Goal: Task Accomplishment & Management: Manage account settings

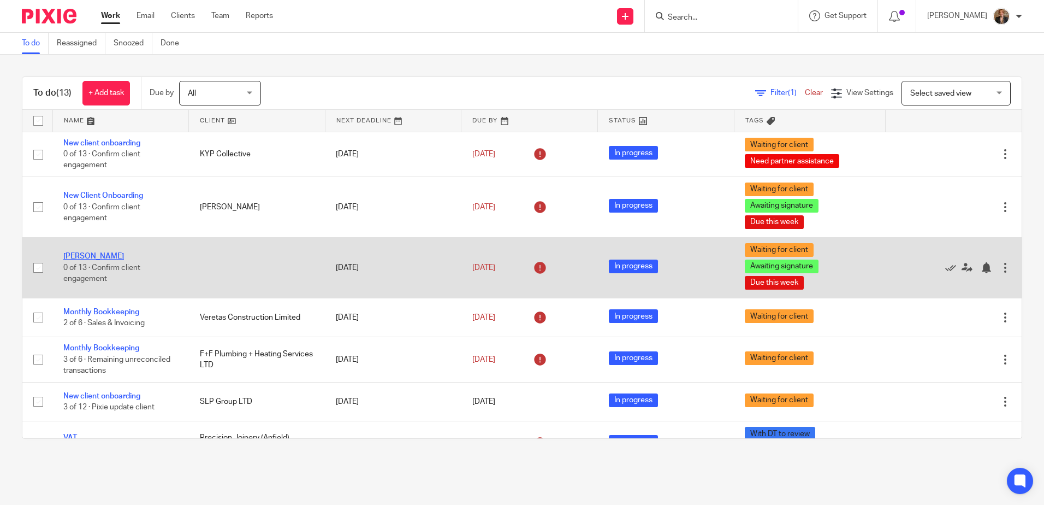
click at [84, 256] on link "[PERSON_NAME]" at bounding box center [93, 256] width 61 height 8
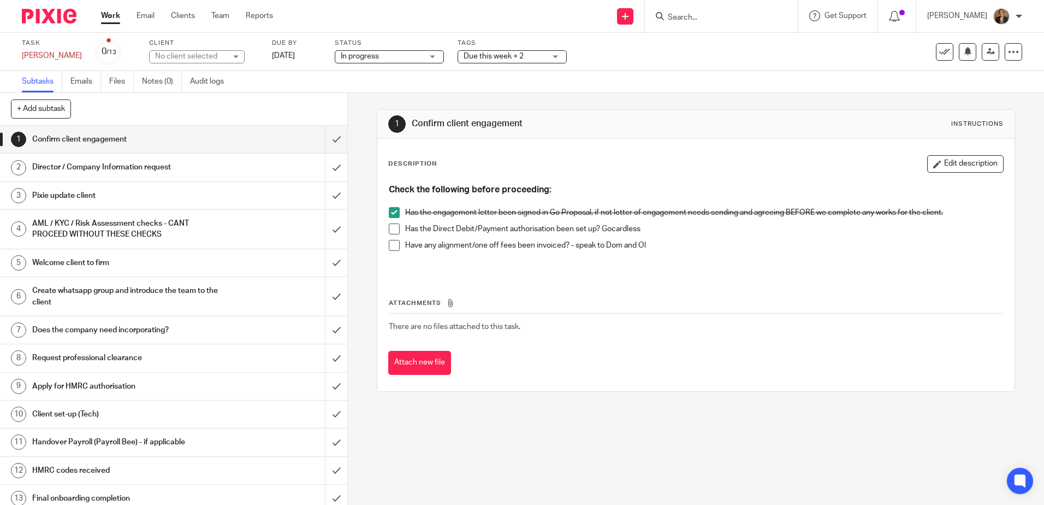
click at [211, 173] on h1 "Director / Company Information request" at bounding box center [126, 167] width 188 height 16
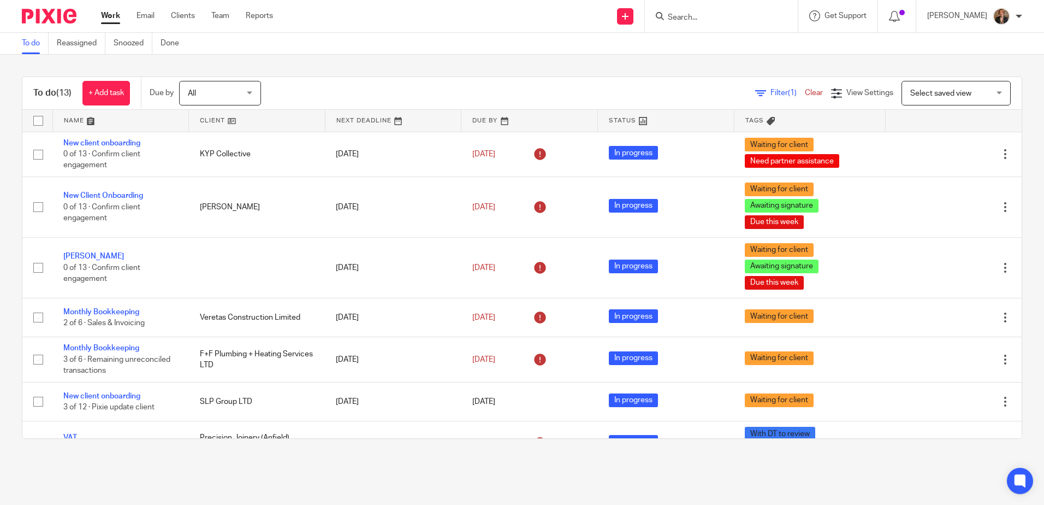
click at [713, 16] on input "Search" at bounding box center [716, 18] width 98 height 10
type input "D"
click at [634, 11] on link at bounding box center [625, 16] width 16 height 16
click at [650, 84] on link "Add client" at bounding box center [646, 83] width 76 height 16
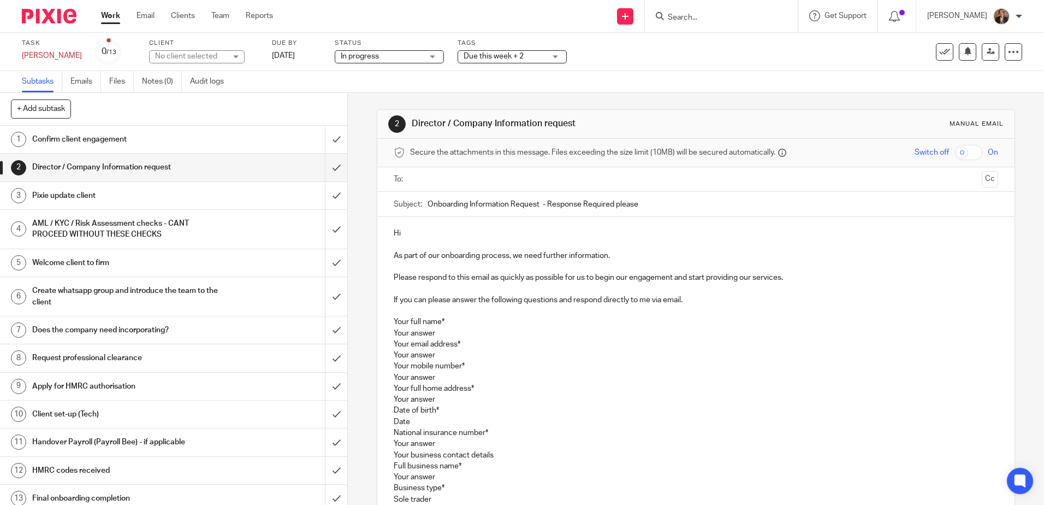
click at [454, 171] on ul at bounding box center [696, 179] width 570 height 18
click at [461, 186] on ul at bounding box center [696, 179] width 570 height 18
click at [461, 179] on input "text" at bounding box center [695, 179] width 563 height 13
type input "d"
click at [183, 59] on div "No client selected" at bounding box center [190, 56] width 71 height 11
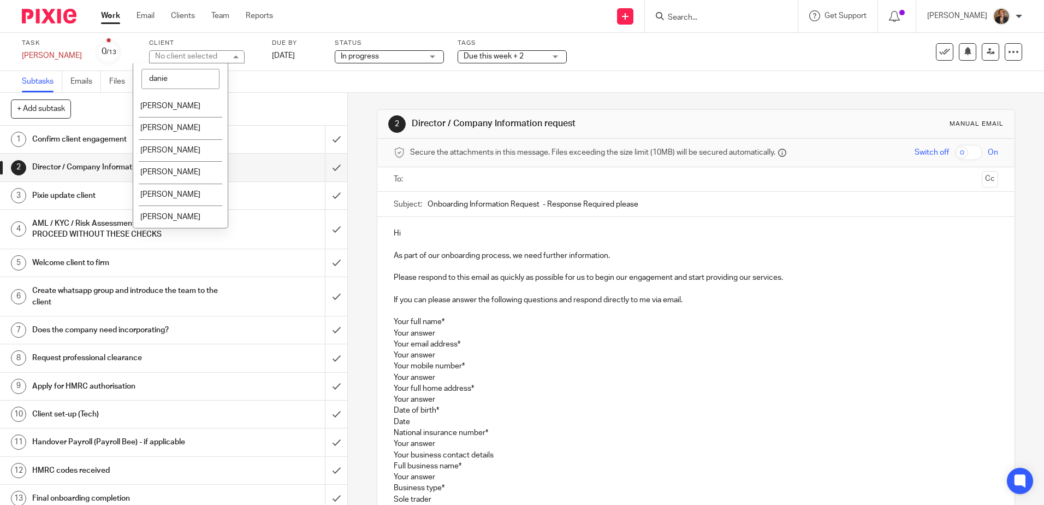
type input "daniel"
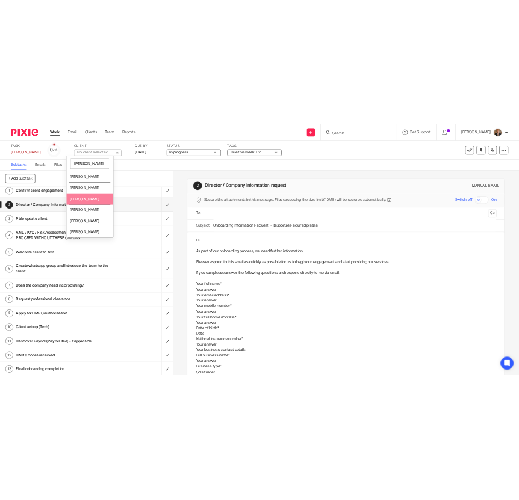
scroll to position [8, 0]
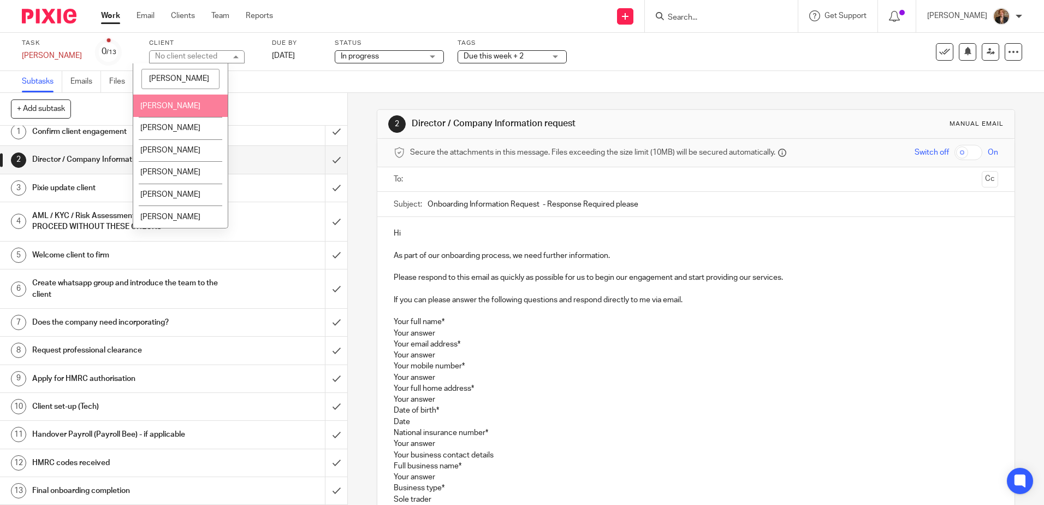
drag, startPoint x: 185, startPoint y: 82, endPoint x: 0, endPoint y: 11, distance: 197.6
click at [0, 14] on html "Work Email Clients Team Reports Work Email Clients Team Reports Settings Send n…" at bounding box center [522, 252] width 1044 height 505
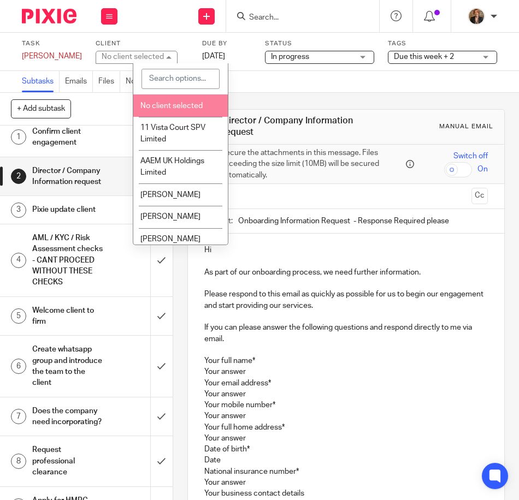
scroll to position [13, 0]
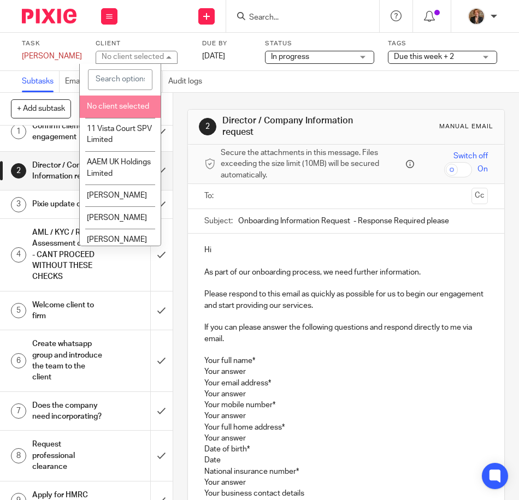
click at [108, 77] on input "search" at bounding box center [120, 79] width 64 height 21
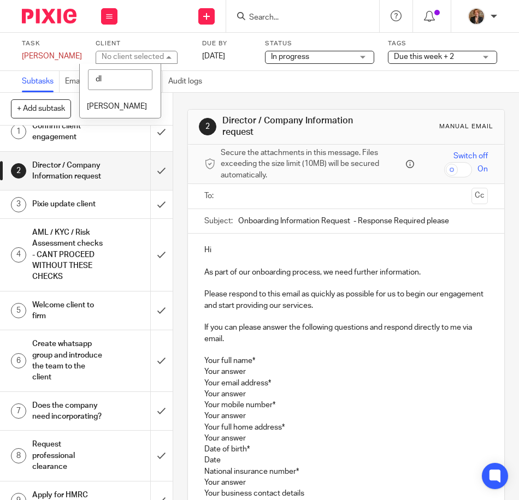
type input "d"
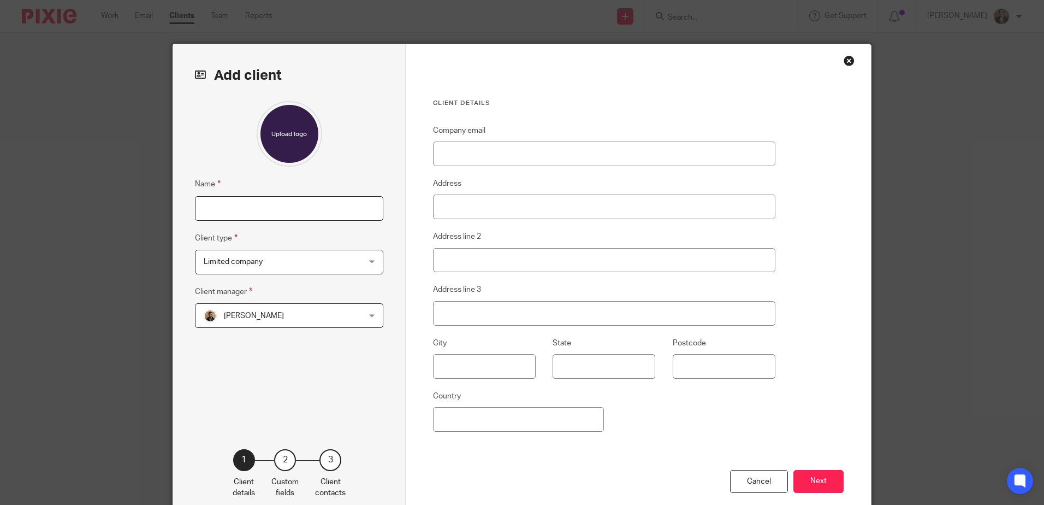
click at [268, 211] on input "Name" at bounding box center [289, 208] width 188 height 25
click at [238, 203] on input "Name" at bounding box center [289, 208] width 188 height 25
click at [319, 204] on input "DLE Properties Limited" at bounding box center [289, 208] width 188 height 25
click at [317, 267] on span "Limited company" at bounding box center [275, 261] width 143 height 23
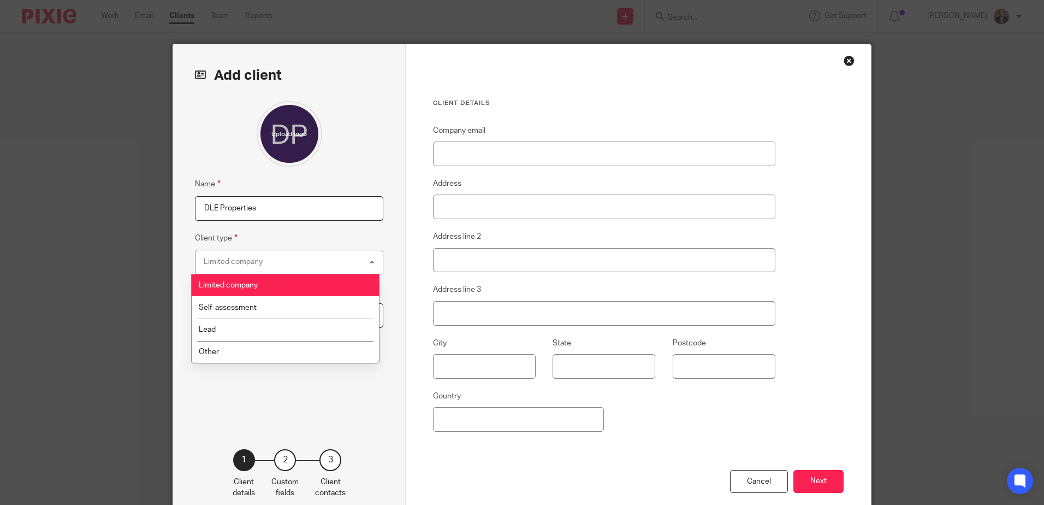
click at [317, 267] on div "Limited company Limited company" at bounding box center [289, 262] width 188 height 25
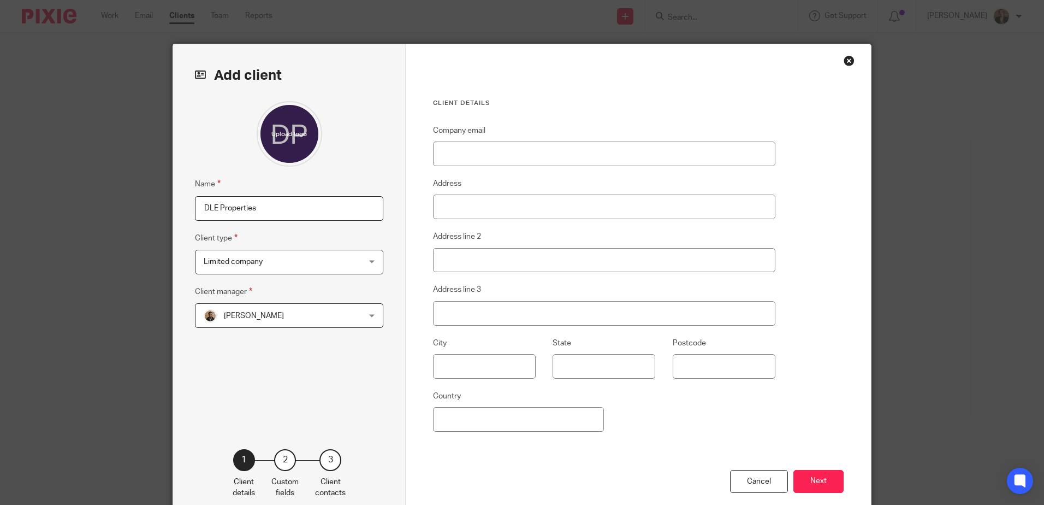
click at [273, 221] on div "Name DLE Properties Client type Limited company Limited company Limited company…" at bounding box center [289, 258] width 188 height 315
click at [299, 212] on input "DLE Properties" at bounding box center [289, 208] width 188 height 25
type input "DLE Properties Ltd"
click at [305, 321] on span "[PERSON_NAME]" at bounding box center [275, 315] width 143 height 23
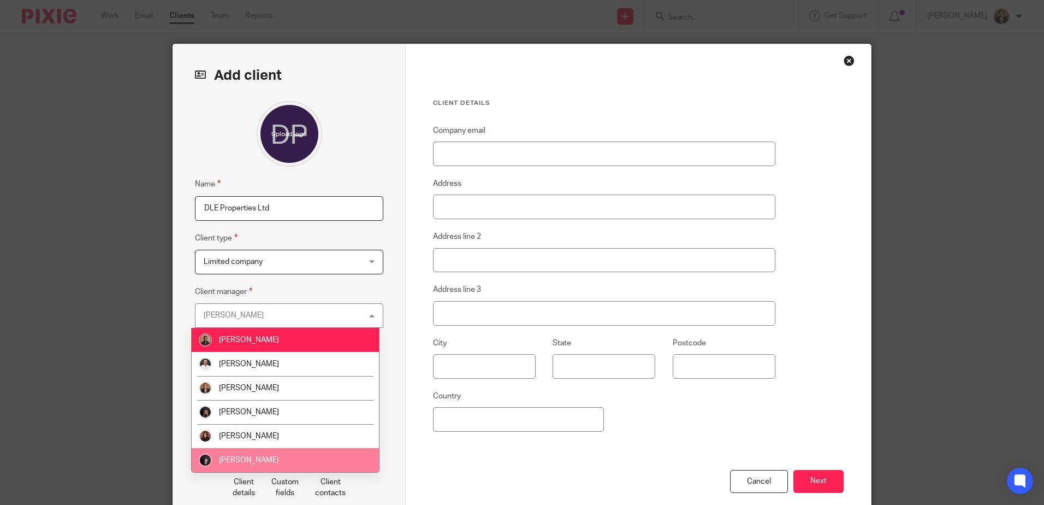
click at [314, 455] on li "[PERSON_NAME]" at bounding box center [285, 460] width 187 height 24
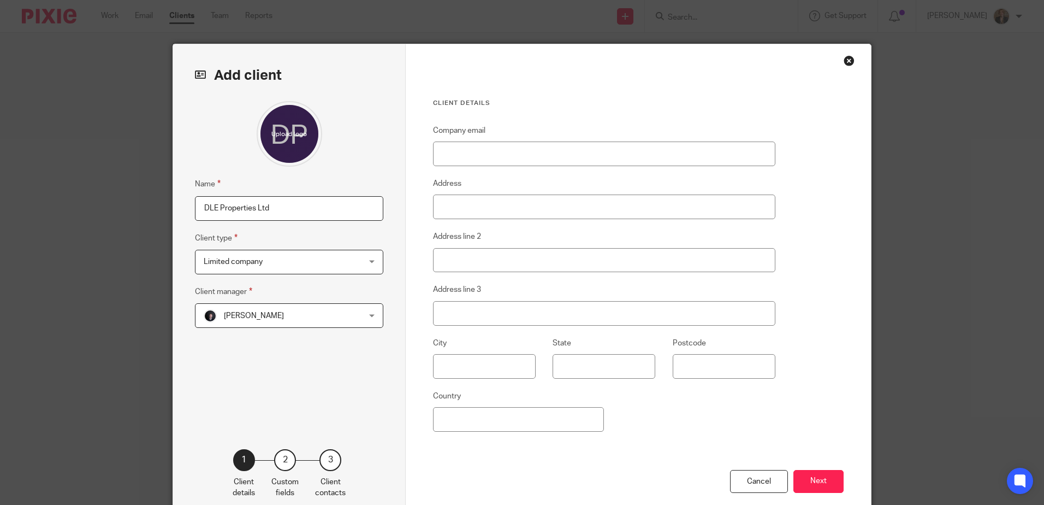
click at [201, 361] on div "Name DLE Properties Ltd Client type Limited company Limited company Limited com…" at bounding box center [289, 258] width 188 height 315
click at [533, 147] on input "Company email" at bounding box center [604, 153] width 342 height 25
click at [466, 156] on input "Company email" at bounding box center [604, 153] width 342 height 25
paste input "daniel.elder9@gmail.com"
click at [591, 147] on input "daniel.elder9@gmail.com" at bounding box center [604, 153] width 342 height 25
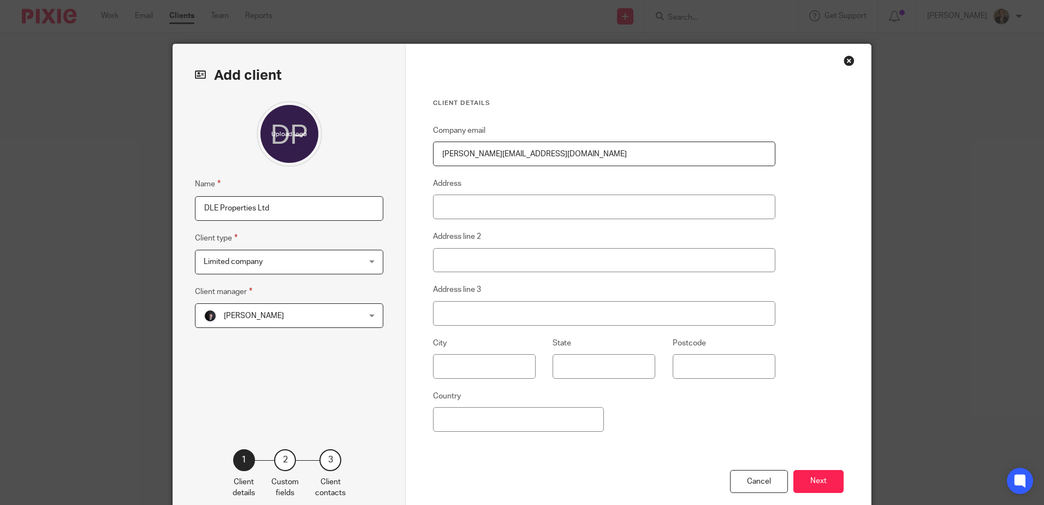
type input "daniel.elder9@gmail.com"
click at [580, 113] on div "Client details Company email daniel.elder9@gmail.com Address Address line 2 Add…" at bounding box center [604, 284] width 342 height 371
click at [833, 475] on button "Next" at bounding box center [819, 481] width 50 height 23
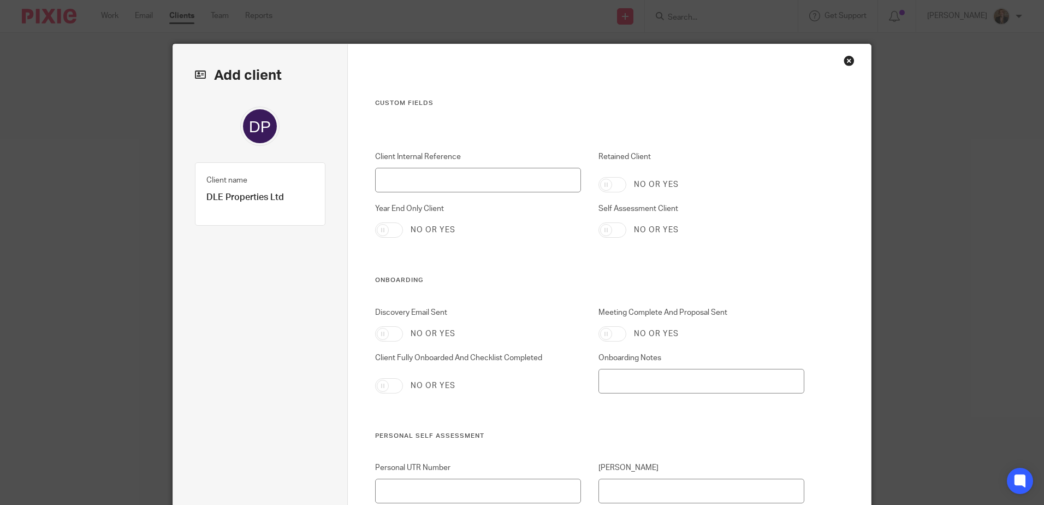
click at [381, 236] on input "Year End Only Client" at bounding box center [389, 229] width 28 height 15
checkbox input "true"
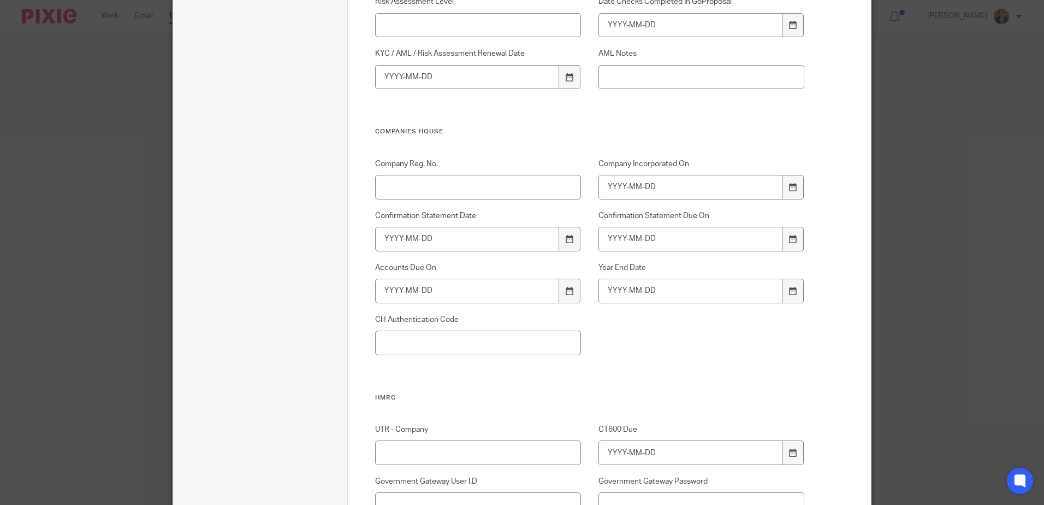
scroll to position [765, 0]
click at [455, 178] on input "Company Reg. No." at bounding box center [478, 186] width 206 height 25
paste input "14695455"
type input "14695455"
drag, startPoint x: 499, startPoint y: 122, endPoint x: 481, endPoint y: 0, distance: 123.7
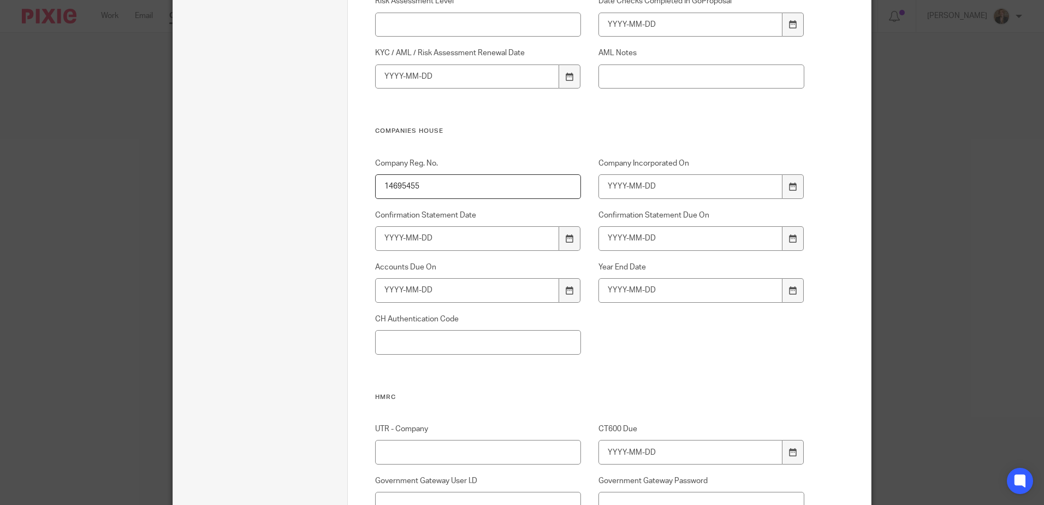
click at [499, 115] on div "AML Checks Completed For All Related Parties No or yes KYC/Risk Assessment Comp…" at bounding box center [581, 38] width 447 height 177
click at [699, 192] on input "Company Incorporated On" at bounding box center [691, 186] width 185 height 25
type input "2"
type input "2023-02-28"
click at [721, 354] on div "Company Reg. No. 14695455 Company Incorporated On 2023-02-28 Confirmation State…" at bounding box center [581, 275] width 447 height 235
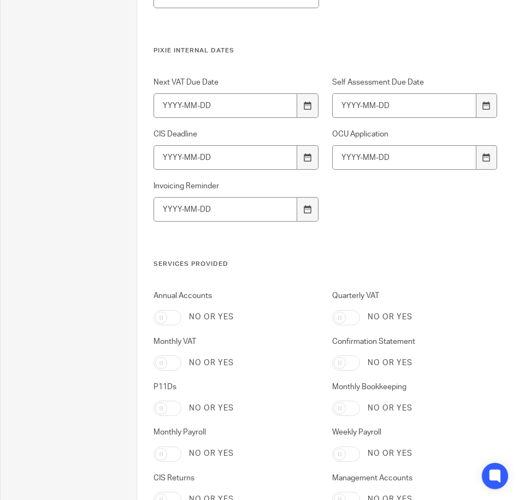
scroll to position [2075, 0]
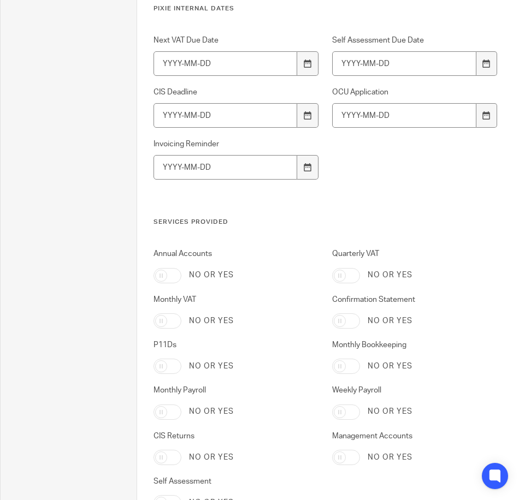
click at [165, 276] on input "Annual Accounts" at bounding box center [167, 275] width 28 height 15
checkbox input "true"
click at [334, 323] on input "Confirmation Statement" at bounding box center [346, 320] width 28 height 15
checkbox input "true"
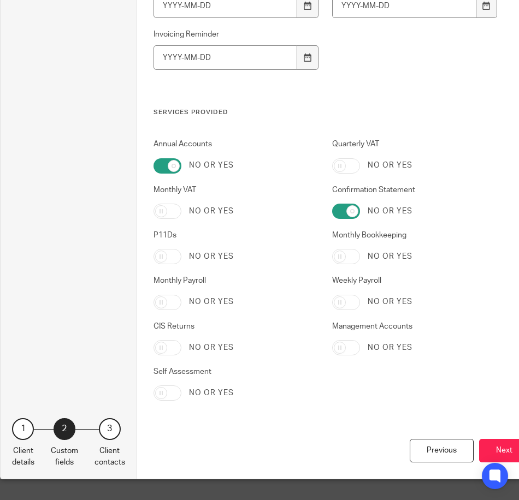
scroll to position [2194, 0]
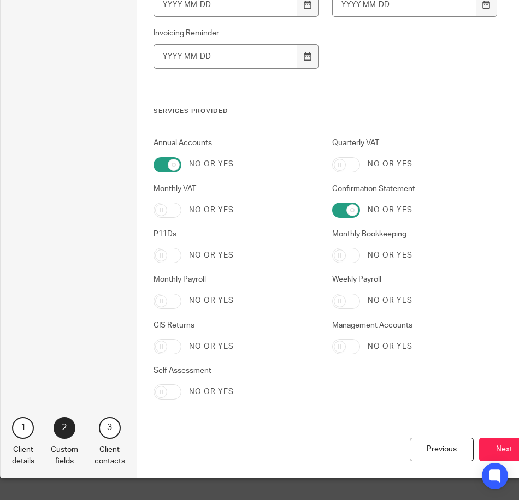
click at [505, 453] on div "Previous Next" at bounding box center [341, 458] width 376 height 40
click at [499, 441] on button "Next" at bounding box center [504, 449] width 50 height 23
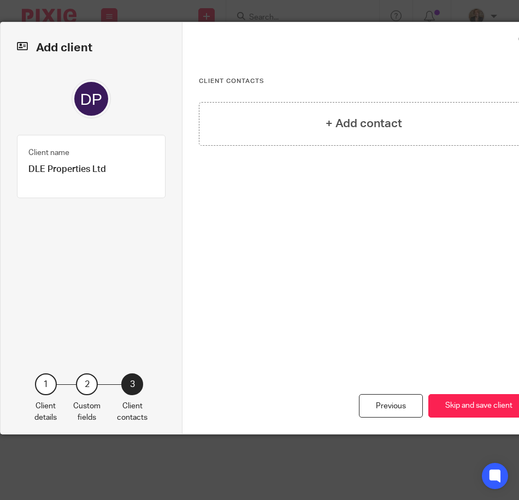
scroll to position [0, 0]
click at [377, 134] on div "+ Add contact" at bounding box center [364, 124] width 330 height 44
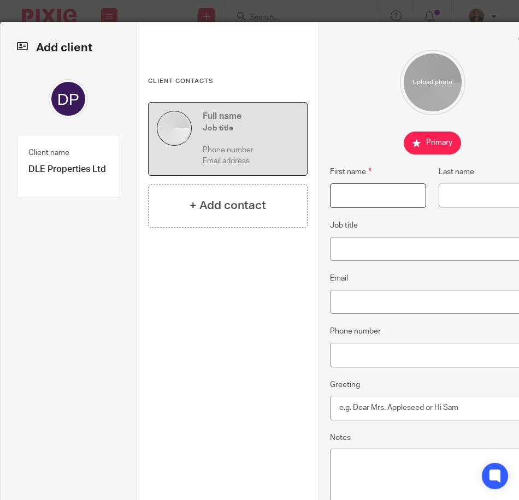
click at [360, 206] on input "First name" at bounding box center [378, 196] width 96 height 25
type input "Daniel"
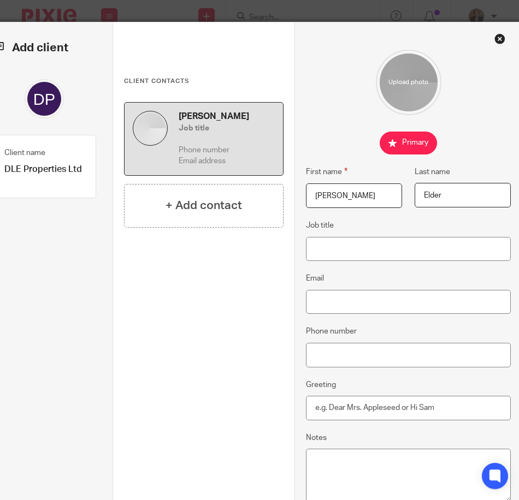
type input "Elder"
click at [376, 246] on input "Job title" at bounding box center [408, 249] width 205 height 25
type input "Director"
click at [370, 294] on input "Email" at bounding box center [408, 302] width 205 height 25
paste input "14695455"
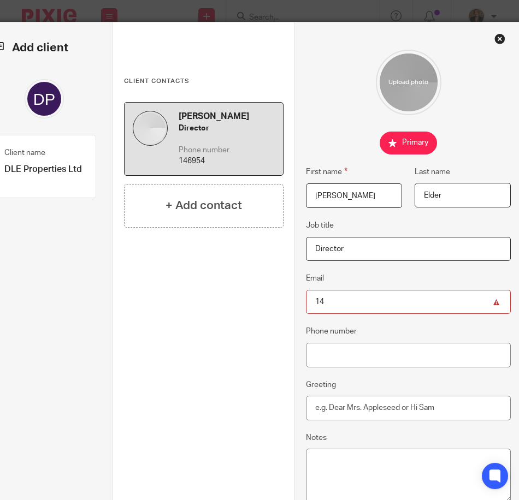
type input "1"
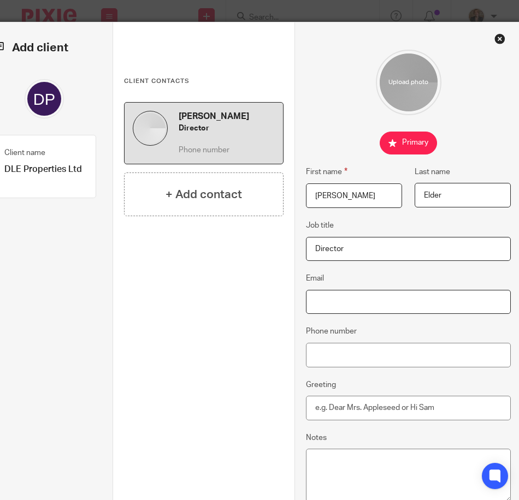
click at [386, 310] on input "Email" at bounding box center [408, 302] width 205 height 25
paste input "[PERSON_NAME][EMAIL_ADDRESS][DOMAIN_NAME]"
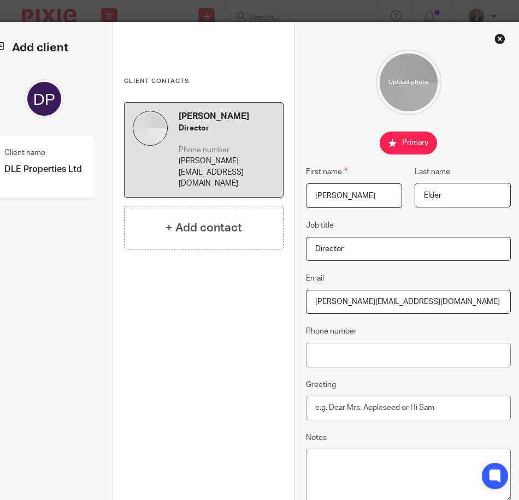
type input "[PERSON_NAME][EMAIL_ADDRESS][DOMAIN_NAME]"
click at [398, 363] on input "Phone number" at bounding box center [408, 355] width 205 height 25
click at [412, 357] on input "Phone number" at bounding box center [408, 355] width 205 height 25
paste input "+44 7789 910113"
drag, startPoint x: 421, startPoint y: 341, endPoint x: 419, endPoint y: 314, distance: 26.8
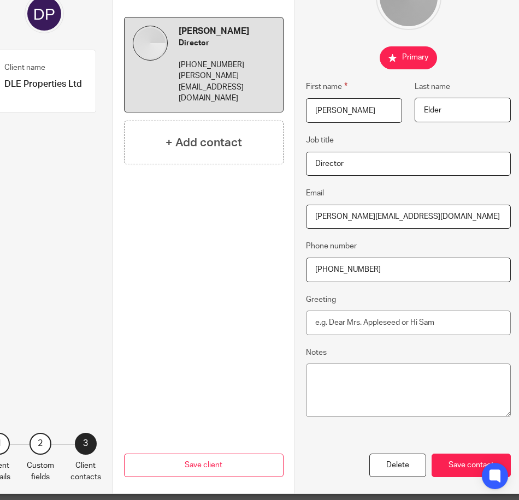
scroll to position [109, 24]
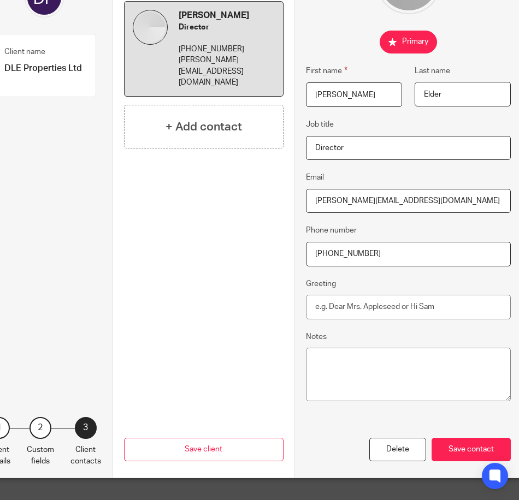
type input "+44 7789 910113"
drag, startPoint x: 419, startPoint y: 314, endPoint x: 473, endPoint y: 447, distance: 143.3
click at [472, 447] on div "Save contact" at bounding box center [470, 449] width 79 height 23
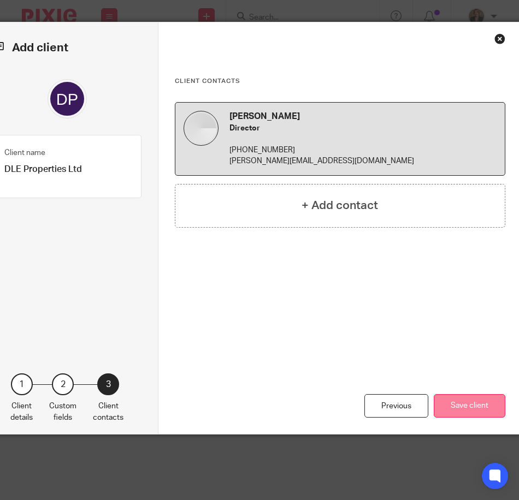
click at [455, 406] on button "Save client" at bounding box center [470, 405] width 72 height 23
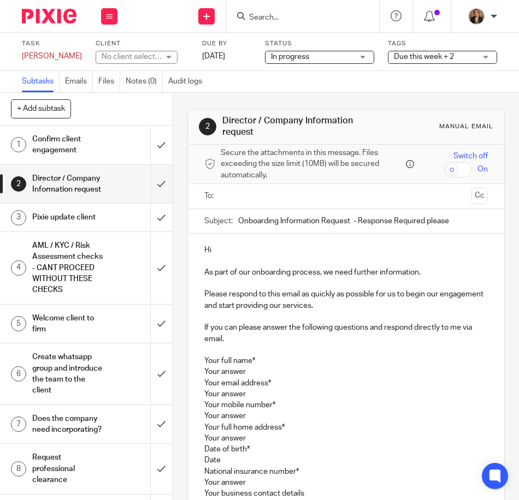
click at [102, 57] on div "No client selected" at bounding box center [132, 56] width 60 height 11
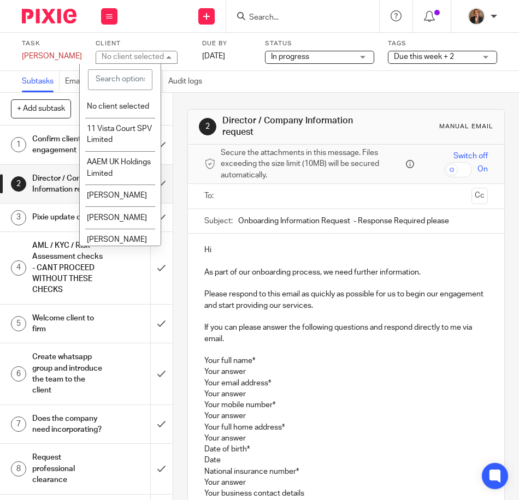
click at [110, 86] on input "search" at bounding box center [120, 79] width 64 height 21
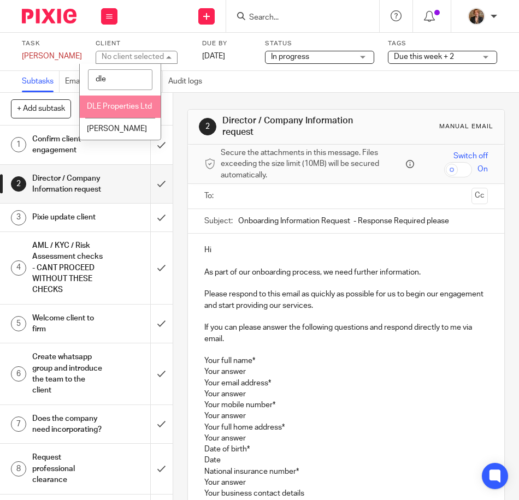
type input "dle"
click at [133, 116] on li "DLE Properties Ltd" at bounding box center [120, 107] width 81 height 22
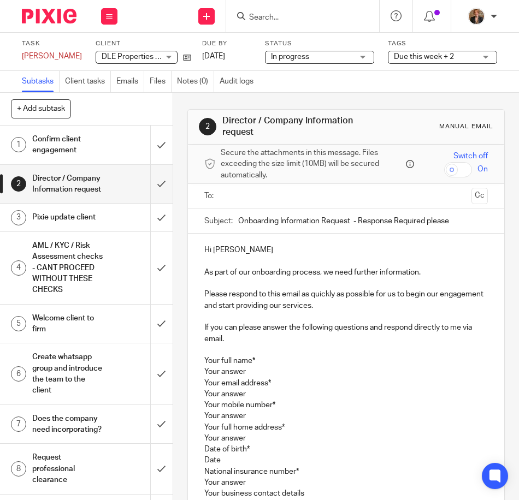
click at [275, 200] on input "text" at bounding box center [345, 196] width 242 height 13
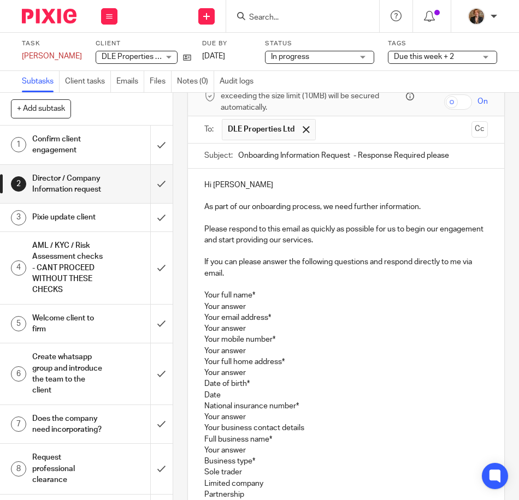
scroll to position [73, 0]
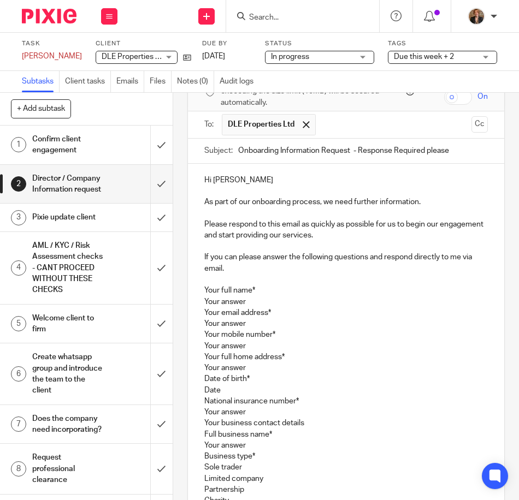
click at [243, 299] on p "Your full name* Your answer Your email address* Your answer Your mobile number*…" at bounding box center [345, 473] width 283 height 376
drag, startPoint x: 250, startPoint y: 304, endPoint x: 193, endPoint y: 298, distance: 57.1
drag, startPoint x: 251, startPoint y: 321, endPoint x: 149, endPoint y: 310, distance: 103.3
click at [149, 310] on div "+ Add subtask Cancel + Add 1 Confirm client engagement 2 Director / Company Inf…" at bounding box center [259, 296] width 519 height 407
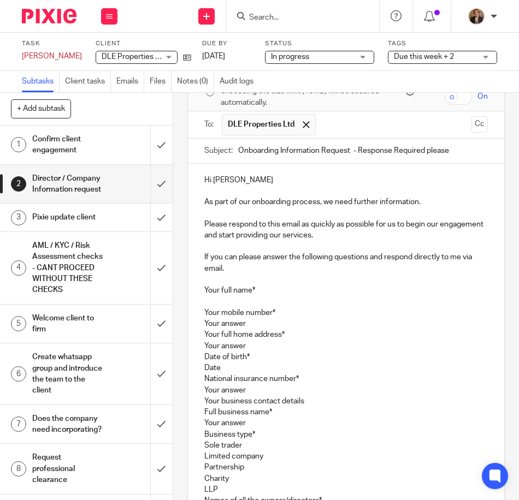
click at [243, 325] on p "Your full name* Your mobile number* Your answer Your full home address* Your an…" at bounding box center [345, 462] width 283 height 354
click at [246, 324] on p "Your full name* Your mobile number* Your answer Your full home address* Your an…" at bounding box center [345, 462] width 283 height 354
drag, startPoint x: 246, startPoint y: 324, endPoint x: 180, endPoint y: 316, distance: 66.7
click at [180, 316] on div "2 Director / Company Information request Manual email Secure the attachments in…" at bounding box center [346, 296] width 346 height 407
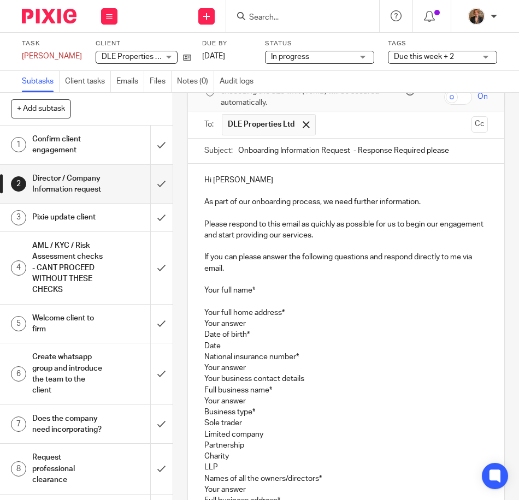
click at [254, 318] on p "Your full name* Your full home address* Your answer Date of birth* Date Nationa…" at bounding box center [345, 451] width 283 height 332
click at [254, 319] on p "Your full name* Your full home address* Your answer Date of birth* Date Nationa…" at bounding box center [345, 451] width 283 height 332
drag, startPoint x: 248, startPoint y: 323, endPoint x: 169, endPoint y: 327, distance: 79.3
click at [169, 327] on div "+ Add subtask Cancel + Add 1 Confirm client engagement 2 Director / Company Inf…" at bounding box center [259, 296] width 519 height 407
click at [242, 346] on p "Your full name* Your full home address* Date of birth* Date National insurance …" at bounding box center [345, 451] width 283 height 332
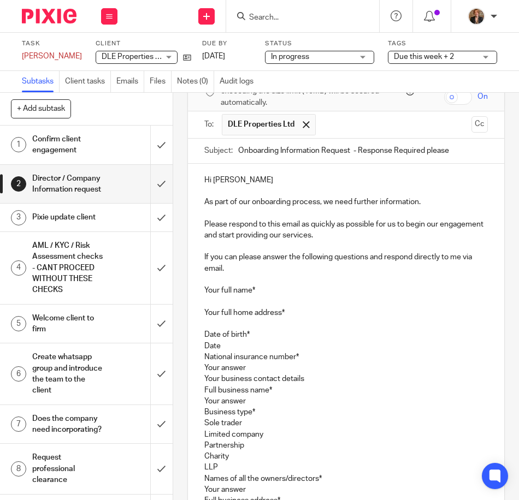
click at [273, 337] on p "Your full name* Your full home address* Date of birth* Date National insurance …" at bounding box center [345, 451] width 283 height 332
drag, startPoint x: 231, startPoint y: 345, endPoint x: 155, endPoint y: 345, distance: 75.9
click at [155, 345] on div "+ Add subtask Cancel + Add 1 Confirm client engagement 2 Director / Company Inf…" at bounding box center [259, 296] width 519 height 407
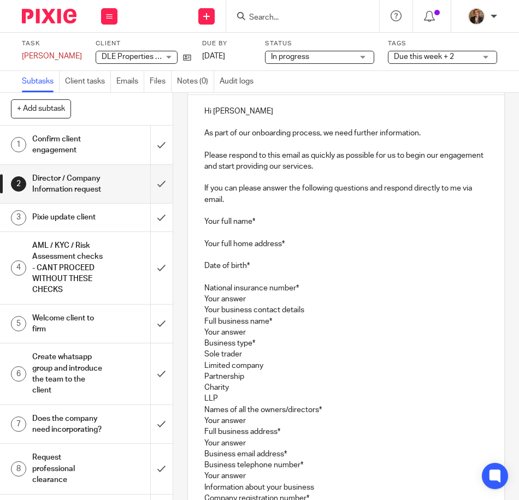
scroll to position [182, 0]
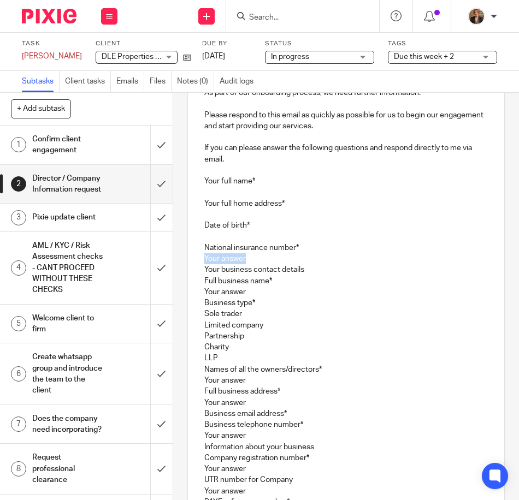
drag, startPoint x: 247, startPoint y: 259, endPoint x: 186, endPoint y: 263, distance: 61.3
click at [188, 263] on div "Hi [PERSON_NAME] As part of our onboarding process, we need further information…" at bounding box center [346, 391] width 316 height 672
click at [288, 283] on p "Your full name* Your full home address* Date of birth* National insurance numbe…" at bounding box center [345, 342] width 283 height 332
click at [309, 275] on p "Your full name* Your full home address* Date of birth* National insurance numbe…" at bounding box center [345, 342] width 283 height 332
drag, startPoint x: 309, startPoint y: 267, endPoint x: 189, endPoint y: 273, distance: 119.8
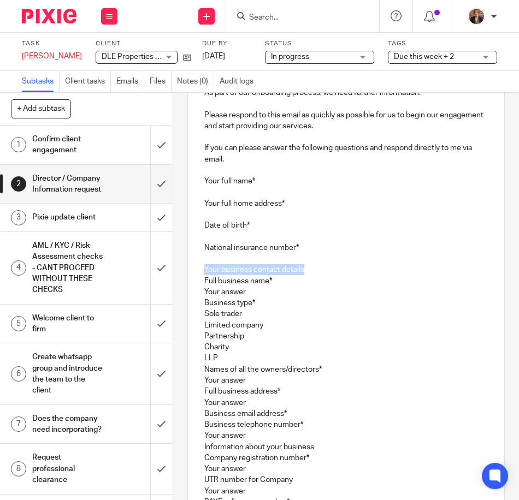
click at [189, 273] on div "Hi [PERSON_NAME] As part of our onboarding process, we need further information…" at bounding box center [346, 391] width 316 height 672
click at [439, 243] on p "Your full name* Your full home address* Date of birth* National insurance numbe…" at bounding box center [345, 342] width 283 height 332
click at [251, 298] on p "Your full name* Your full home address* Date of birth* National insurance numbe…" at bounding box center [345, 342] width 283 height 332
drag, startPoint x: 249, startPoint y: 291, endPoint x: 194, endPoint y: 292, distance: 55.2
click at [194, 292] on div "Hi [PERSON_NAME] As part of our onboarding process, we need further information…" at bounding box center [346, 391] width 316 height 672
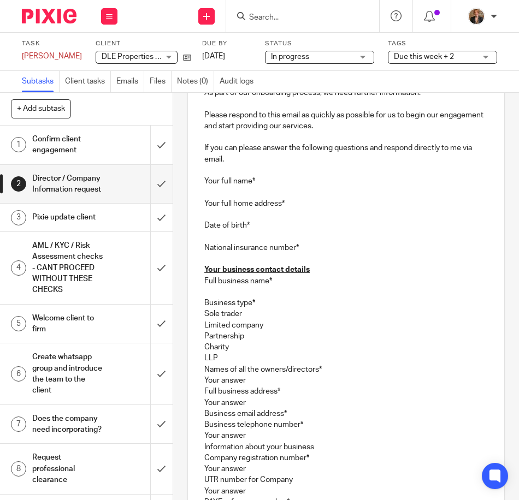
click at [241, 311] on p "Your full name* Your full home address* Date of birth* National insurance numbe…" at bounding box center [345, 342] width 283 height 332
drag, startPoint x: 246, startPoint y: 313, endPoint x: 186, endPoint y: 316, distance: 60.7
click at [188, 316] on div "Hi [PERSON_NAME] As part of our onboarding process, we need further information…" at bounding box center [346, 391] width 316 height 672
drag, startPoint x: 230, startPoint y: 359, endPoint x: 200, endPoint y: 300, distance: 65.7
click at [200, 300] on div "Hi [PERSON_NAME] As part of our onboarding process, we need further information…" at bounding box center [346, 391] width 316 height 672
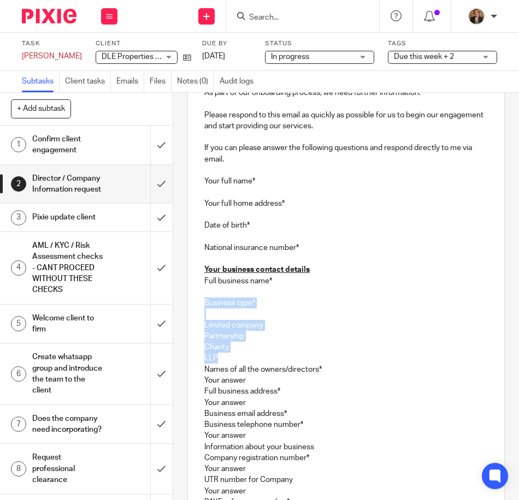
click at [288, 341] on p "Your full name* Your full home address* Date of birth* National insurance numbe…" at bounding box center [345, 342] width 283 height 332
drag, startPoint x: 229, startPoint y: 358, endPoint x: 199, endPoint y: 336, distance: 36.8
click at [199, 336] on div "Hi [PERSON_NAME] As part of our onboarding process, we need further information…" at bounding box center [346, 391] width 316 height 672
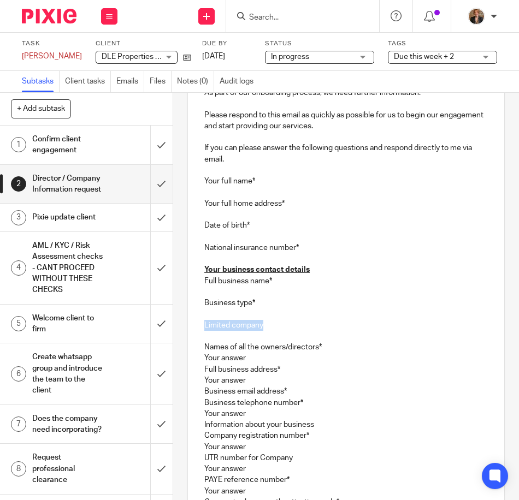
drag, startPoint x: 260, startPoint y: 324, endPoint x: 195, endPoint y: 329, distance: 65.2
click at [195, 329] on div "Hi [PERSON_NAME] As part of our onboarding process, we need further information…" at bounding box center [346, 380] width 316 height 650
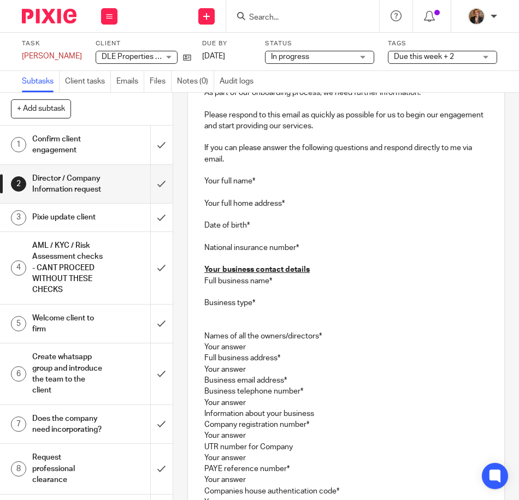
click at [214, 325] on p "Your full name* Your full home address* Date of birth* National insurance numbe…" at bounding box center [345, 325] width 283 height 299
drag, startPoint x: 288, startPoint y: 304, endPoint x: 187, endPoint y: 303, distance: 101.0
click at [188, 303] on div "Hi [PERSON_NAME] As part of our onboarding process, we need further information…" at bounding box center [346, 374] width 316 height 639
click at [215, 324] on p "Your full name* Your full home address* Date of birth* National insurance numbe…" at bounding box center [345, 325] width 283 height 299
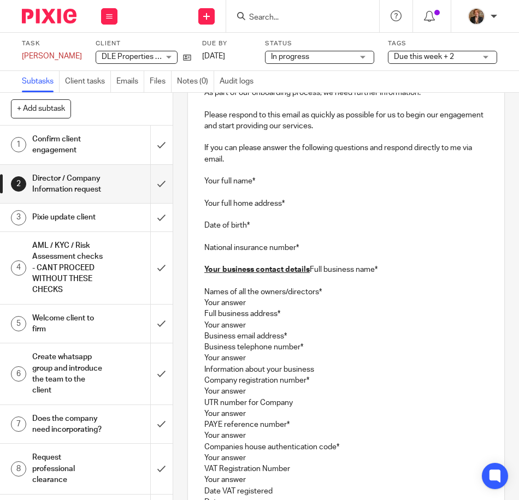
click at [303, 269] on u "Your business contact details" at bounding box center [256, 270] width 105 height 8
click at [307, 270] on p "Your full name* Your full home address* Date of birth* National insurance numbe…" at bounding box center [345, 225] width 283 height 99
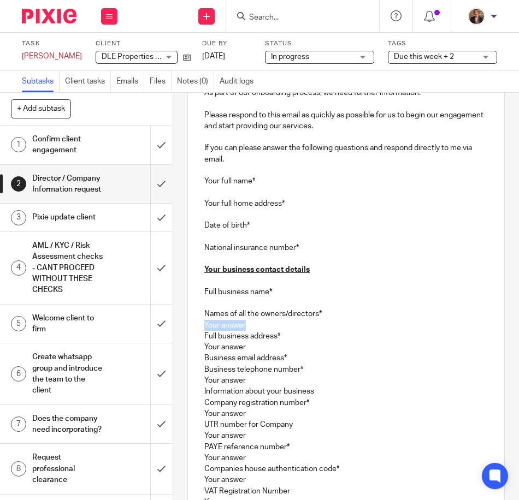
drag, startPoint x: 253, startPoint y: 329, endPoint x: 179, endPoint y: 328, distance: 73.7
click at [179, 328] on div "2 Director / Company Information request Manual email Secure the attachments in…" at bounding box center [346, 296] width 346 height 407
drag, startPoint x: 267, startPoint y: 344, endPoint x: 184, endPoint y: 352, distance: 82.9
click at [187, 352] on div "2 Director / Company Information request Manual email Secure the attachments in…" at bounding box center [345, 360] width 317 height 867
click at [306, 370] on p "Names of all the owners/directors* Full business address* Business email addres…" at bounding box center [345, 375] width 283 height 155
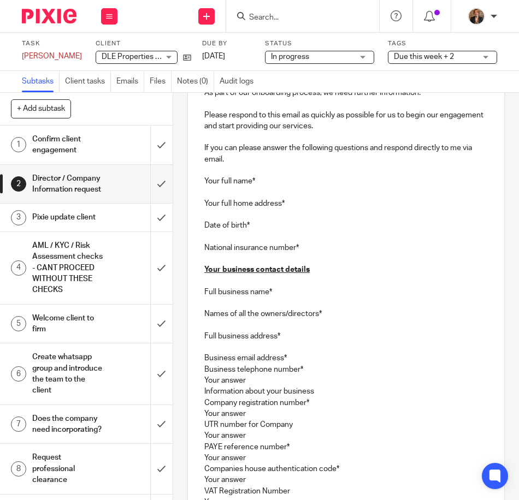
click at [293, 357] on p "Names of all the owners/directors* Full business address* Business email addres…" at bounding box center [345, 375] width 283 height 155
click at [287, 331] on p "Names of all the owners/directors* Full business address* Business email addres…" at bounding box center [345, 325] width 283 height 55
click at [329, 322] on p "Names of all the owners/directors* Full business address*" at bounding box center [345, 314] width 283 height 33
click at [333, 317] on p "Names of all the owners/directors* Full business address*" at bounding box center [345, 314] width 283 height 33
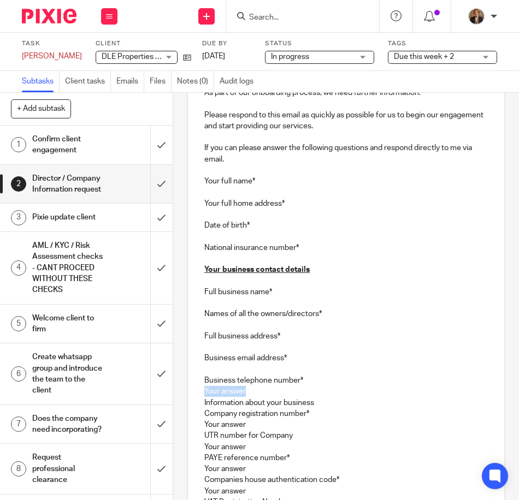
drag, startPoint x: 254, startPoint y: 395, endPoint x: 193, endPoint y: 393, distance: 61.2
click at [193, 393] on div "Hi [PERSON_NAME] As part of our onboarding process, we need further information…" at bounding box center [346, 369] width 316 height 628
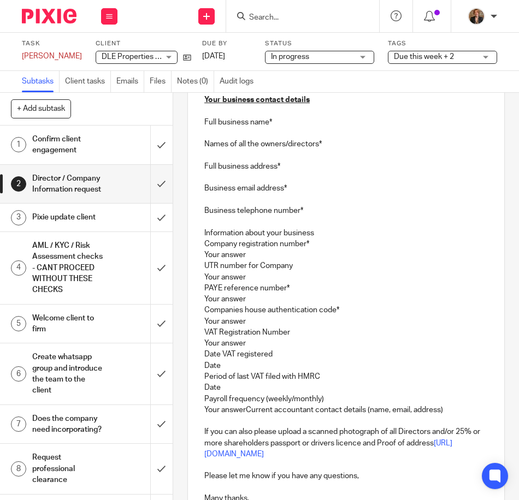
scroll to position [364, 0]
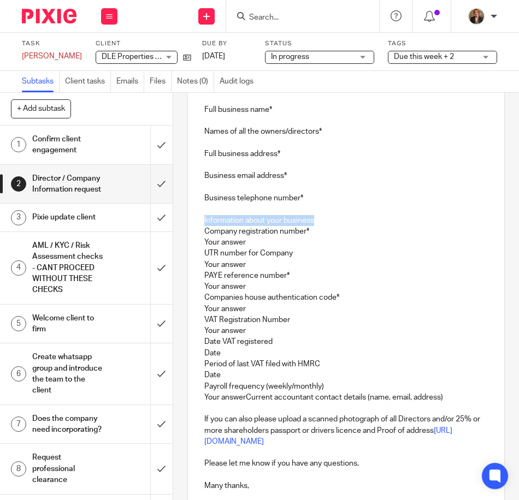
drag, startPoint x: 312, startPoint y: 225, endPoint x: 180, endPoint y: 222, distance: 132.8
click at [180, 222] on div "2 Director / Company Information request Manual email Secure the attachments in…" at bounding box center [346, 296] width 346 height 407
drag, startPoint x: 183, startPoint y: 223, endPoint x: 452, endPoint y: 203, distance: 270.0
click at [452, 203] on p "Business telephone number* Information about your business Company registration…" at bounding box center [345, 231] width 283 height 99
drag, startPoint x: 313, startPoint y: 223, endPoint x: 186, endPoint y: 218, distance: 127.3
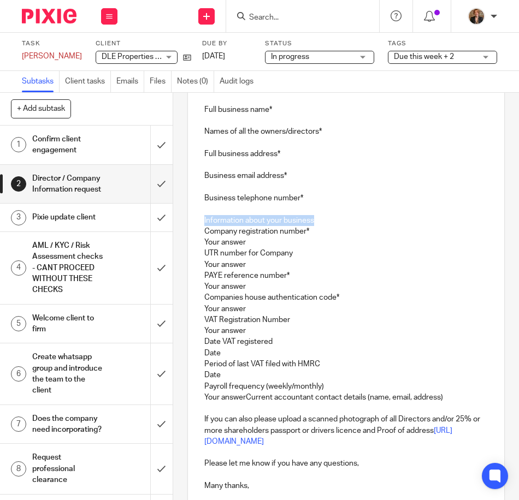
click at [188, 218] on div "Hi [PERSON_NAME] As part of our onboarding process, we need further information…" at bounding box center [346, 186] width 316 height 628
click at [250, 241] on p "Business telephone number* Information about your business Company registration…" at bounding box center [345, 231] width 283 height 99
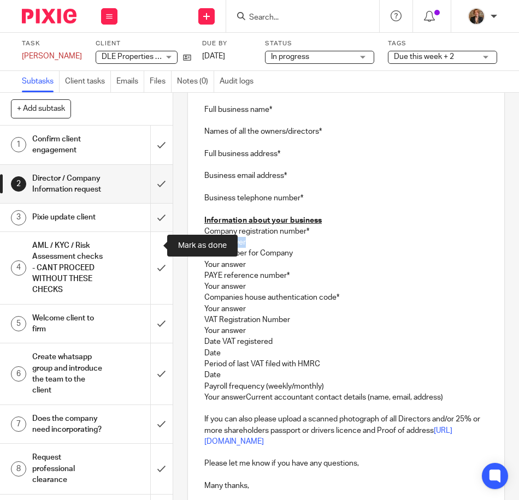
drag, startPoint x: 254, startPoint y: 241, endPoint x: 150, endPoint y: 242, distance: 104.3
click at [150, 242] on div "+ Add subtask Cancel + Add 1 Confirm client engagement 2 Director / Company Inf…" at bounding box center [259, 296] width 519 height 407
drag, startPoint x: 251, startPoint y: 261, endPoint x: 173, endPoint y: 268, distance: 77.9
click at [173, 268] on div "2 Director / Company Information request Manual email Secure the attachments in…" at bounding box center [346, 296] width 346 height 407
drag, startPoint x: 250, startPoint y: 285, endPoint x: 192, endPoint y: 284, distance: 57.9
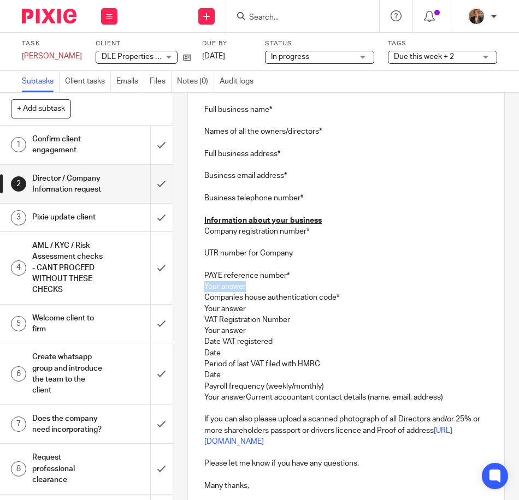
click at [192, 284] on div "Hi Daniel As part of our onboarding process, we need further information. Pleas…" at bounding box center [346, 186] width 316 height 628
drag, startPoint x: 262, startPoint y: 307, endPoint x: 189, endPoint y: 307, distance: 73.2
click at [189, 307] on div "Hi Daniel As part of our onboarding process, we need further information. Pleas…" at bounding box center [346, 186] width 316 height 628
drag, startPoint x: 254, startPoint y: 326, endPoint x: 191, endPoint y: 327, distance: 63.4
click at [191, 327] on div "Hi Daniel As part of our onboarding process, we need further information. Pleas…" at bounding box center [346, 186] width 316 height 628
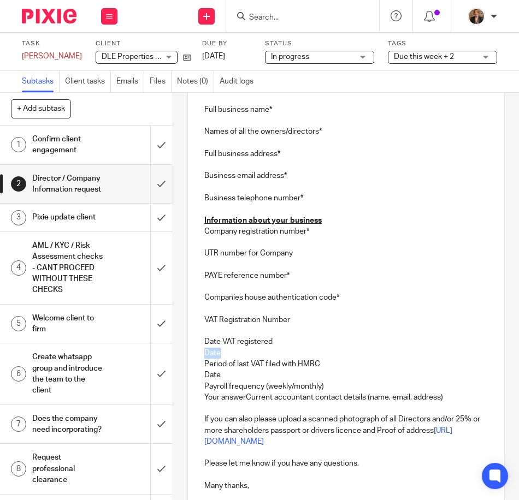
drag, startPoint x: 223, startPoint y: 353, endPoint x: 169, endPoint y: 348, distance: 54.3
click at [169, 348] on div "+ Add subtask Cancel + Add 1 Confirm client engagement 2 Director / Company Inf…" at bounding box center [259, 296] width 519 height 407
drag, startPoint x: 233, startPoint y: 378, endPoint x: 184, endPoint y: 375, distance: 49.3
click at [184, 375] on div "2 Director / Company Information request Manual email Secure the attachments in…" at bounding box center [346, 296] width 346 height 407
click at [335, 386] on p "Date VAT registered Period of last VAT filed with HMRC Payroll frequency (weekl…" at bounding box center [345, 364] width 283 height 78
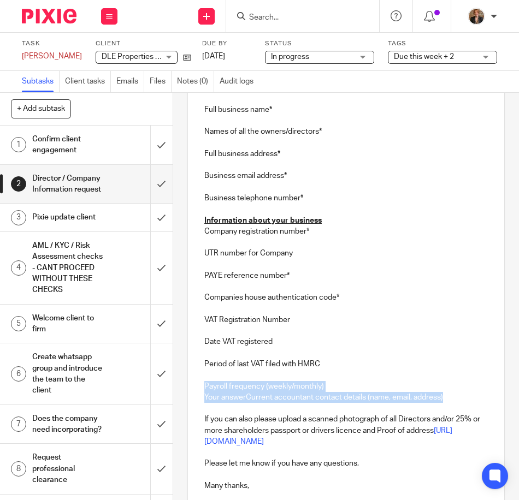
drag, startPoint x: 447, startPoint y: 399, endPoint x: 163, endPoint y: 382, distance: 284.5
click at [163, 382] on div "+ Add subtask Cancel + Add 1 Confirm client engagement 2 Director / Company Inf…" at bounding box center [259, 296] width 519 height 407
click at [348, 382] on p "Date VAT registered Period of last VAT filed with HMRC Payroll frequency (weekl…" at bounding box center [345, 364] width 283 height 78
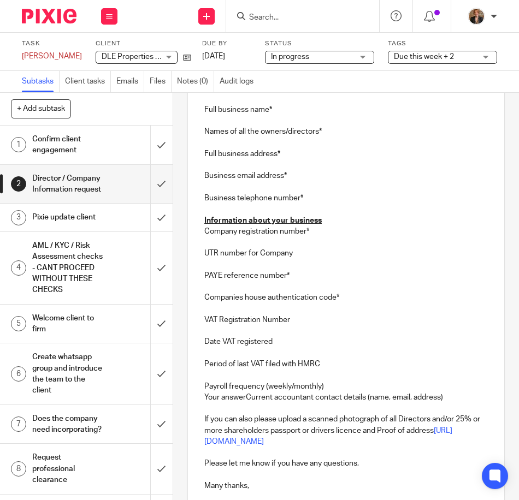
click at [244, 398] on p "Date VAT registered Period of last VAT filed with HMRC Payroll frequency (weekl…" at bounding box center [345, 364] width 283 height 78
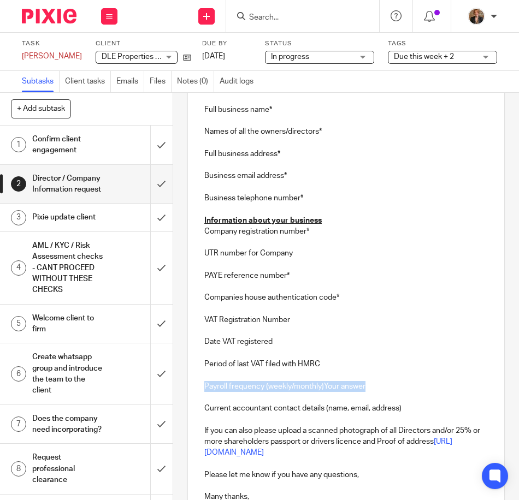
drag, startPoint x: 369, startPoint y: 384, endPoint x: 186, endPoint y: 382, distance: 183.5
click at [188, 382] on div "Hi Daniel As part of our onboarding process, we need further information. Pleas…" at bounding box center [346, 191] width 316 height 639
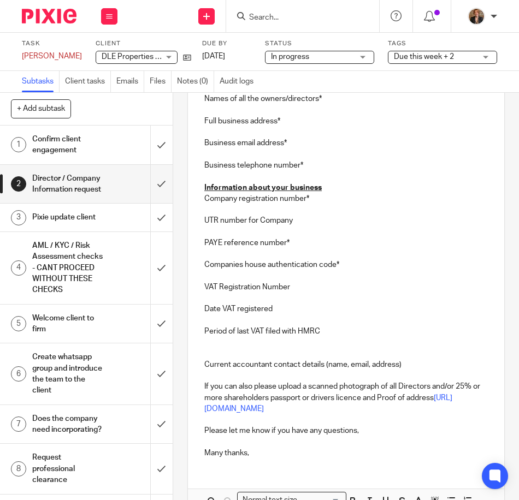
scroll to position [414, 0]
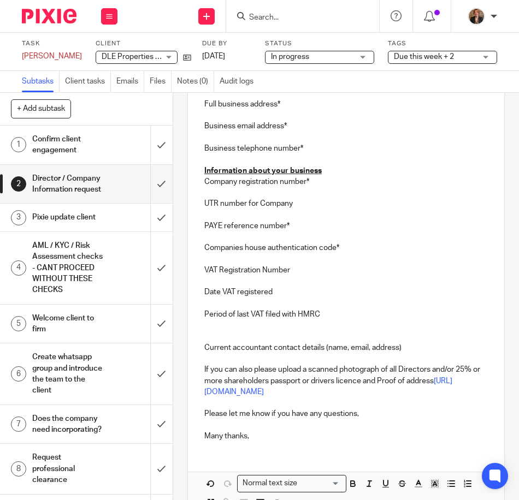
click at [209, 334] on p "Current accountant contact details (name, email, address)" at bounding box center [345, 343] width 283 height 22
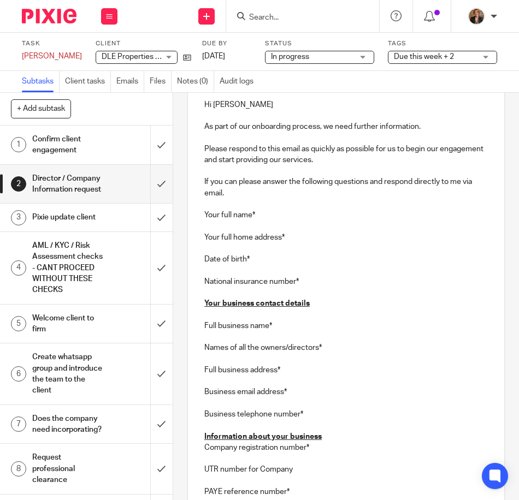
scroll to position [146, 0]
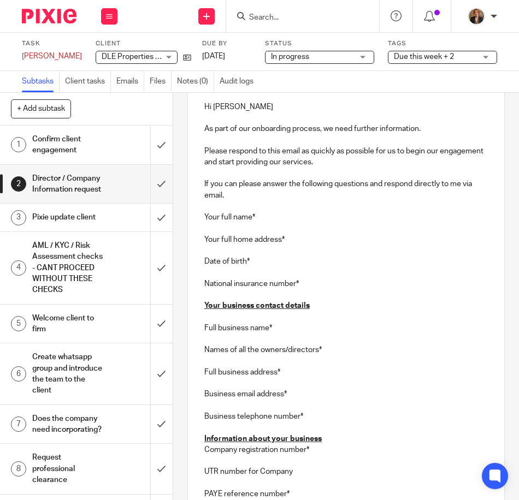
click at [212, 204] on p at bounding box center [345, 206] width 283 height 11
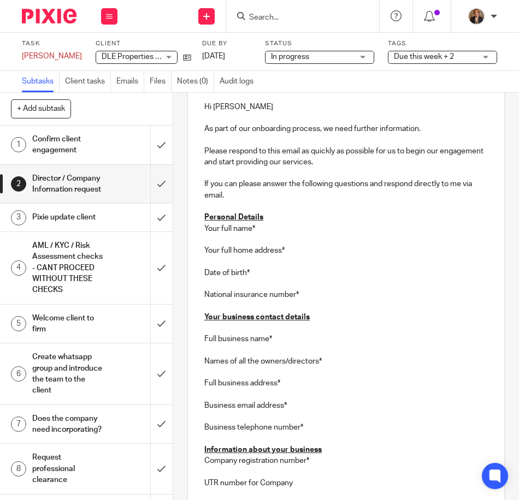
click at [236, 218] on u "Personal Details" at bounding box center [233, 218] width 59 height 8
click at [241, 215] on u "Personal Details" at bounding box center [233, 218] width 59 height 8
click at [362, 245] on p "Your full name* Your full home address* Date of birth* National insurance numbe…" at bounding box center [345, 272] width 283 height 99
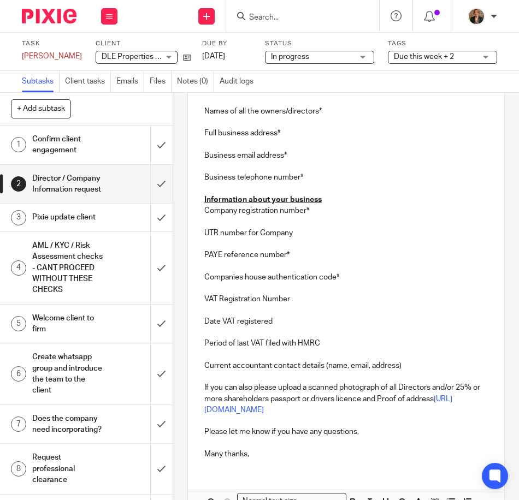
scroll to position [400, 0]
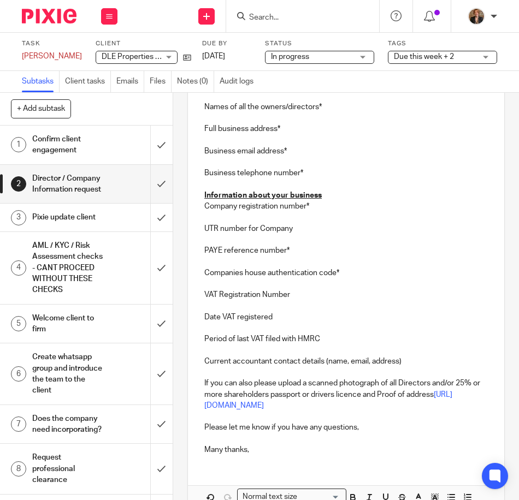
click at [303, 294] on p "VAT Registration Number" at bounding box center [345, 294] width 283 height 11
click at [375, 284] on p at bounding box center [345, 284] width 283 height 11
click at [429, 360] on p "Date VAT registered Period of last VAT filed with HMRC Current accountant conta…" at bounding box center [345, 333] width 283 height 67
click at [75, 144] on h1 "Confirm client engagement" at bounding box center [68, 145] width 72 height 28
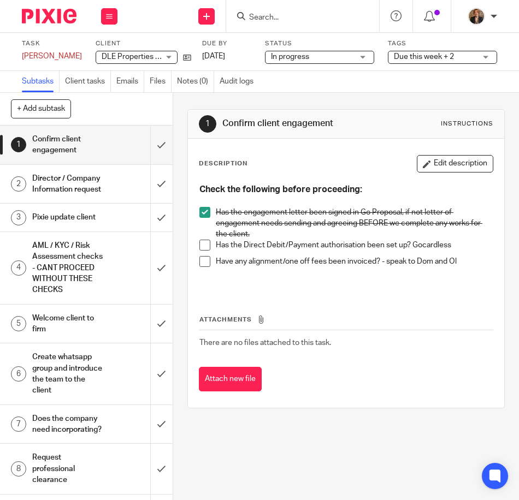
click at [200, 245] on span at bounding box center [204, 245] width 11 height 11
click at [98, 198] on div "Director / Company Information request" at bounding box center [85, 184] width 107 height 28
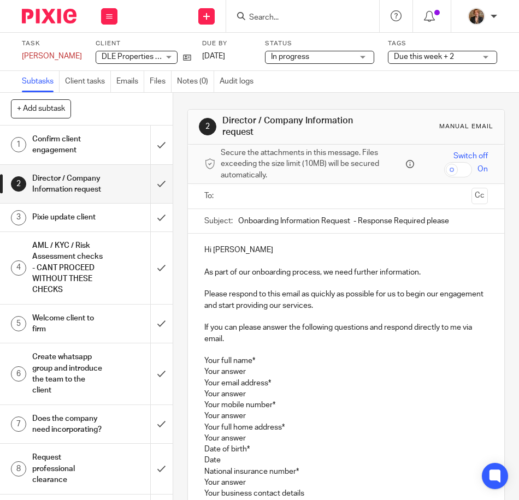
click at [229, 196] on input "text" at bounding box center [345, 196] width 242 height 13
click at [238, 194] on input "text" at bounding box center [345, 196] width 242 height 13
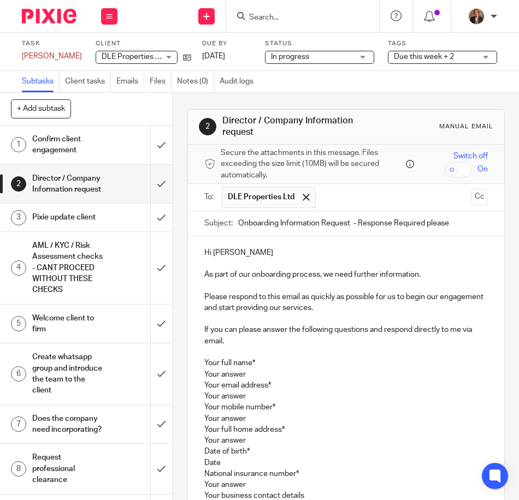
click at [215, 351] on p at bounding box center [345, 352] width 283 height 11
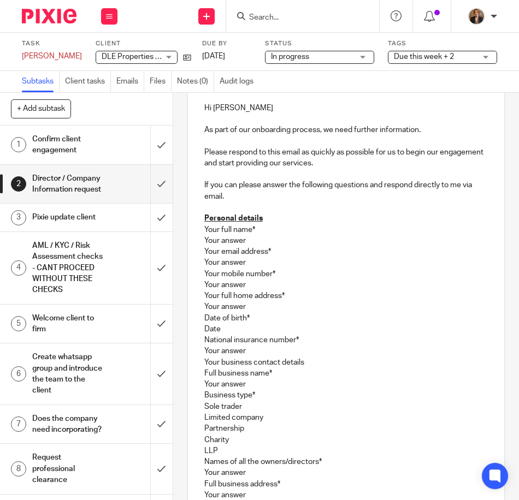
scroll to position [146, 0]
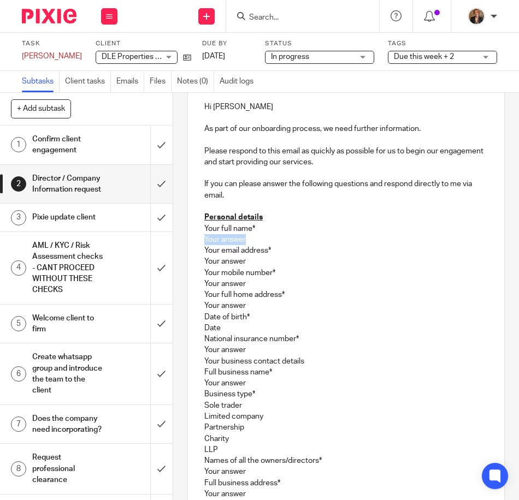
drag, startPoint x: 247, startPoint y: 237, endPoint x: 167, endPoint y: 240, distance: 79.8
click at [167, 240] on div "+ Add subtask Cancel + Add 1 Confirm client engagement 2 Director / Company Inf…" at bounding box center [259, 296] width 519 height 407
drag, startPoint x: 244, startPoint y: 262, endPoint x: 174, endPoint y: 265, distance: 70.0
click at [174, 265] on div "2 Director / Company Information request Manual email Secure the attachments in…" at bounding box center [346, 296] width 346 height 407
click at [257, 262] on p "Your full name* Your email address* Your answer Your mobile number* Your answer…" at bounding box center [345, 411] width 283 height 376
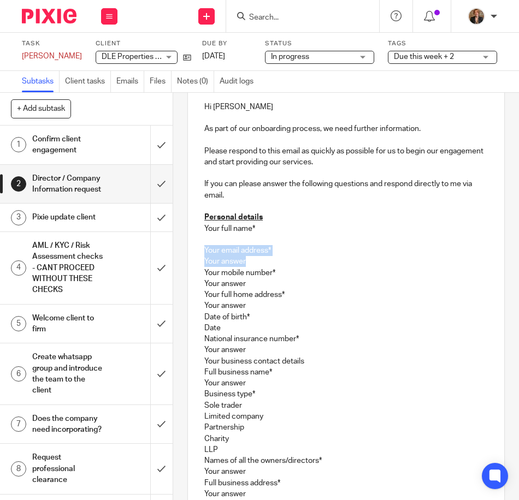
drag, startPoint x: 257, startPoint y: 262, endPoint x: 184, endPoint y: 248, distance: 73.9
click at [187, 248] on div "2 Director / Company Information request Manual email Secure the attachments in…" at bounding box center [345, 452] width 317 height 978
click at [260, 264] on p "Your full name* Your email address* Your answer Your mobile number* Your answer…" at bounding box center [345, 411] width 283 height 376
drag, startPoint x: 254, startPoint y: 264, endPoint x: 196, endPoint y: 260, distance: 58.6
click at [196, 260] on div "Hi Daniel As part of our onboarding process, we need further information. Pleas…" at bounding box center [346, 454] width 316 height 727
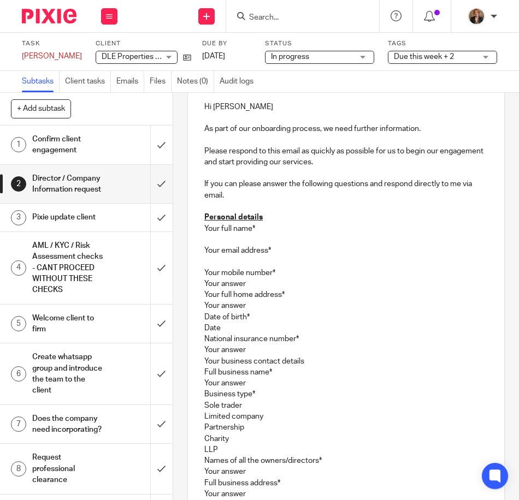
click at [289, 255] on p "Your full name* Your email address* Your mobile number* Your answer Your full h…" at bounding box center [345, 411] width 283 height 376
click at [282, 254] on p "Your full name* Your email address* ( Your mobile number* Your answer Your full…" at bounding box center [345, 411] width 283 height 376
drag, startPoint x: 282, startPoint y: 248, endPoint x: 175, endPoint y: 248, distance: 106.5
click at [175, 248] on div "2 Director / Company Information request Manual email Secure the attachments in…" at bounding box center [346, 296] width 346 height 407
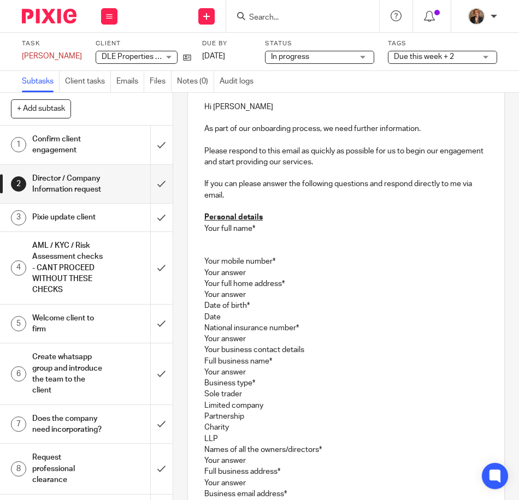
click at [210, 247] on p "Your full name* Your mobile number* Your answer Your full home address* Your an…" at bounding box center [345, 405] width 283 height 365
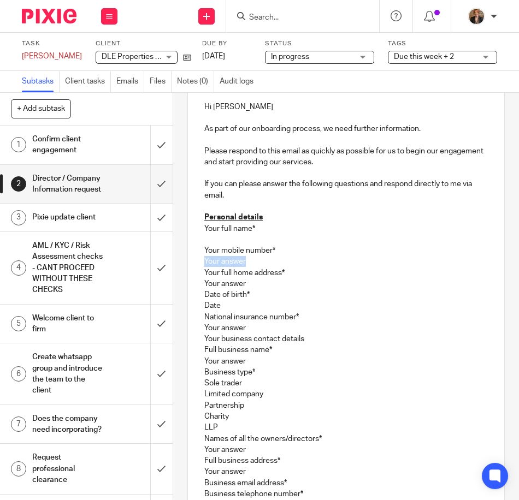
drag, startPoint x: 260, startPoint y: 260, endPoint x: 197, endPoint y: 261, distance: 62.8
click at [197, 261] on div "Hi Daniel As part of our onboarding process, we need further information. Pleas…" at bounding box center [346, 443] width 316 height 705
click at [291, 245] on p "Your full name* Your mobile number* Your answer Your full home address* Your an…" at bounding box center [345, 400] width 283 height 354
click at [238, 265] on p "Your full name* Your mobile number* Your answer Your full home address* Your an…" at bounding box center [345, 400] width 283 height 354
drag, startPoint x: 248, startPoint y: 263, endPoint x: 202, endPoint y: 254, distance: 47.3
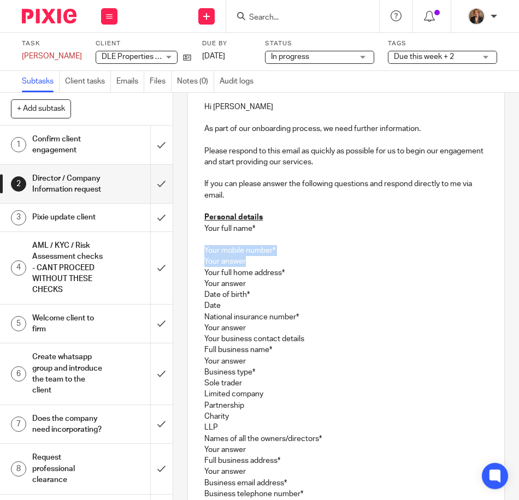
click at [204, 254] on p "Your full name* Your mobile number* Your answer Your full home address* Your an…" at bounding box center [345, 400] width 283 height 354
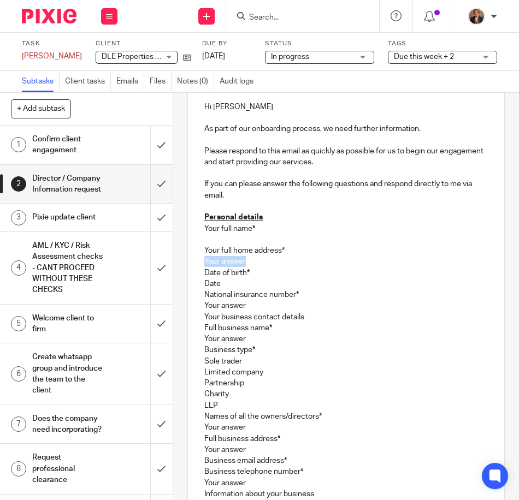
drag, startPoint x: 254, startPoint y: 263, endPoint x: 171, endPoint y: 262, distance: 83.0
click at [173, 262] on div "2 Director / Company Information request Manual email Secure the attachments in…" at bounding box center [346, 296] width 346 height 407
drag, startPoint x: 237, startPoint y: 283, endPoint x: 172, endPoint y: 290, distance: 65.4
click at [173, 290] on div "2 Director / Company Information request Manual email Secure the attachments in…" at bounding box center [346, 296] width 346 height 407
click at [173, 291] on div "2 Director / Company Information request Manual email Secure the attachments in…" at bounding box center [346, 296] width 346 height 407
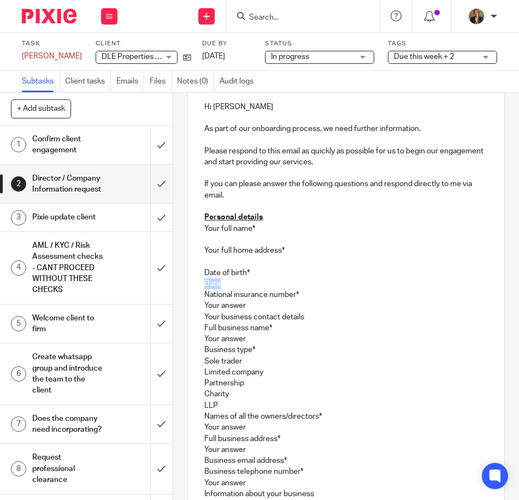
drag, startPoint x: 230, startPoint y: 284, endPoint x: 190, endPoint y: 284, distance: 39.9
click at [190, 284] on div "Hi Daniel As part of our onboarding process, we need further information. Pleas…" at bounding box center [346, 432] width 316 height 683
drag, startPoint x: 282, startPoint y: 305, endPoint x: 174, endPoint y: 309, distance: 108.2
click at [174, 309] on div "2 Director / Company Information request Manual email Secure the attachments in…" at bounding box center [346, 296] width 346 height 407
drag, startPoint x: 307, startPoint y: 318, endPoint x: 192, endPoint y: 321, distance: 115.3
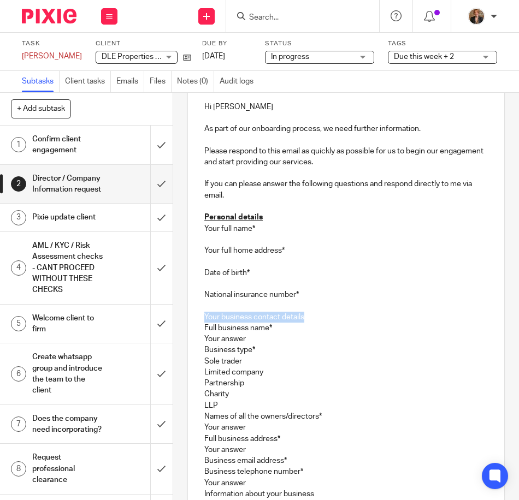
click at [192, 321] on div "Hi Daniel As part of our onboarding process, we need further information. Pleas…" at bounding box center [346, 432] width 316 height 683
drag, startPoint x: 257, startPoint y: 343, endPoint x: 180, endPoint y: 339, distance: 77.1
click at [180, 339] on div "2 Director / Company Information request Manual email Secure the attachments in…" at bounding box center [346, 296] width 346 height 407
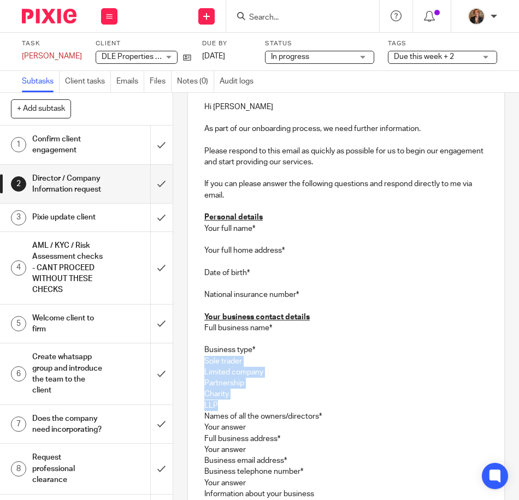
drag, startPoint x: 235, startPoint y: 405, endPoint x: 168, endPoint y: 359, distance: 80.6
click at [168, 359] on div "+ Add subtask Cancel + Add 1 Confirm client engagement 2 Director / Company Inf…" at bounding box center [259, 296] width 519 height 407
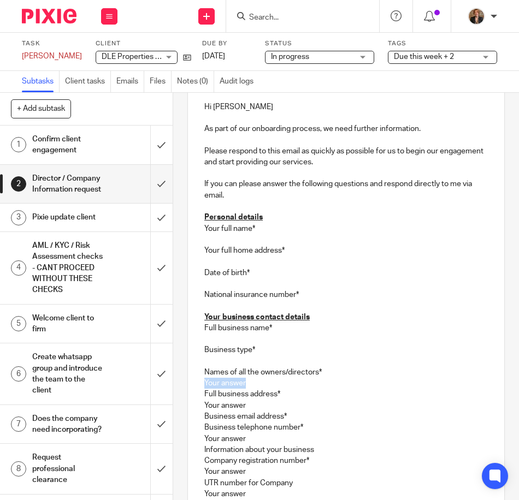
drag, startPoint x: 253, startPoint y: 383, endPoint x: 168, endPoint y: 382, distance: 85.2
click at [165, 382] on div "+ Add subtask Cancel + Add 1 Confirm client engagement 2 Director / Company Inf…" at bounding box center [259, 296] width 519 height 407
drag, startPoint x: 252, startPoint y: 406, endPoint x: 174, endPoint y: 411, distance: 78.3
click at [174, 411] on div "2 Director / Company Information request Manual email Secure the attachments in…" at bounding box center [346, 296] width 346 height 407
click at [291, 414] on p "Your full name* Your full home address* Date of birth* National insurance numbe…" at bounding box center [345, 367] width 283 height 288
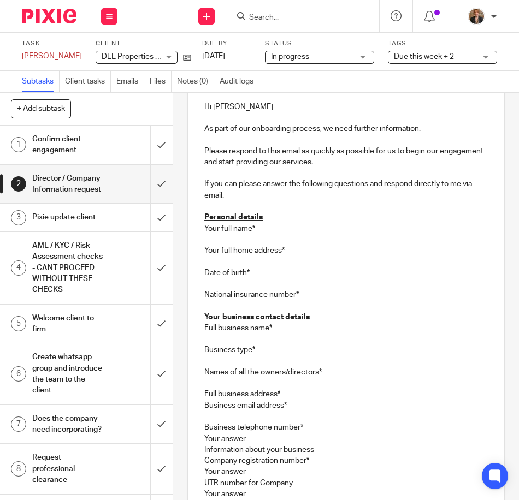
click at [307, 391] on p "Your full name* Your full home address* Date of birth* National insurance numbe…" at bounding box center [345, 317] width 283 height 188
click at [340, 368] on p "Your full name* Your full home address* Date of birth* National insurance numbe…" at bounding box center [345, 306] width 283 height 166
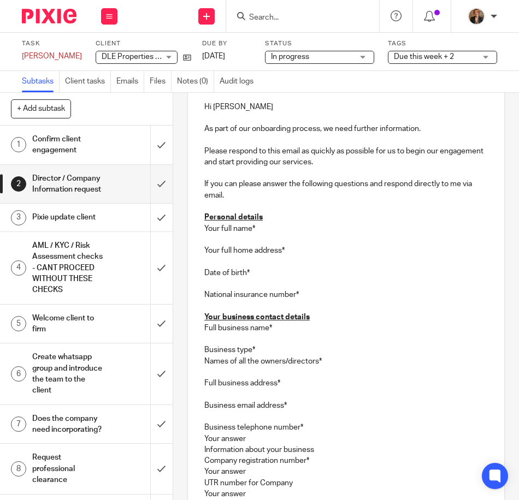
click at [276, 345] on p "Your full name* Your full home address* Date of birth* National insurance numbe…" at bounding box center [345, 295] width 283 height 144
click at [274, 353] on p "Your full name* Your full home address* Date of birth* National insurance numbe…" at bounding box center [345, 295] width 283 height 144
click at [289, 325] on p "Your full name* Your full home address* Date of birth* National insurance numbe…" at bounding box center [345, 284] width 283 height 122
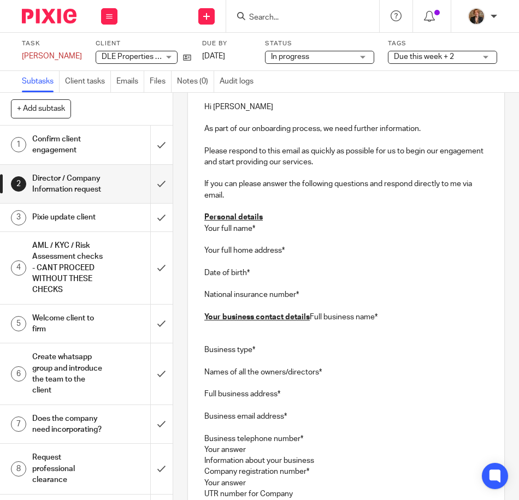
click at [310, 316] on p "Your full name* Your full home address* Date of birth* National insurance numbe…" at bounding box center [345, 272] width 283 height 99
click at [308, 317] on p "Your full name* Your full home address* Date of birth* National insurance numbe…" at bounding box center [345, 272] width 283 height 99
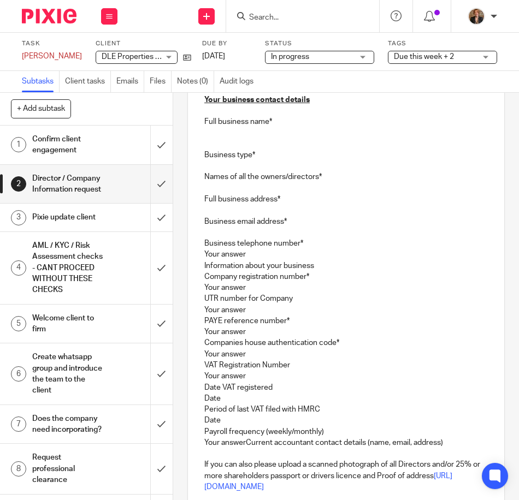
scroll to position [364, 0]
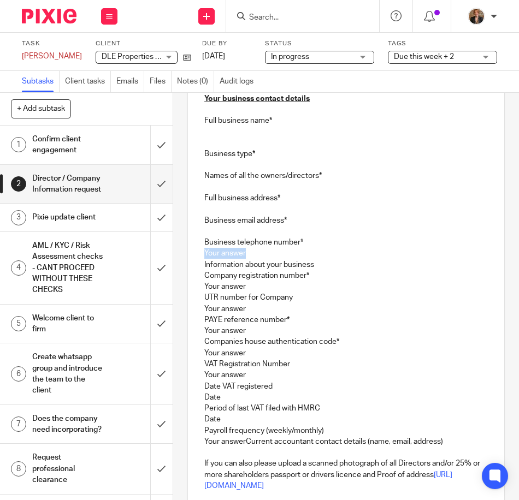
drag, startPoint x: 261, startPoint y: 255, endPoint x: 190, endPoint y: 253, distance: 71.0
click at [190, 253] on div "Hi Daniel As part of our onboarding process, we need further information. Pleas…" at bounding box center [346, 208] width 316 height 672
drag, startPoint x: 324, startPoint y: 265, endPoint x: 196, endPoint y: 265, distance: 127.8
click at [196, 265] on div "Hi Daniel As part of our onboarding process, we need further information. Pleas…" at bounding box center [346, 208] width 316 height 672
drag, startPoint x: 268, startPoint y: 289, endPoint x: 191, endPoint y: 287, distance: 77.0
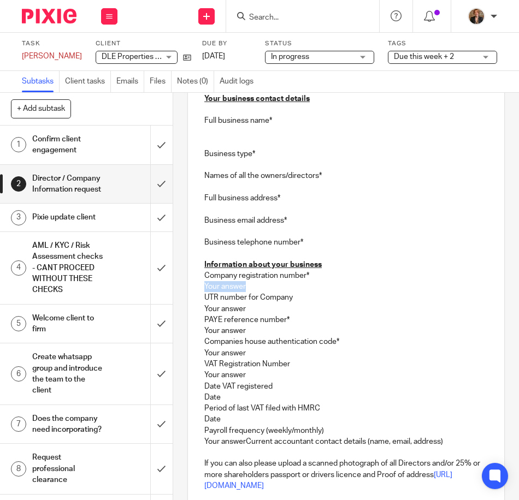
click at [191, 287] on div "Hi Daniel As part of our onboarding process, we need further information. Pleas…" at bounding box center [346, 208] width 316 height 672
drag, startPoint x: 249, startPoint y: 311, endPoint x: 120, endPoint y: 311, distance: 128.9
click at [120, 311] on div "+ Add subtask Cancel + Add 1 Confirm client engagement 2 Director / Company Inf…" at bounding box center [259, 296] width 519 height 407
drag, startPoint x: 245, startPoint y: 327, endPoint x: 187, endPoint y: 336, distance: 58.5
click at [188, 336] on div "Hi Daniel As part of our onboarding process, we need further information. Pleas…" at bounding box center [346, 208] width 316 height 672
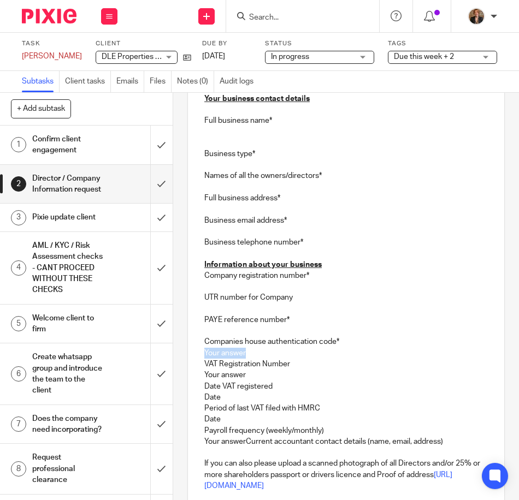
drag, startPoint x: 250, startPoint y: 353, endPoint x: 187, endPoint y: 357, distance: 62.9
click at [188, 357] on div "Hi Daniel As part of our onboarding process, we need further information. Pleas…" at bounding box center [346, 208] width 316 height 672
drag, startPoint x: 254, startPoint y: 372, endPoint x: 182, endPoint y: 377, distance: 72.3
click at [182, 377] on div "2 Director / Company Information request Manual email Secure the attachments in…" at bounding box center [346, 296] width 346 height 407
click at [301, 364] on p "VAT Registration Number" at bounding box center [345, 364] width 283 height 11
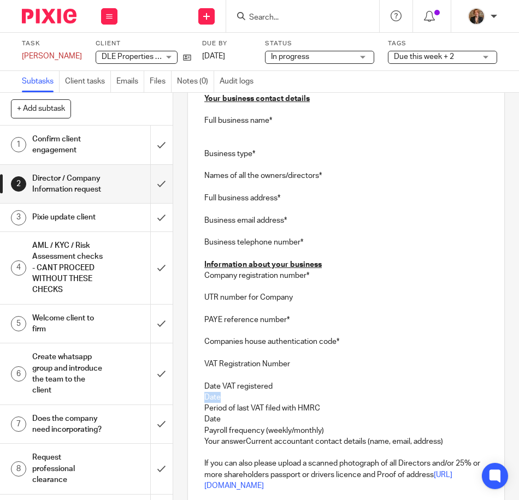
drag, startPoint x: 220, startPoint y: 392, endPoint x: 164, endPoint y: 392, distance: 55.7
click at [164, 392] on div "+ Add subtask Cancel + Add 1 Confirm client engagement 2 Director / Company Inf…" at bounding box center [259, 296] width 519 height 407
drag, startPoint x: 228, startPoint y: 419, endPoint x: 169, endPoint y: 415, distance: 59.1
click at [169, 415] on div "+ Add subtask Cancel + Add 1 Confirm client engagement 2 Director / Company Inf…" at bounding box center [259, 296] width 519 height 407
drag, startPoint x: 331, startPoint y: 428, endPoint x: 179, endPoint y: 429, distance: 152.4
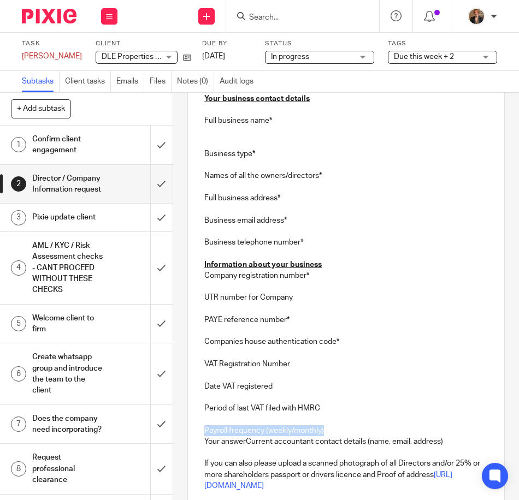
click at [179, 429] on div "2 Director / Company Information request Manual email Secure the attachments in…" at bounding box center [346, 296] width 346 height 407
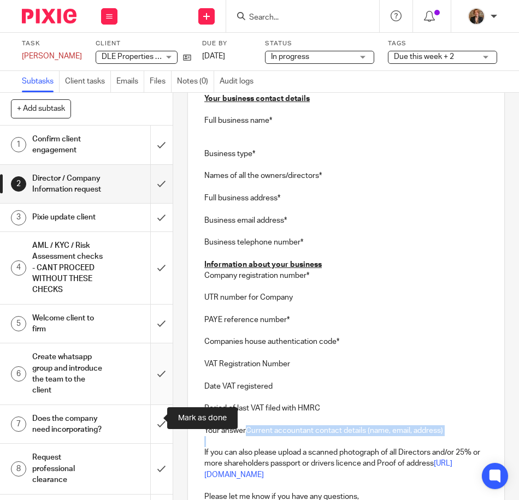
drag, startPoint x: 243, startPoint y: 431, endPoint x: 156, endPoint y: 437, distance: 87.1
click at [156, 437] on div "+ Add subtask Cancel + Add 1 Confirm client engagement 2 Director / Company Inf…" at bounding box center [259, 296] width 519 height 407
click at [156, 404] on input "submit" at bounding box center [86, 374] width 173 height 61
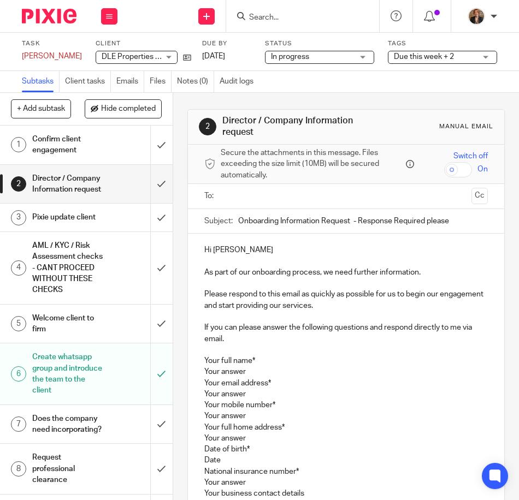
click at [486, 45] on div at bounding box center [488, 51] width 17 height 17
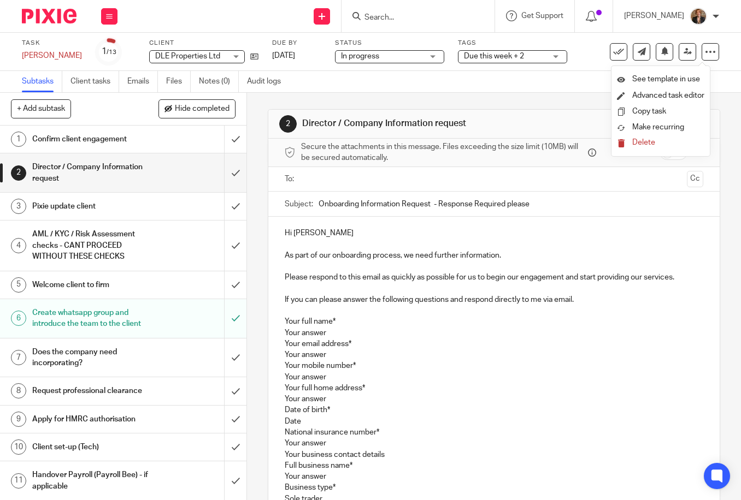
click at [285, 319] on p "Your full name* Your answer Your email address* Your answer Your mobile number*…" at bounding box center [494, 504] width 419 height 376
drag, startPoint x: 328, startPoint y: 332, endPoint x: 270, endPoint y: 333, distance: 57.4
drag, startPoint x: 334, startPoint y: 354, endPoint x: 261, endPoint y: 354, distance: 73.2
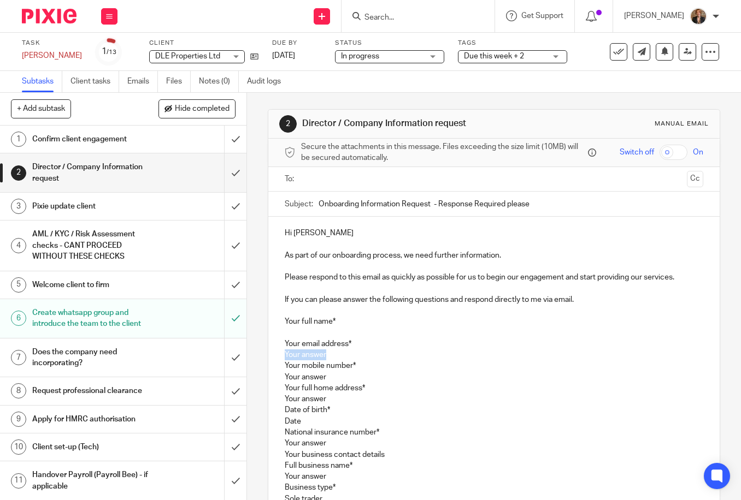
click at [261, 354] on div "2 Director / Company Information request Manual email Secure the attachments in…" at bounding box center [494, 296] width 494 height 407
drag, startPoint x: 348, startPoint y: 378, endPoint x: 251, endPoint y: 343, distance: 103.5
click at [251, 343] on div "2 Director / Company Information request Manual email Secure the attachments in…" at bounding box center [494, 296] width 494 height 407
drag, startPoint x: 341, startPoint y: 353, endPoint x: 264, endPoint y: 358, distance: 77.7
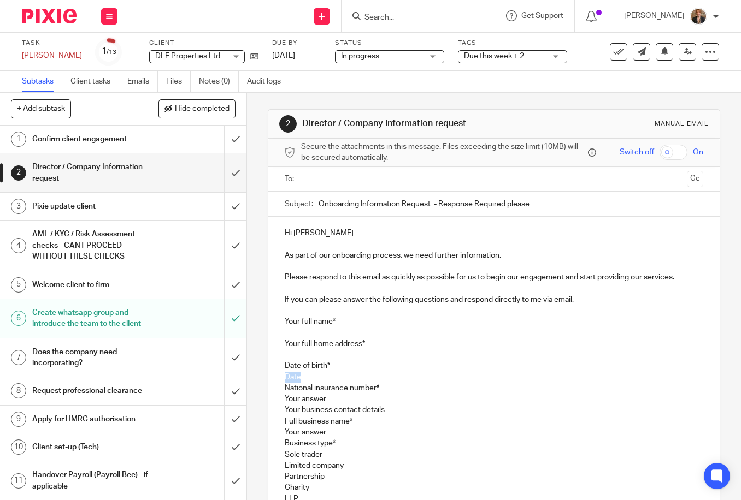
drag, startPoint x: 312, startPoint y: 376, endPoint x: 245, endPoint y: 376, distance: 67.7
click at [247, 376] on div "2 Director / Company Information request Manual email Secure the attachments in…" at bounding box center [494, 296] width 494 height 407
click at [345, 392] on p "Your full name* Your full home address* Date of birth* National insurance numbe…" at bounding box center [494, 482] width 419 height 332
drag, startPoint x: 341, startPoint y: 401, endPoint x: 261, endPoint y: 405, distance: 80.3
click at [261, 405] on div "2 Director / Company Information request Manual email Secure the attachments in…" at bounding box center [494, 296] width 494 height 407
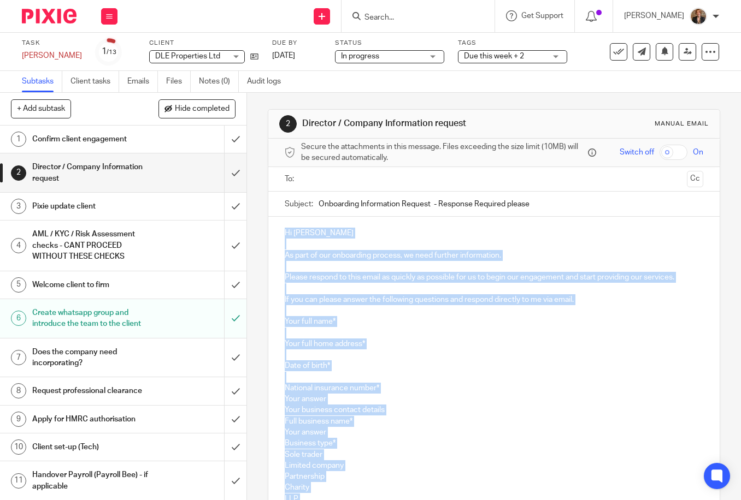
click at [137, 317] on h1 "Create whatsapp group and introduce the team to the client" at bounding box center [92, 319] width 121 height 28
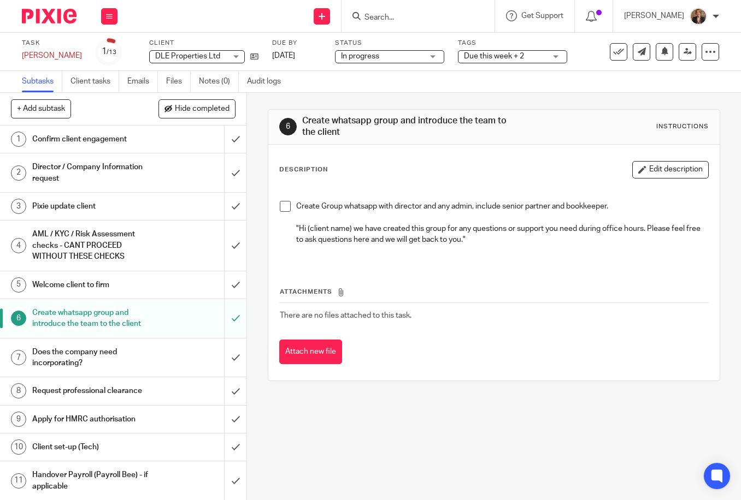
click at [280, 205] on span at bounding box center [285, 206] width 11 height 11
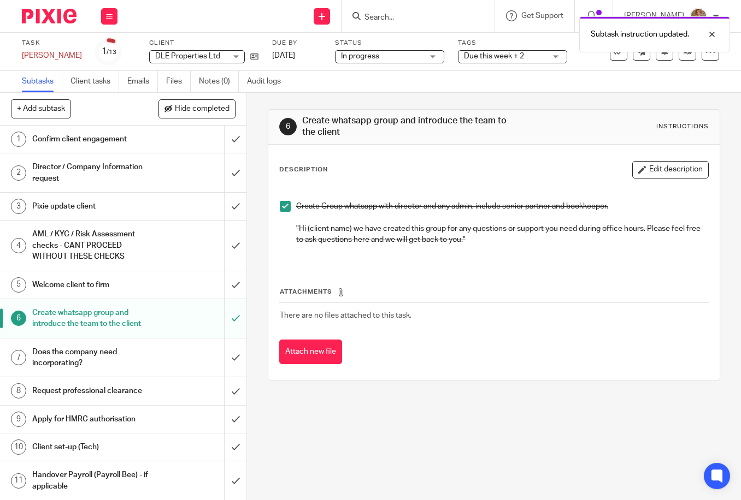
click at [149, 145] on div "Confirm client engagement" at bounding box center [122, 139] width 181 height 16
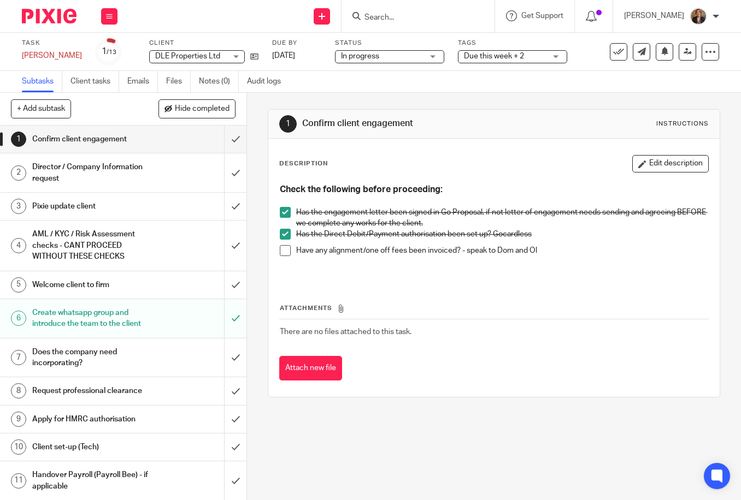
click at [129, 177] on h1 "Director / Company Information request" at bounding box center [92, 173] width 121 height 28
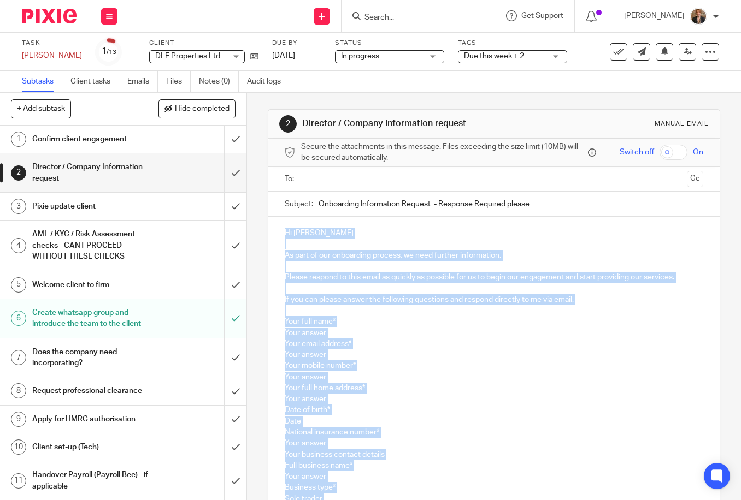
copy div "Hi Daniel As part of our onboarding process, we need further information. Pleas…"
click at [427, 386] on p "Your full name* Your answer Your email address* Your answer Your mobile number*…" at bounding box center [494, 504] width 419 height 376
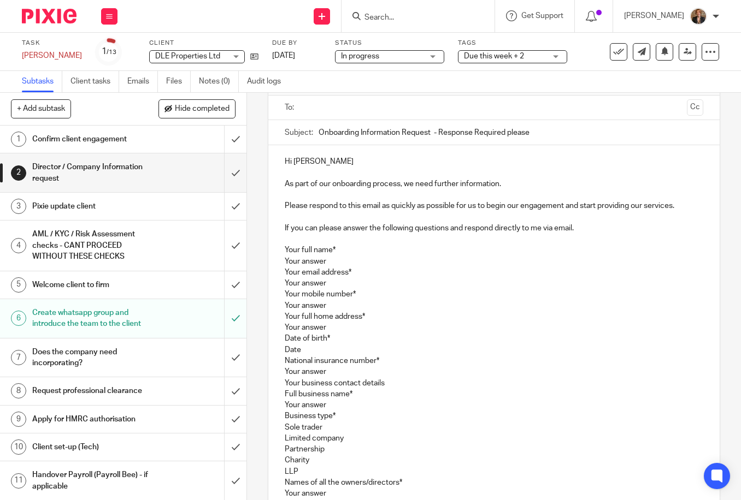
scroll to position [218, 0]
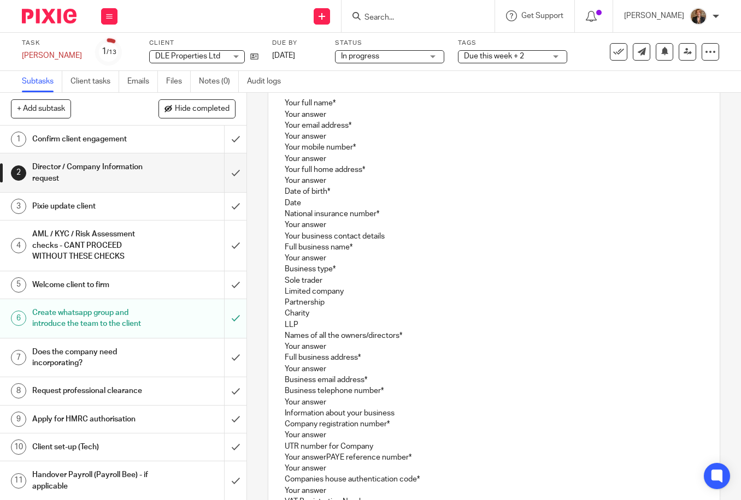
click at [475, 256] on p "Your full name* Your answer Your email address* Your answer Your mobile number*…" at bounding box center [494, 280] width 419 height 365
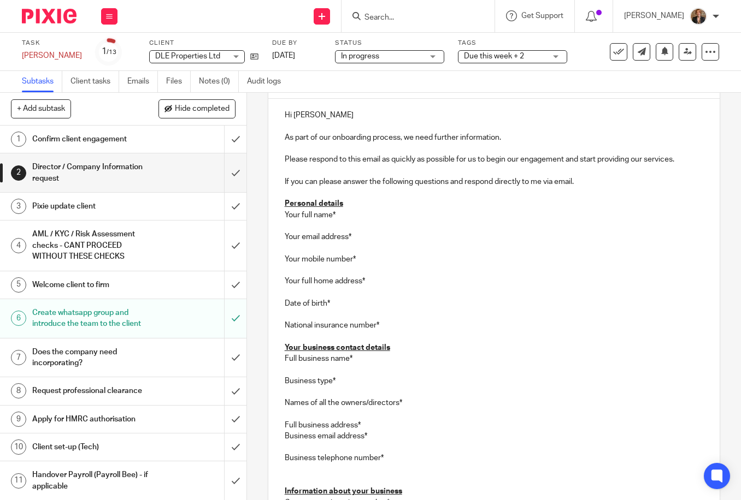
scroll to position [0, 0]
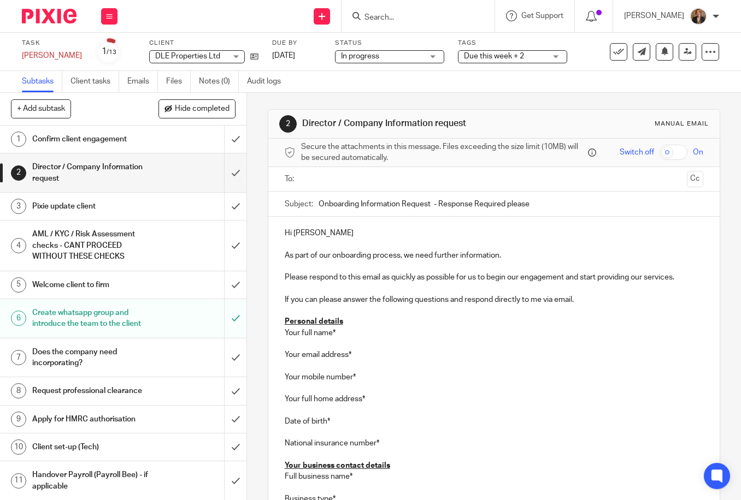
click at [374, 180] on input "text" at bounding box center [493, 179] width 377 height 13
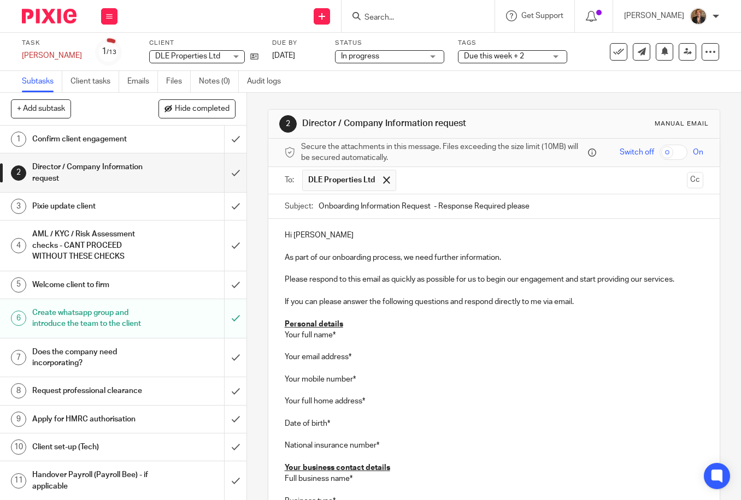
click at [512, 427] on p "Your full name* Your email address* Your mobile number* Your full home address*…" at bounding box center [494, 446] width 419 height 233
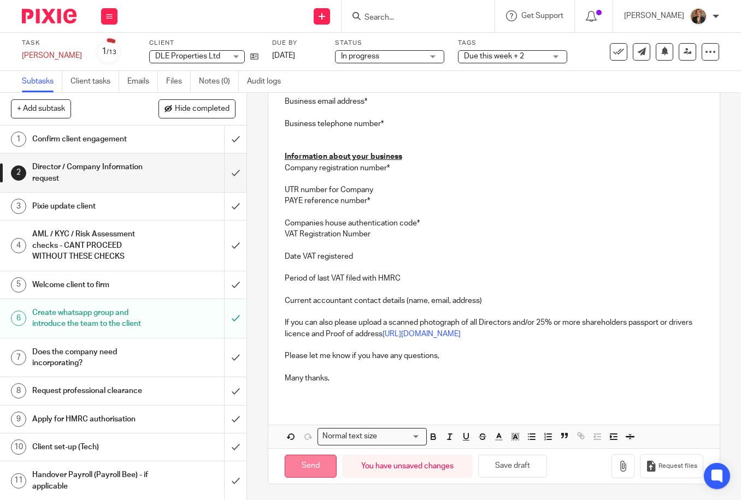
scroll to position [455, 0]
click at [304, 460] on input "Send" at bounding box center [311, 465] width 52 height 23
type input "Sent"
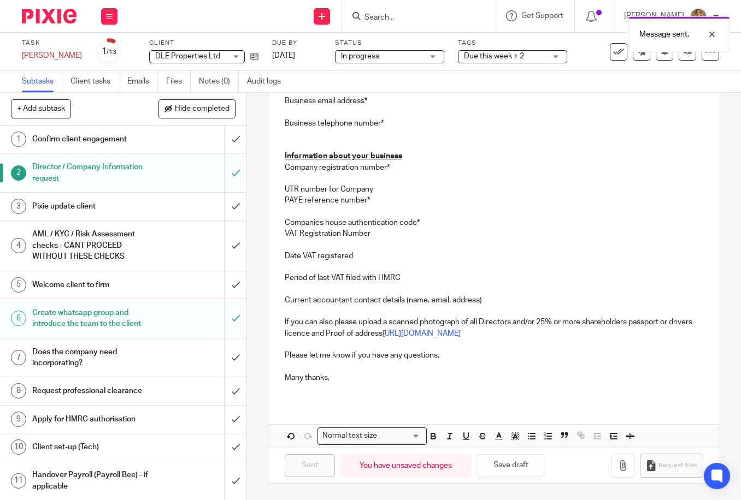
click at [180, 135] on div "Confirm client engagement" at bounding box center [122, 139] width 181 height 16
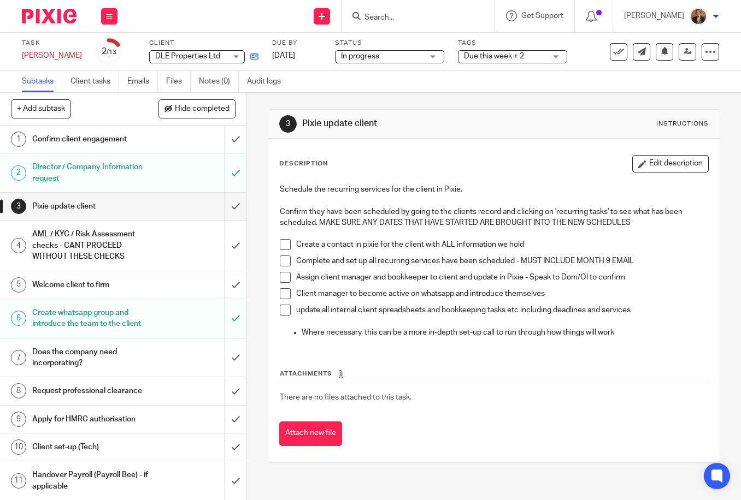
click at [245, 56] on link at bounding box center [252, 56] width 14 height 11
click at [48, 13] on img at bounding box center [49, 16] width 55 height 15
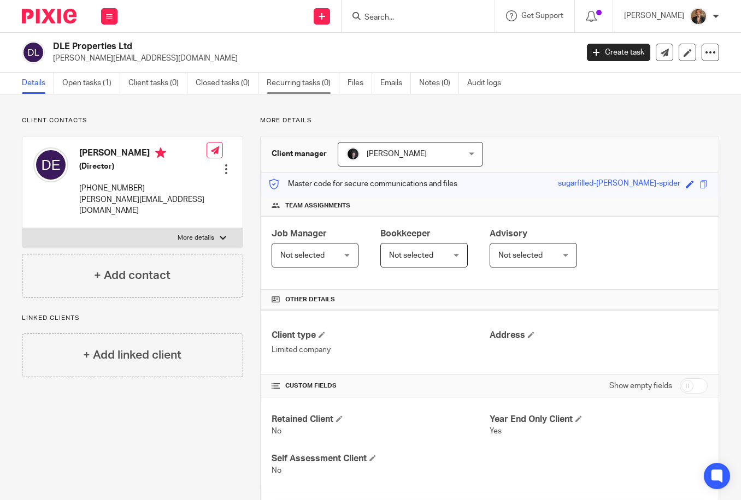
click at [304, 83] on link "Recurring tasks (0)" at bounding box center [303, 83] width 73 height 21
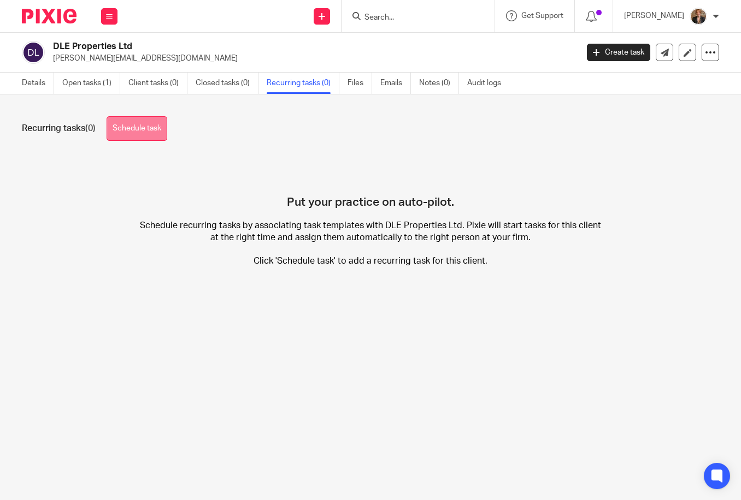
click at [132, 130] on link "Schedule task" at bounding box center [136, 128] width 61 height 25
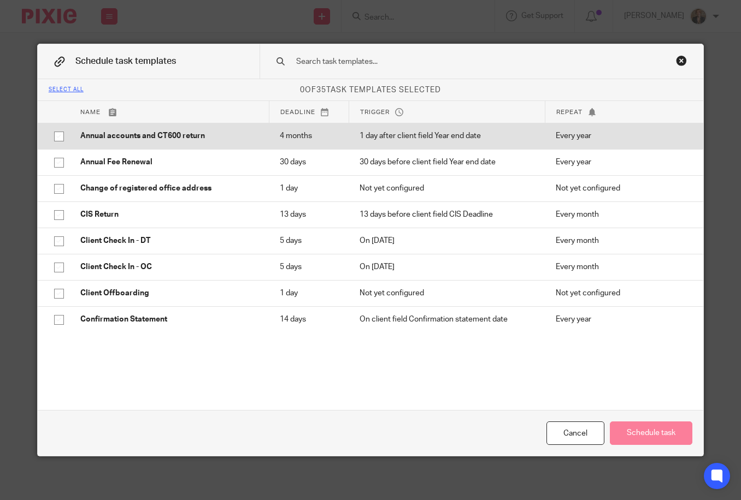
click at [53, 134] on input "checkbox" at bounding box center [59, 136] width 21 height 21
checkbox input "true"
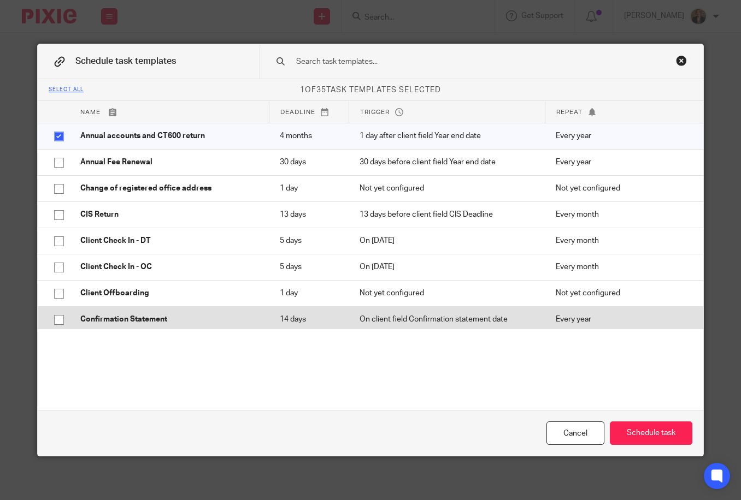
click at [52, 322] on input "checkbox" at bounding box center [59, 320] width 21 height 21
checkbox input "true"
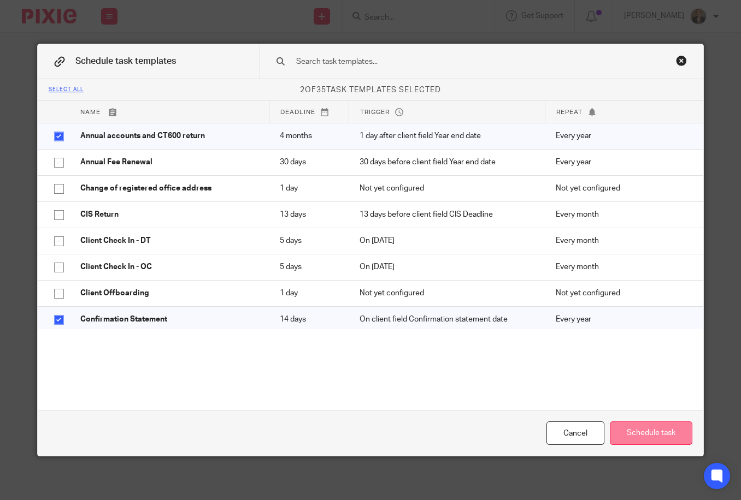
click at [669, 435] on button "Schedule task" at bounding box center [650, 433] width 82 height 23
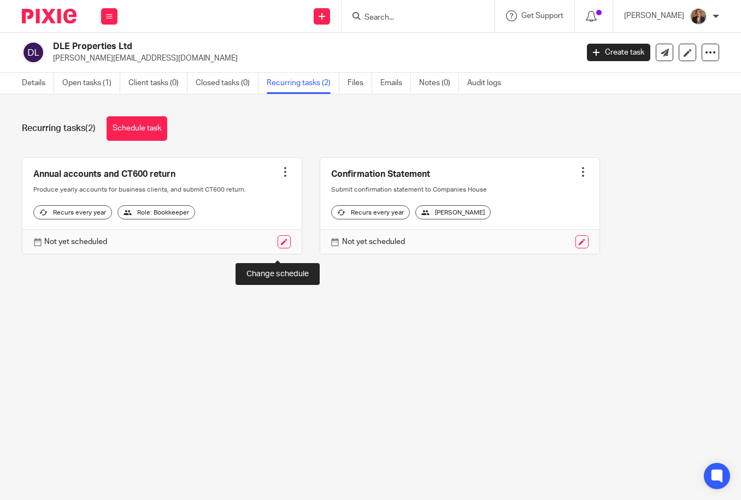
click at [280, 248] on link at bounding box center [283, 241] width 13 height 13
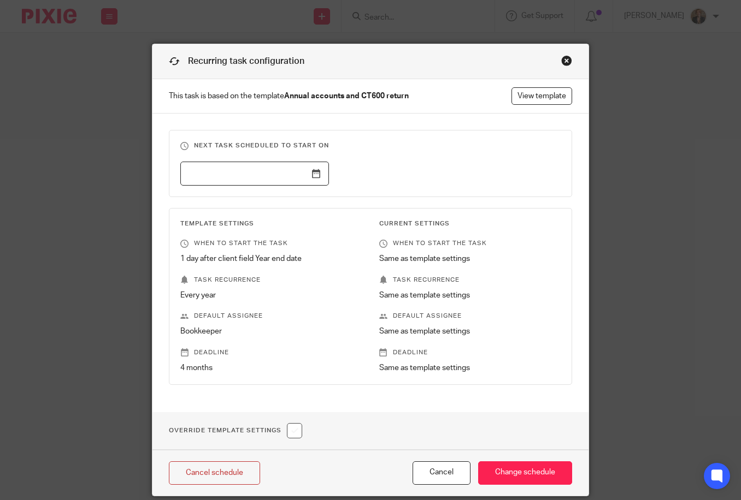
click at [286, 172] on input "text" at bounding box center [254, 174] width 149 height 25
click at [402, 158] on fieldset "Next task scheduled to start on" at bounding box center [370, 163] width 403 height 67
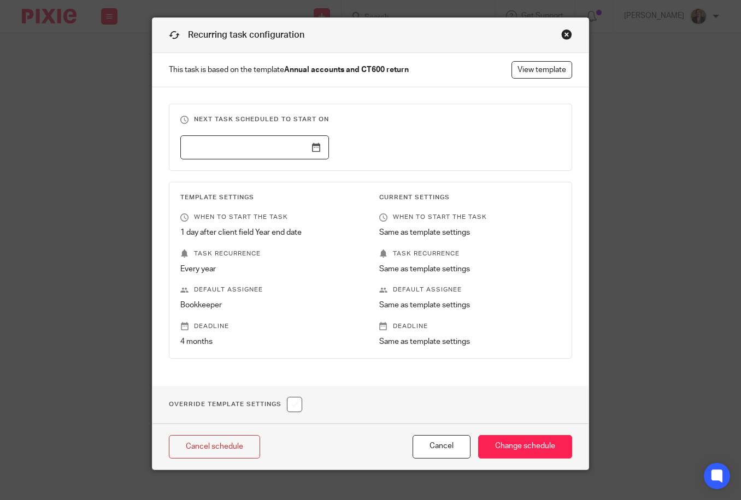
scroll to position [40, 0]
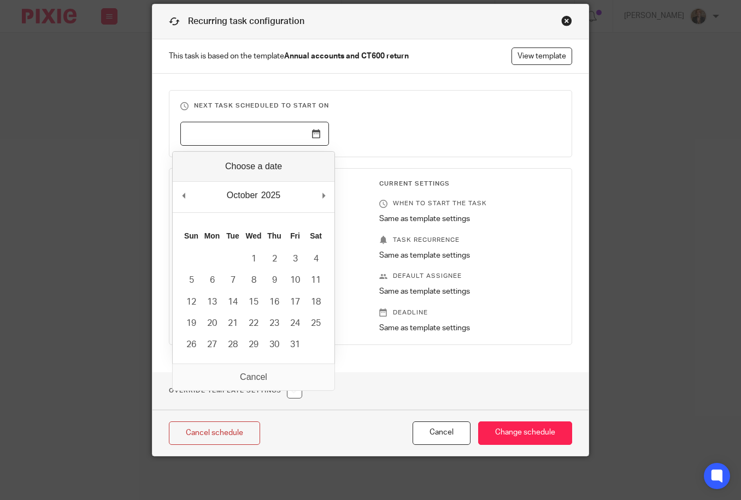
click at [311, 141] on input "Use the arrow keys to pick a date" at bounding box center [254, 134] width 149 height 25
type input "[DATE]"
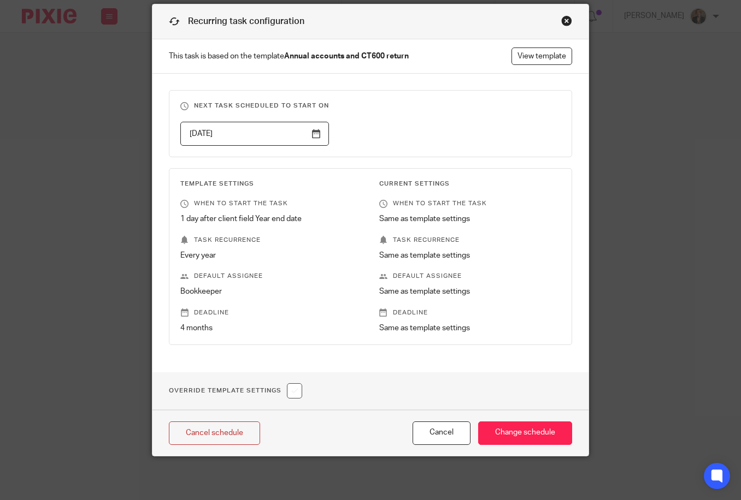
click at [407, 147] on fieldset "Next task scheduled to start on [DATE]" at bounding box center [370, 123] width 403 height 67
click at [536, 430] on input "Change schedule" at bounding box center [525, 433] width 94 height 23
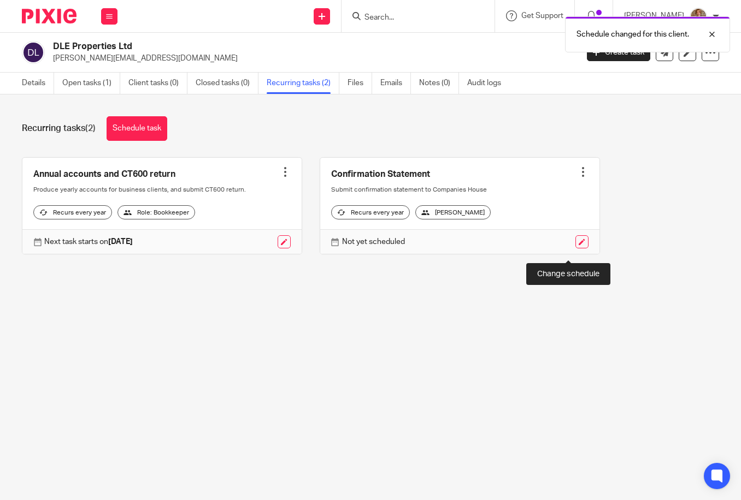
click at [575, 248] on link at bounding box center [581, 241] width 13 height 13
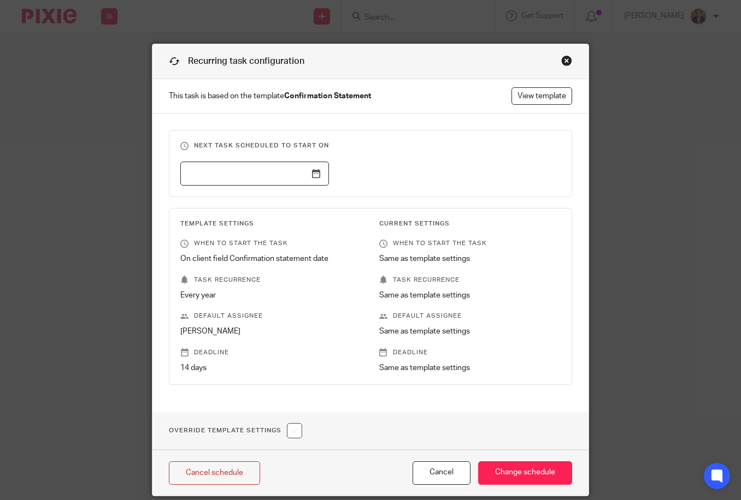
click at [306, 171] on input "text" at bounding box center [254, 174] width 149 height 25
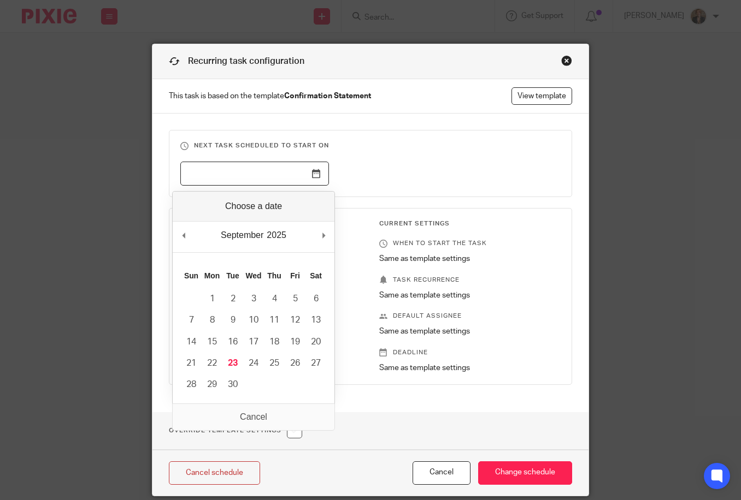
click at [565, 59] on div "Close this dialog window" at bounding box center [566, 60] width 11 height 11
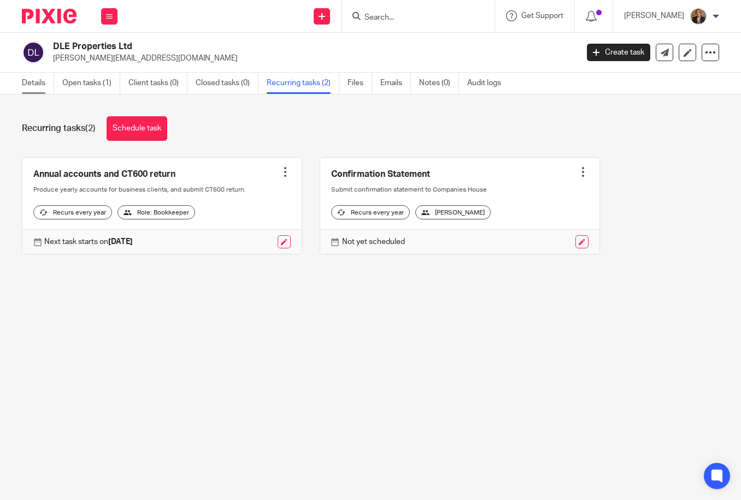
click at [29, 88] on link "Details" at bounding box center [38, 83] width 32 height 21
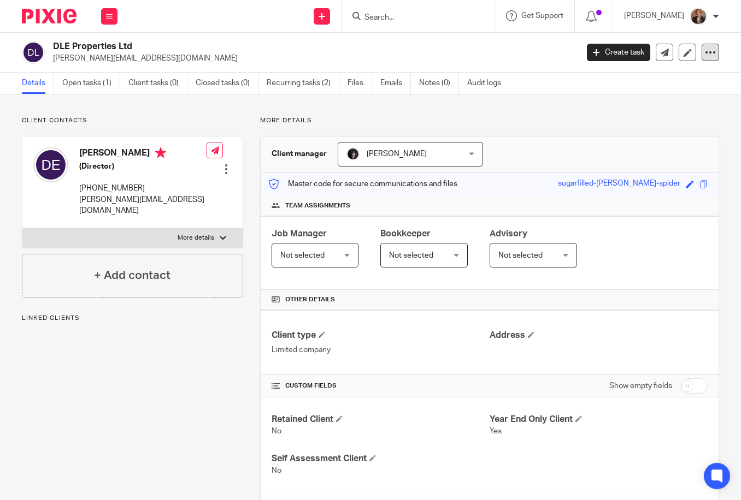
click at [705, 56] on icon at bounding box center [710, 52] width 11 height 11
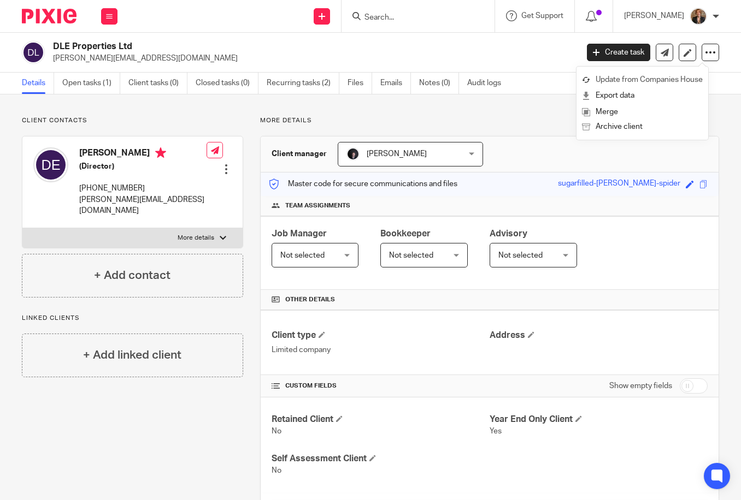
click at [695, 81] on link "Update from Companies House" at bounding box center [642, 80] width 121 height 16
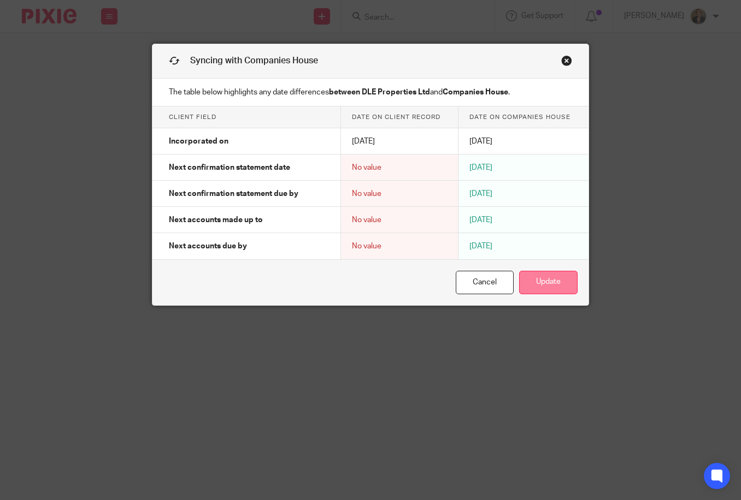
click at [553, 278] on button "Update" at bounding box center [548, 282] width 58 height 23
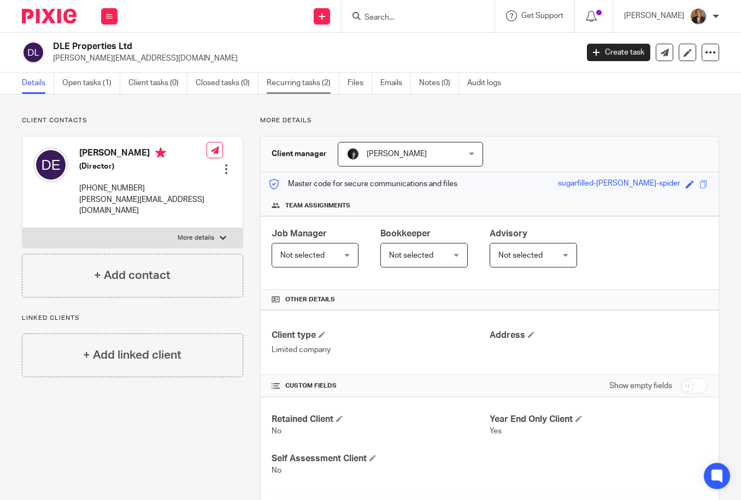
click at [303, 81] on link "Recurring tasks (2)" at bounding box center [303, 83] width 73 height 21
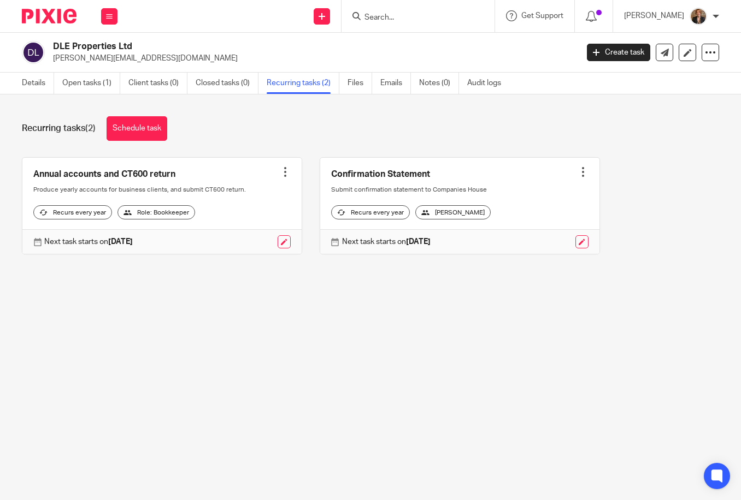
click at [270, 248] on div at bounding box center [212, 241] width 158 height 13
click at [88, 86] on link "Open tasks (1)" at bounding box center [91, 83] width 58 height 21
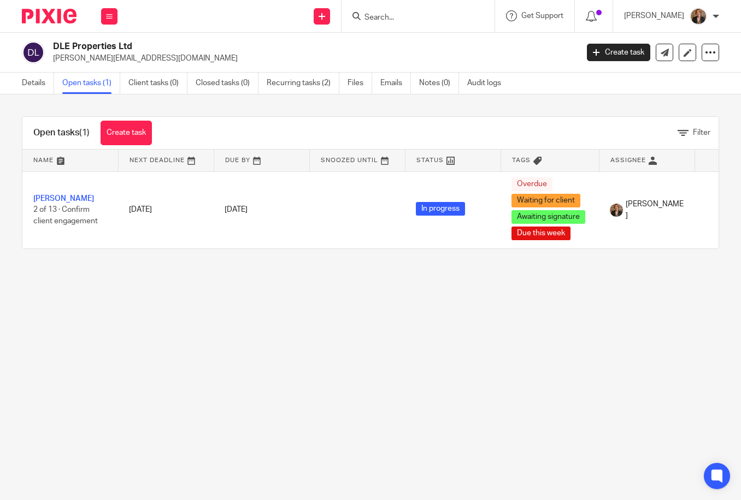
click at [620, 55] on link "Create task" at bounding box center [618, 52] width 63 height 17
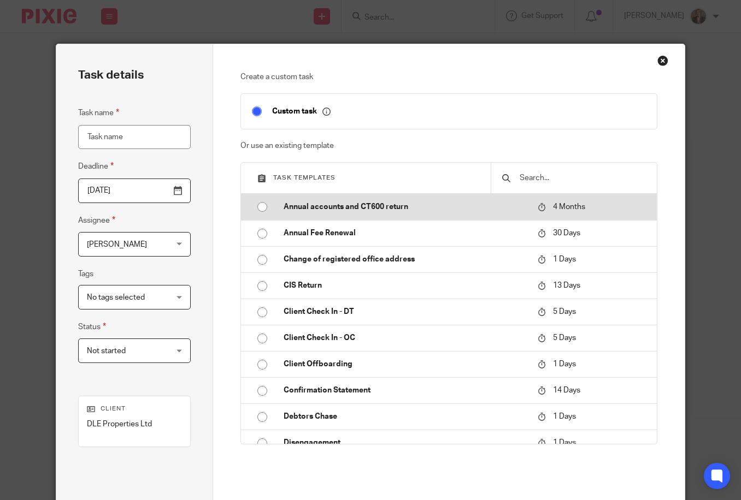
click at [258, 210] on input "radio" at bounding box center [262, 207] width 21 height 21
type input "[DATE]"
type input "Annual accounts and CT600 return"
checkbox input "false"
radio input "false"
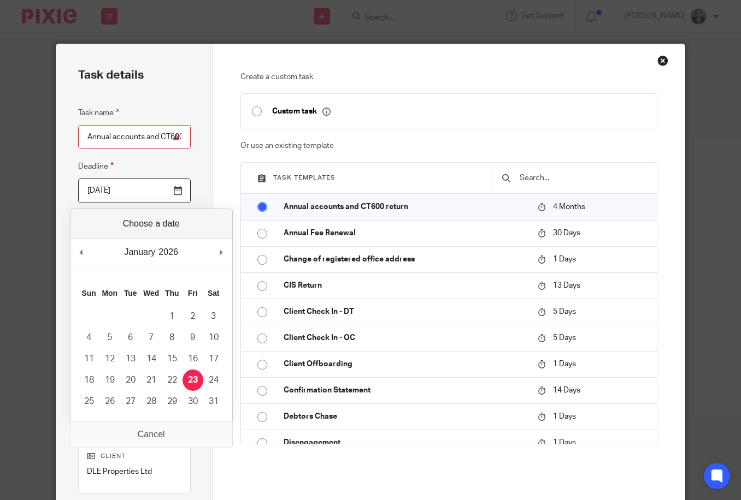
click at [174, 194] on input "[DATE]" at bounding box center [134, 191] width 113 height 25
type input "[DATE]"
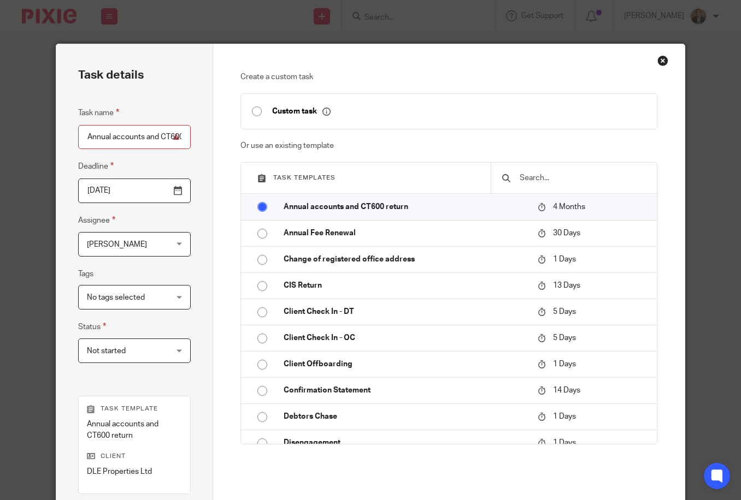
click at [48, 269] on div "Task details Task name Annual accounts and CT600 return Deadline [DATE] Assigne…" at bounding box center [370, 250] width 741 height 500
click at [191, 312] on div "Task details Task name Annual accounts and CT600 return Deadline 2025-11-30 Ass…" at bounding box center [134, 328] width 157 height 568
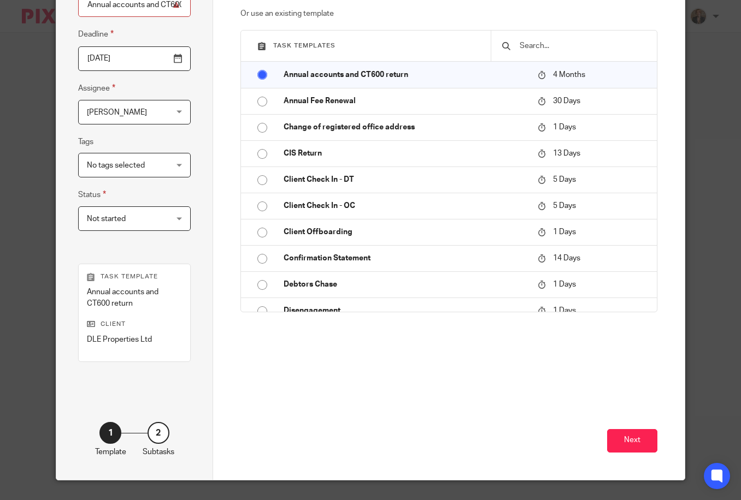
scroll to position [146, 0]
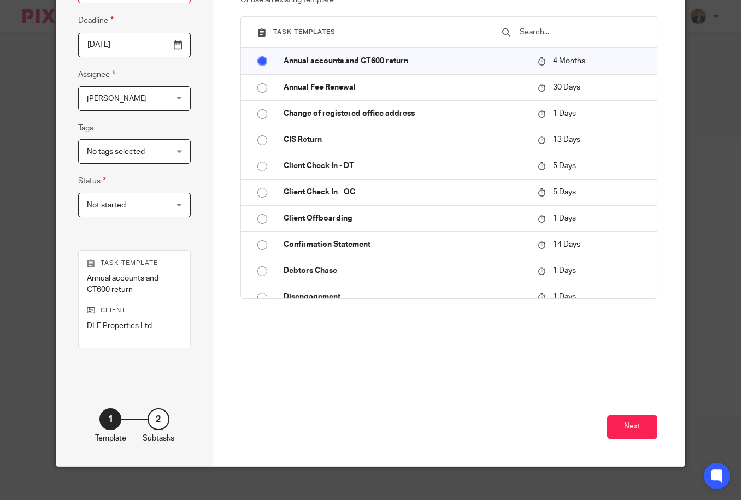
click at [152, 84] on fieldset "Assignee Erica Smith Erica Smith Client manager Adam Osman Dom Talbot Erica Smi…" at bounding box center [134, 89] width 113 height 43
click at [157, 97] on span "[PERSON_NAME]" at bounding box center [128, 98] width 83 height 23
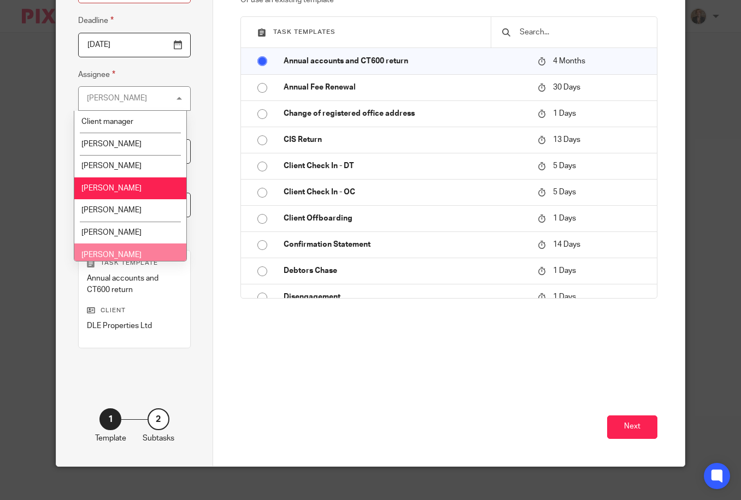
click at [143, 248] on li "[PERSON_NAME]" at bounding box center [130, 255] width 112 height 22
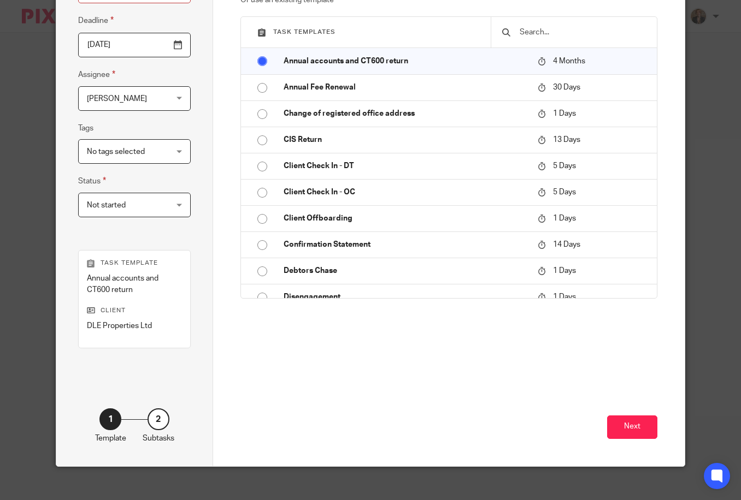
click at [191, 137] on div "Task details Task name Annual accounts and CT600 return Deadline 2025-11-30 Ass…" at bounding box center [134, 182] width 157 height 568
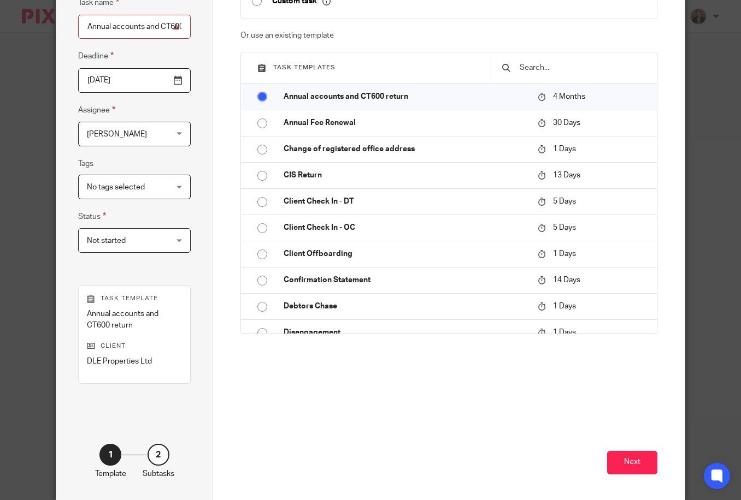
scroll to position [156, 0]
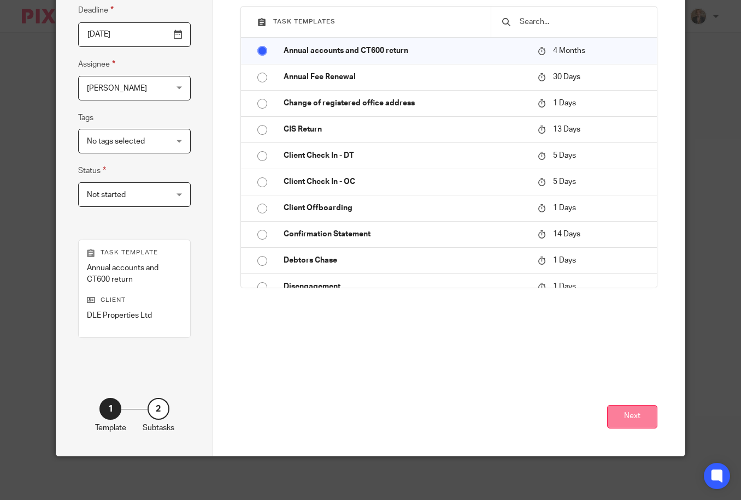
click at [632, 419] on button "Next" at bounding box center [632, 416] width 50 height 23
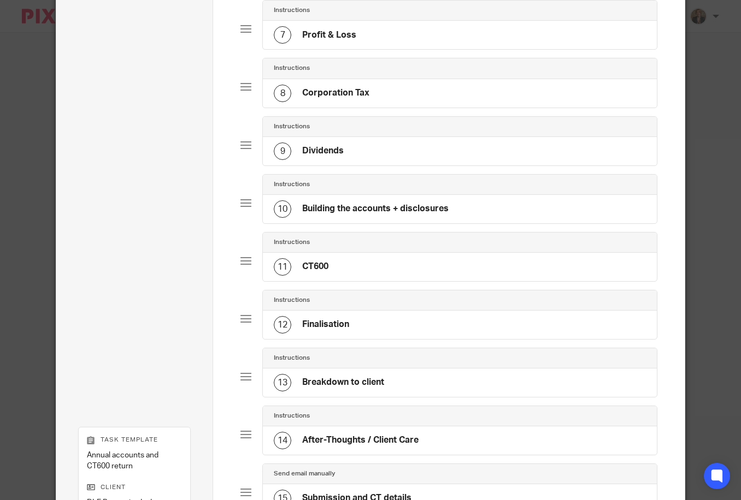
scroll to position [635, 0]
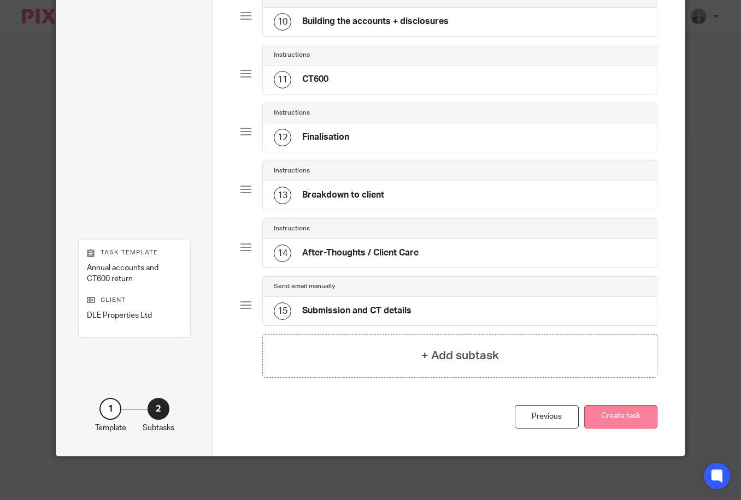
click at [602, 418] on button "Create task" at bounding box center [620, 416] width 73 height 23
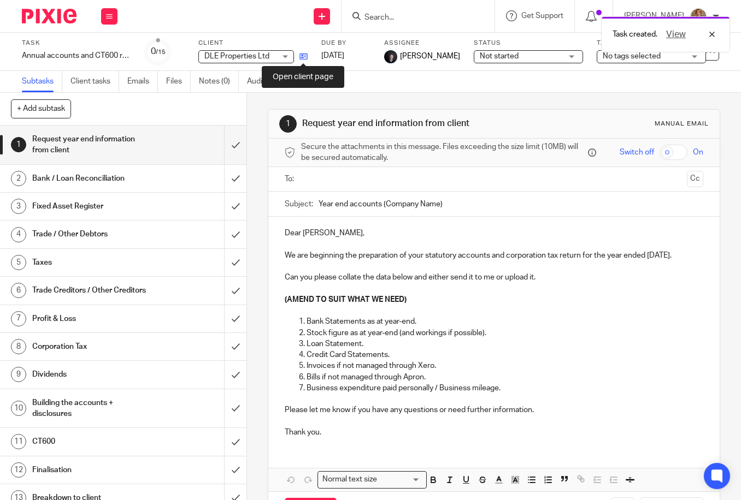
click at [303, 59] on icon at bounding box center [303, 56] width 8 height 8
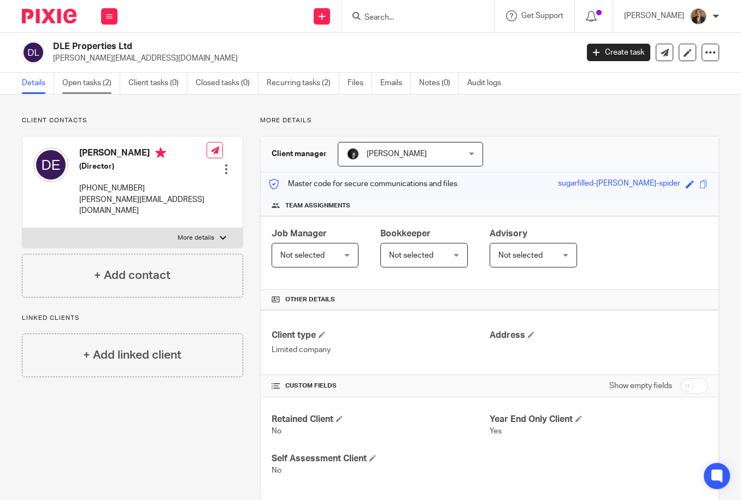
click at [90, 89] on link "Open tasks (2)" at bounding box center [91, 83] width 58 height 21
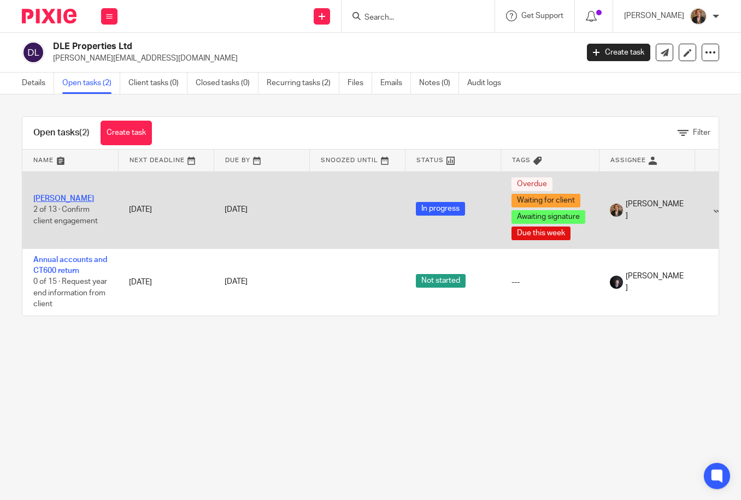
click at [52, 200] on link "[PERSON_NAME]" at bounding box center [63, 199] width 61 height 8
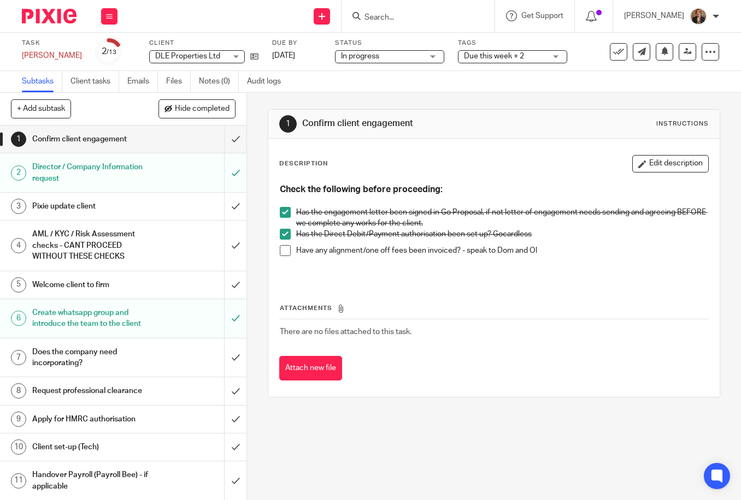
click at [117, 250] on h1 "AML / KYC / Risk Assessment checks - CANT PROCEED WITHOUT THESE CHECKS" at bounding box center [92, 245] width 121 height 39
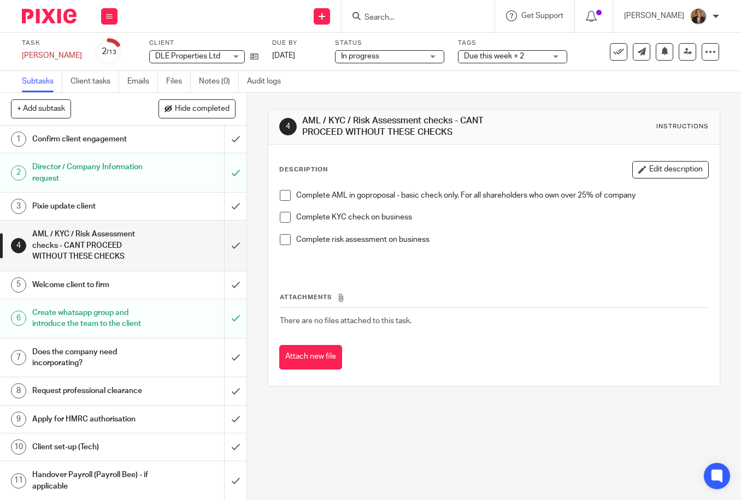
click at [111, 205] on h1 "Pixie update client" at bounding box center [92, 206] width 121 height 16
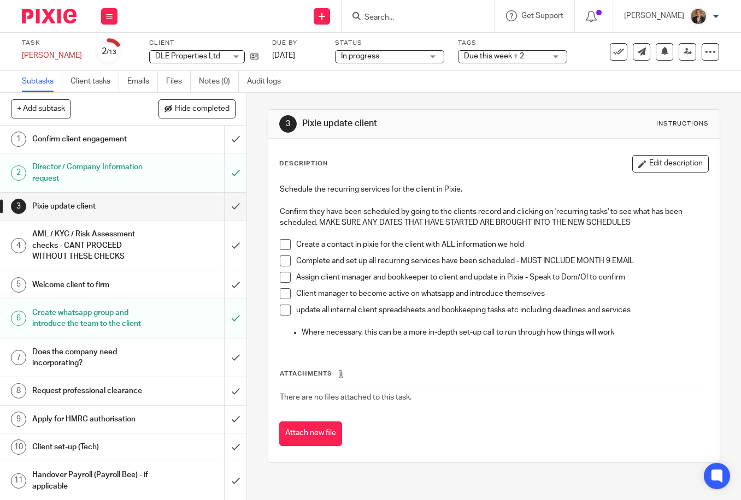
click at [513, 62] on span "Due this week + 2" at bounding box center [505, 56] width 82 height 11
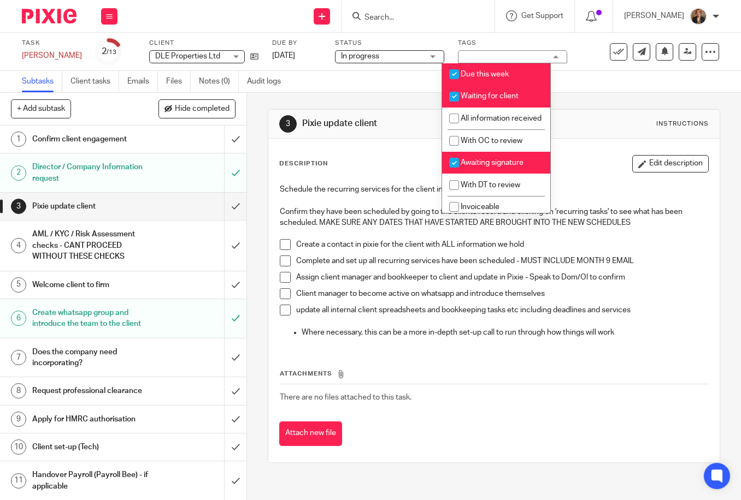
click at [499, 78] on span "Due this week" at bounding box center [484, 74] width 48 height 8
checkbox input "false"
click at [498, 167] on span "Awaiting signature" at bounding box center [491, 163] width 63 height 8
checkbox input "false"
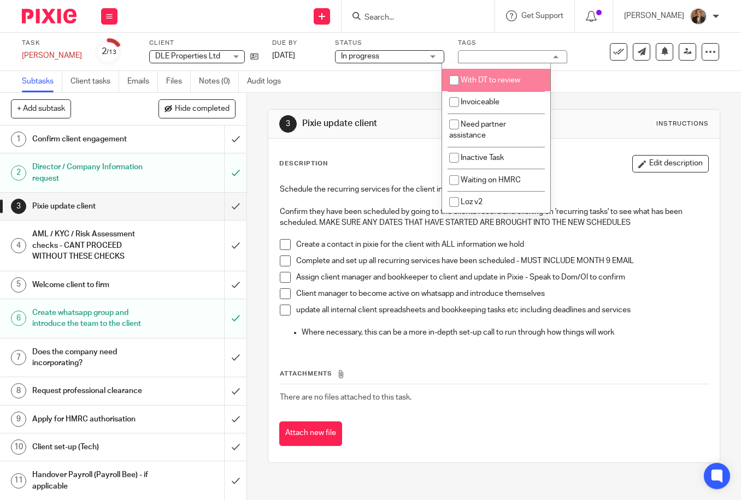
scroll to position [116, 0]
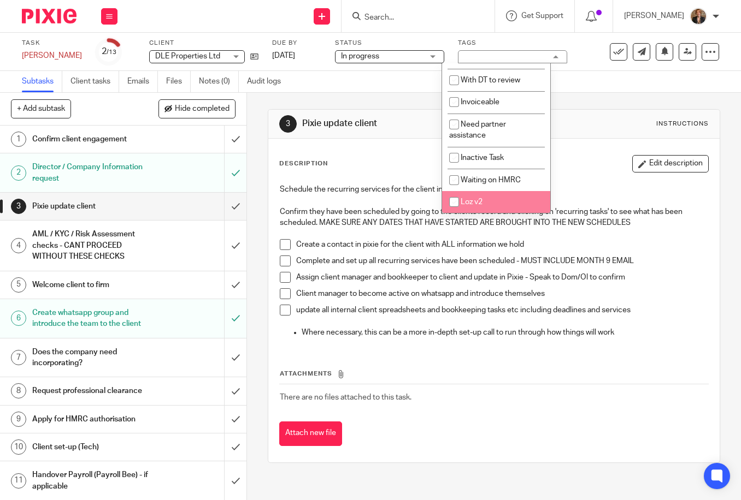
click at [49, 6] on div at bounding box center [45, 16] width 90 height 32
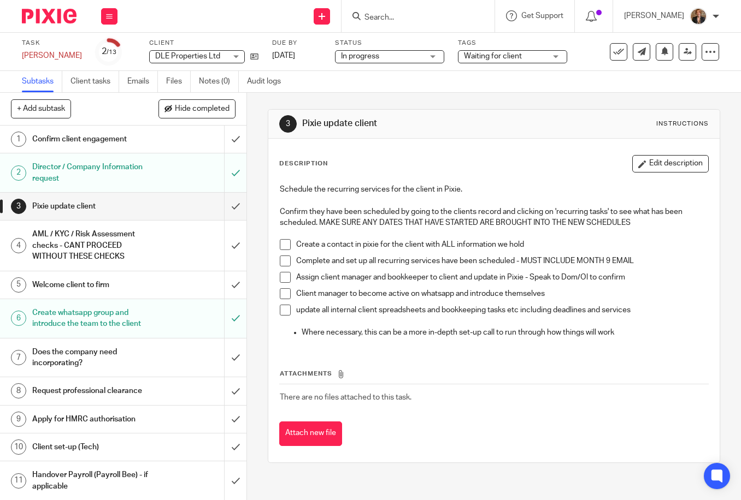
click at [53, 11] on img at bounding box center [49, 16] width 55 height 15
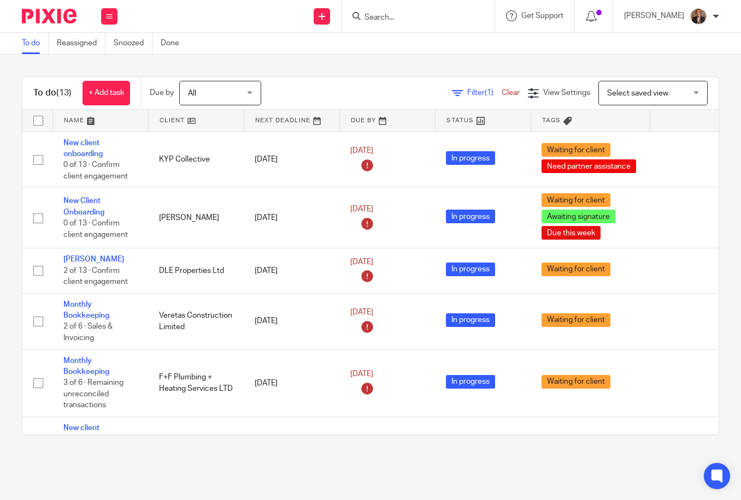
click at [426, 10] on form at bounding box center [421, 16] width 116 height 14
click at [389, 2] on div at bounding box center [417, 16] width 153 height 32
click at [393, 16] on input "Search" at bounding box center [412, 18] width 98 height 10
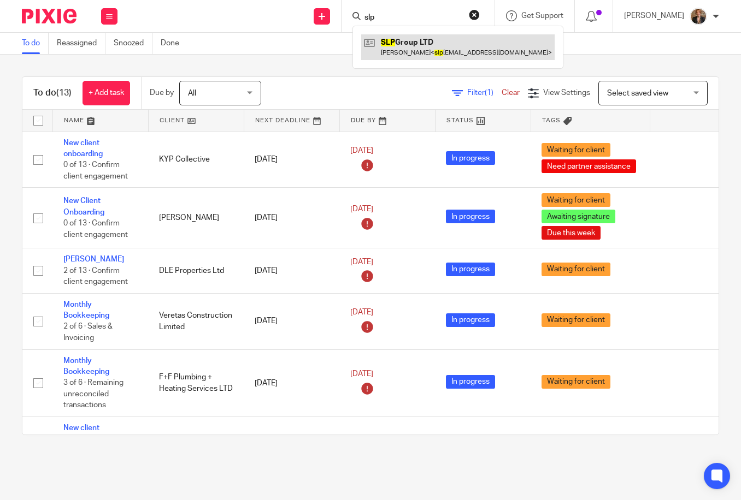
type input "slp"
click at [445, 56] on link at bounding box center [457, 46] width 193 height 25
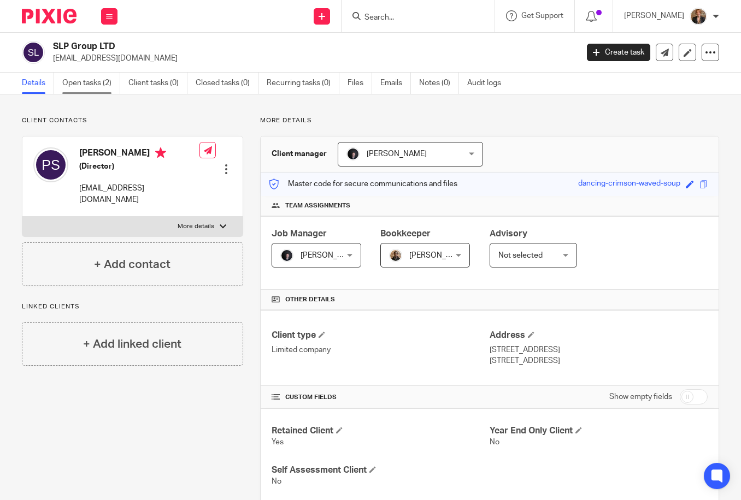
click at [67, 89] on link "Open tasks (2)" at bounding box center [91, 83] width 58 height 21
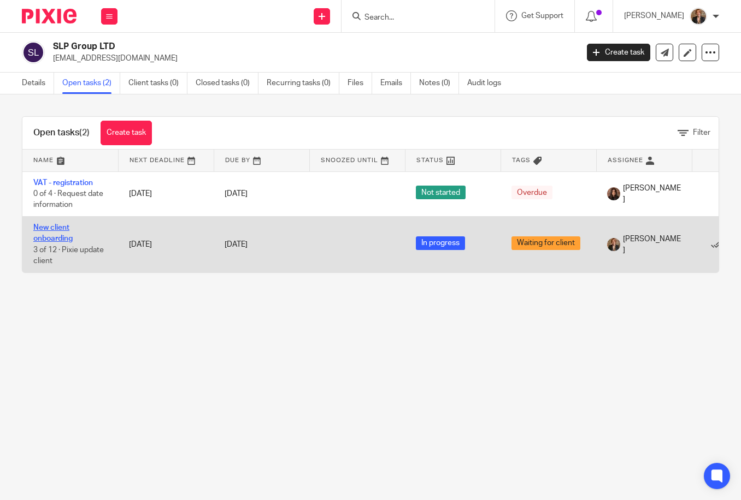
click at [54, 239] on link "New client onboarding" at bounding box center [52, 233] width 39 height 19
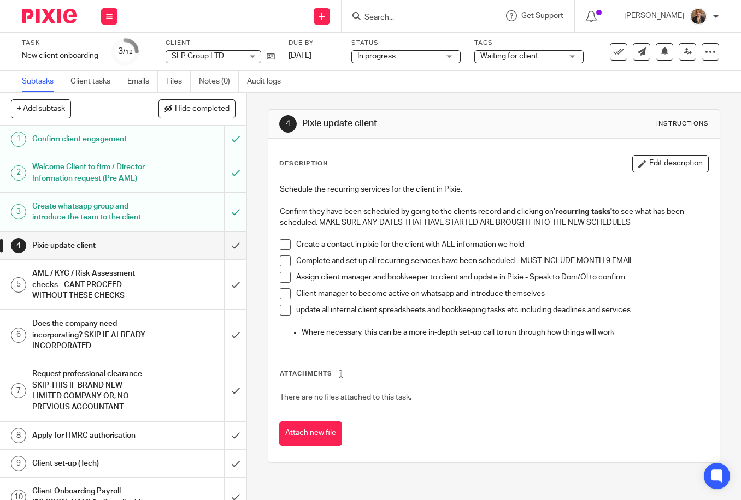
click at [108, 171] on h1 "Welcome Client to firm / Director Information request (Pre AML)" at bounding box center [92, 173] width 121 height 28
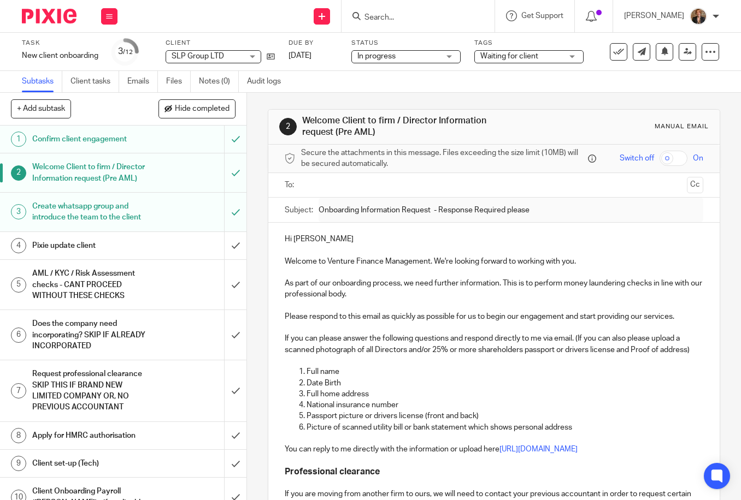
click at [33, 15] on img at bounding box center [49, 16] width 55 height 15
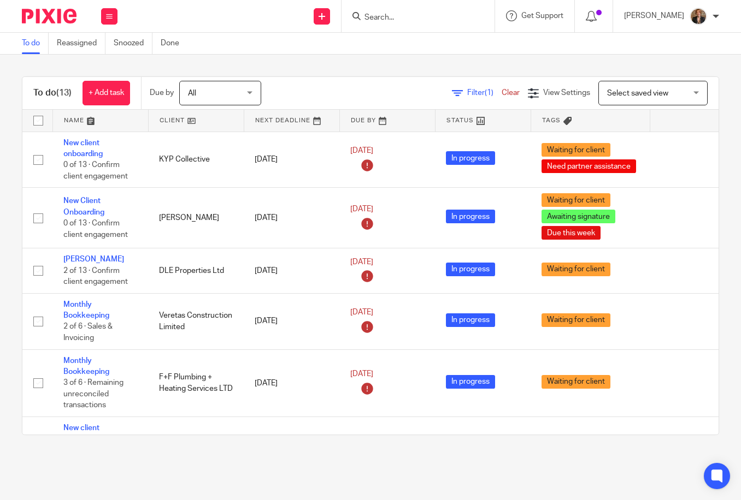
click at [390, 16] on input "Search" at bounding box center [412, 18] width 98 height 10
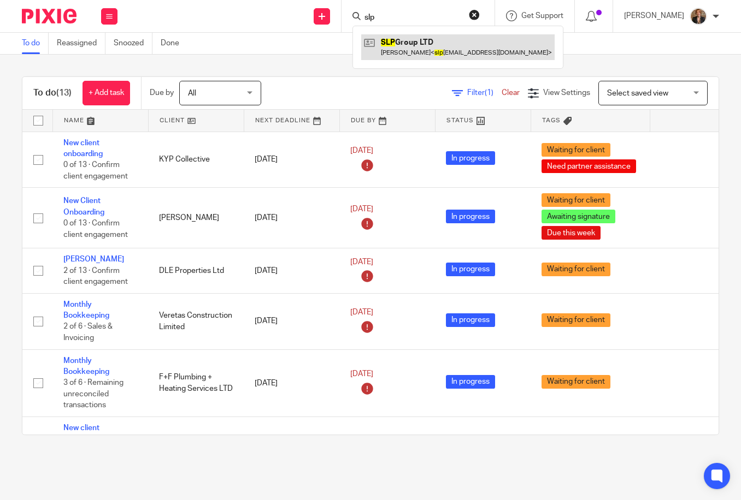
type input "slp"
click at [455, 43] on link at bounding box center [457, 46] width 193 height 25
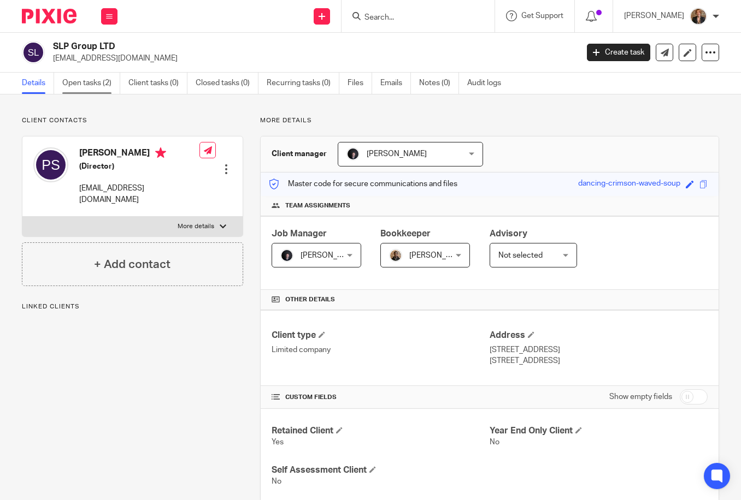
click at [88, 91] on link "Open tasks (2)" at bounding box center [91, 83] width 58 height 21
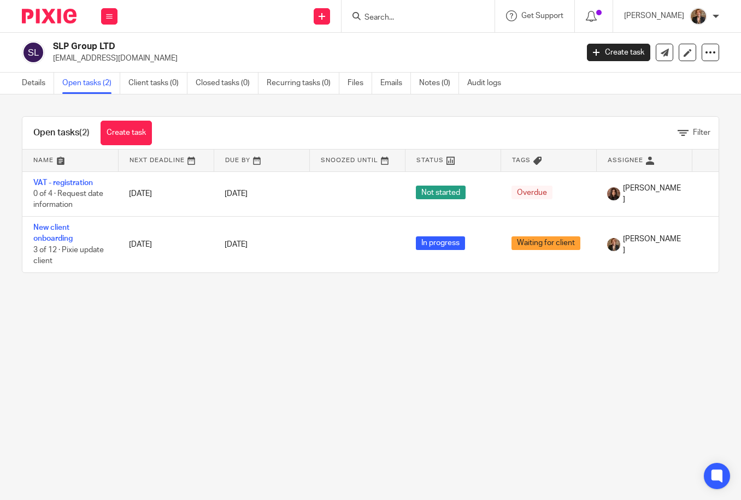
click at [47, 10] on img at bounding box center [49, 16] width 55 height 15
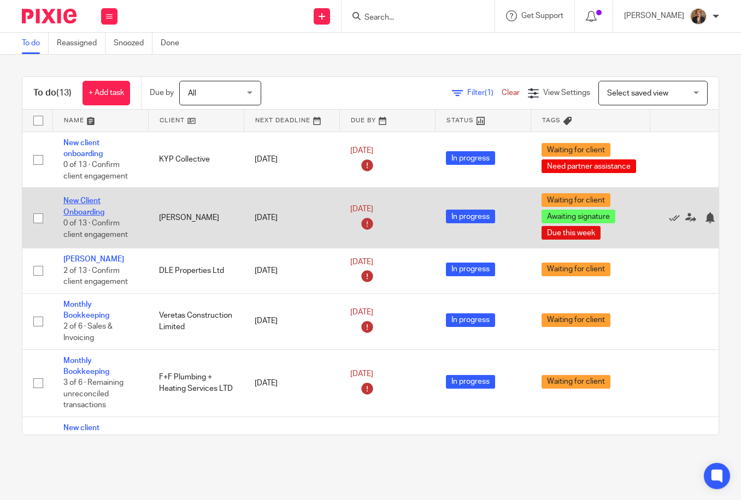
click at [87, 209] on link "New Client Onboarding" at bounding box center [83, 206] width 41 height 19
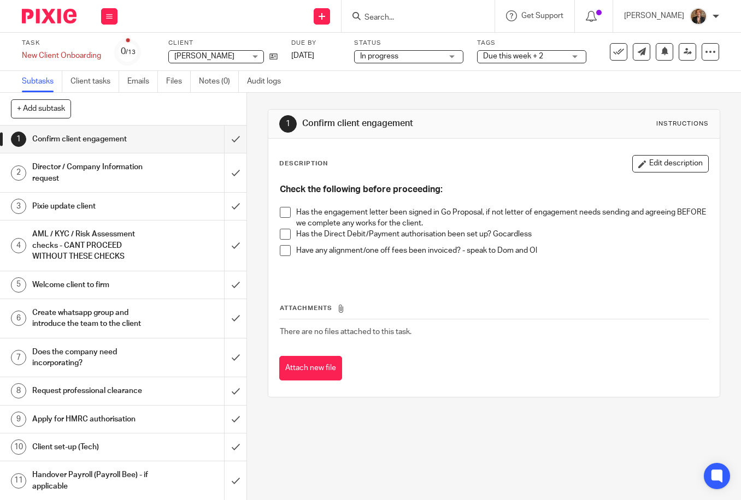
click at [453, 54] on div "In progress In progress" at bounding box center [408, 56] width 109 height 13
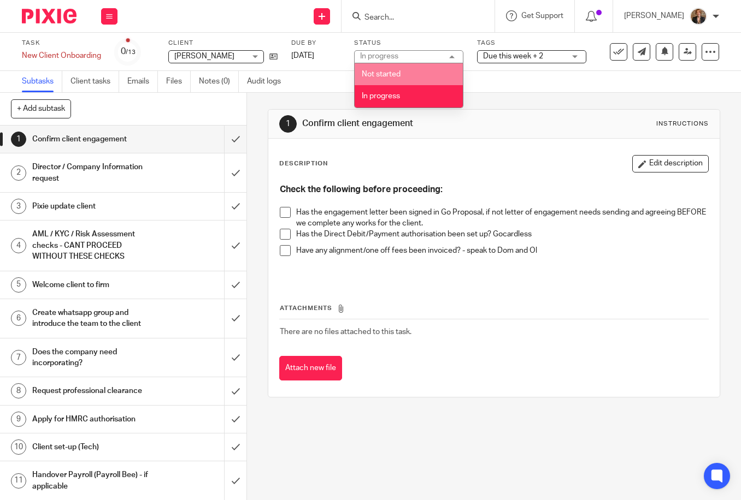
click at [463, 428] on div "1 Confirm client engagement Instructions Description Edit description Check the…" at bounding box center [494, 296] width 494 height 407
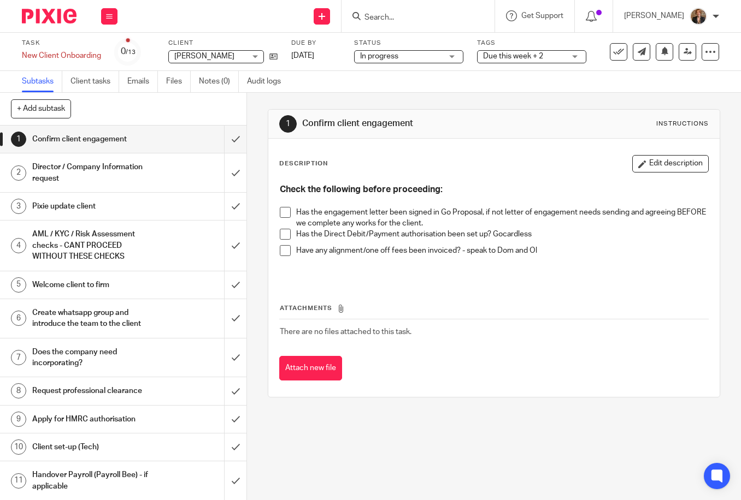
click at [525, 56] on span "Due this week + 2" at bounding box center [513, 56] width 60 height 8
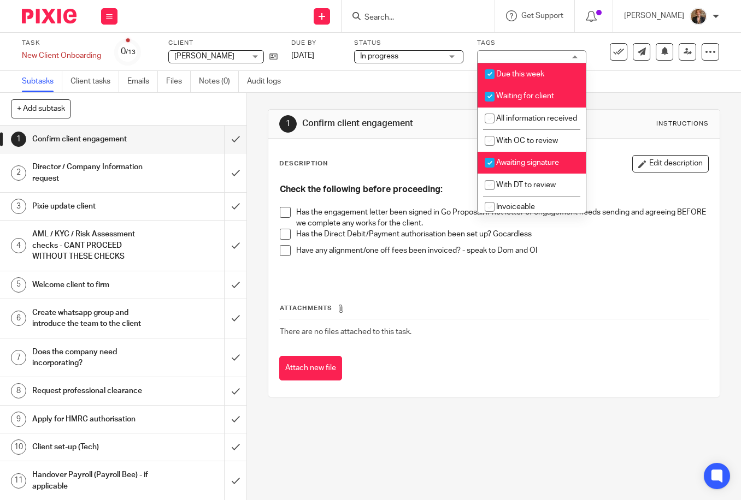
click at [35, 17] on img at bounding box center [49, 16] width 55 height 15
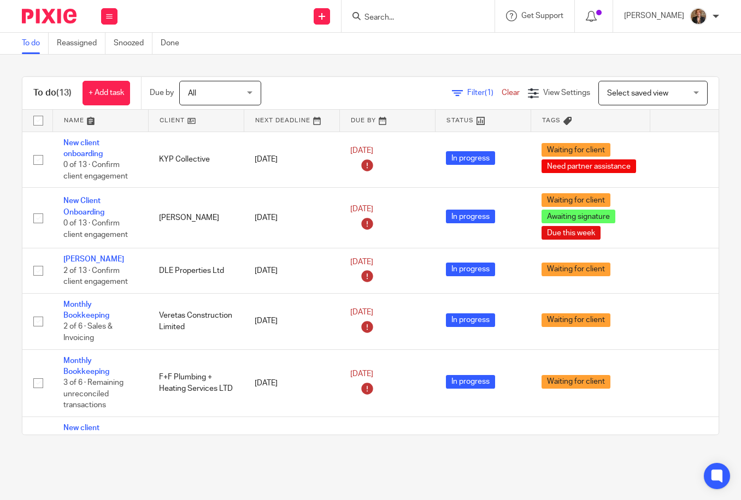
click at [78, 123] on link at bounding box center [100, 121] width 95 height 22
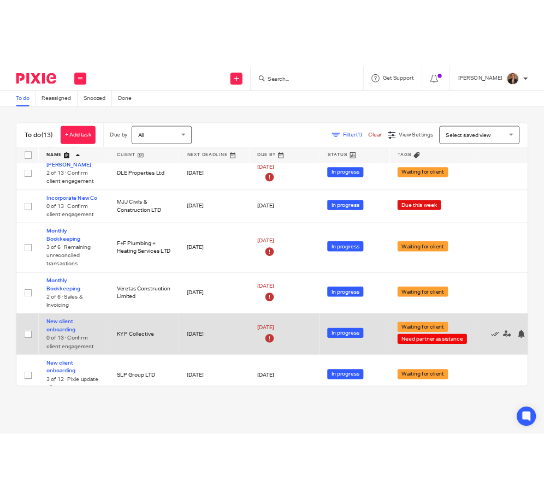
scroll to position [64, 0]
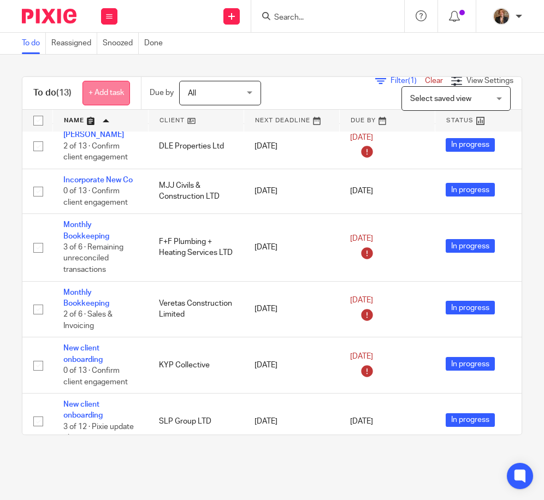
click at [100, 96] on link "+ Add task" at bounding box center [106, 93] width 48 height 25
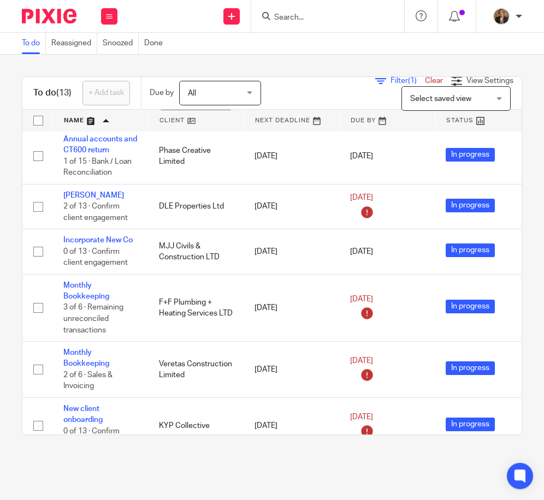
scroll to position [0, 0]
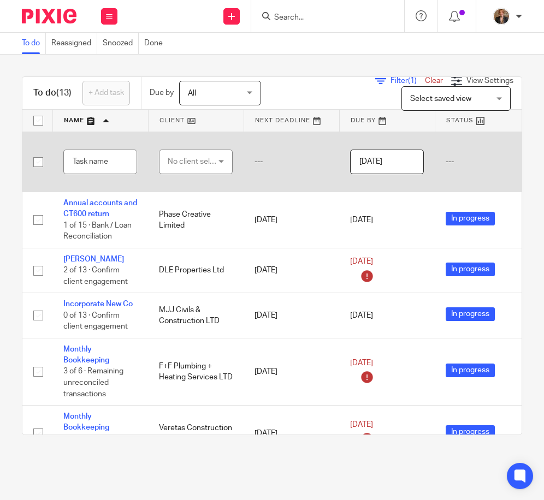
click at [208, 171] on div "No client selected" at bounding box center [193, 161] width 51 height 23
click at [115, 165] on input "text" at bounding box center [100, 162] width 74 height 25
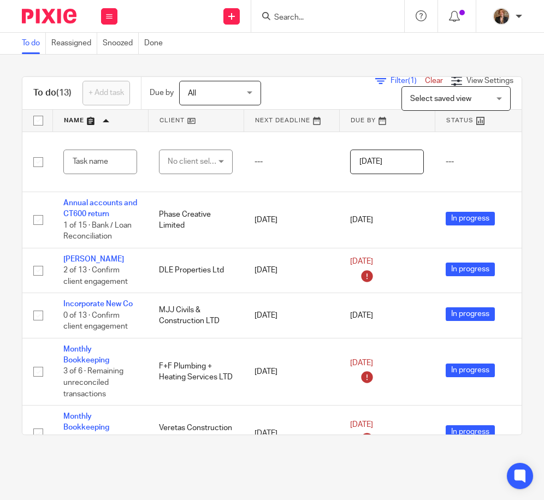
click at [45, 17] on img at bounding box center [49, 16] width 55 height 15
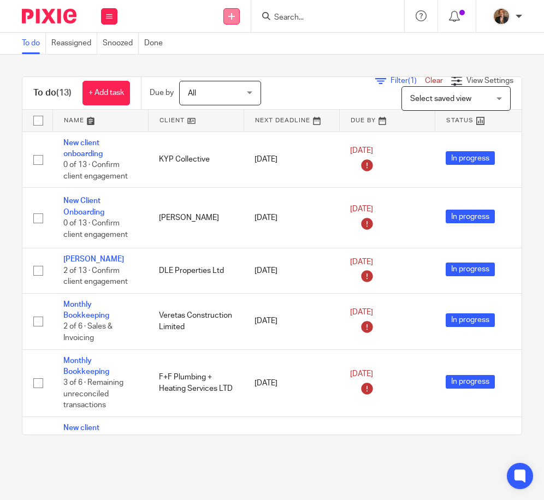
click at [235, 13] on link at bounding box center [231, 16] width 16 height 16
click at [236, 80] on link "Add client" at bounding box center [231, 83] width 76 height 16
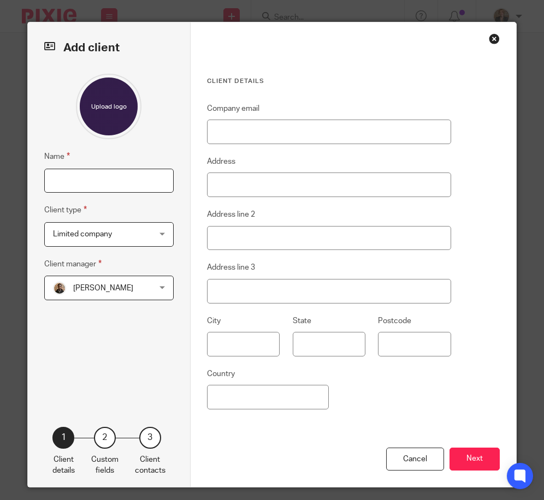
click at [85, 179] on input "Name" at bounding box center [108, 181] width 129 height 25
paste input "DLE Eco Surveys Limited"
type input "DLE Eco Surveys Limited"
click at [98, 290] on span "[PERSON_NAME]" at bounding box center [103, 289] width 60 height 8
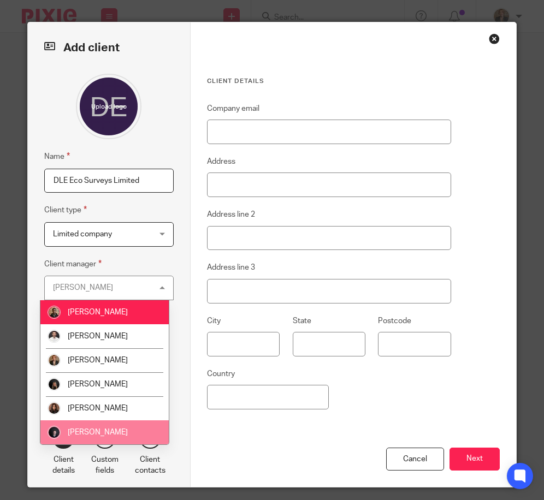
click at [127, 431] on li "[PERSON_NAME]" at bounding box center [104, 433] width 128 height 24
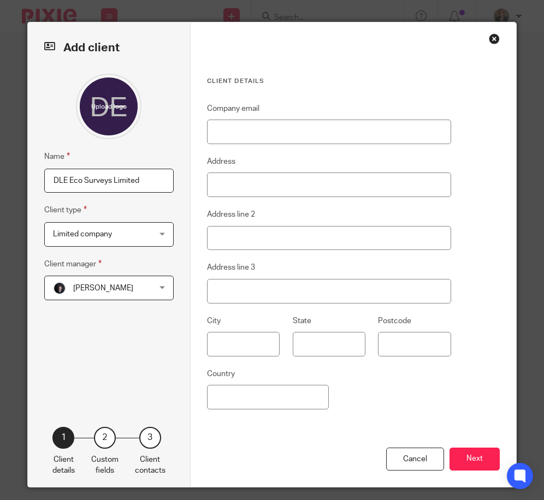
click at [123, 362] on div "Name DLE Eco Surveys Limited Client type Limited company Limited company Limite…" at bounding box center [108, 234] width 129 height 321
click at [337, 125] on input "Company email" at bounding box center [329, 132] width 244 height 25
click at [258, 129] on input "Company email" at bounding box center [329, 132] width 244 height 25
paste input "[PERSON_NAME][EMAIL_ADDRESS][DOMAIN_NAME]"
type input "[PERSON_NAME][EMAIL_ADDRESS][DOMAIN_NAME]"
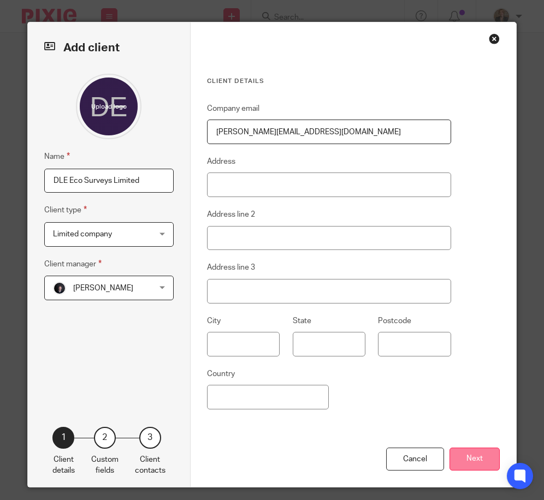
click at [459, 464] on button "Next" at bounding box center [474, 459] width 50 height 23
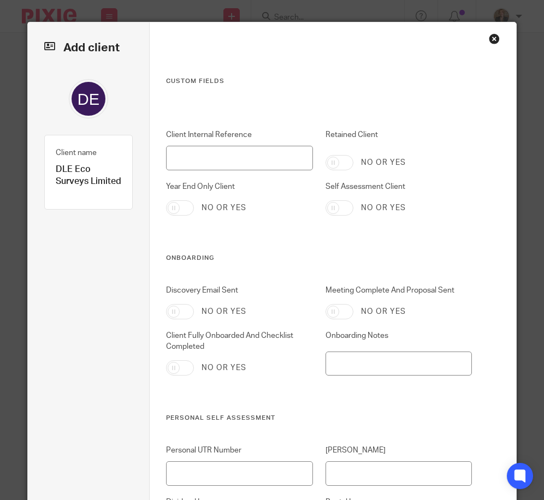
click at [170, 209] on input "Year End Only Client" at bounding box center [180, 207] width 28 height 15
checkbox input "true"
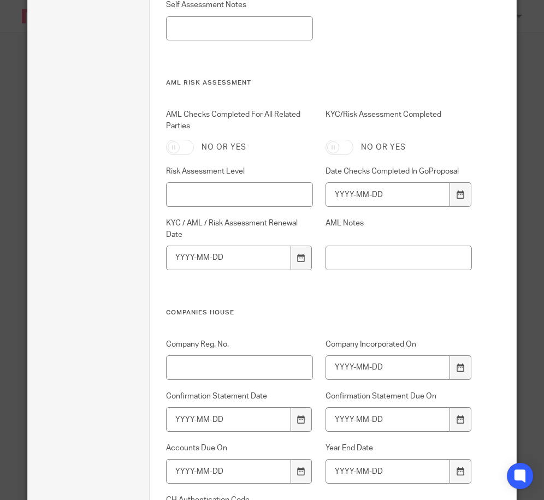
scroll to position [619, 0]
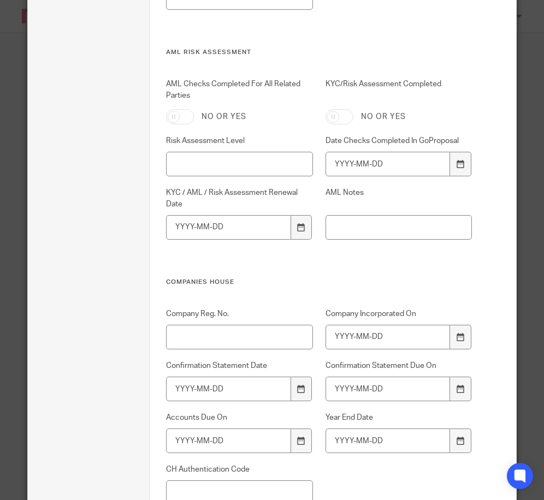
click at [167, 118] on input "AML Checks Completed For All Related Parties" at bounding box center [180, 116] width 28 height 15
checkbox input "true"
click at [327, 116] on input "KYC/Risk Assessment Completed" at bounding box center [339, 116] width 28 height 15
click at [333, 120] on input "KYC/Risk Assessment Completed" at bounding box center [339, 116] width 28 height 15
checkbox input "false"
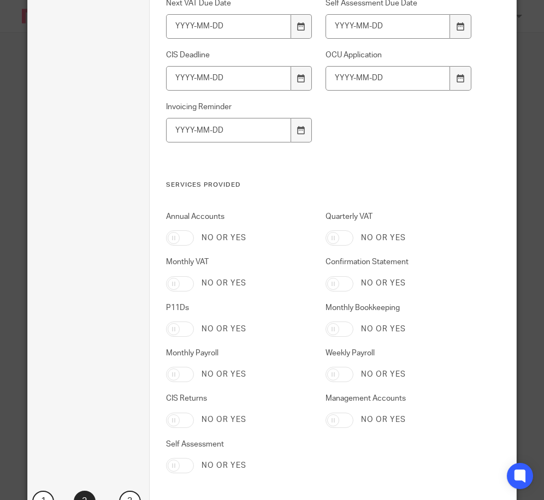
scroll to position [2148, 0]
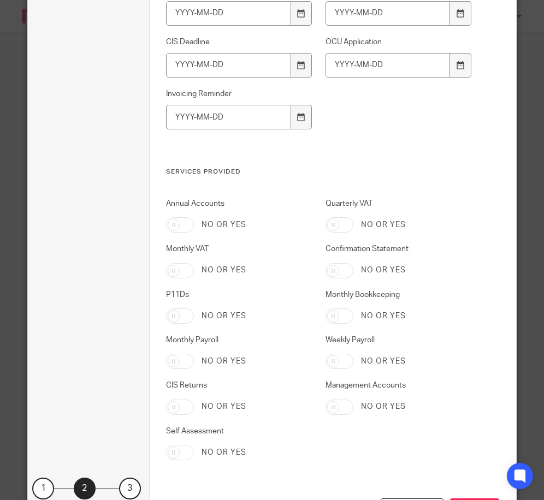
click at [182, 221] on input "Annual Accounts" at bounding box center [180, 224] width 28 height 15
checkbox input "true"
click at [335, 269] on input "Confirmation Statement" at bounding box center [339, 270] width 28 height 15
checkbox input "true"
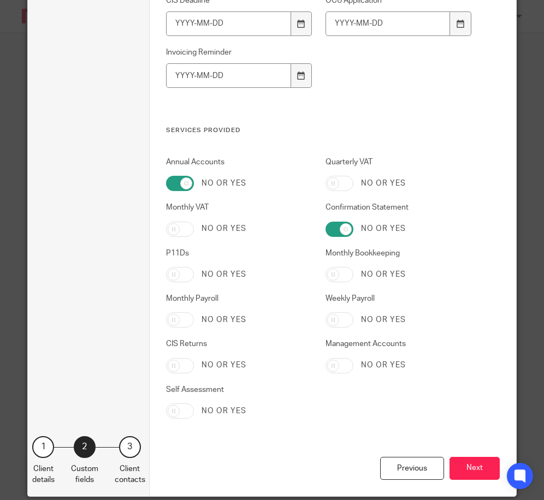
scroll to position [2208, 0]
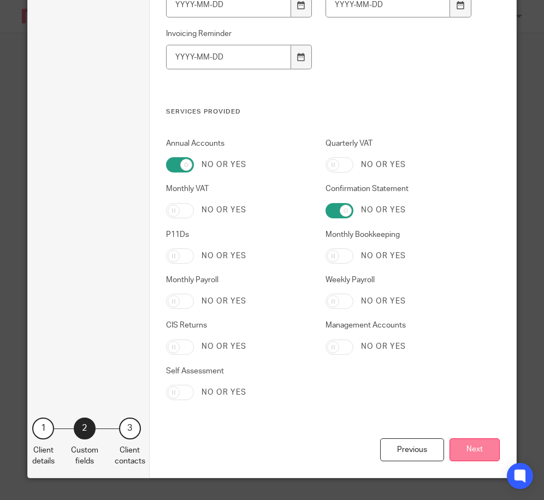
click at [467, 452] on button "Next" at bounding box center [474, 450] width 50 height 23
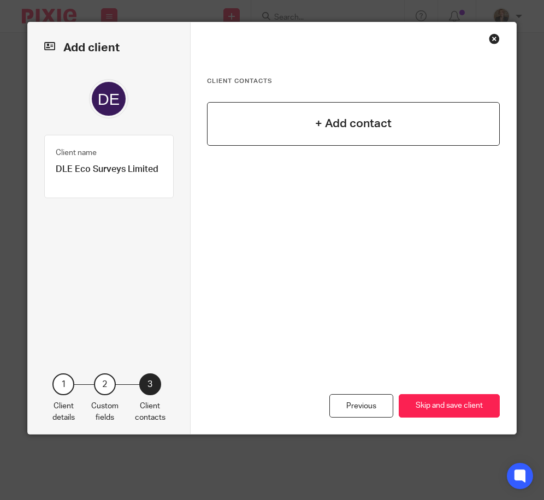
click at [364, 122] on h4 "+ Add contact" at bounding box center [353, 123] width 76 height 17
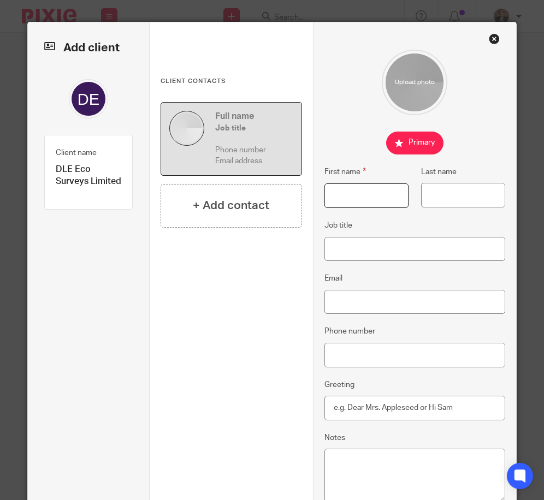
click at [359, 194] on input "First name" at bounding box center [366, 196] width 84 height 25
type input "Daniel"
type input "Elder"
type input "Director"
type input "daniel.elder9@gmail.com"
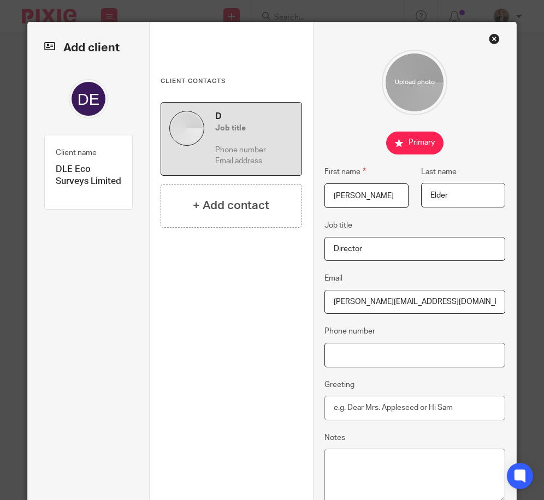
type input "+44 7789 910113"
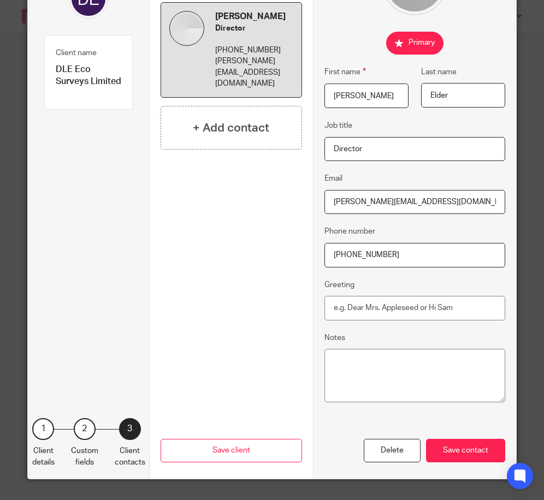
scroll to position [101, 0]
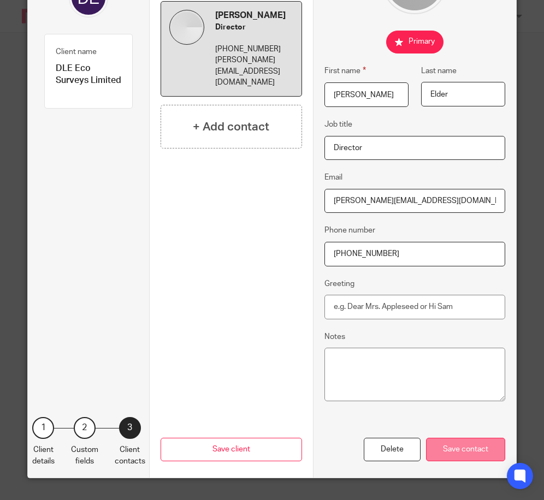
click at [477, 452] on div "Save contact" at bounding box center [465, 449] width 79 height 23
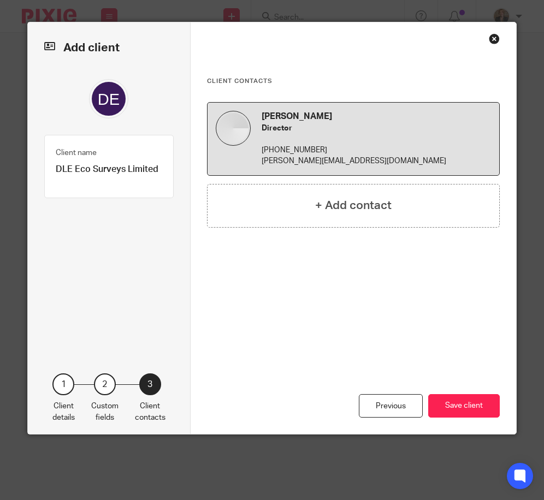
scroll to position [0, 0]
click at [455, 404] on button "Save client" at bounding box center [464, 405] width 72 height 23
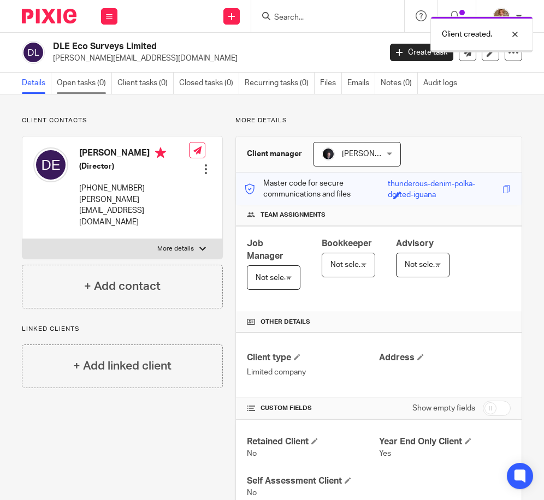
click at [79, 87] on link "Open tasks (0)" at bounding box center [84, 83] width 55 height 21
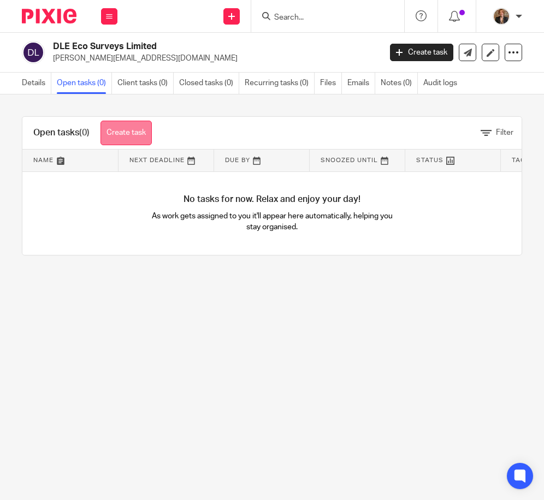
click at [136, 139] on link "Create task" at bounding box center [125, 133] width 51 height 25
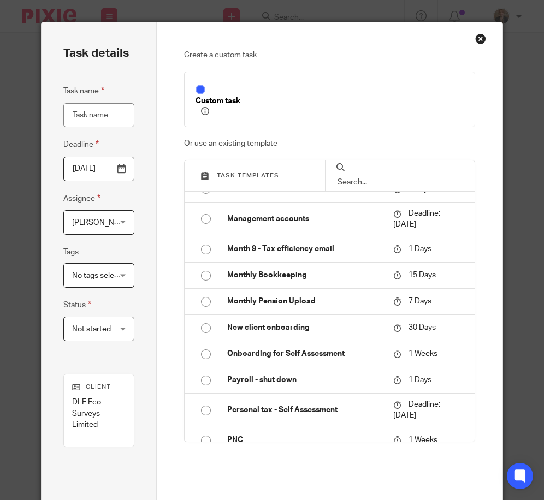
scroll to position [510, 0]
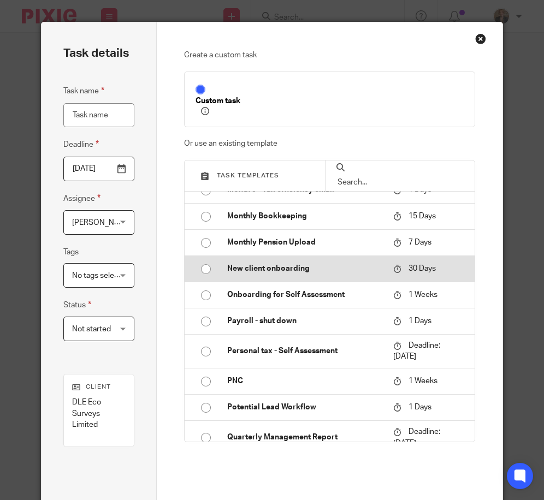
click at [202, 280] on input "radio" at bounding box center [206, 269] width 21 height 21
type input "[DATE]"
type input "New client onboarding"
checkbox input "false"
radio input "false"
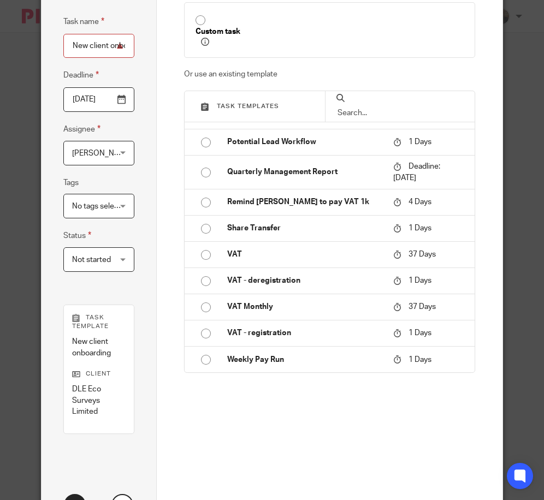
scroll to position [144, 0]
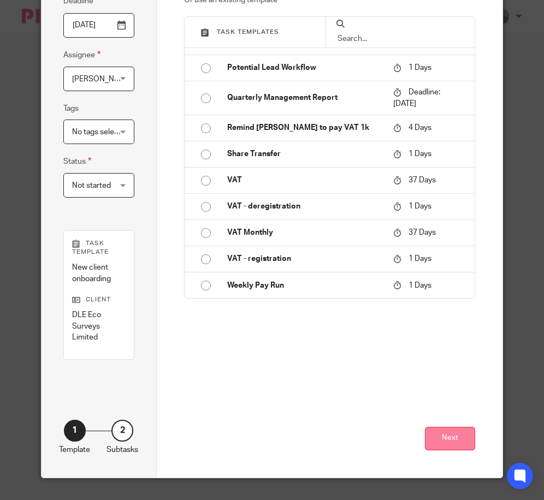
click at [452, 446] on button "Next" at bounding box center [450, 438] width 50 height 23
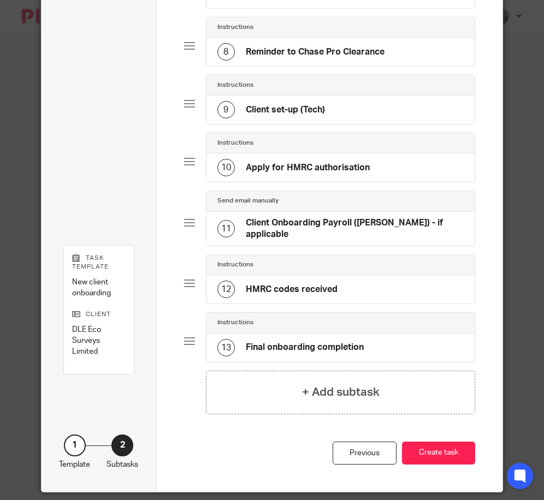
scroll to position [516, 0]
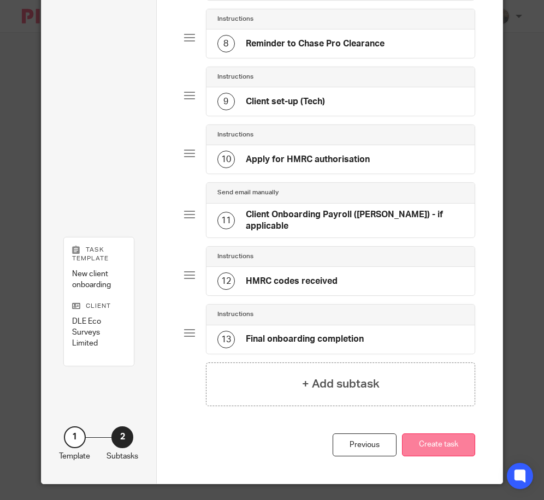
click at [453, 448] on button "Create task" at bounding box center [438, 445] width 73 height 23
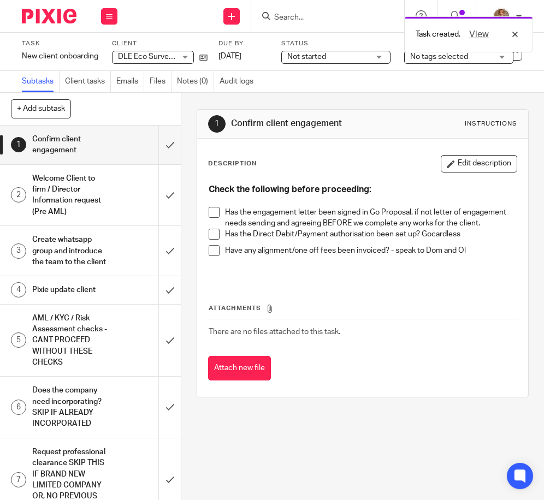
click at [352, 56] on span "Not started" at bounding box center [328, 56] width 82 height 11
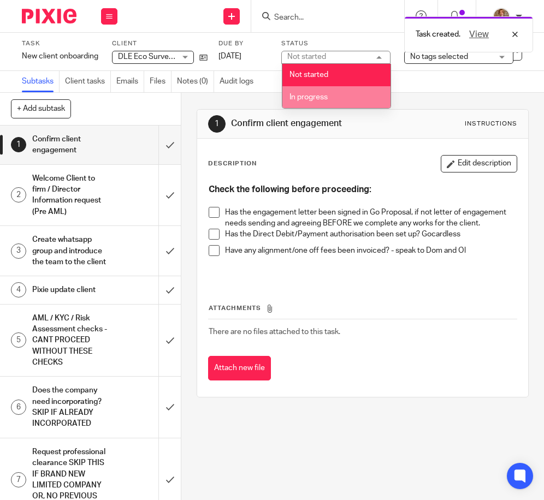
click at [340, 97] on li "In progress" at bounding box center [336, 97] width 108 height 22
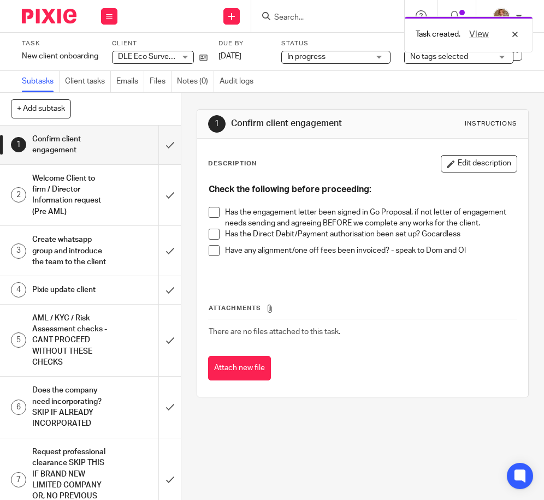
click at [444, 56] on span "No tags selected" at bounding box center [439, 57] width 58 height 8
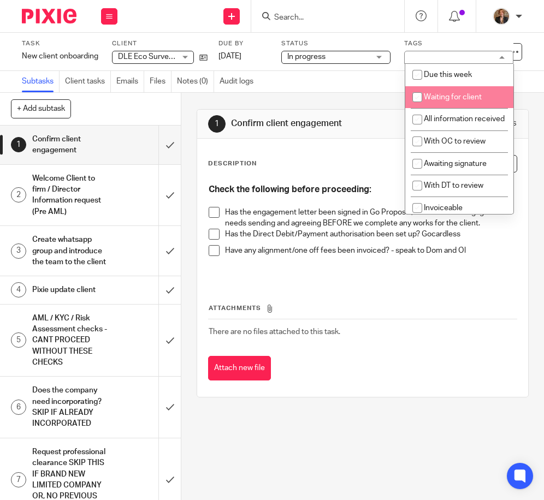
click at [469, 102] on li "Waiting for client" at bounding box center [459, 97] width 108 height 22
checkbox input "true"
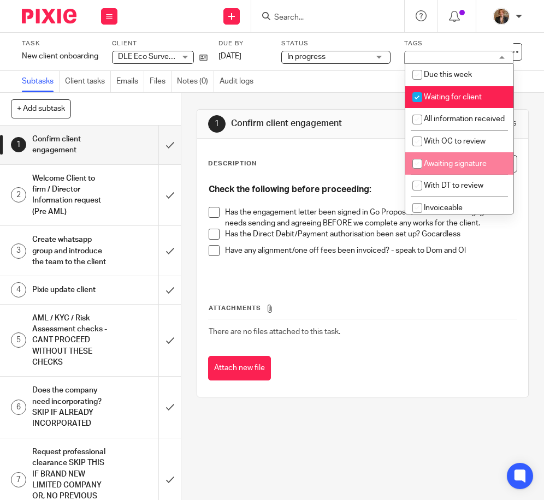
click at [467, 168] on span "Awaiting signature" at bounding box center [455, 164] width 63 height 8
checkbox input "true"
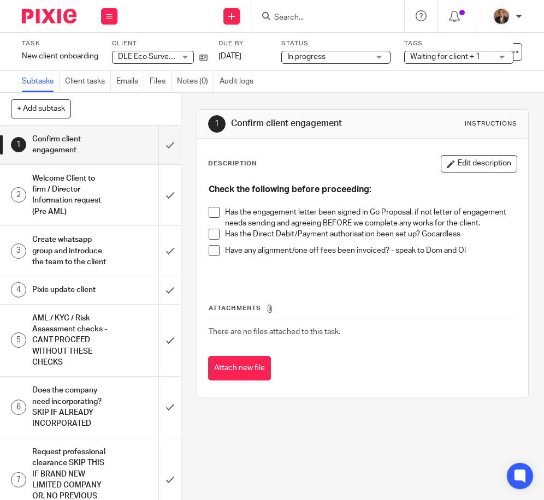
click at [337, 74] on div "Subtasks Client tasks Emails Files Notes (0) Audit logs" at bounding box center [272, 82] width 544 height 22
click at [44, 11] on img at bounding box center [49, 16] width 55 height 15
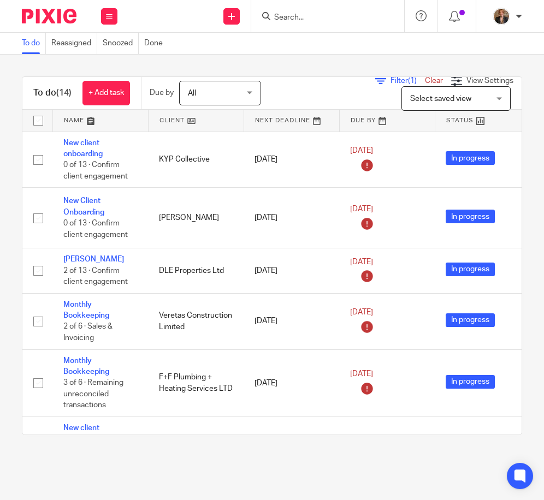
click at [336, 16] on input "Search" at bounding box center [322, 18] width 98 height 10
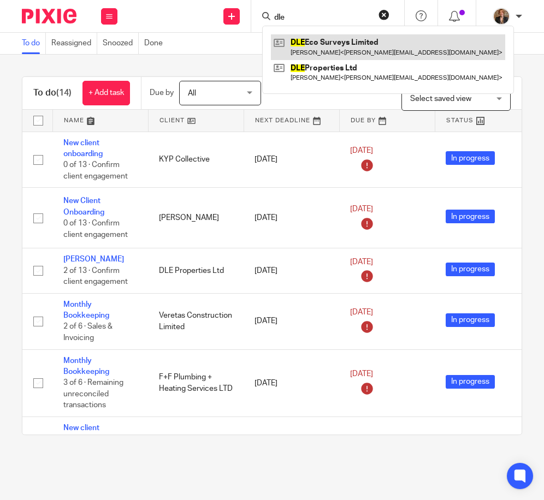
type input "dle"
click at [354, 50] on link at bounding box center [388, 46] width 234 height 25
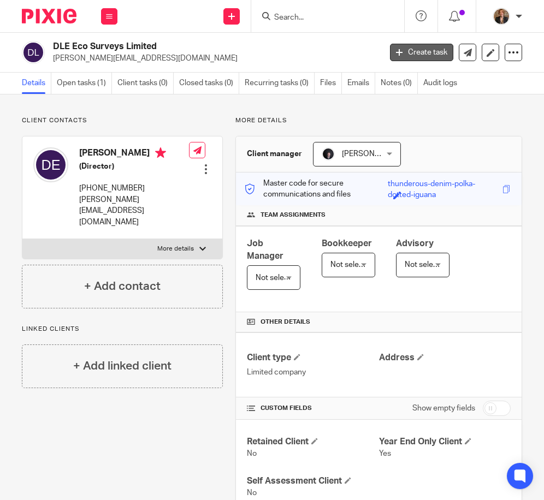
click at [405, 54] on link "Create task" at bounding box center [421, 52] width 63 height 17
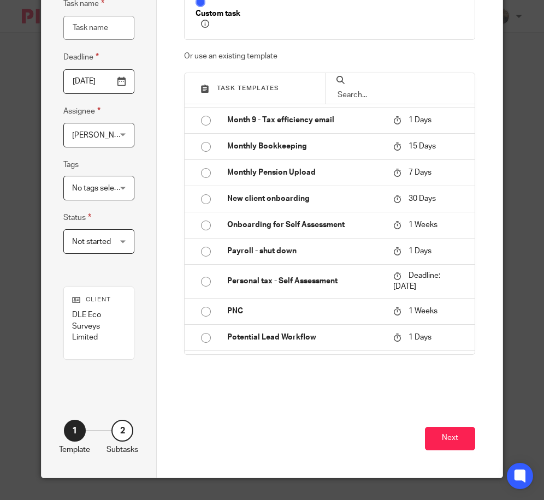
scroll to position [459, 0]
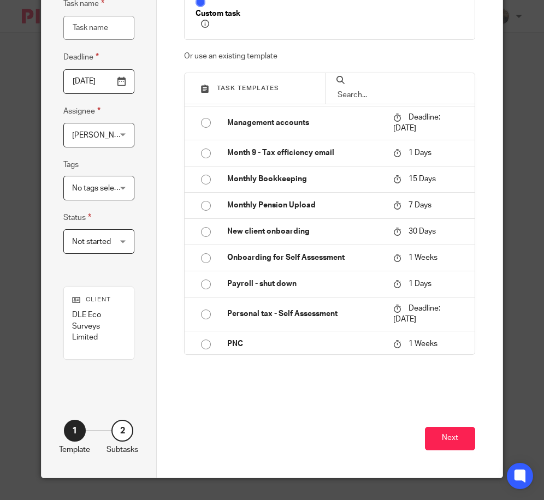
click at [101, 35] on input "Task name" at bounding box center [98, 28] width 71 height 25
type input "C"
type input "New Proposal"
click at [88, 191] on span "No tags selected" at bounding box center [101, 189] width 58 height 8
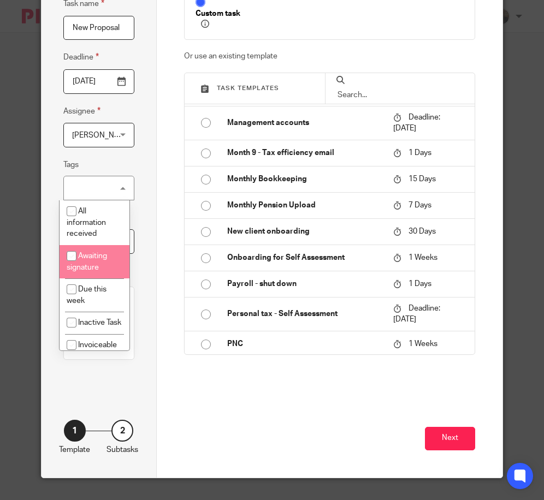
click at [96, 263] on li "Awaiting signature" at bounding box center [95, 261] width 70 height 33
checkbox input "true"
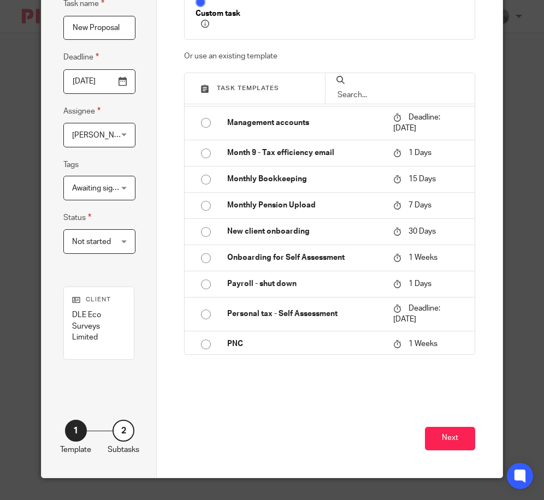
click at [110, 380] on div "Task details Task name New Proposal Deadline 2025-09-23 Assignee Erica Smith Er…" at bounding box center [99, 206] width 115 height 543
click at [110, 244] on span "Not started" at bounding box center [97, 241] width 50 height 23
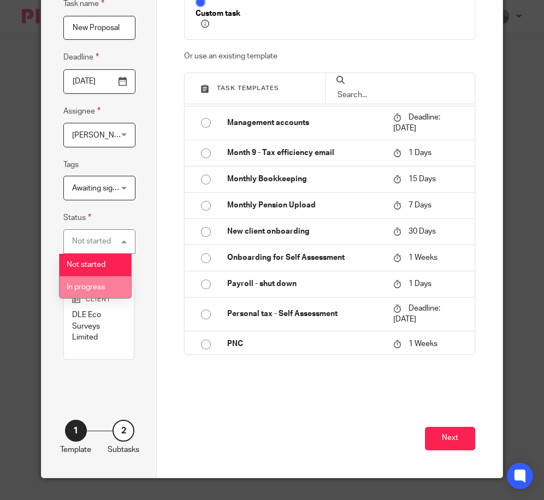
click at [102, 289] on span "In progress" at bounding box center [86, 287] width 38 height 8
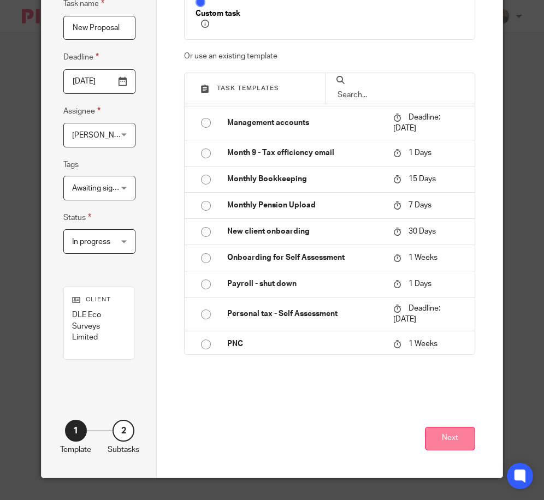
click at [446, 443] on button "Next" at bounding box center [450, 438] width 50 height 23
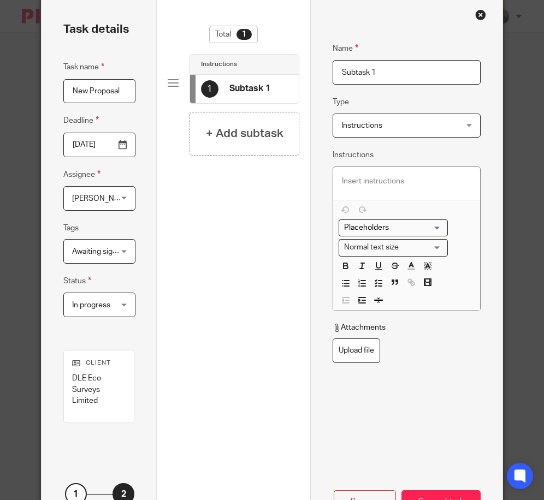
scroll to position [0, 0]
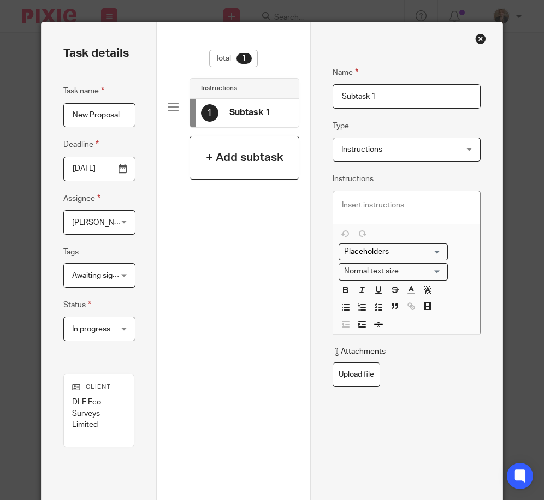
click at [247, 157] on h4 "+ Add subtask" at bounding box center [245, 157] width 78 height 17
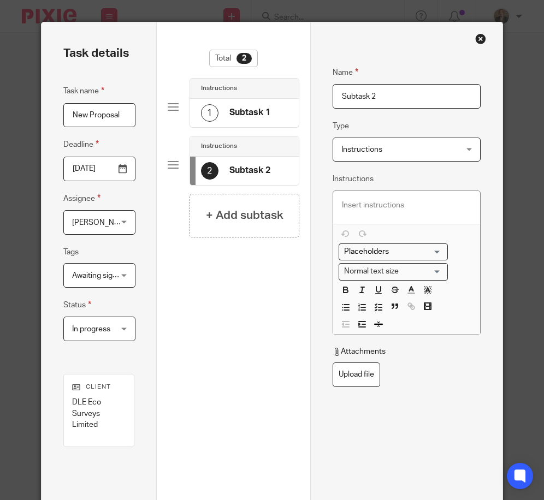
click at [251, 115] on h4 "Subtask 1" at bounding box center [249, 112] width 41 height 11
drag, startPoint x: 399, startPoint y: 100, endPoint x: 63, endPoint y: 76, distance: 337.3
click at [67, 78] on div "Task details Task name New Proposal Deadline 2025-09-23 Assignee Erica Smith Er…" at bounding box center [272, 293] width 461 height 543
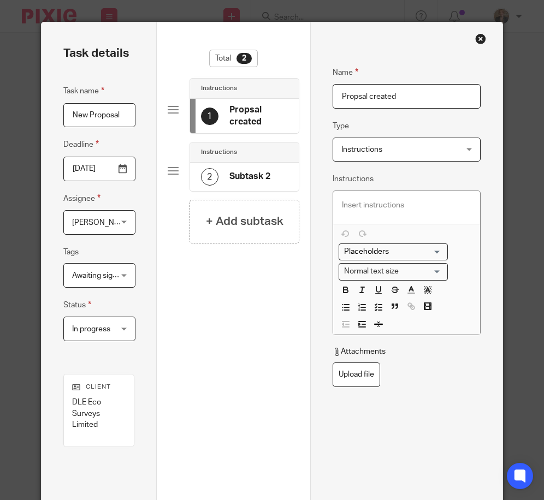
click at [347, 102] on input "Propsal created" at bounding box center [407, 96] width 148 height 25
click at [358, 96] on input "Propsal created" at bounding box center [407, 96] width 148 height 25
click at [355, 92] on input "Propsal created" at bounding box center [407, 96] width 148 height 25
type input "Proposal created"
click at [395, 209] on p at bounding box center [406, 205] width 129 height 11
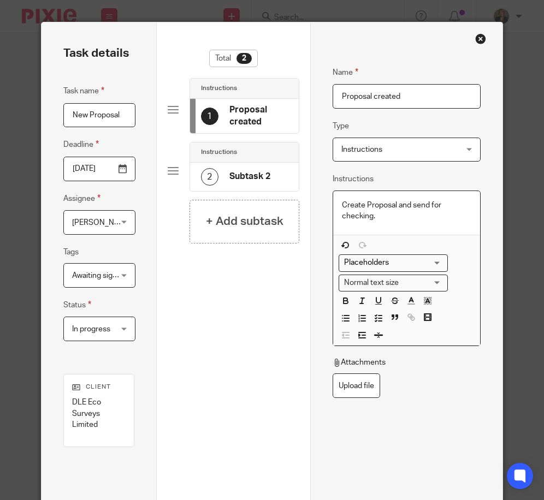
click at [232, 181] on h4 "Subtask 2" at bounding box center [249, 176] width 41 height 11
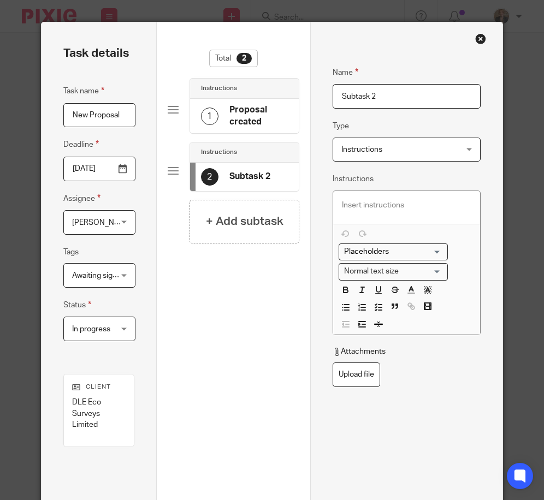
drag, startPoint x: 405, startPoint y: 102, endPoint x: 102, endPoint y: 76, distance: 304.2
click at [119, 85] on div "Task details Task name New Proposal Deadline 2025-09-23 Assignee Erica Smith Er…" at bounding box center [272, 293] width 461 height 543
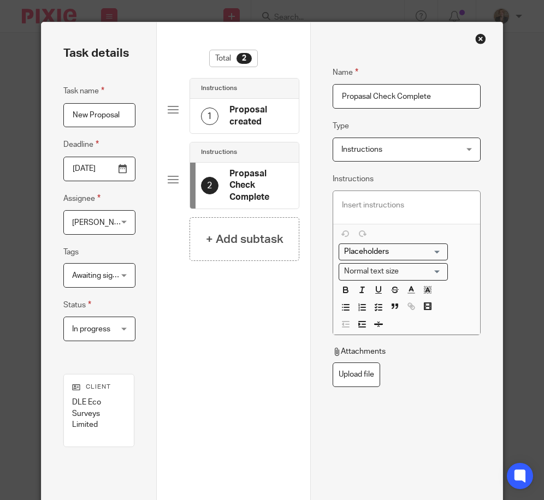
click at [355, 95] on input "Propasal Check Complete" at bounding box center [407, 96] width 148 height 25
type input "Proposal Check Complete"
click at [392, 210] on p at bounding box center [406, 205] width 129 height 11
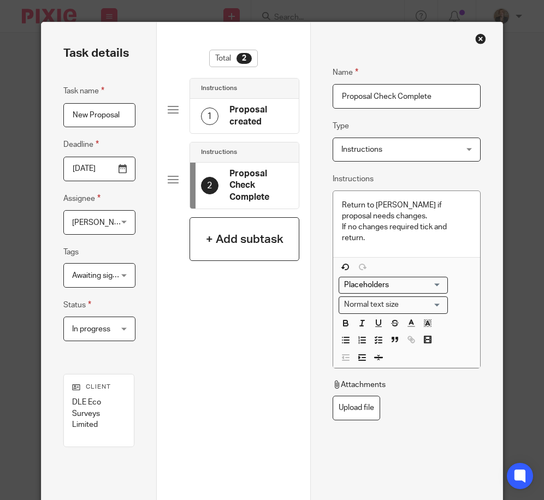
click at [261, 238] on h4 "+ Add subtask" at bounding box center [245, 239] width 78 height 17
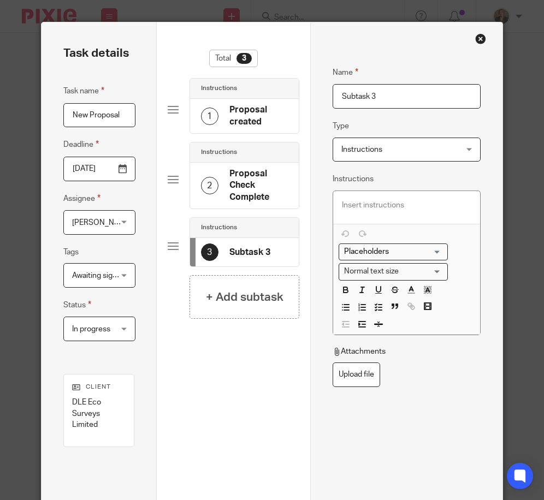
drag, startPoint x: 395, startPoint y: 102, endPoint x: -3, endPoint y: 96, distance: 398.2
click at [0, 96] on html "Work Email Clients Team Reports Work Email Clients Team Reports Settings Send n…" at bounding box center [272, 250] width 544 height 500
type input "Send Proposal"
click at [421, 207] on p at bounding box center [406, 205] width 129 height 11
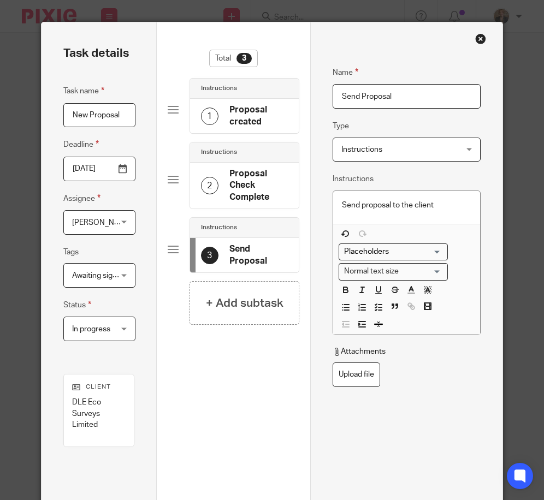
click at [433, 154] on span "Instructions" at bounding box center [396, 149] width 111 height 23
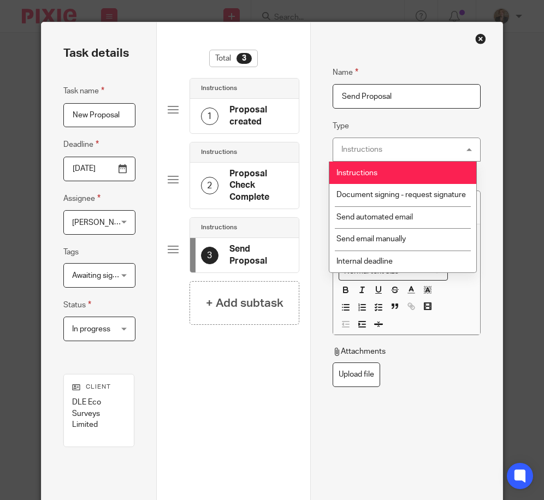
click at [433, 154] on div "Instructions Instructions" at bounding box center [407, 150] width 148 height 25
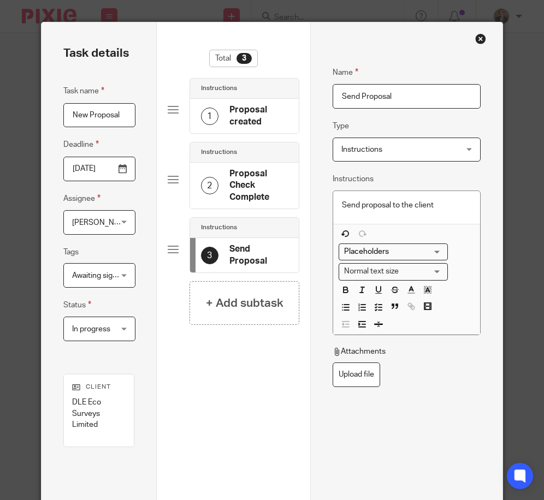
click at [441, 211] on div "Send proposal to the client" at bounding box center [406, 207] width 147 height 33
click at [257, 295] on h4 "+ Add subtask" at bounding box center [245, 303] width 78 height 17
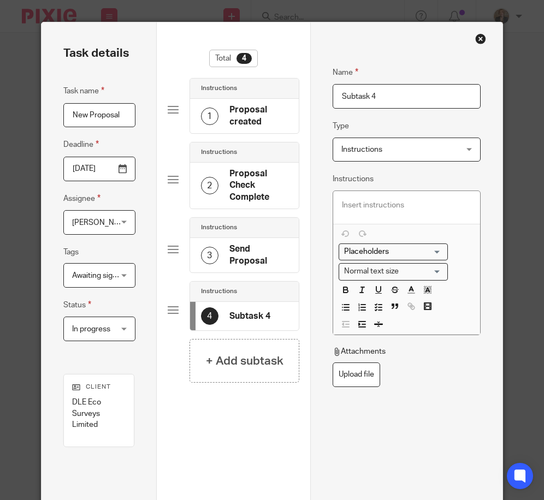
drag, startPoint x: 396, startPoint y: 102, endPoint x: 286, endPoint y: 98, distance: 109.8
click at [286, 98] on div "Task details Task name New Proposal Deadline 2025-09-23 Assignee Erica Smith Er…" at bounding box center [272, 293] width 461 height 543
type input "Client Has signed"
click at [415, 439] on div "Name Client Has signed Type Instructions Instructions Instructions Document sig…" at bounding box center [407, 256] width 148 height 412
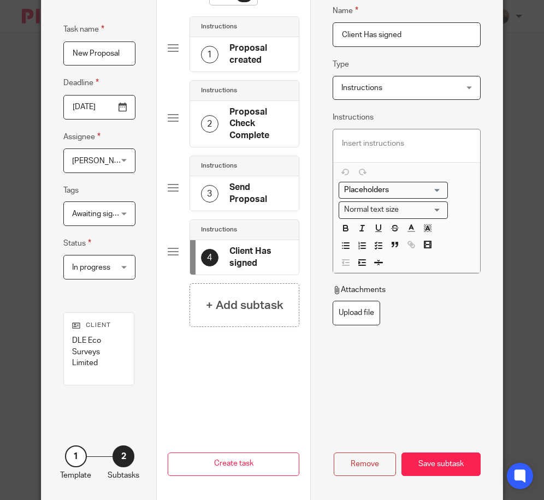
scroll to position [87, 0]
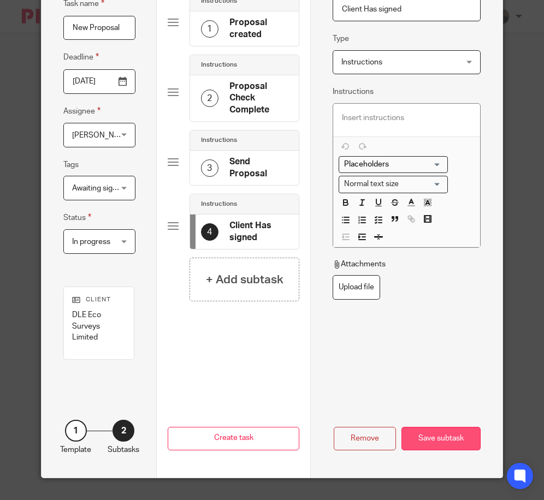
click at [449, 437] on div "Save subtask" at bounding box center [440, 438] width 79 height 23
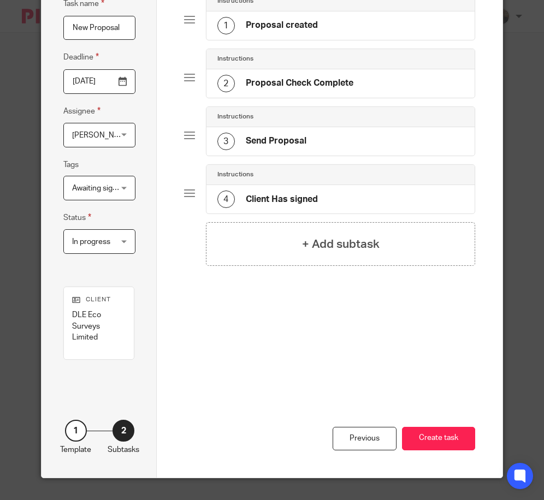
click at [449, 437] on button "Create task" at bounding box center [438, 438] width 73 height 23
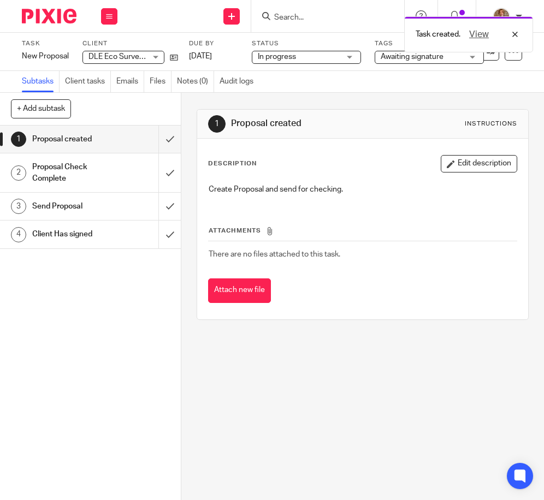
click at [365, 418] on div "1 Proposal created Instructions Description Edit description Create Proposal an…" at bounding box center [362, 296] width 363 height 407
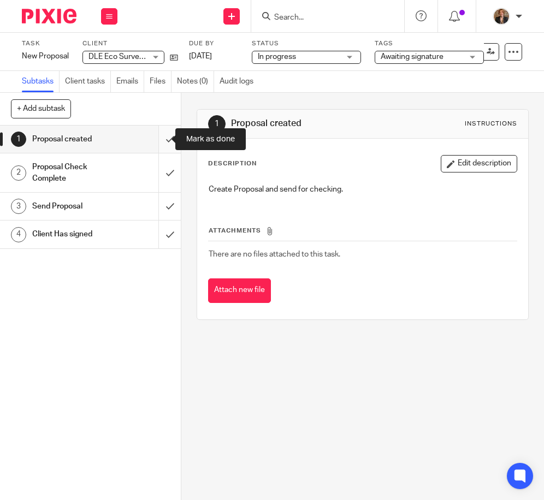
click at [158, 138] on input "submit" at bounding box center [90, 139] width 181 height 27
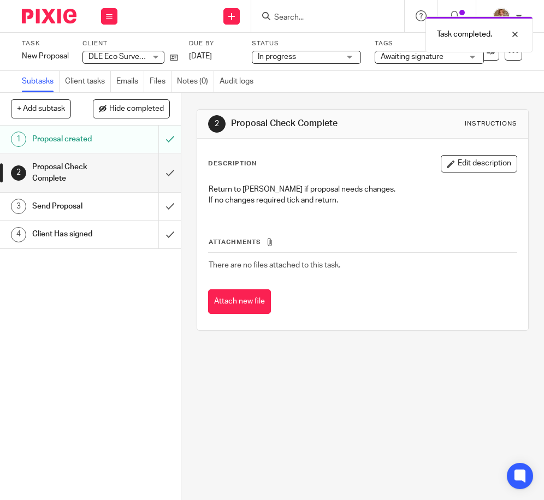
click at [470, 57] on div "Awaiting signature" at bounding box center [429, 57] width 109 height 13
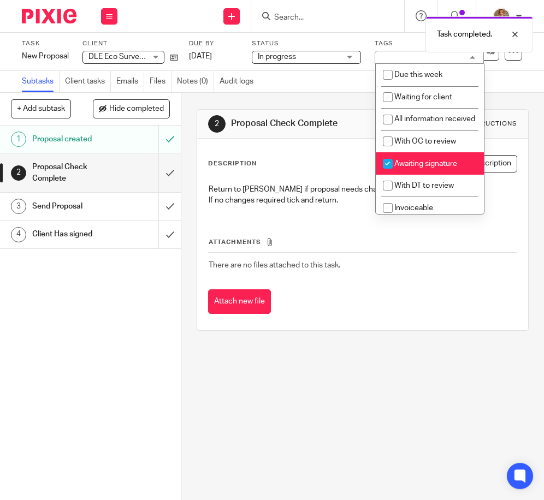
click at [416, 175] on li "Awaiting signature" at bounding box center [430, 163] width 108 height 22
checkbox input "false"
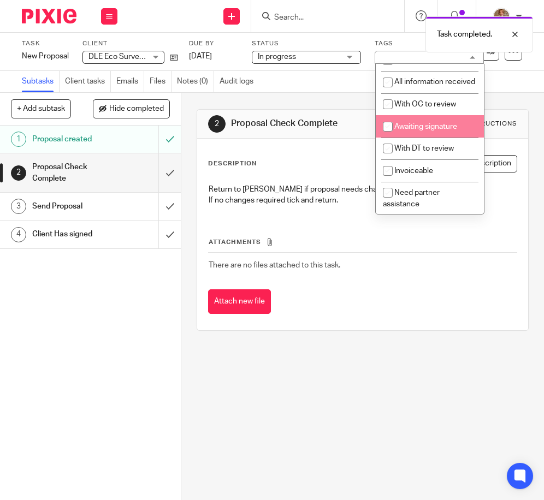
scroll to position [37, 0]
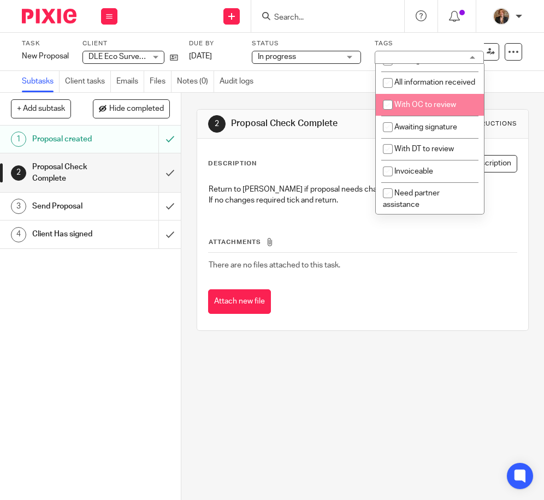
click at [445, 116] on li "With OC to review" at bounding box center [430, 105] width 108 height 22
checkbox input "true"
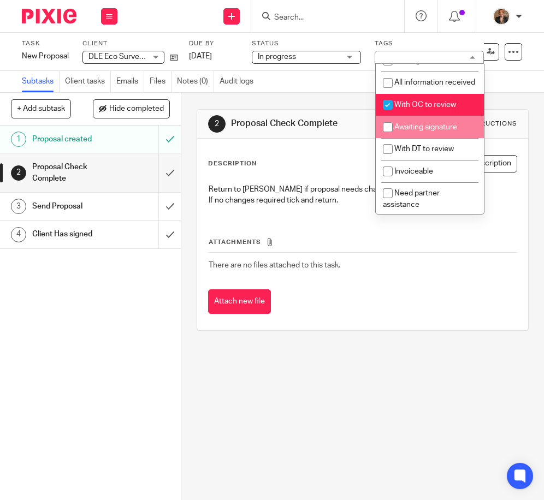
click at [506, 76] on div "Subtasks Client tasks Emails Files Notes (0) Audit logs" at bounding box center [272, 82] width 544 height 22
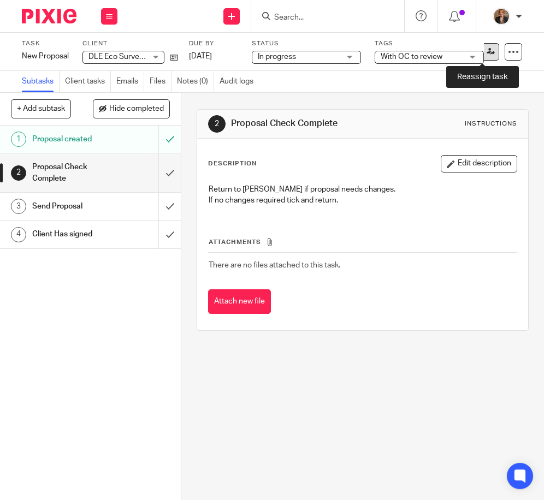
click at [487, 48] on link at bounding box center [490, 51] width 17 height 17
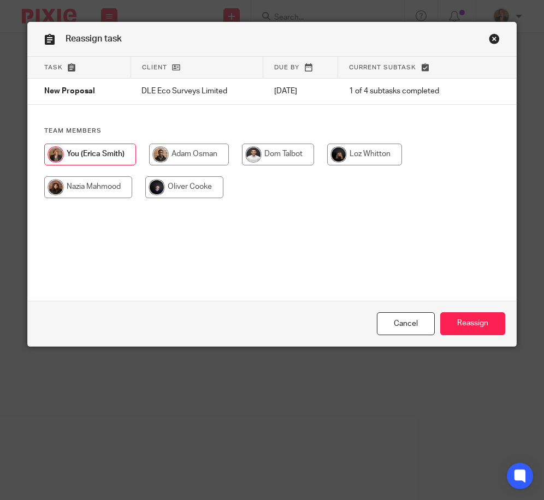
click at [182, 186] on input "radio" at bounding box center [184, 187] width 78 height 22
radio input "true"
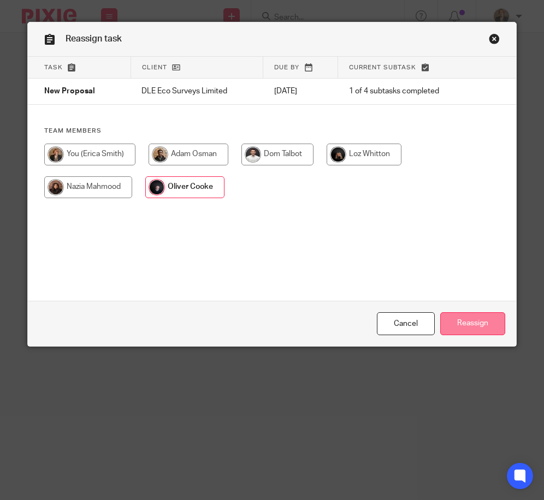
click at [458, 329] on input "Reassign" at bounding box center [472, 323] width 65 height 23
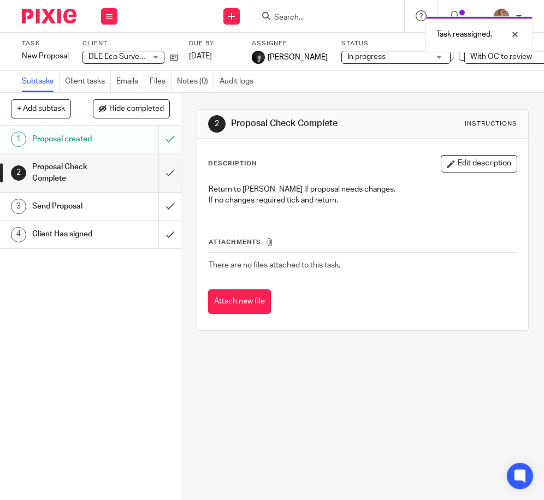
click at [141, 388] on div "1 Proposal created 2 Proposal Check Complete 3 Send Proposal 4 Client Has signed" at bounding box center [90, 313] width 181 height 375
click at [44, 21] on img at bounding box center [49, 16] width 55 height 15
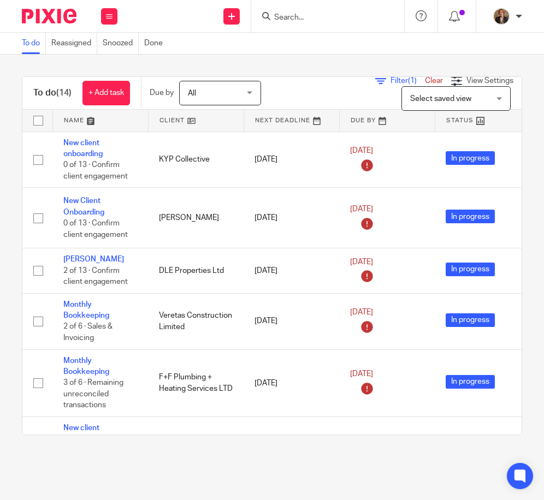
click at [76, 116] on link at bounding box center [100, 121] width 95 height 22
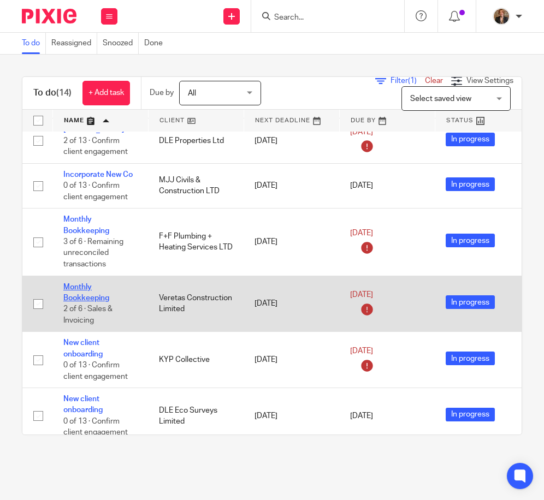
scroll to position [182, 0]
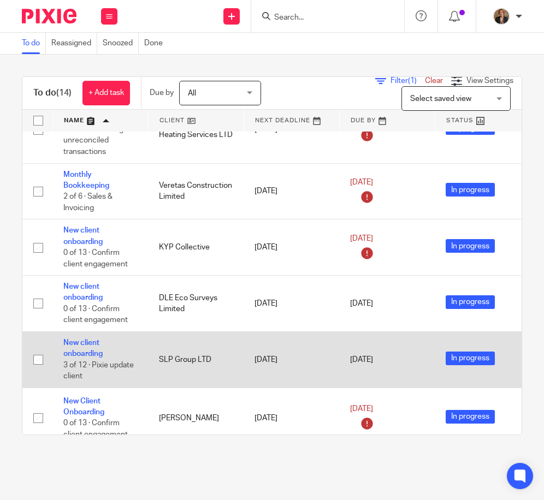
click at [79, 348] on td "New client onboarding 3 of 12 · Pixie update client" at bounding box center [100, 360] width 96 height 56
click at [80, 352] on link "New client onboarding" at bounding box center [82, 348] width 39 height 19
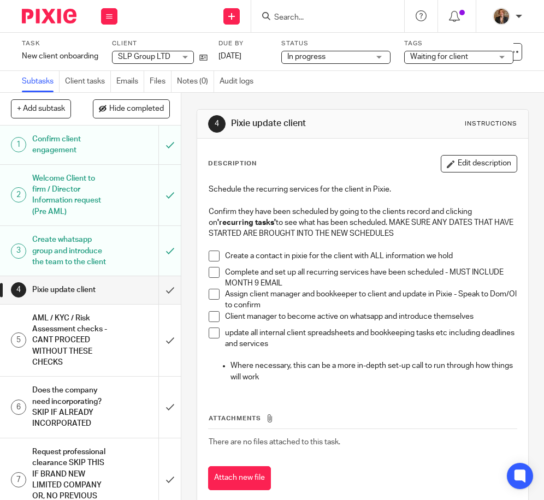
click at [115, 255] on div "Create whatsapp group and introduce the team to the client" at bounding box center [89, 251] width 115 height 39
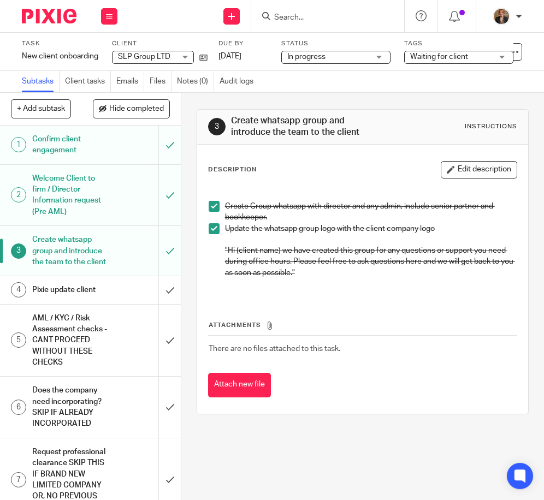
click at [98, 193] on h1 "Welcome Client to firm / Director Information request (Pre AML)" at bounding box center [70, 195] width 77 height 50
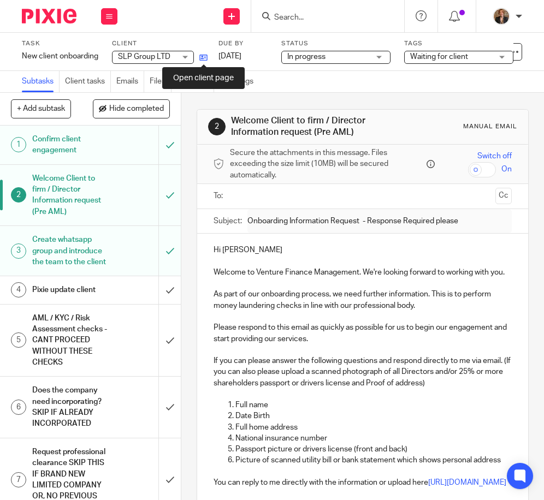
click at [201, 58] on icon at bounding box center [203, 58] width 8 height 8
click at [35, 9] on img at bounding box center [49, 16] width 55 height 15
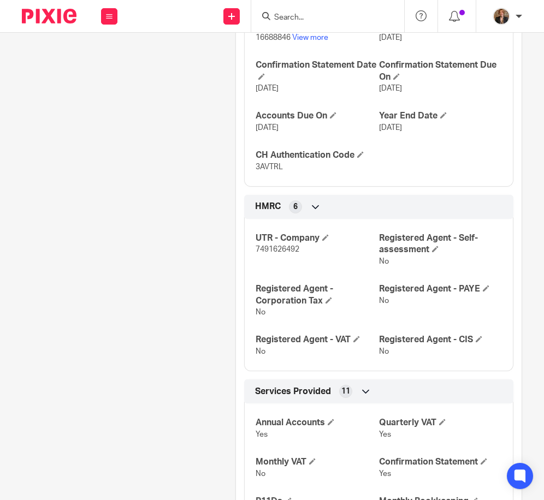
scroll to position [562, 0]
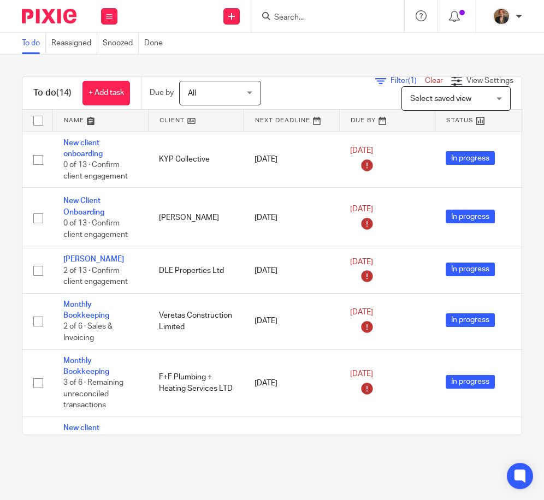
click at [82, 117] on link at bounding box center [100, 121] width 95 height 22
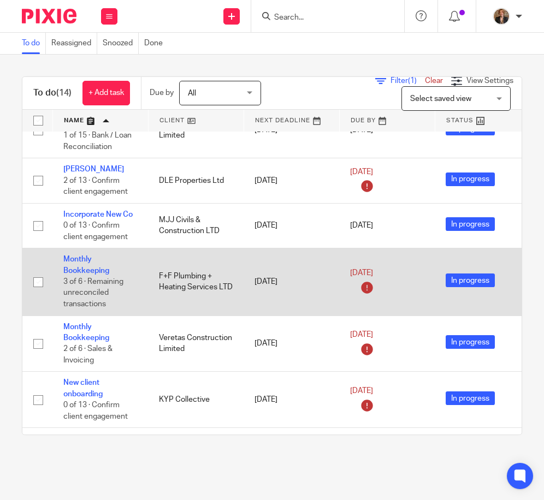
scroll to position [218, 0]
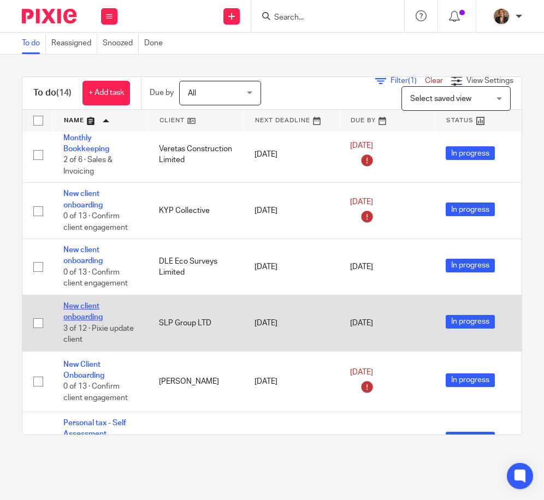
click at [78, 306] on link "New client onboarding" at bounding box center [82, 312] width 39 height 19
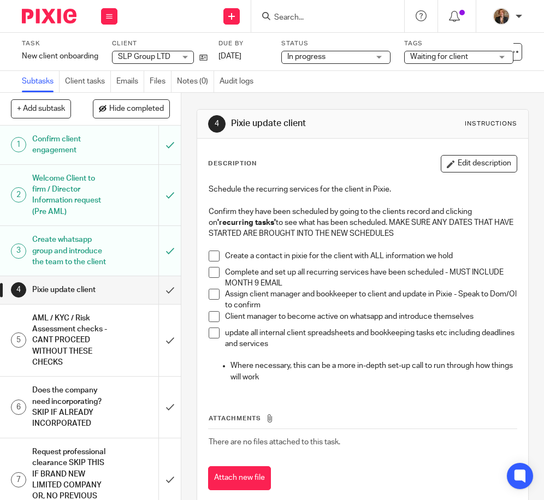
click at [80, 197] on h1 "Welcome Client to firm / Director Information request (Pre AML)" at bounding box center [70, 195] width 77 height 50
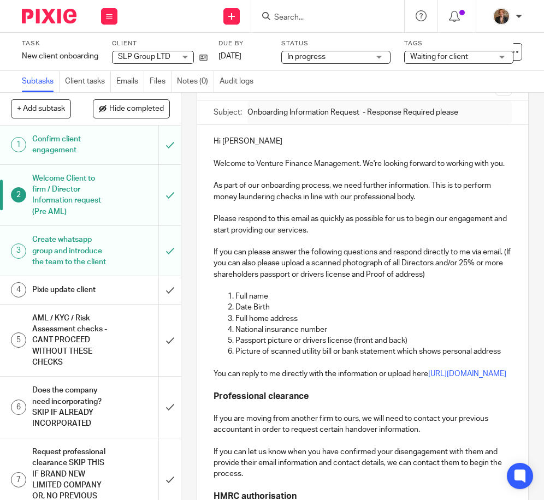
scroll to position [182, 0]
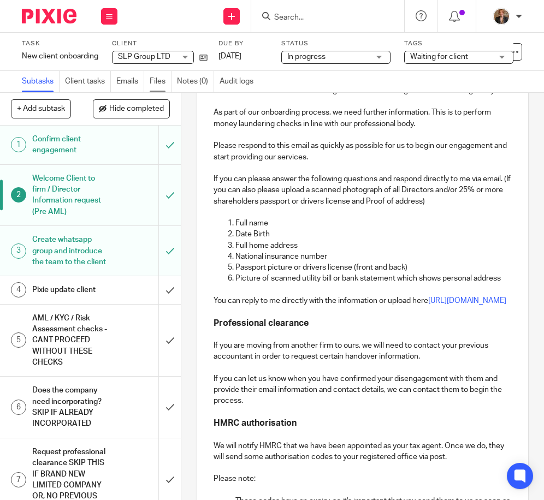
drag, startPoint x: 369, startPoint y: 330, endPoint x: 157, endPoint y: 82, distance: 326.2
click at [157, 82] on link "Files" at bounding box center [161, 81] width 22 height 21
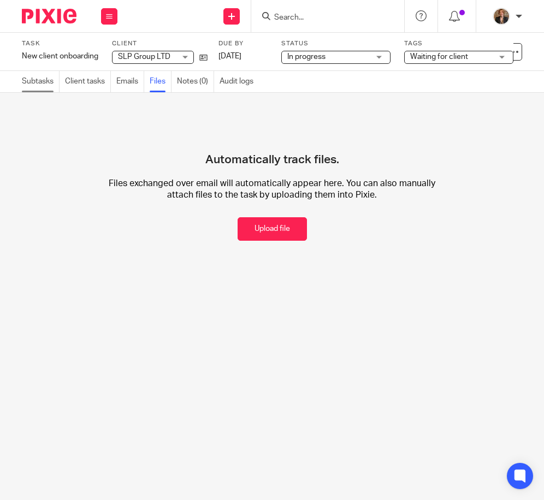
click at [34, 84] on link "Subtasks" at bounding box center [41, 81] width 38 height 21
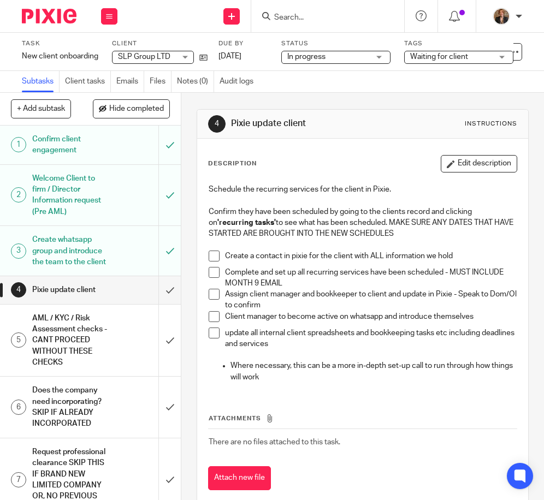
click at [102, 185] on div "Welcome Client to firm / Director Information request (Pre AML)" at bounding box center [89, 195] width 115 height 50
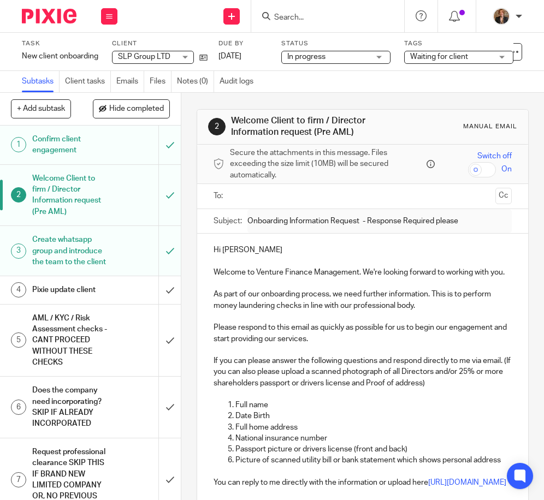
click at [32, 15] on img at bounding box center [49, 16] width 55 height 15
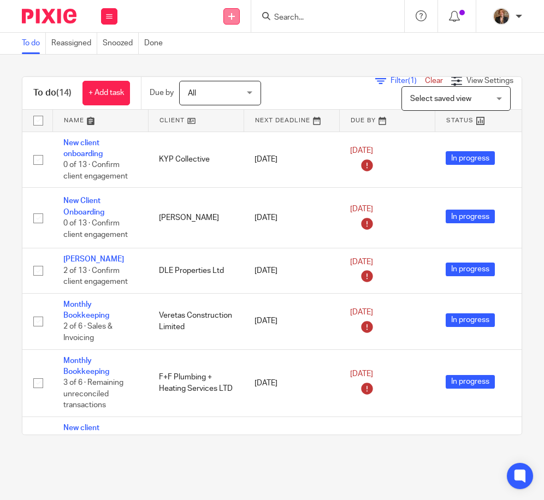
click at [229, 17] on icon at bounding box center [231, 16] width 7 height 7
click at [241, 69] on link "Create task" at bounding box center [231, 67] width 76 height 16
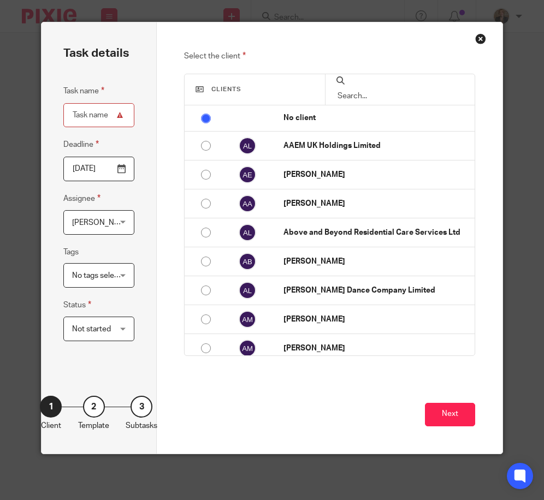
click at [477, 42] on div "Close this dialog window" at bounding box center [480, 38] width 11 height 11
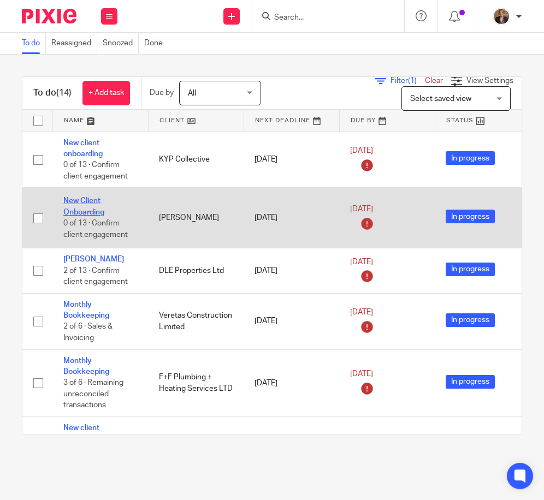
click at [74, 202] on link "New Client Onboarding" at bounding box center [83, 206] width 41 height 19
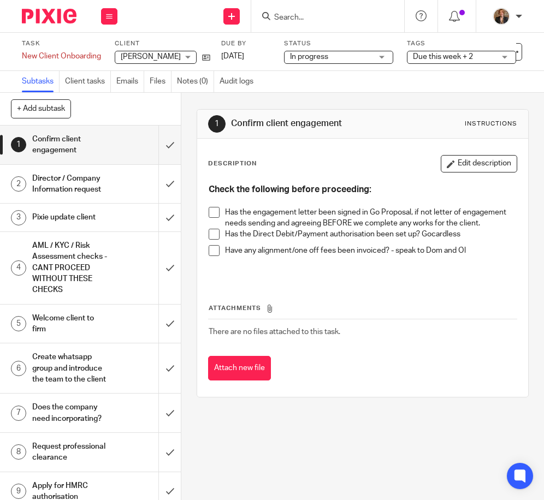
click at [440, 60] on span "Due this week + 2" at bounding box center [443, 57] width 60 height 8
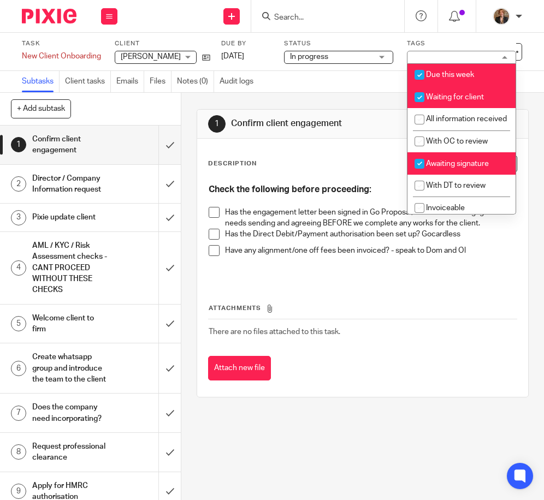
click at [449, 73] on span "Due this week" at bounding box center [450, 75] width 48 height 8
checkbox input "false"
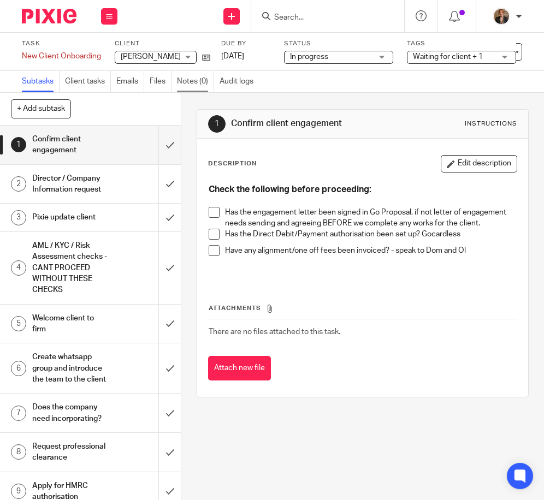
click at [194, 84] on link "Notes (0)" at bounding box center [195, 81] width 37 height 21
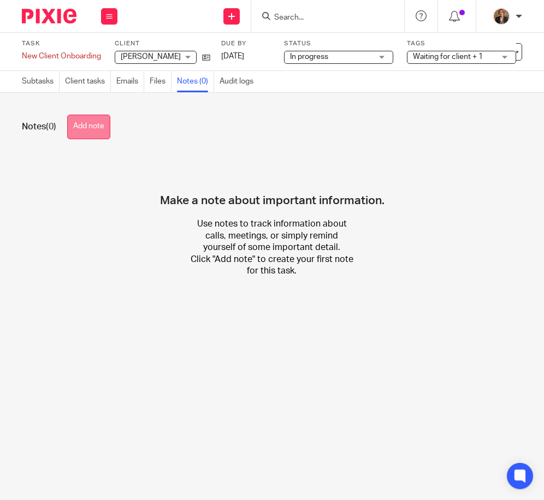
click at [104, 129] on button "Add note" at bounding box center [88, 127] width 43 height 25
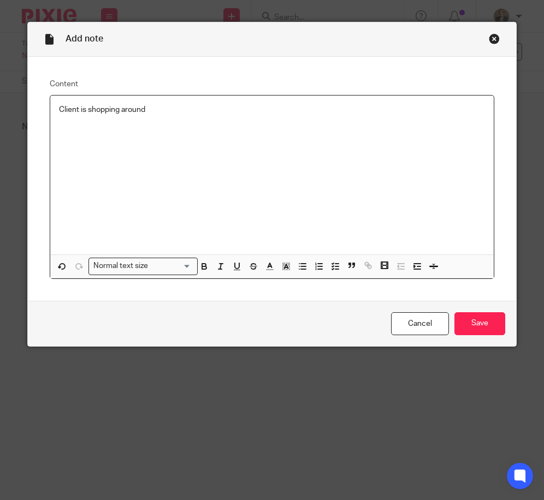
click at [501, 348] on div "Add note Content Client is shopping around Normal text size Loading... Remove E…" at bounding box center [272, 250] width 544 height 500
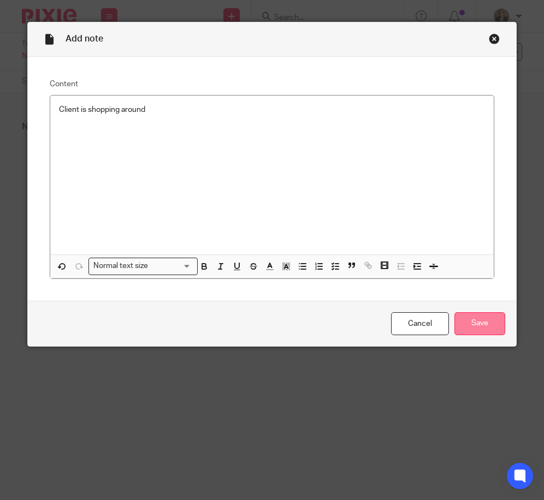
click at [492, 332] on input "Save" at bounding box center [479, 323] width 51 height 23
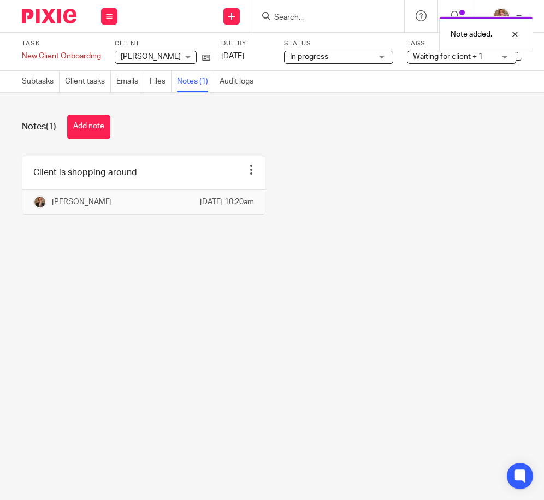
click at [42, 17] on img at bounding box center [49, 16] width 55 height 15
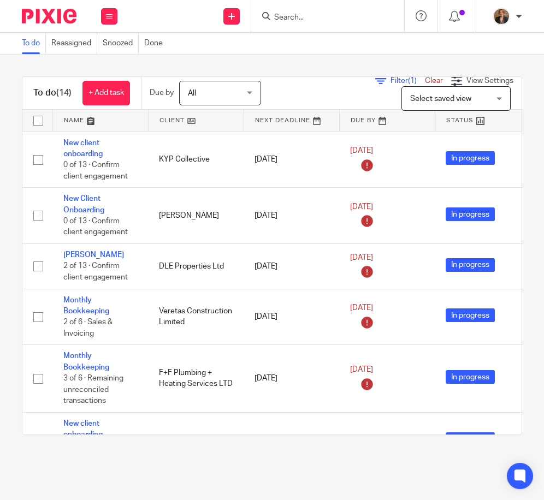
click at [34, 20] on img at bounding box center [49, 16] width 55 height 15
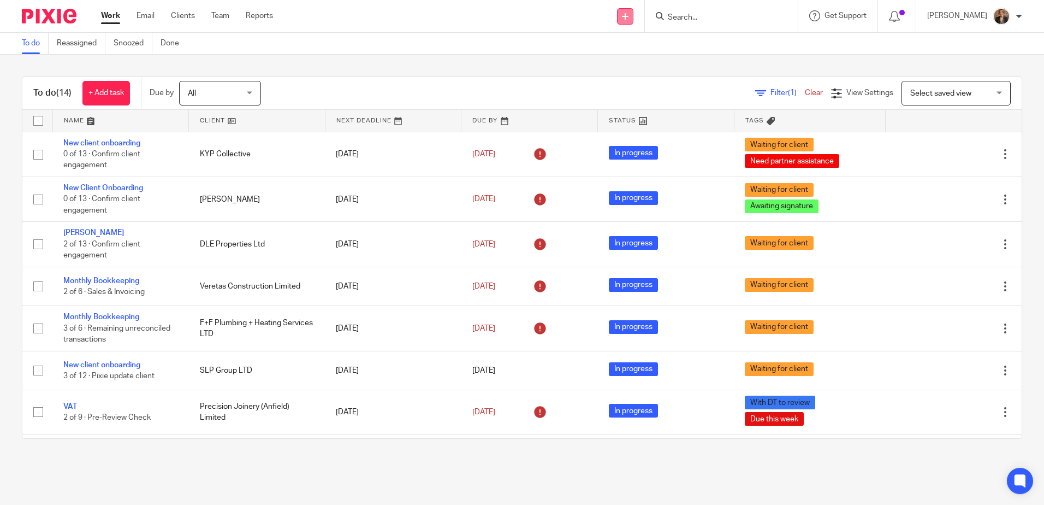
click at [543, 21] on link at bounding box center [625, 16] width 16 height 16
click at [228, 15] on link "Team" at bounding box center [220, 15] width 18 height 11
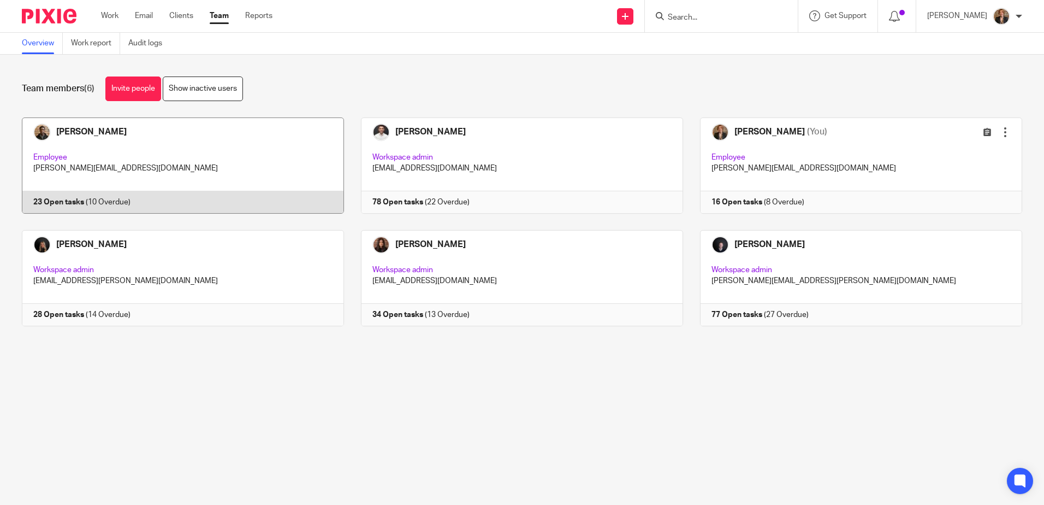
click at [262, 162] on link at bounding box center [174, 165] width 339 height 96
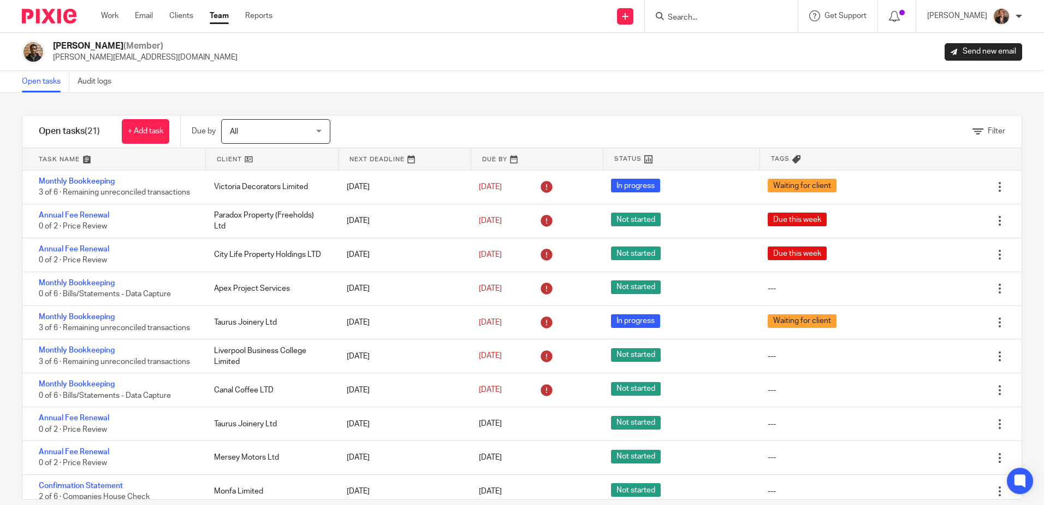
click at [181, 125] on div "Open tasks (21) + Add task" at bounding box center [101, 131] width 158 height 32
click at [138, 134] on link "+ Add task" at bounding box center [146, 131] width 48 height 25
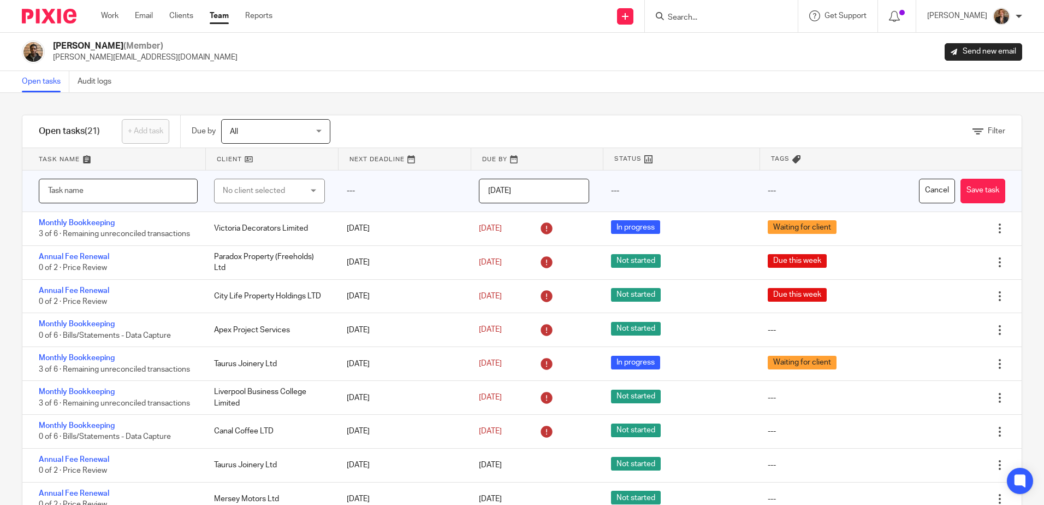
click at [119, 188] on input "text" at bounding box center [118, 191] width 159 height 25
type input "Linked in Post"
click at [268, 187] on div "No client selected" at bounding box center [263, 190] width 81 height 23
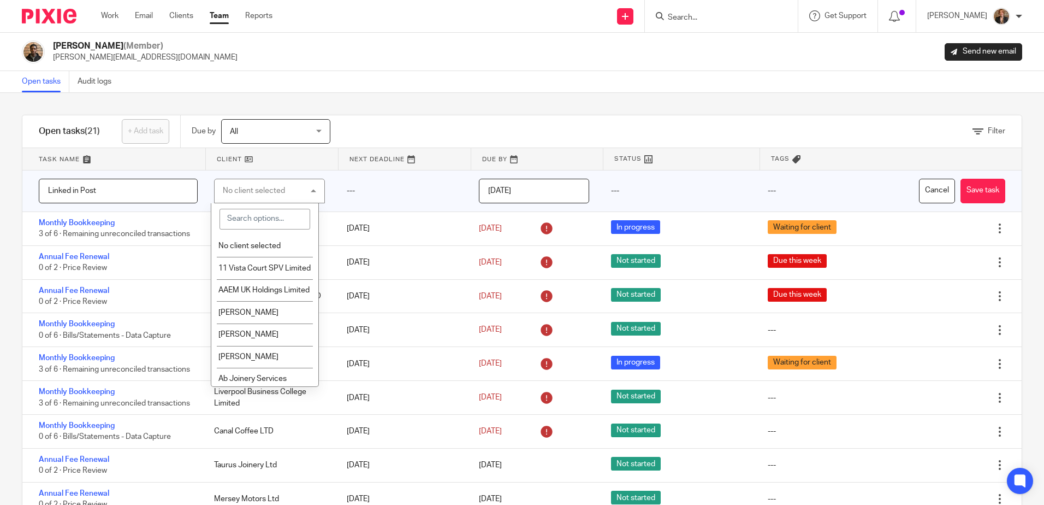
click at [268, 187] on div "No client selected" at bounding box center [254, 191] width 62 height 8
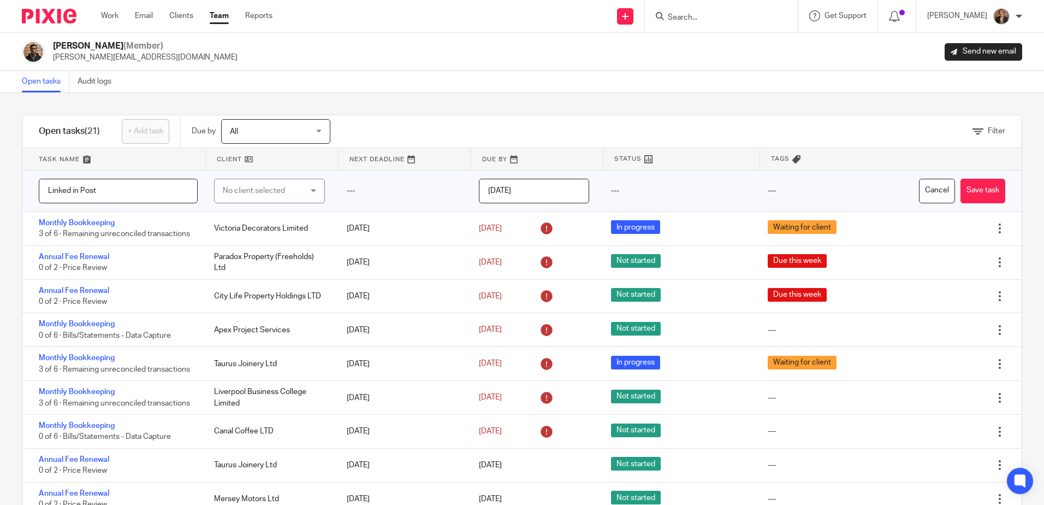
click at [532, 194] on input "[DATE]" at bounding box center [534, 191] width 110 height 25
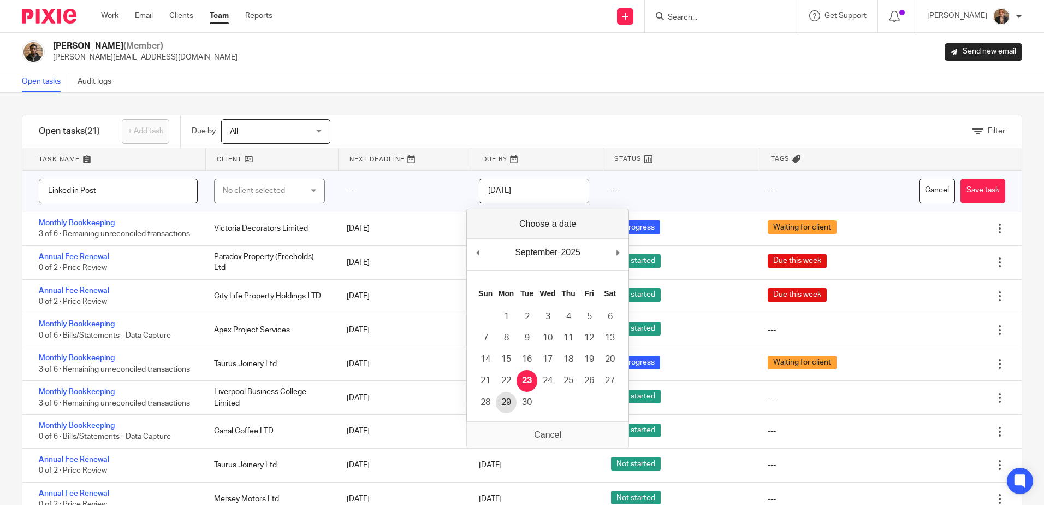
type input "2025-09-29"
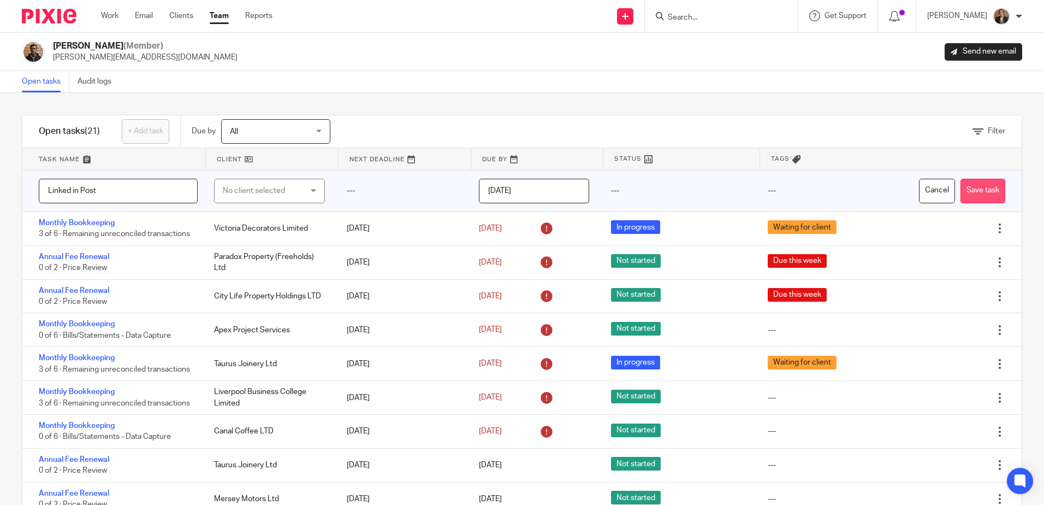
click at [969, 196] on button "Save task" at bounding box center [983, 191] width 45 height 25
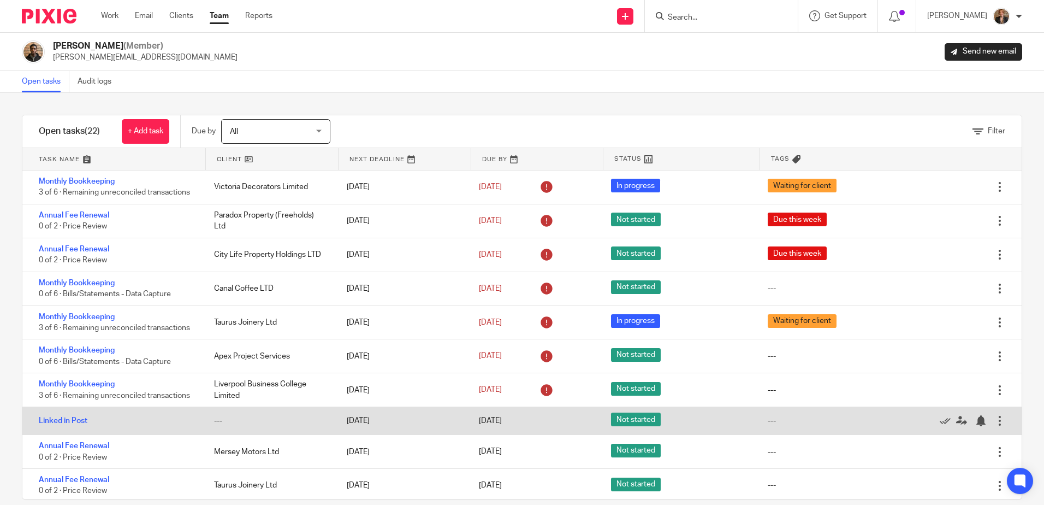
click at [162, 422] on div "Linked in Post" at bounding box center [112, 421] width 181 height 22
click at [55, 422] on link "Linked in Post" at bounding box center [63, 421] width 49 height 8
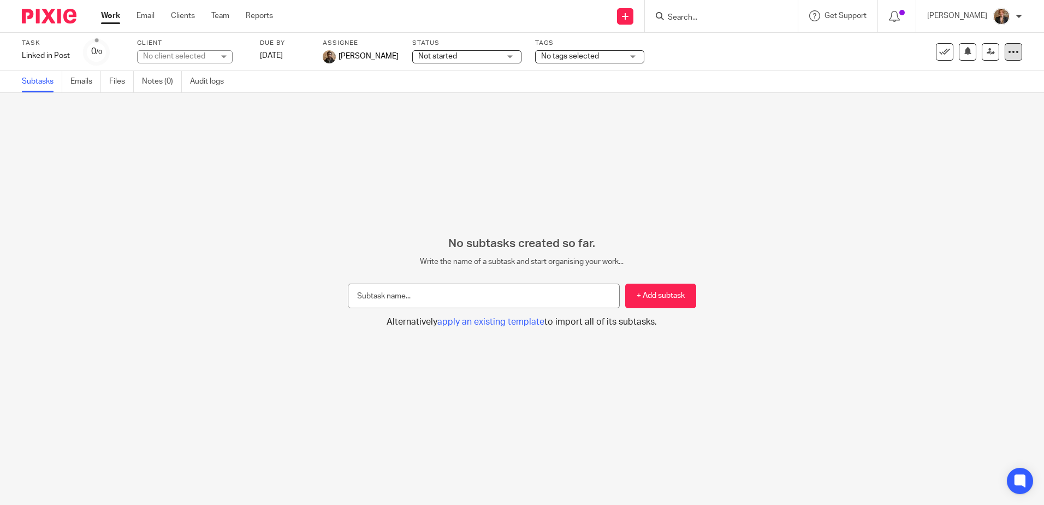
click at [1011, 55] on div at bounding box center [1013, 51] width 17 height 17
click at [979, 145] on span "Make recurring (Assign a client first)" at bounding box center [941, 144] width 122 height 8
click at [460, 247] on h2 "No subtasks created so far." at bounding box center [522, 243] width 348 height 14
click at [207, 50] on div "No client selected" at bounding box center [185, 56] width 96 height 13
click at [186, 75] on input "search" at bounding box center [185, 79] width 78 height 21
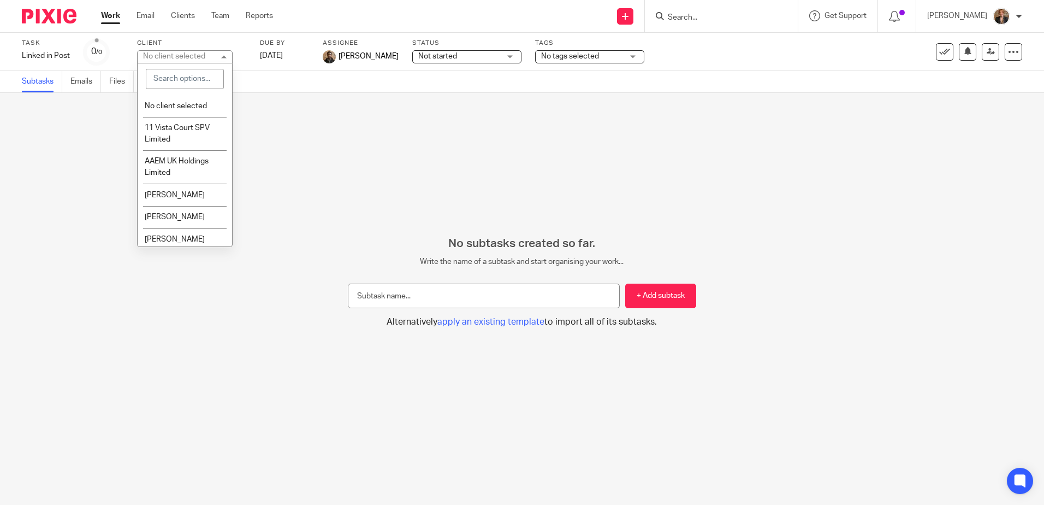
type input "b"
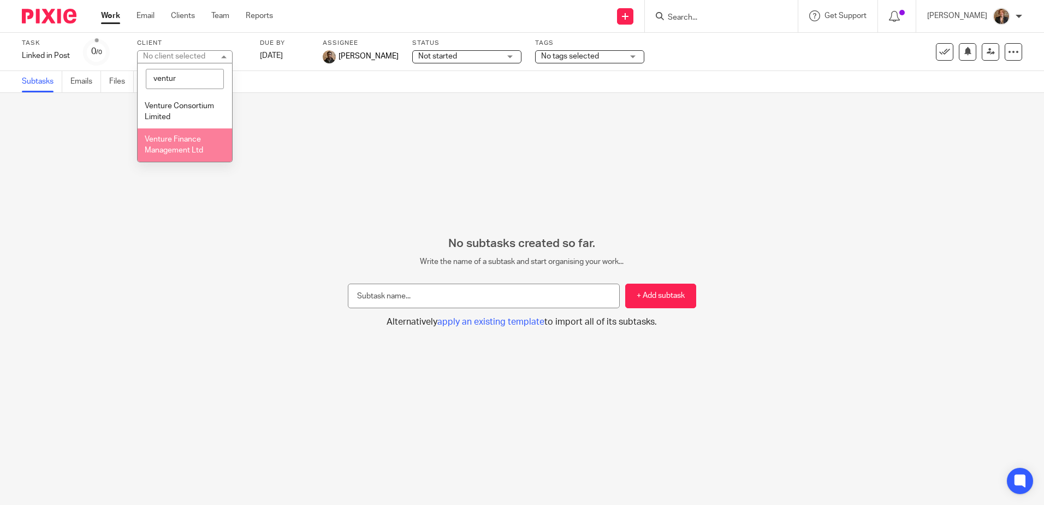
type input "ventur"
click at [177, 146] on li "Venture Finance Management Ltd" at bounding box center [185, 144] width 94 height 33
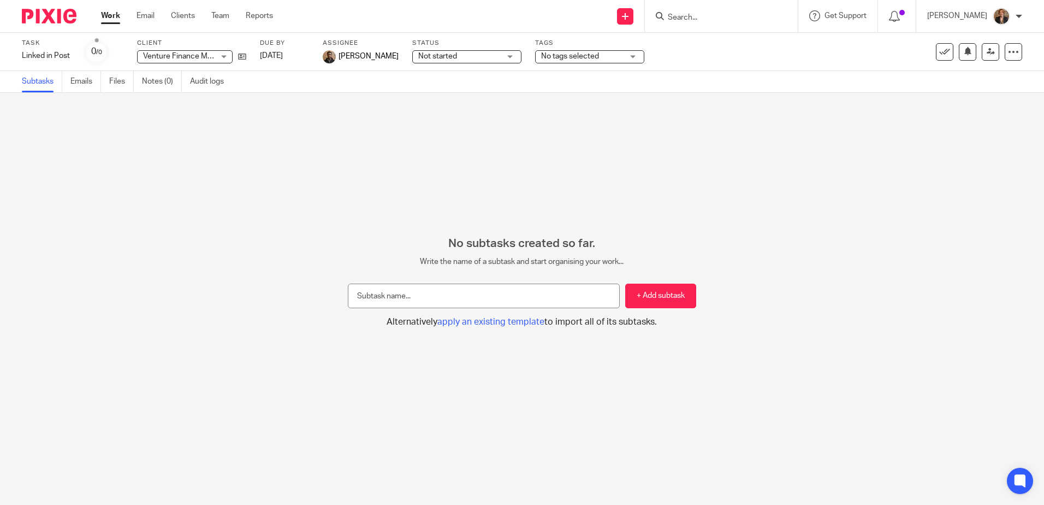
click at [338, 100] on div "No subtasks created so far. Write the name of a subtask and start organising yo…" at bounding box center [522, 299] width 1044 height 412
click at [1008, 50] on icon at bounding box center [1013, 51] width 11 height 11
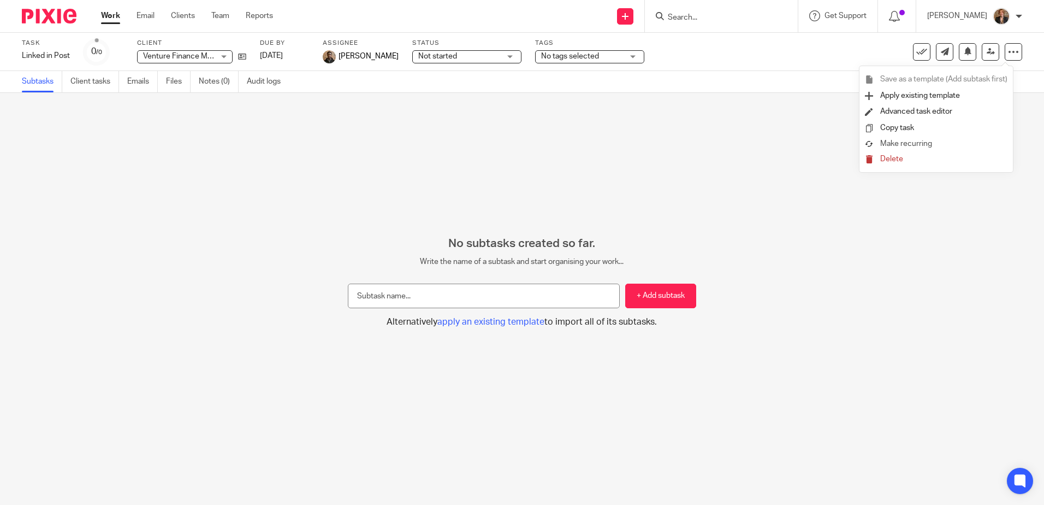
click at [969, 140] on link "Make recurring" at bounding box center [936, 144] width 143 height 11
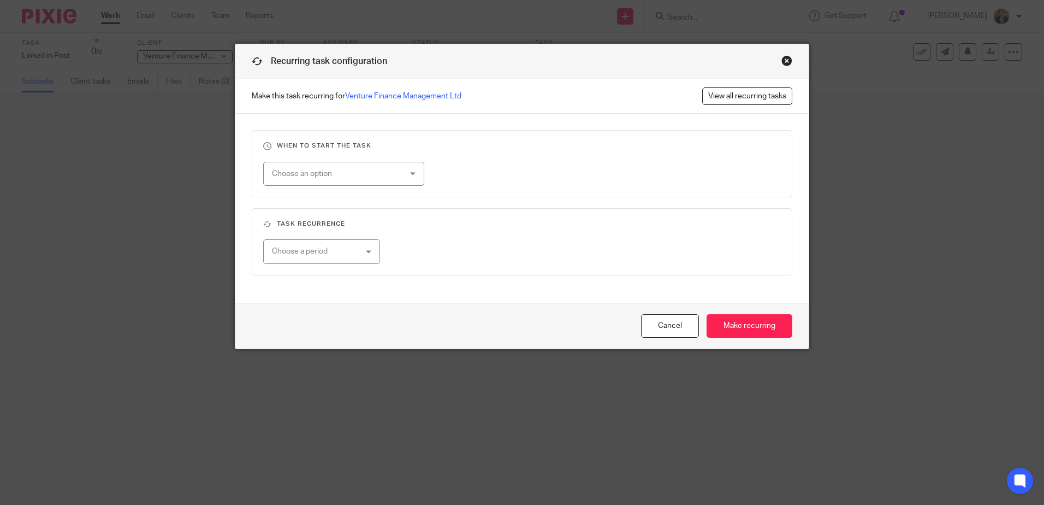
click at [405, 169] on div "Choose an option" at bounding box center [343, 174] width 161 height 25
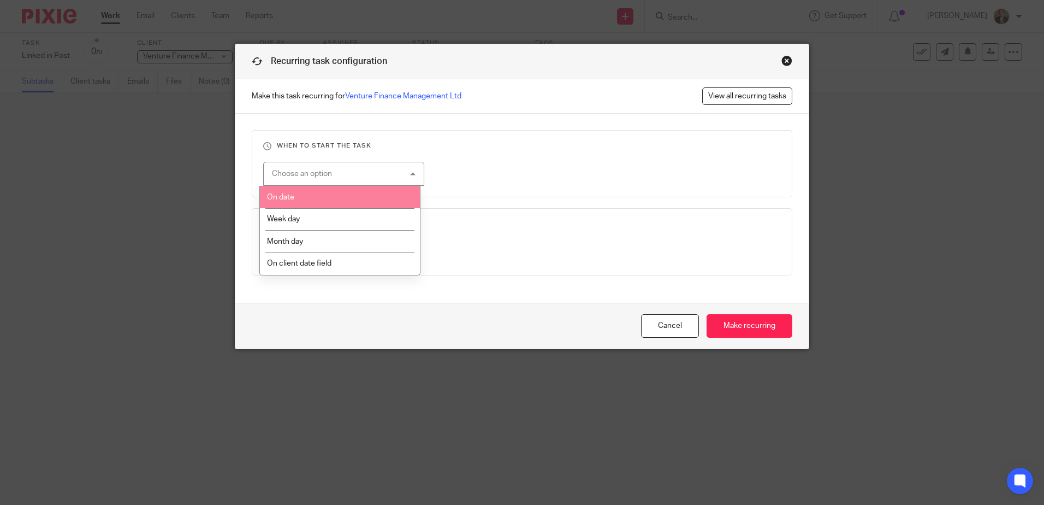
click at [333, 200] on li "On date" at bounding box center [340, 197] width 160 height 22
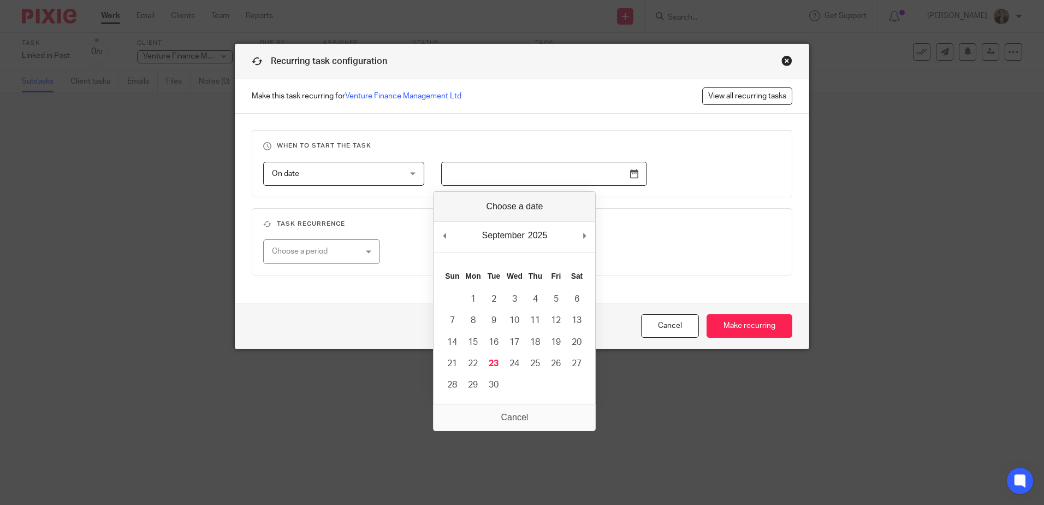
click at [633, 177] on input "Use the arrow keys to pick a date" at bounding box center [544, 174] width 206 height 25
type input "2025-09-29"
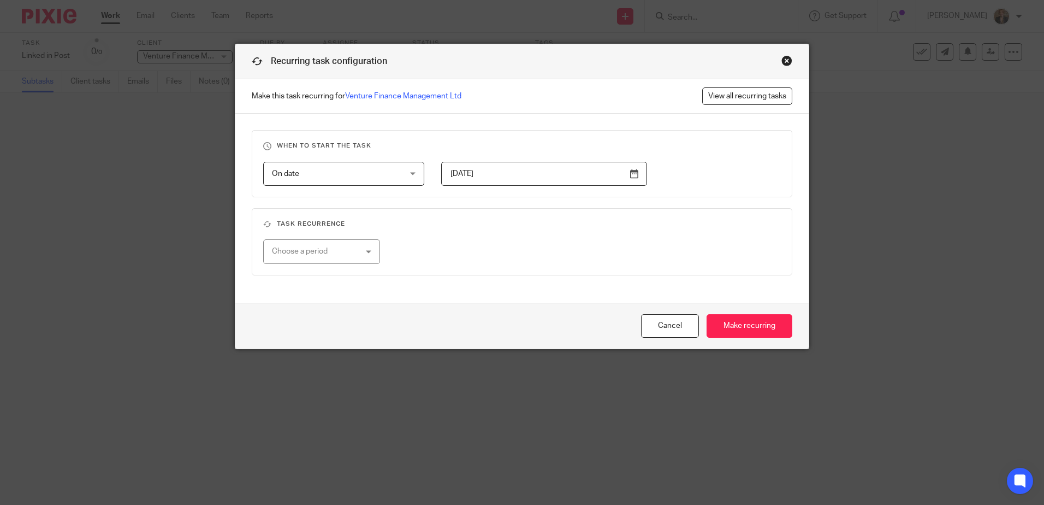
click at [322, 249] on div "Choose a period" at bounding box center [315, 251] width 86 height 23
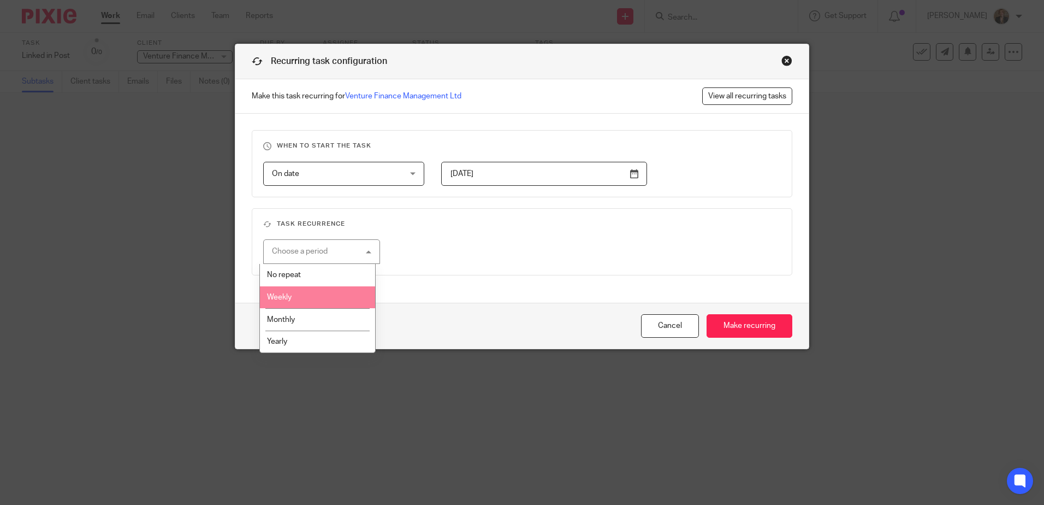
click at [313, 293] on li "Weekly" at bounding box center [317, 297] width 115 height 22
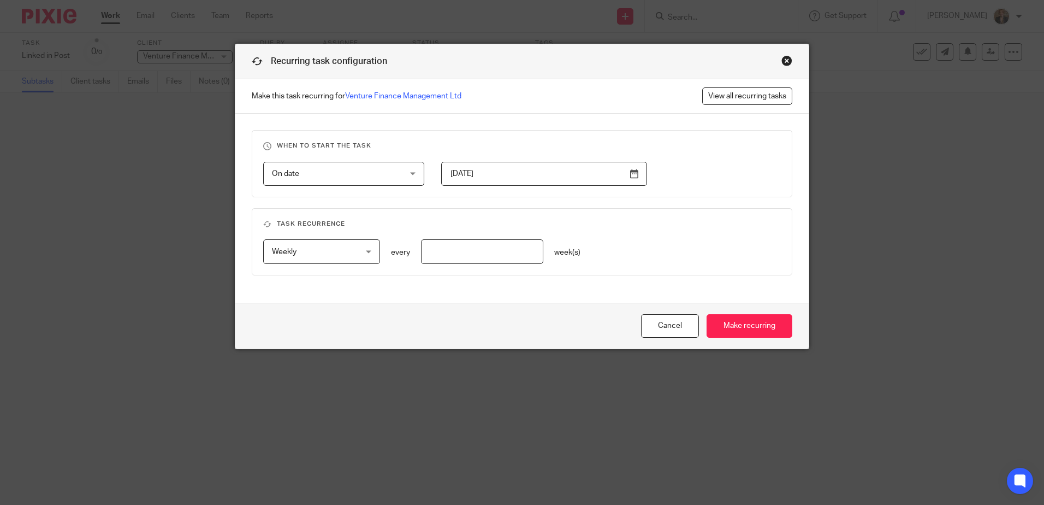
click at [497, 251] on input "number" at bounding box center [482, 251] width 123 height 25
type input "2"
click at [742, 329] on input "Make recurring" at bounding box center [750, 325] width 86 height 23
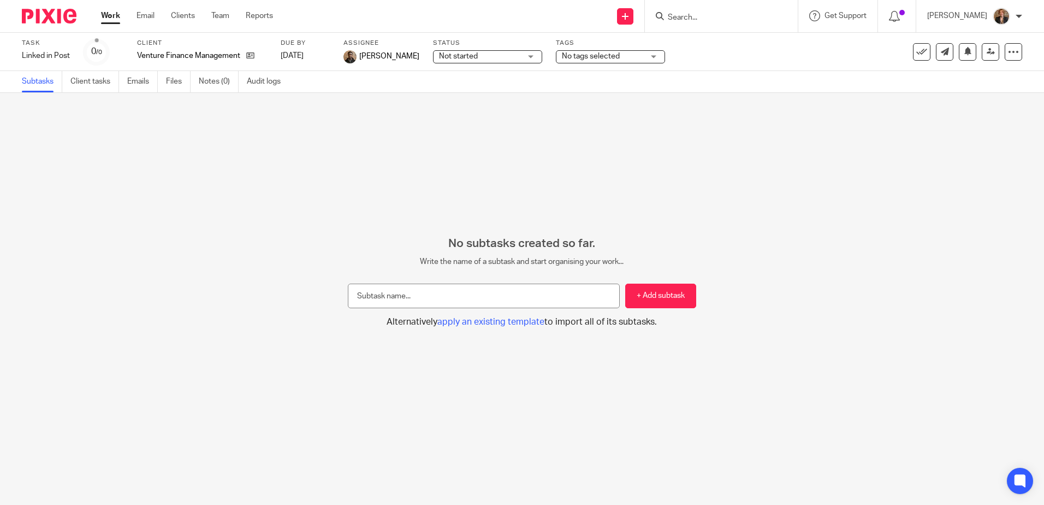
click at [48, 17] on img at bounding box center [49, 16] width 55 height 15
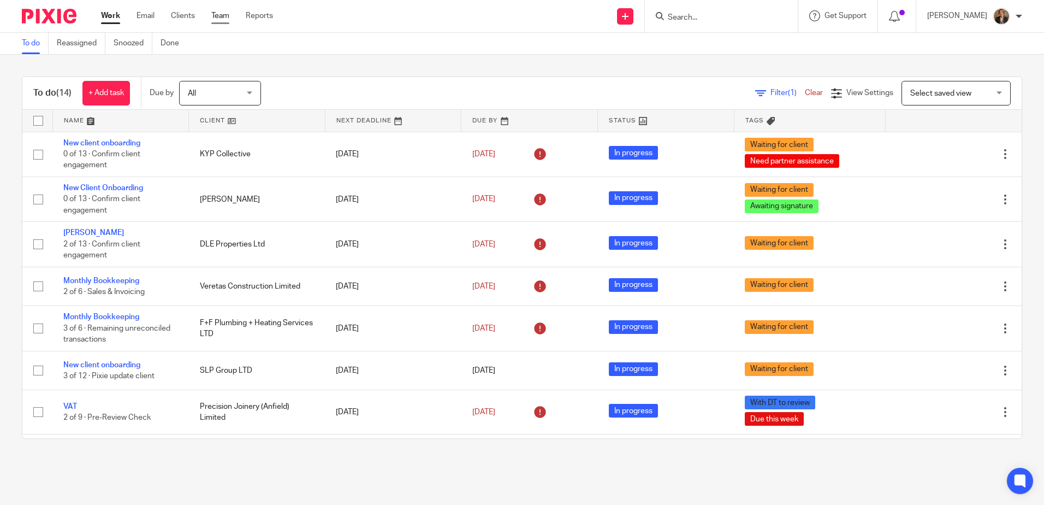
drag, startPoint x: 238, startPoint y: 24, endPoint x: 227, endPoint y: 16, distance: 13.7
click at [238, 24] on div "Work Email Clients Team Reports Work Email Clients Team Reports Settings" at bounding box center [189, 16] width 199 height 32
click at [219, 10] on link "Team" at bounding box center [220, 15] width 18 height 11
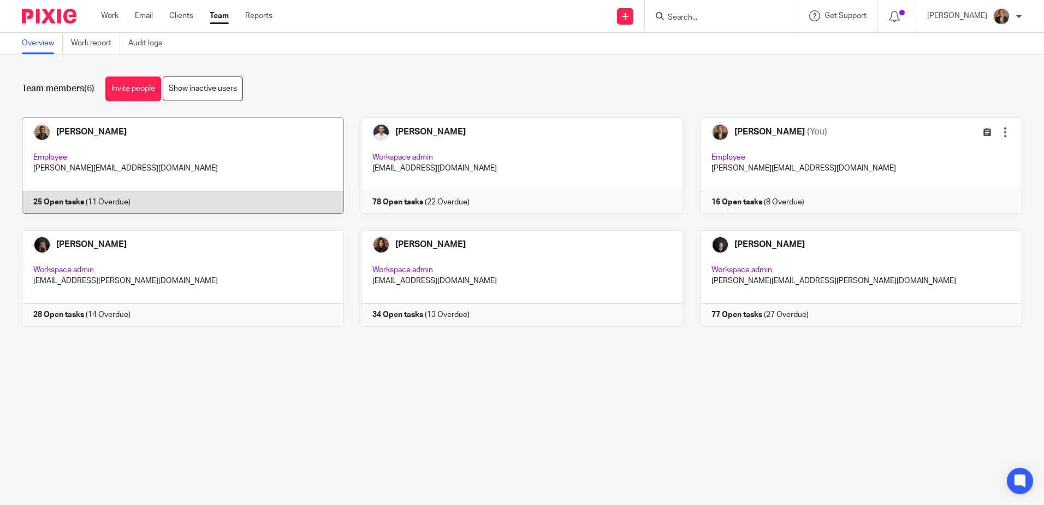
click at [233, 159] on link at bounding box center [174, 165] width 339 height 96
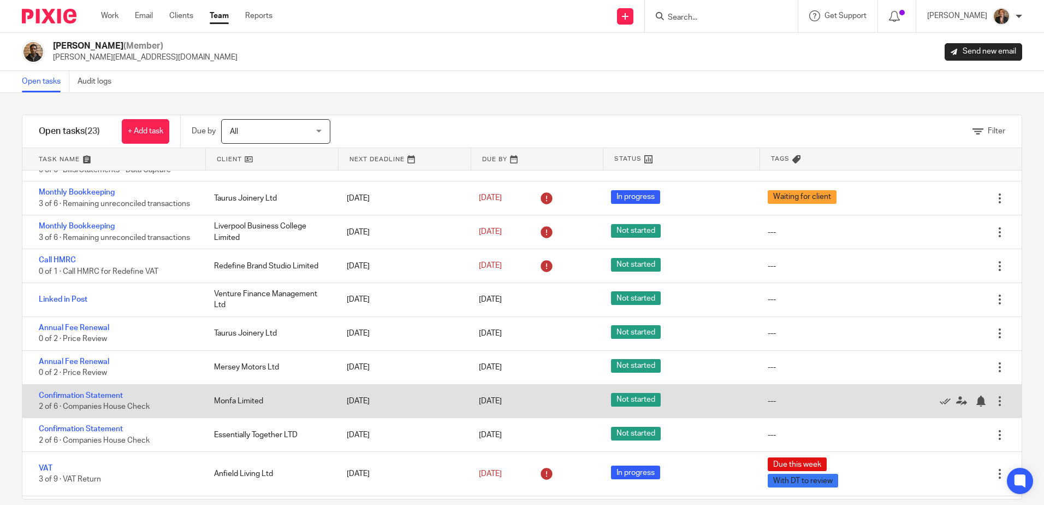
scroll to position [182, 0]
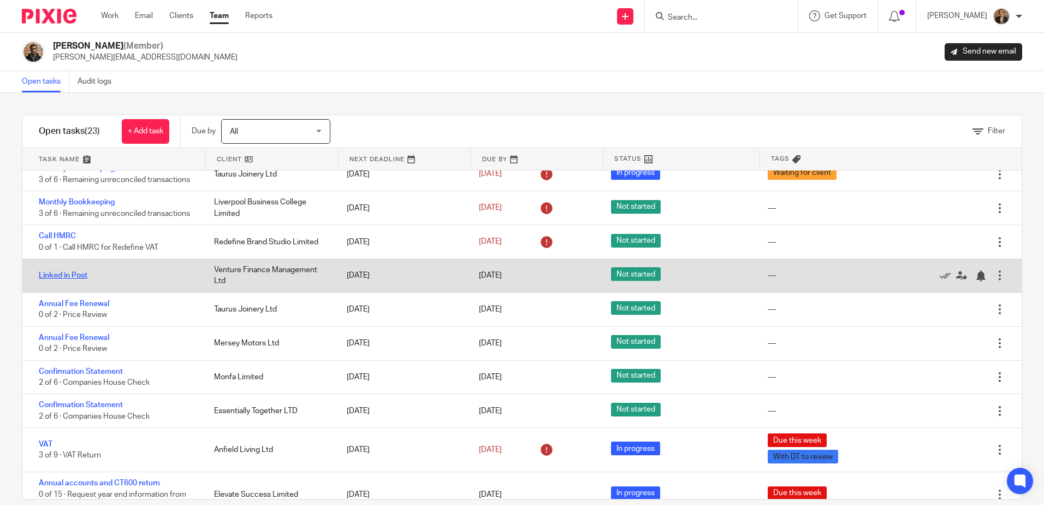
click at [75, 275] on link "Linked in Post" at bounding box center [63, 275] width 49 height 8
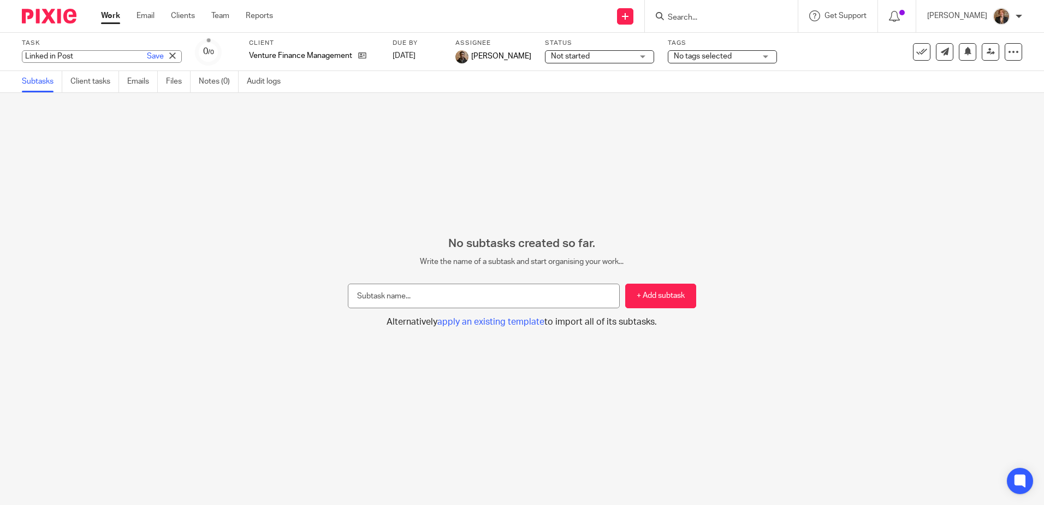
click at [891, 236] on div "No subtasks created so far. Write the name of a subtask and start organising yo…" at bounding box center [522, 299] width 1044 height 412
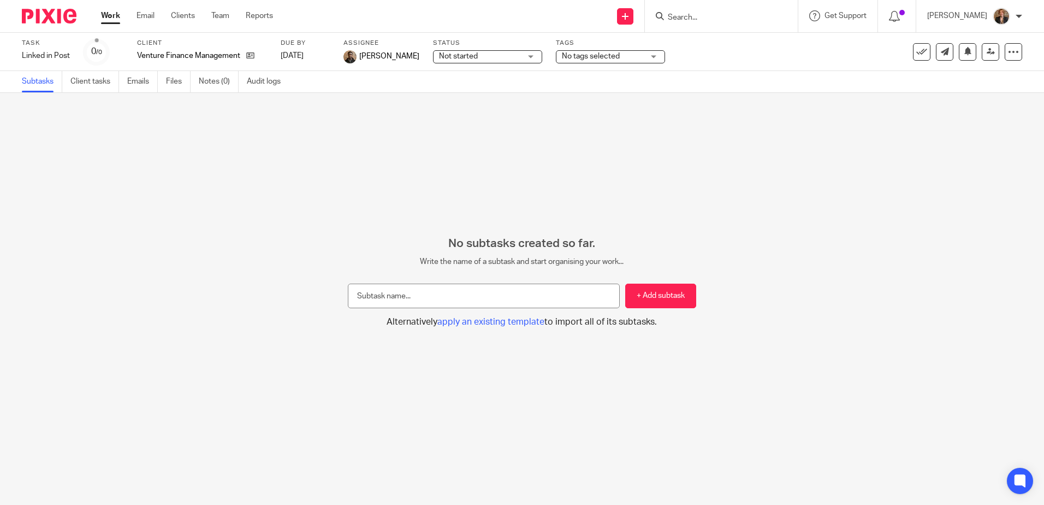
click at [46, 10] on img at bounding box center [49, 16] width 55 height 15
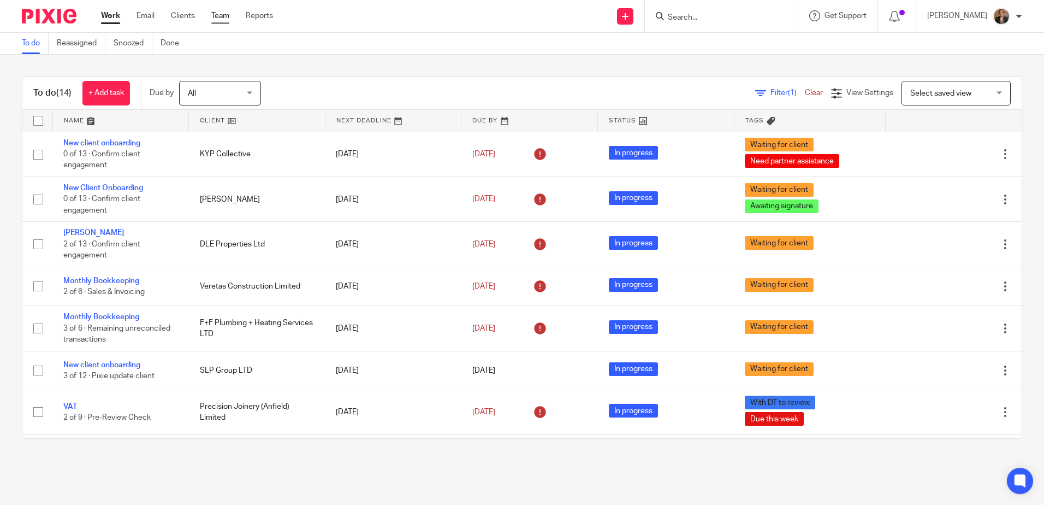
click at [225, 21] on link "Team" at bounding box center [220, 15] width 18 height 11
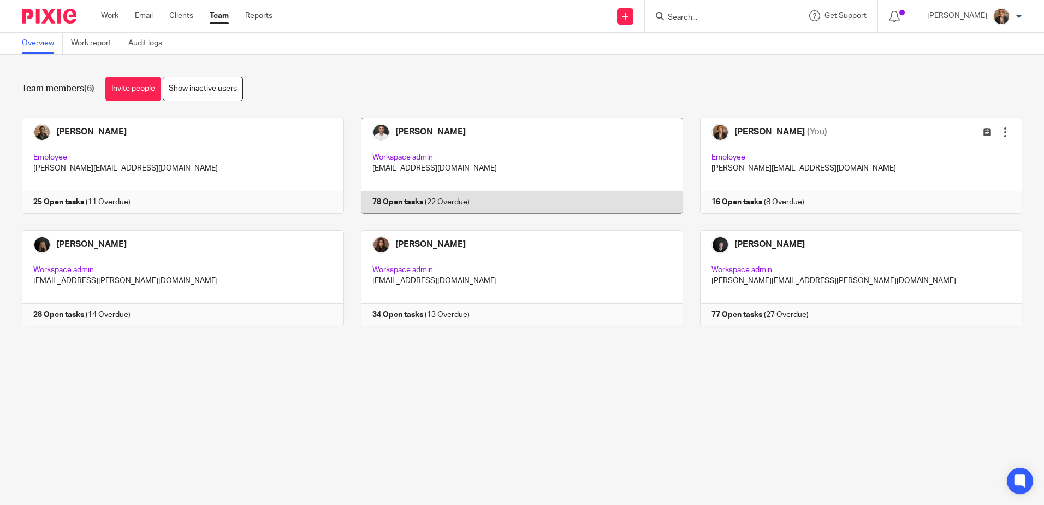
click at [551, 152] on link at bounding box center [513, 165] width 339 height 96
click at [502, 157] on link at bounding box center [513, 165] width 339 height 96
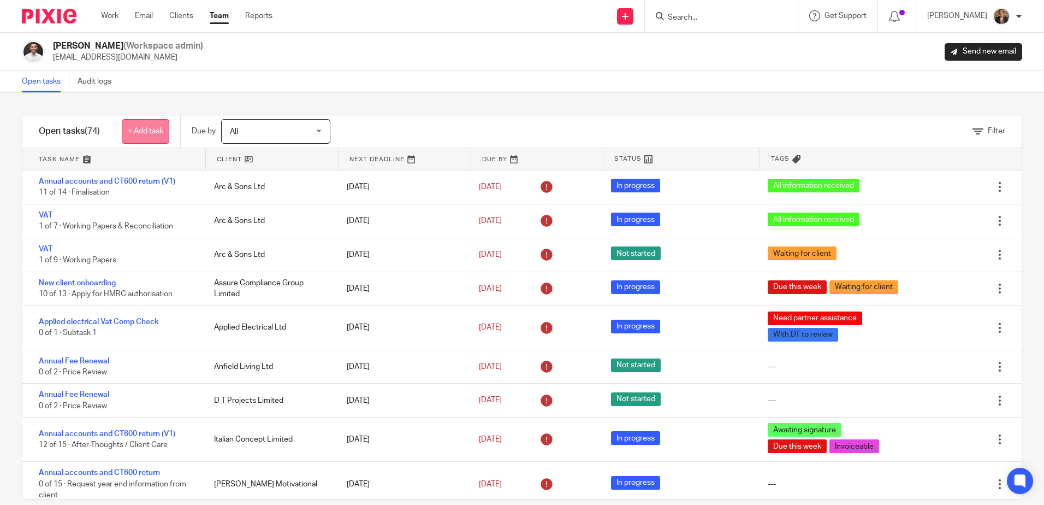
click at [143, 136] on link "+ Add task" at bounding box center [146, 131] width 48 height 25
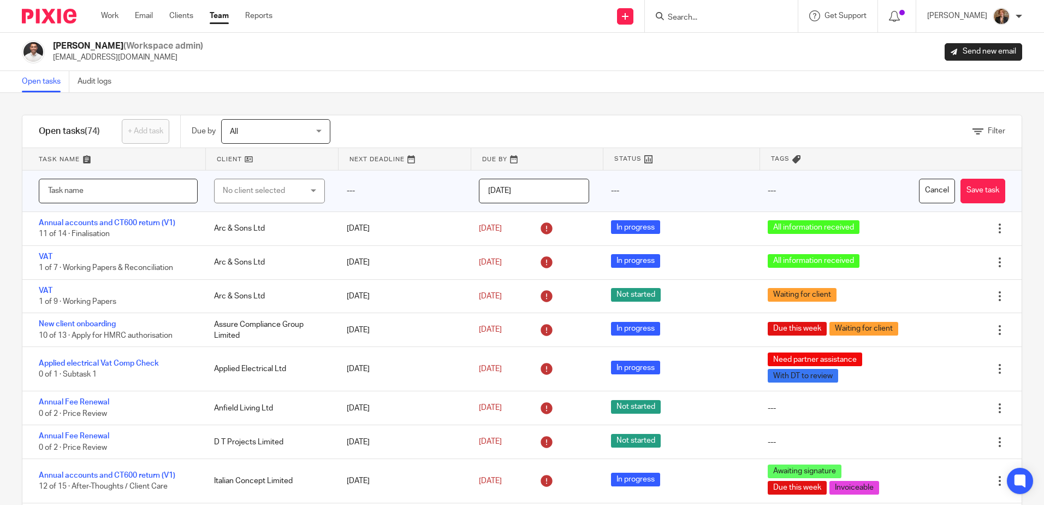
click at [111, 182] on input "text" at bounding box center [118, 191] width 159 height 25
paste input "Linked in Post"
type input "Linked in Post"
click at [285, 196] on div "No client selected" at bounding box center [263, 190] width 81 height 23
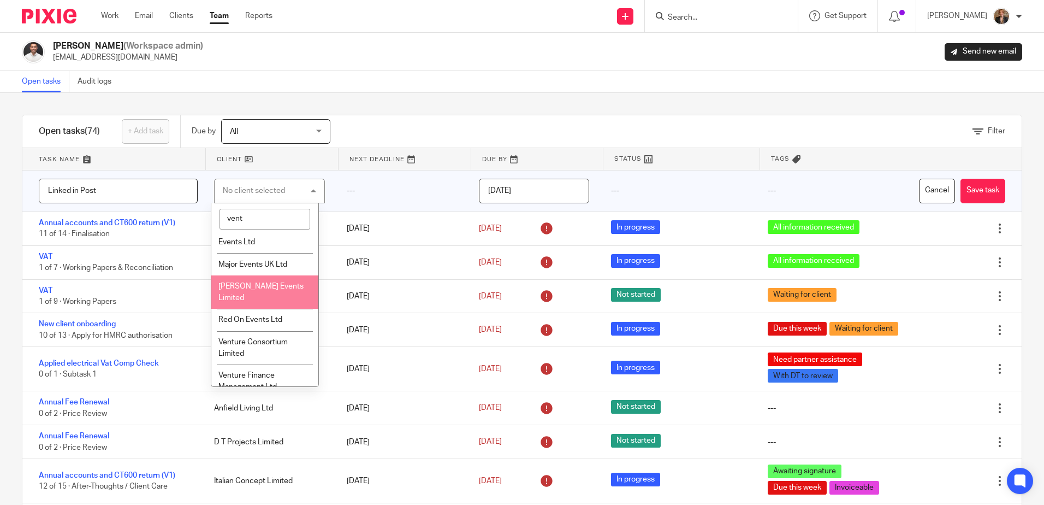
scroll to position [38, 0]
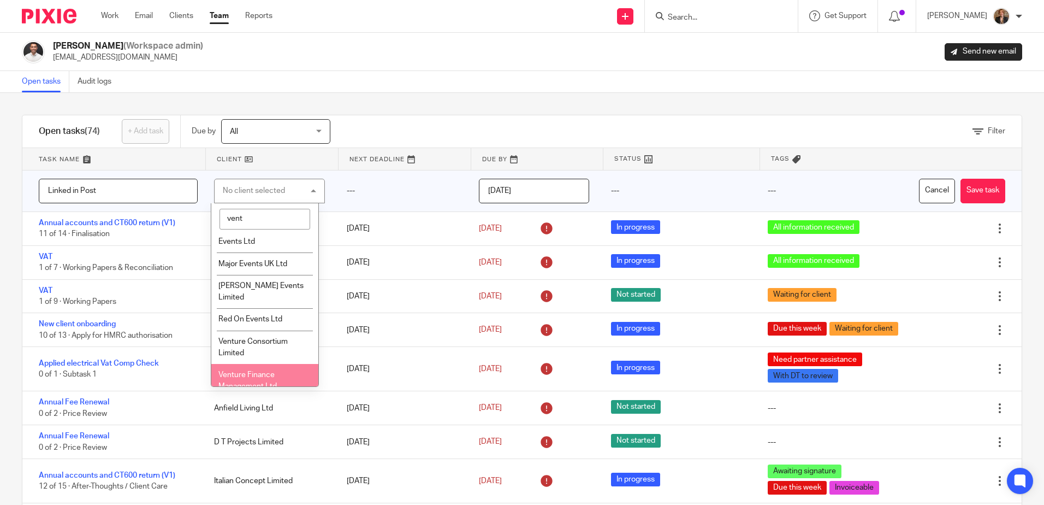
type input "vent"
click at [259, 371] on span "Venture Finance Management Ltd" at bounding box center [247, 380] width 58 height 19
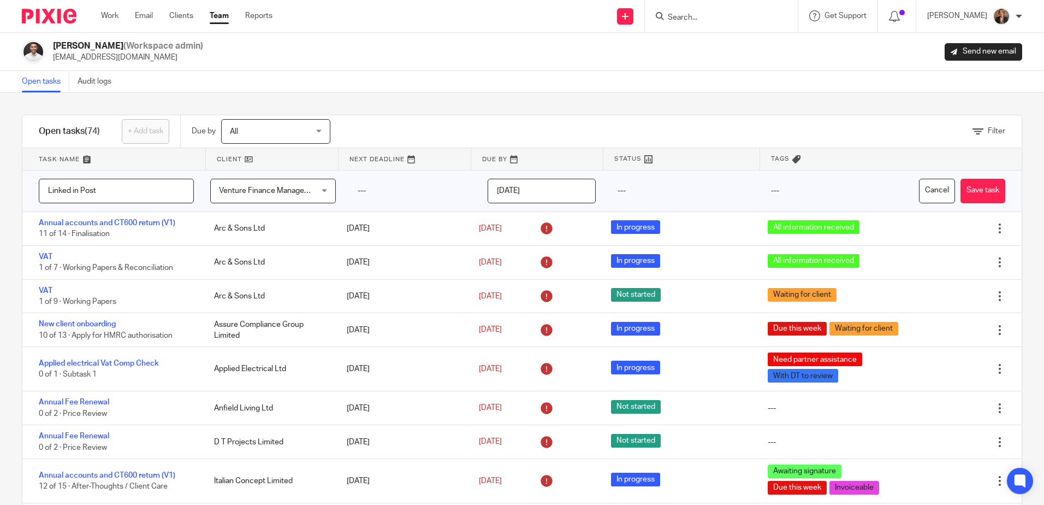
click at [542, 186] on input "[DATE]" at bounding box center [542, 191] width 108 height 25
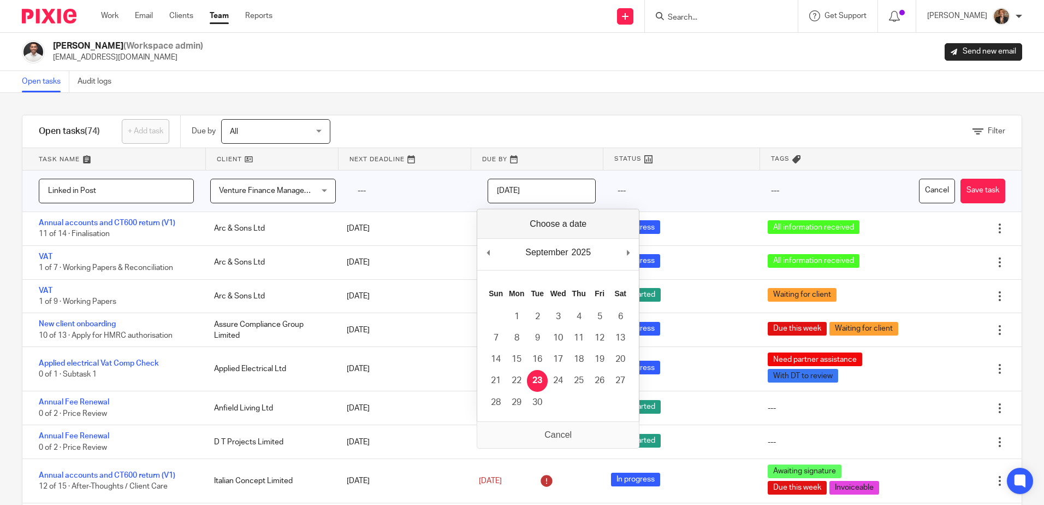
click at [625, 256] on div "September January February March April May June July August September October N…" at bounding box center [558, 254] width 162 height 31
type input "2025-10-01"
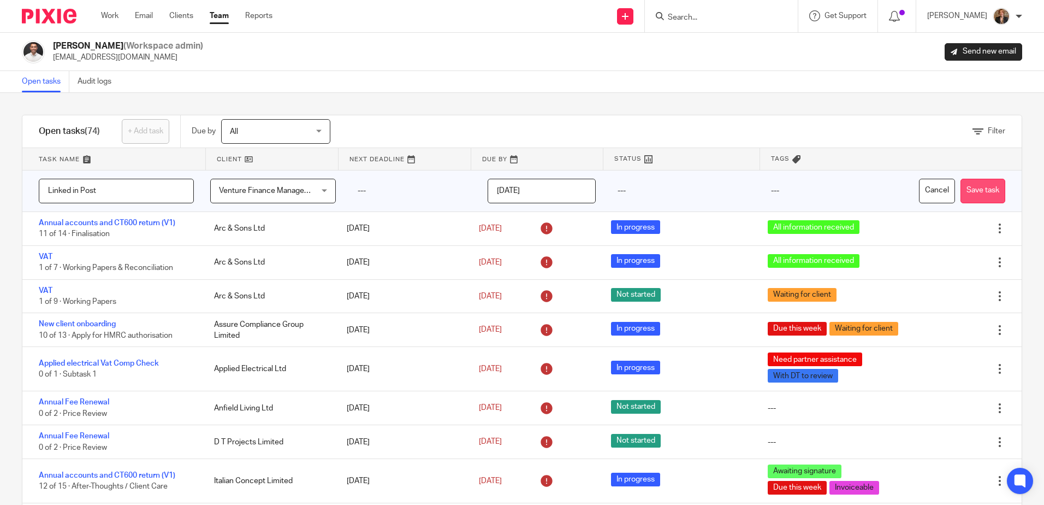
click at [974, 191] on button "Save task" at bounding box center [983, 191] width 45 height 25
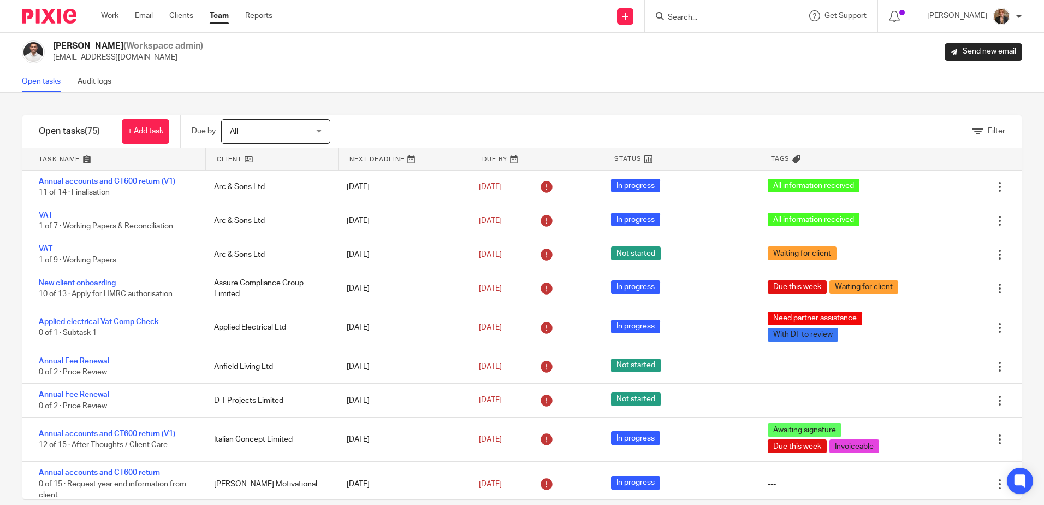
click at [82, 158] on link at bounding box center [113, 159] width 183 height 22
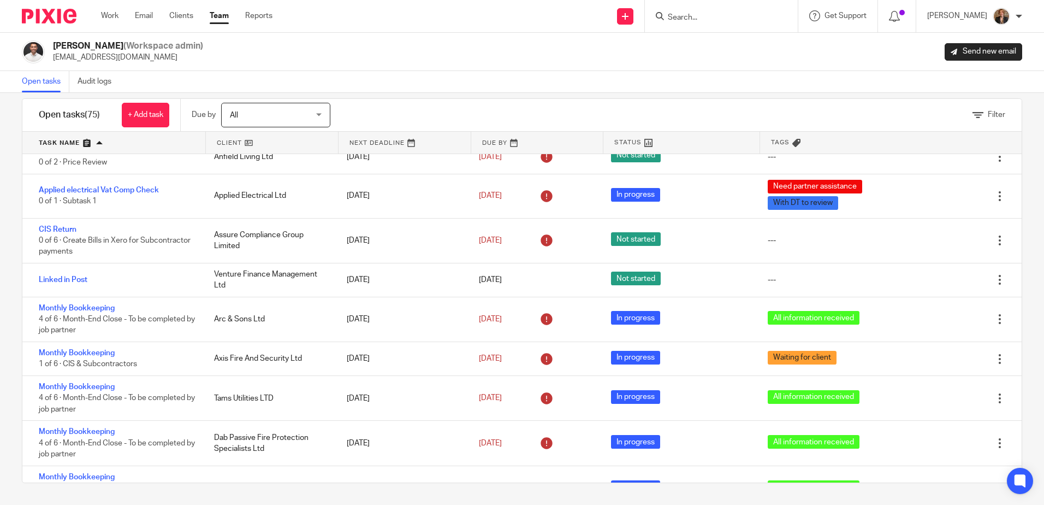
scroll to position [801, 0]
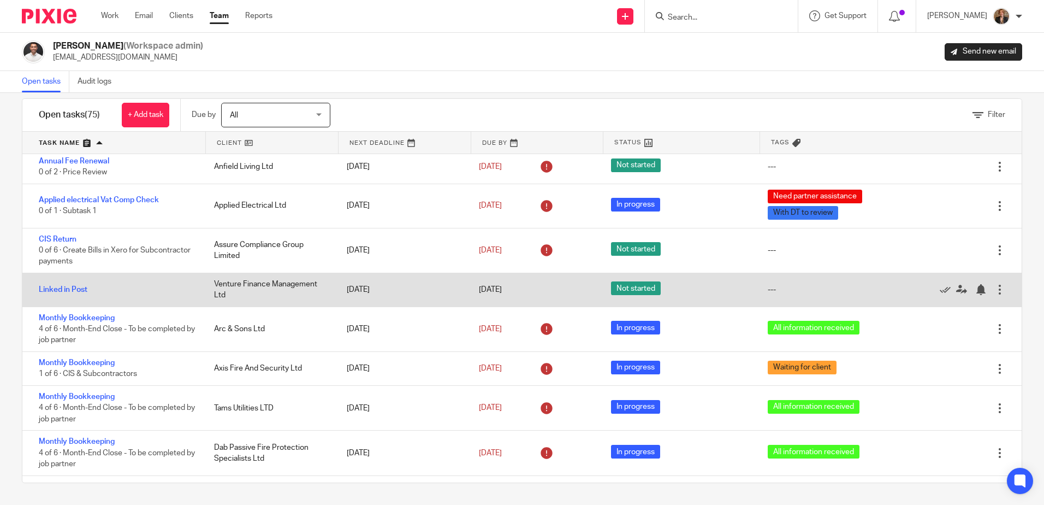
click at [133, 297] on div "Linked in Post" at bounding box center [112, 290] width 181 height 22
click at [73, 293] on link "Linked in Post" at bounding box center [63, 290] width 49 height 8
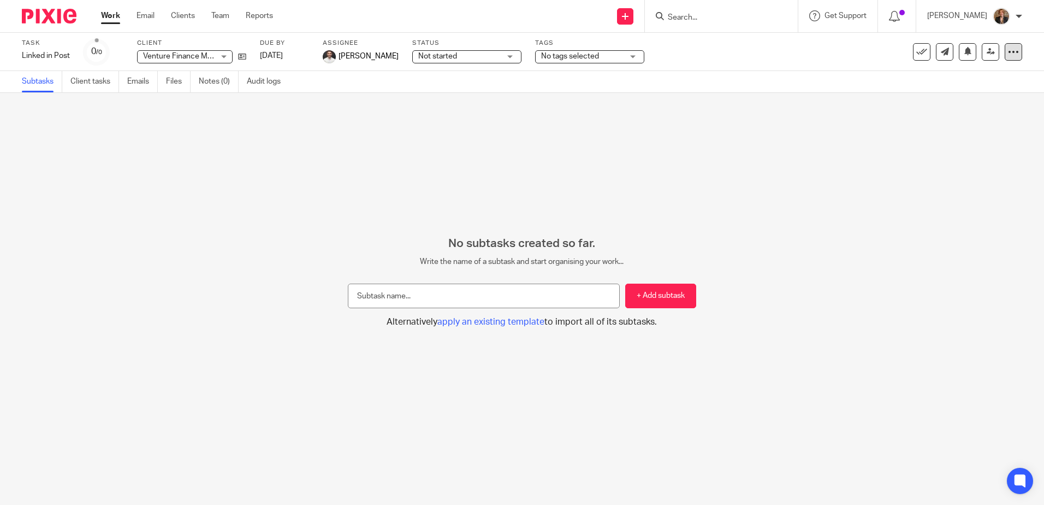
click at [1008, 51] on icon at bounding box center [1013, 51] width 11 height 11
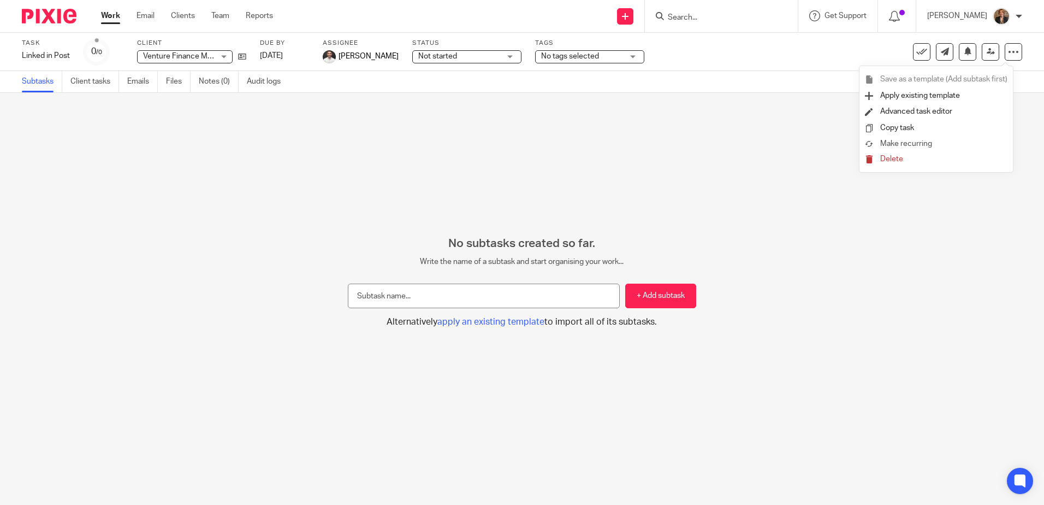
click at [937, 138] on li "Make recurring" at bounding box center [936, 144] width 143 height 16
click at [907, 143] on span "Make recurring" at bounding box center [906, 144] width 52 height 8
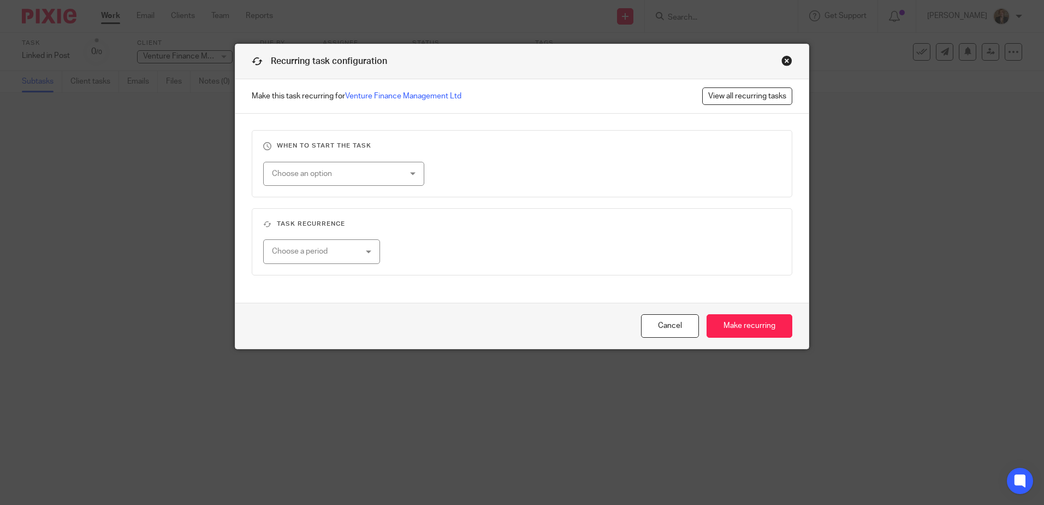
click at [402, 171] on div "Choose an option" at bounding box center [343, 174] width 161 height 25
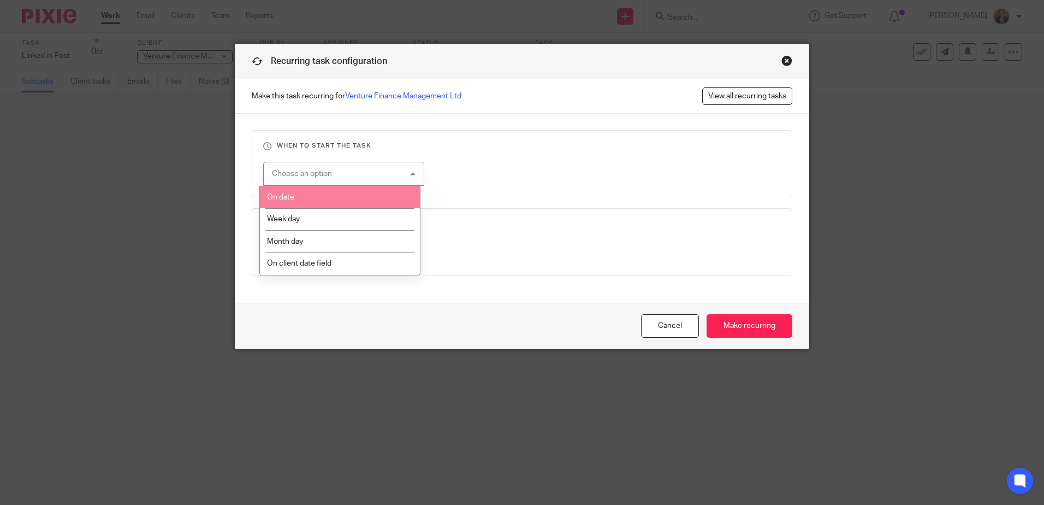
click at [359, 198] on li "On date" at bounding box center [340, 197] width 160 height 22
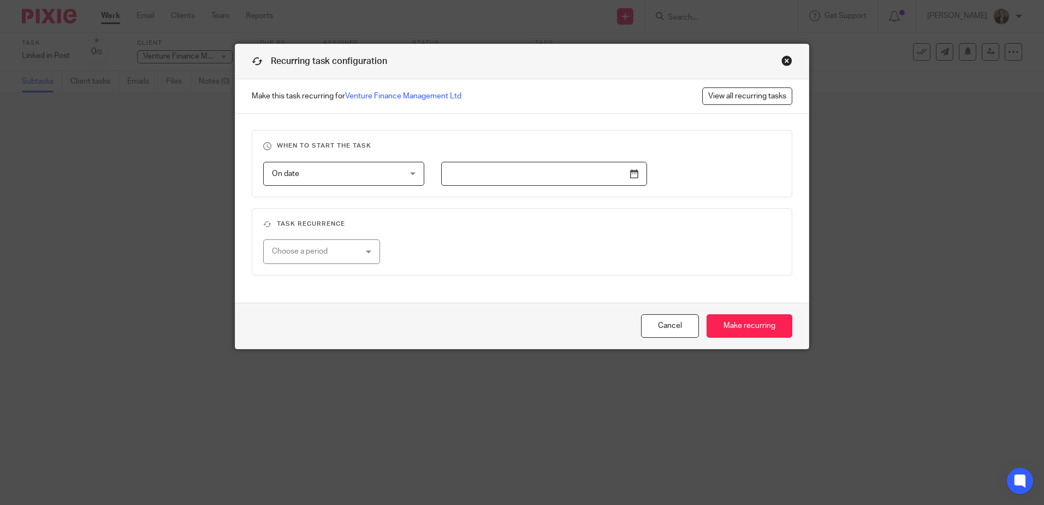
click at [633, 176] on input "text" at bounding box center [544, 174] width 206 height 25
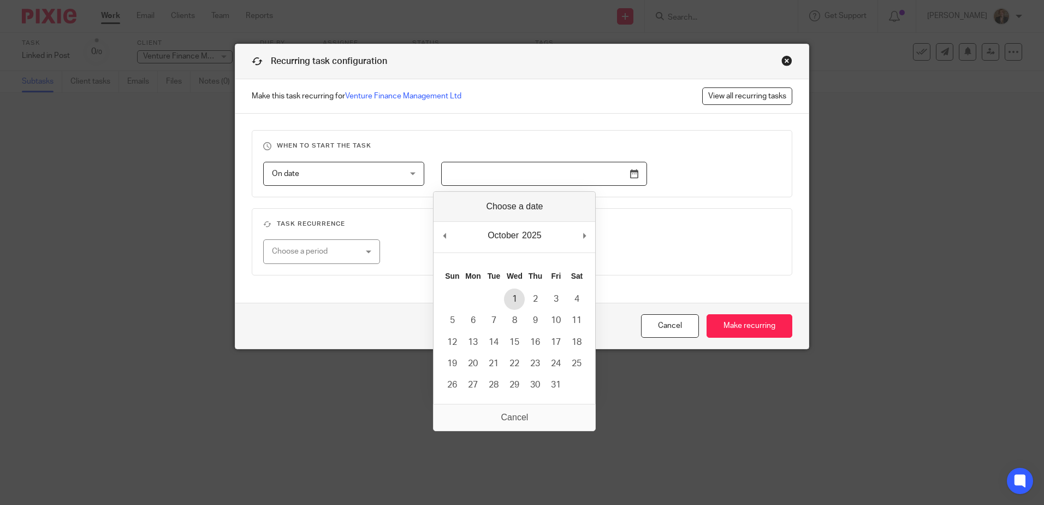
type input "[DATE]"
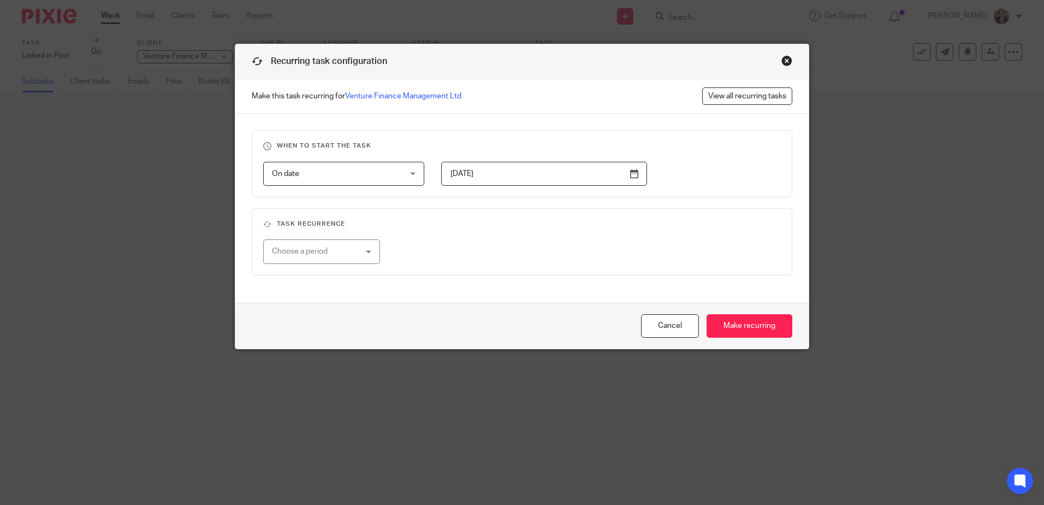
click at [503, 269] on fieldset "Task recurrence Choose a period No repeat Weekly Monthly Yearly" at bounding box center [522, 241] width 541 height 67
click at [350, 252] on div "Choose a period" at bounding box center [315, 251] width 86 height 23
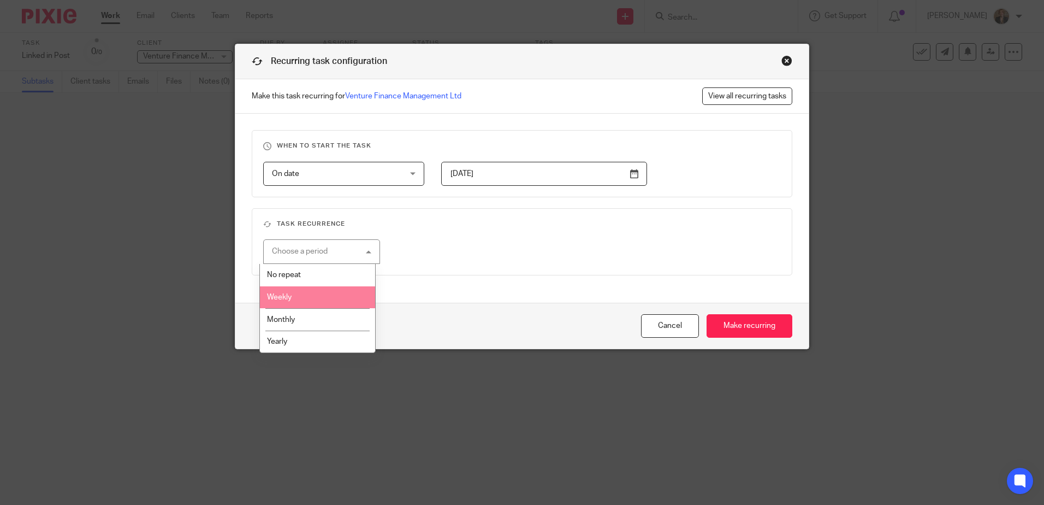
click at [337, 298] on li "Weekly" at bounding box center [317, 297] width 115 height 22
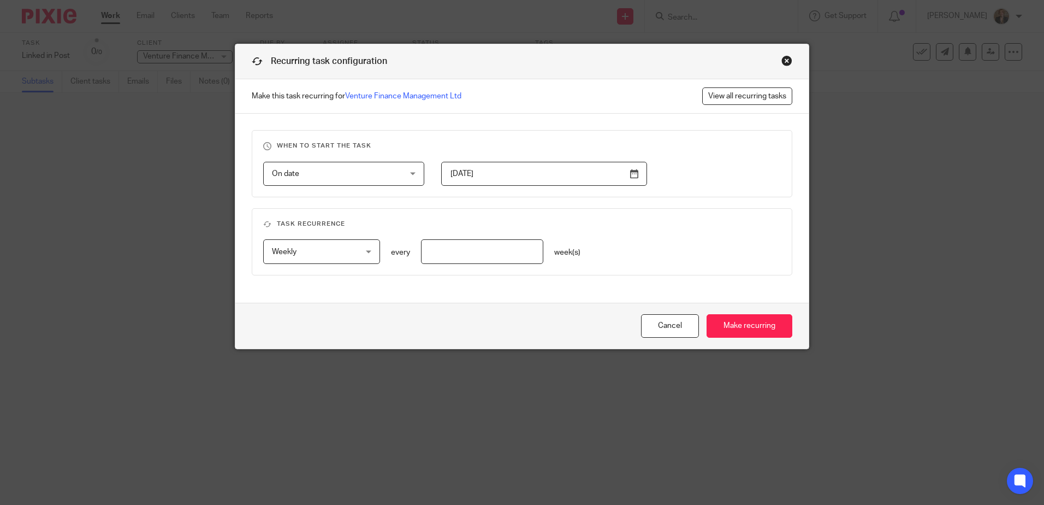
click at [503, 251] on input "number" at bounding box center [482, 251] width 123 height 25
type input "2"
click at [763, 329] on input "Make recurring" at bounding box center [750, 325] width 86 height 23
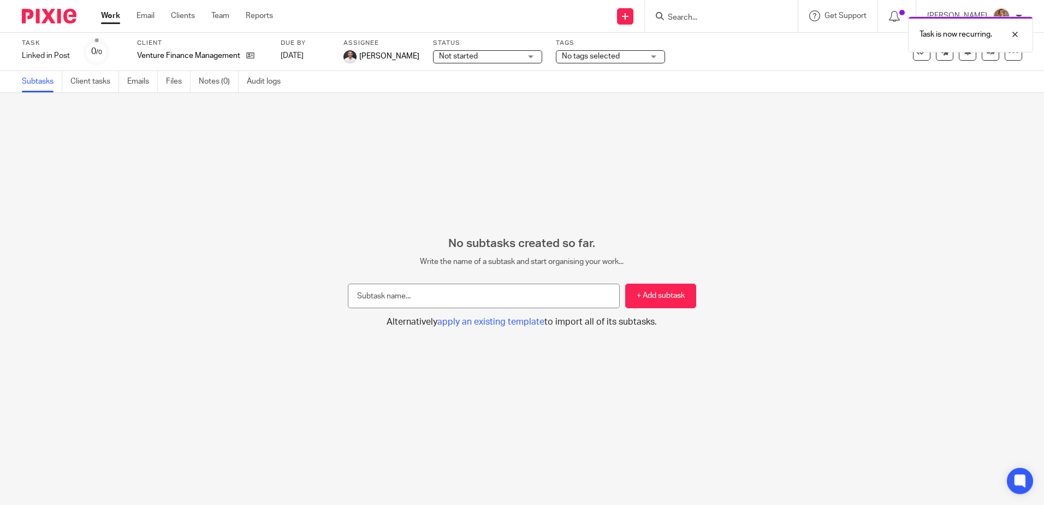
click at [375, 55] on span "[PERSON_NAME]" at bounding box center [389, 56] width 60 height 11
click at [66, 19] on img at bounding box center [49, 16] width 55 height 15
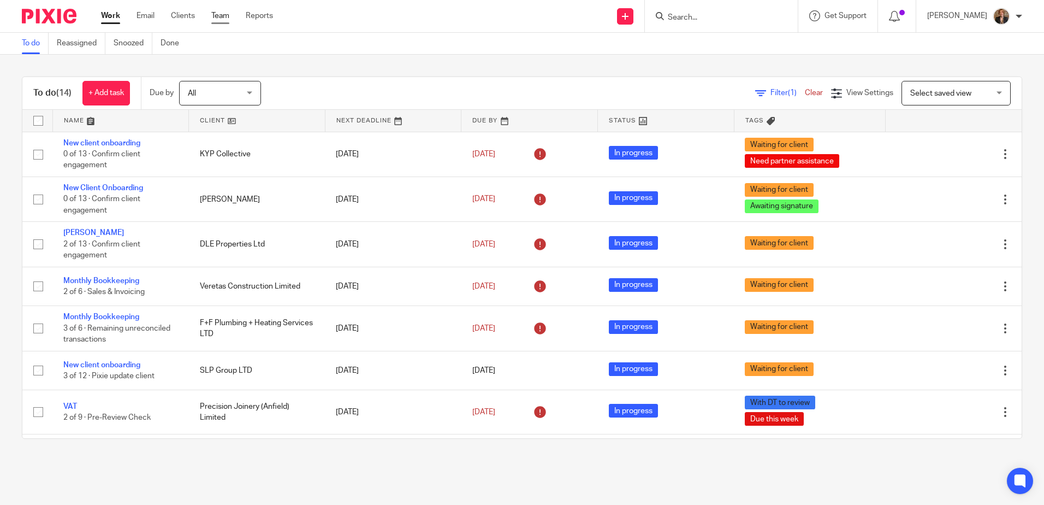
click at [223, 13] on link "Team" at bounding box center [220, 15] width 18 height 11
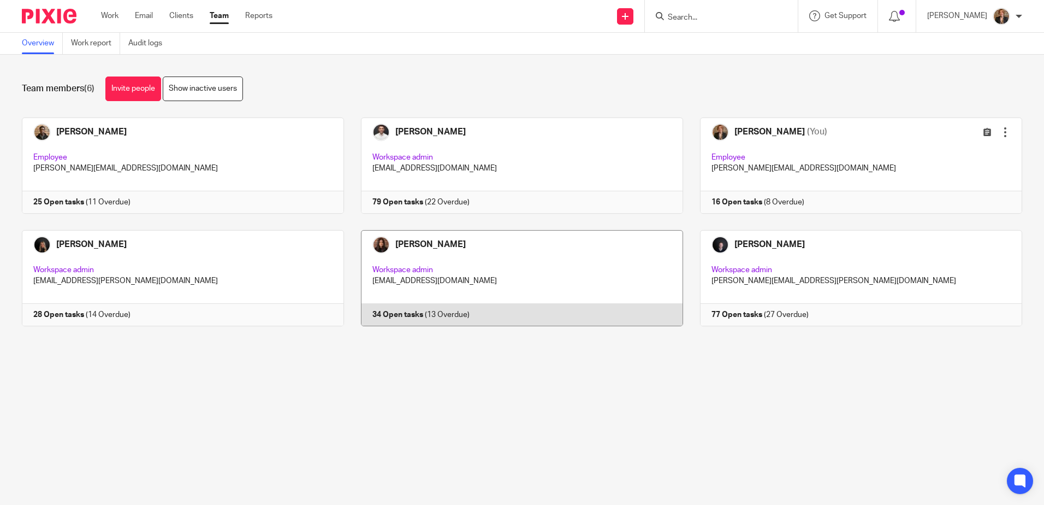
click at [534, 275] on link at bounding box center [513, 278] width 339 height 96
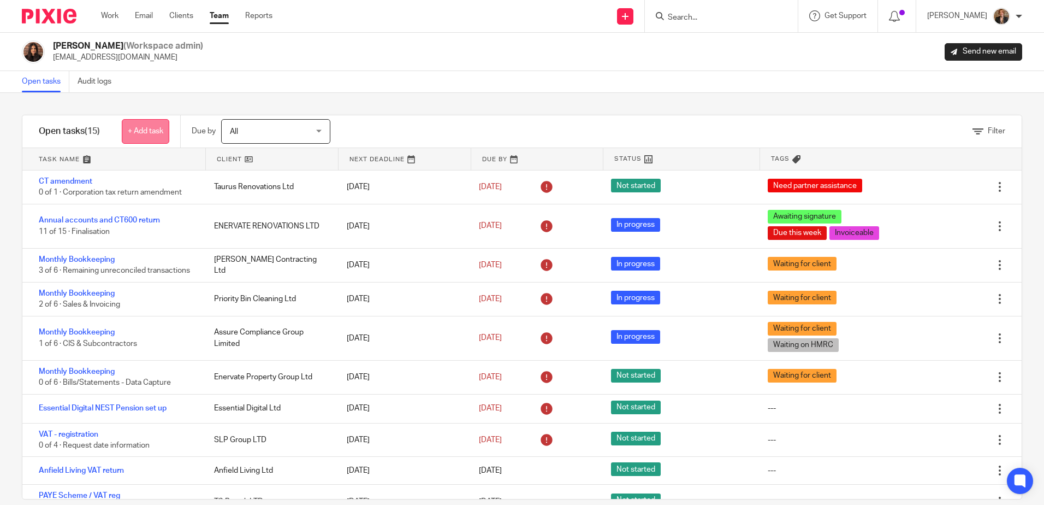
click at [147, 127] on link "+ Add task" at bounding box center [146, 131] width 48 height 25
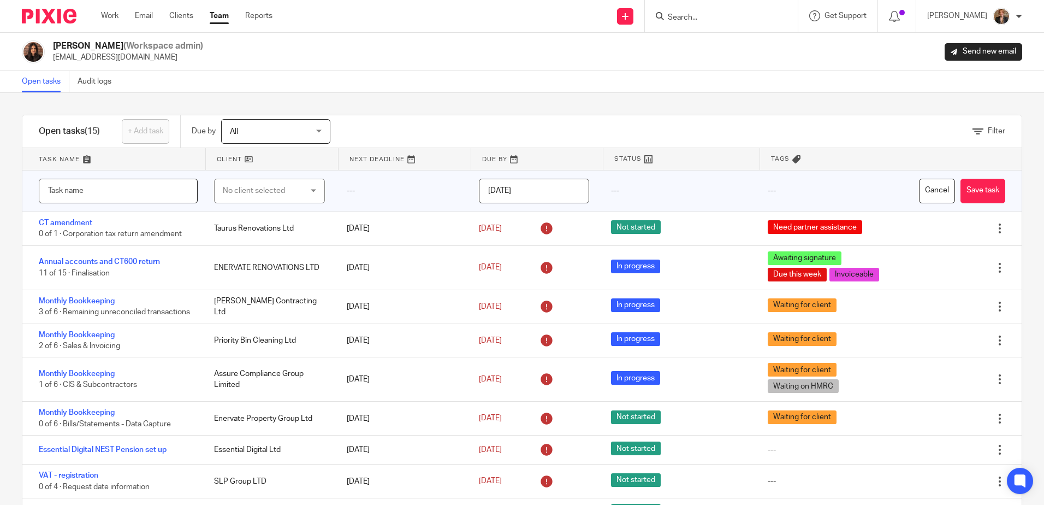
paste input "Linked in Post"
type input "Linked in Post"
click at [245, 198] on div "No client selected" at bounding box center [263, 190] width 81 height 23
type input "venture"
click at [269, 300] on li "Venture Finance Management Ltd" at bounding box center [264, 284] width 107 height 33
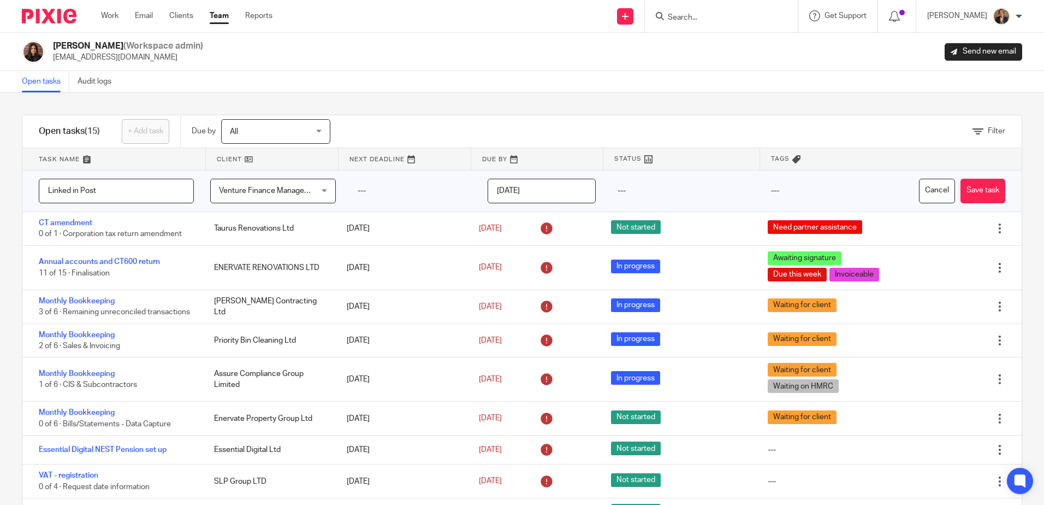
click at [560, 195] on input "[DATE]" at bounding box center [542, 191] width 108 height 25
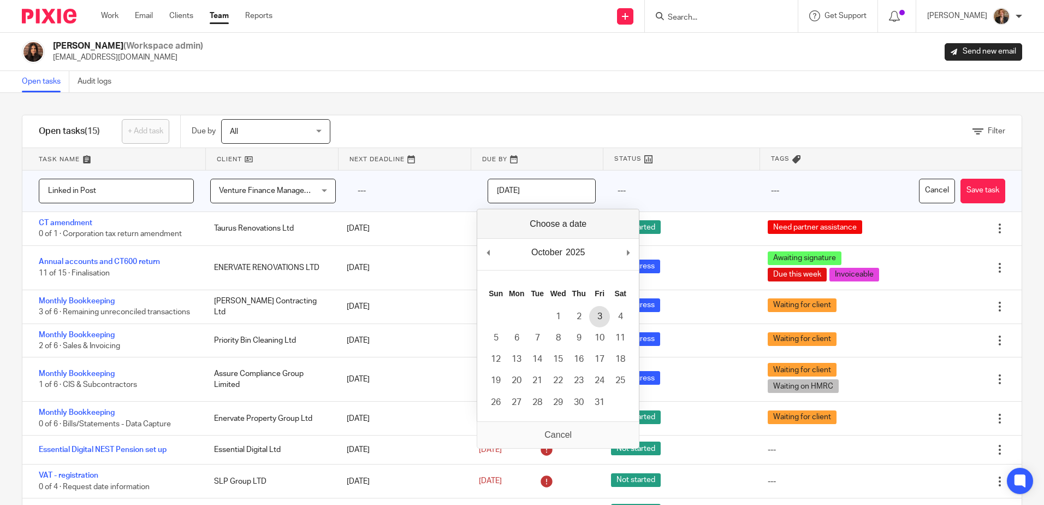
type input "2025-10-03"
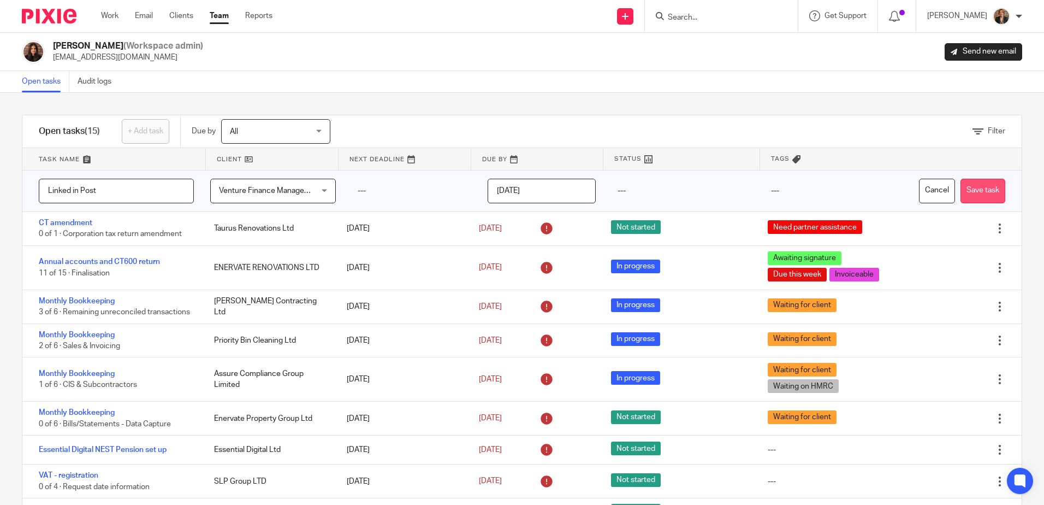
click at [963, 186] on button "Save task" at bounding box center [983, 191] width 45 height 25
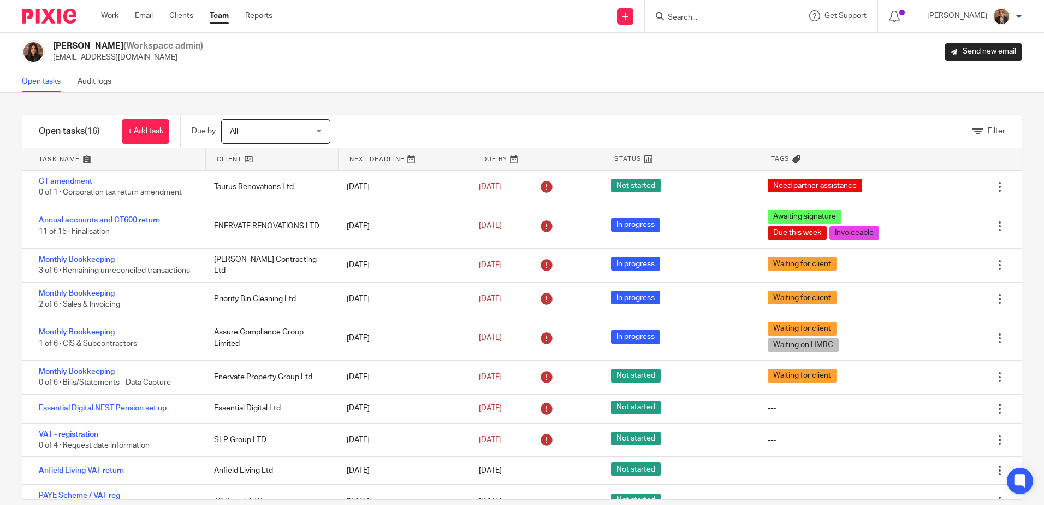
click at [79, 126] on h1 "Open tasks (16)" at bounding box center [69, 131] width 61 height 11
click at [61, 163] on link at bounding box center [113, 159] width 183 height 22
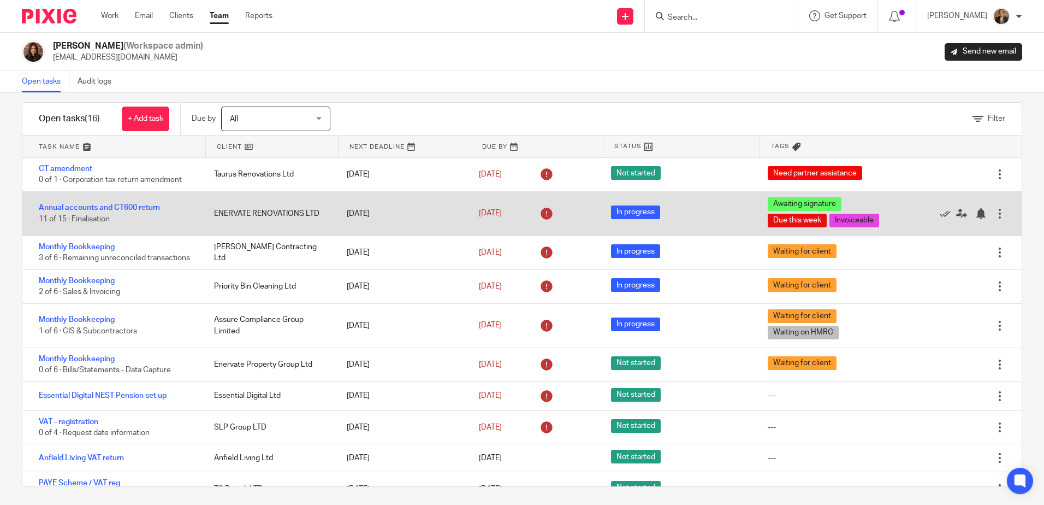
scroll to position [16, 0]
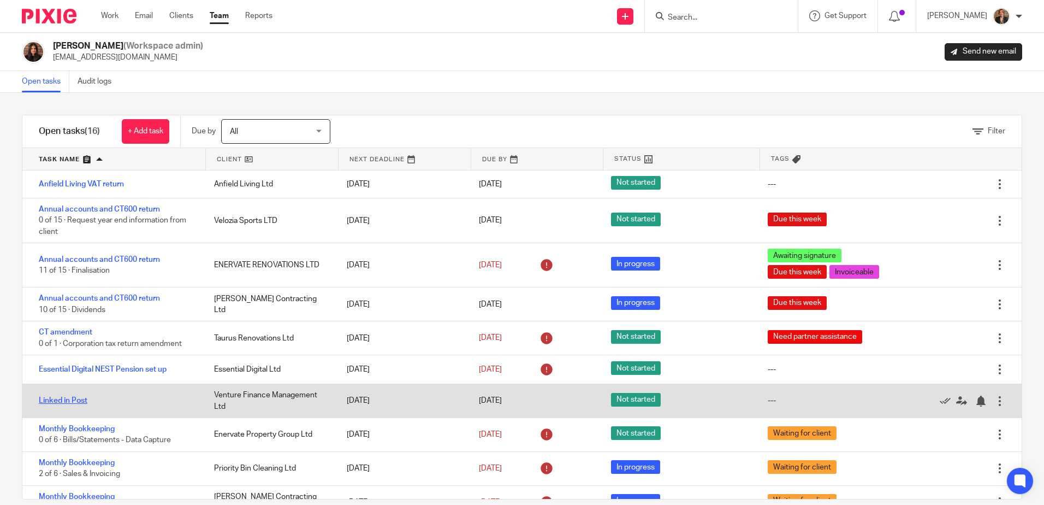
click at [76, 400] on link "Linked in Post" at bounding box center [63, 400] width 49 height 8
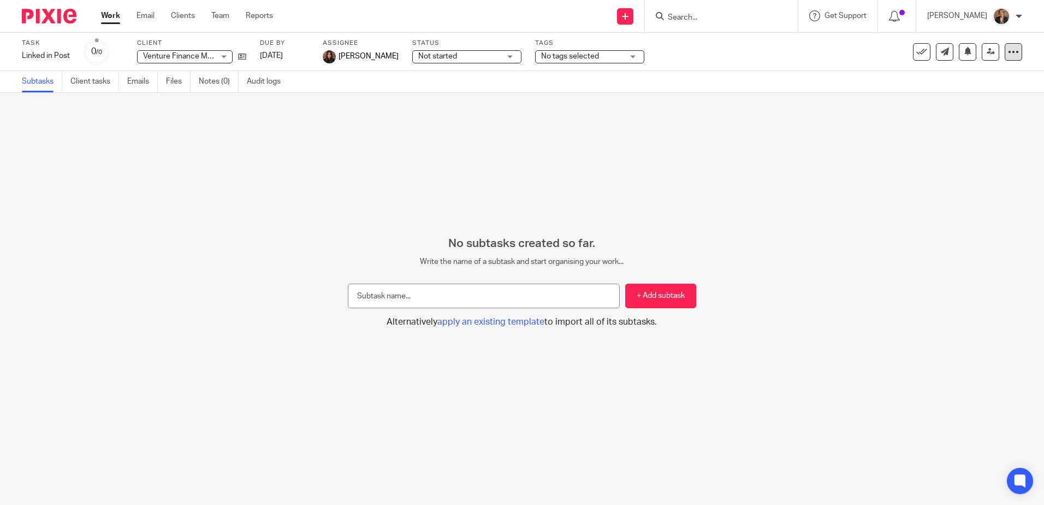
click at [1008, 49] on icon at bounding box center [1013, 51] width 11 height 11
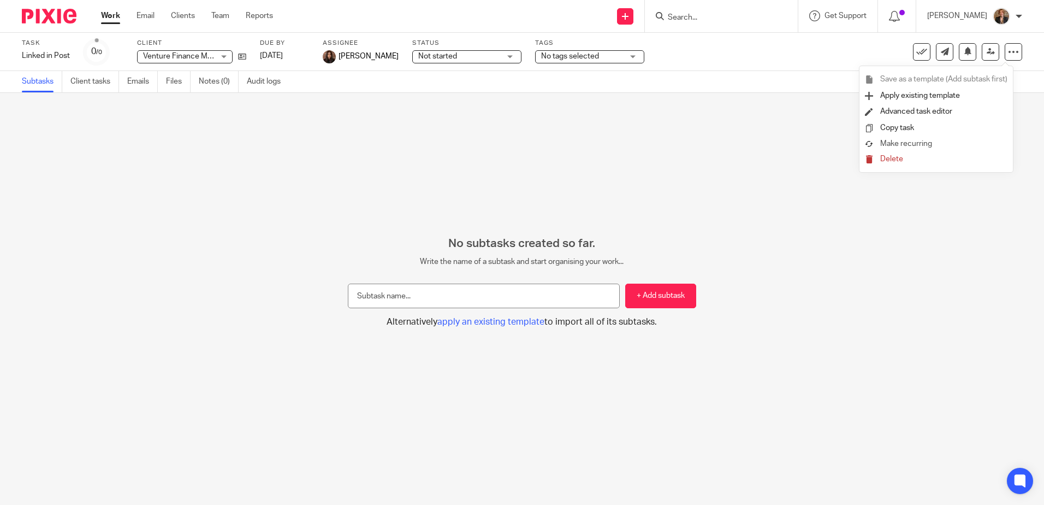
click at [912, 144] on span "Make recurring" at bounding box center [906, 144] width 52 height 8
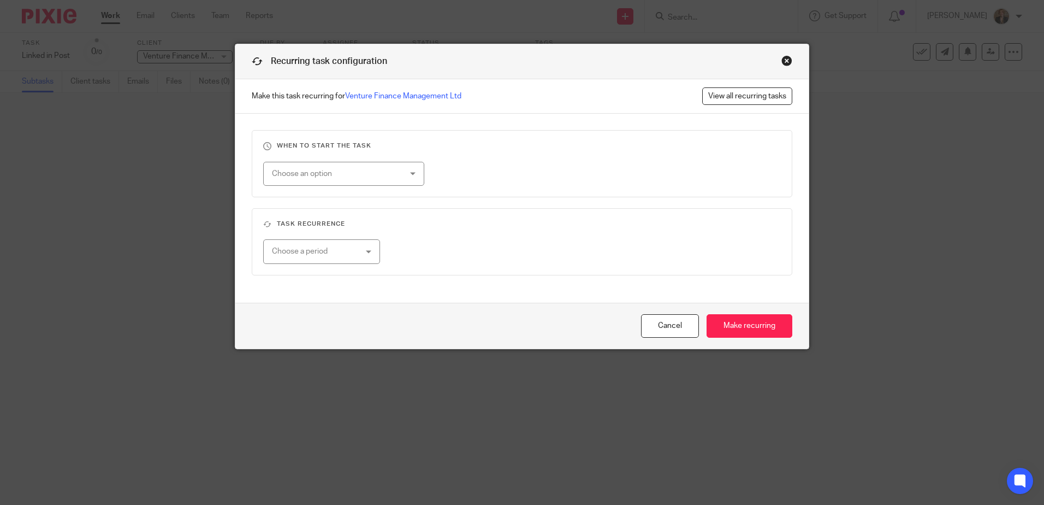
click at [373, 169] on div "Choose an option" at bounding box center [332, 173] width 121 height 23
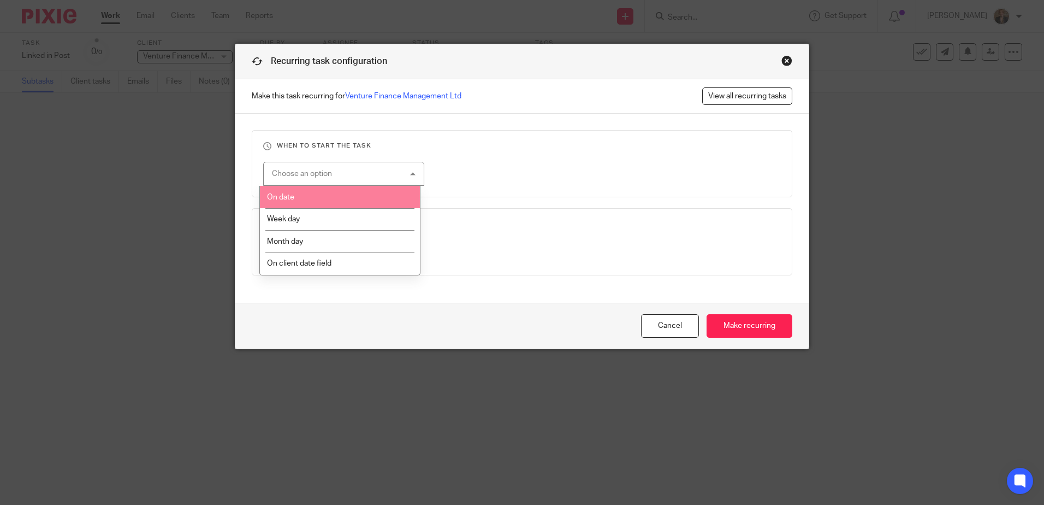
click at [320, 204] on li "On date" at bounding box center [340, 197] width 160 height 22
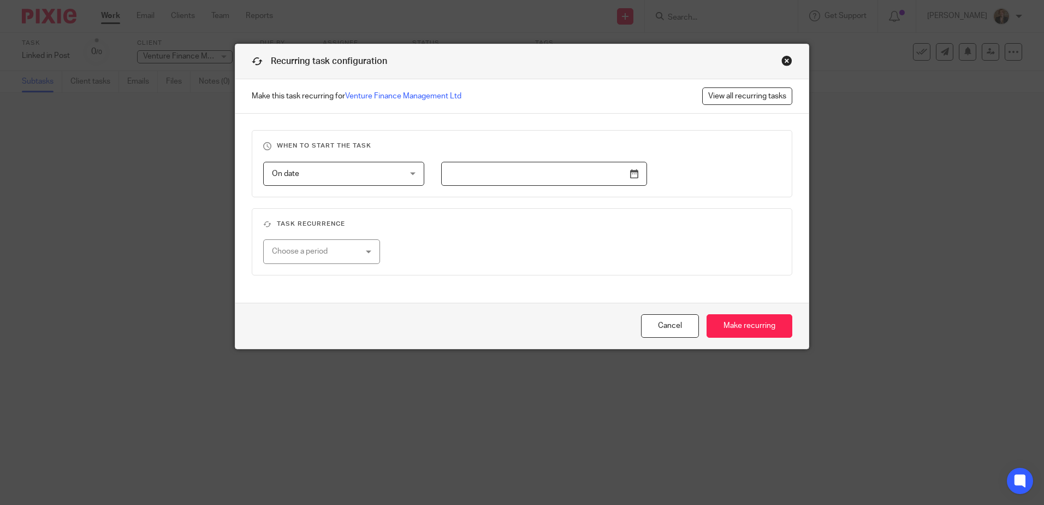
click at [561, 175] on input "text" at bounding box center [544, 174] width 206 height 25
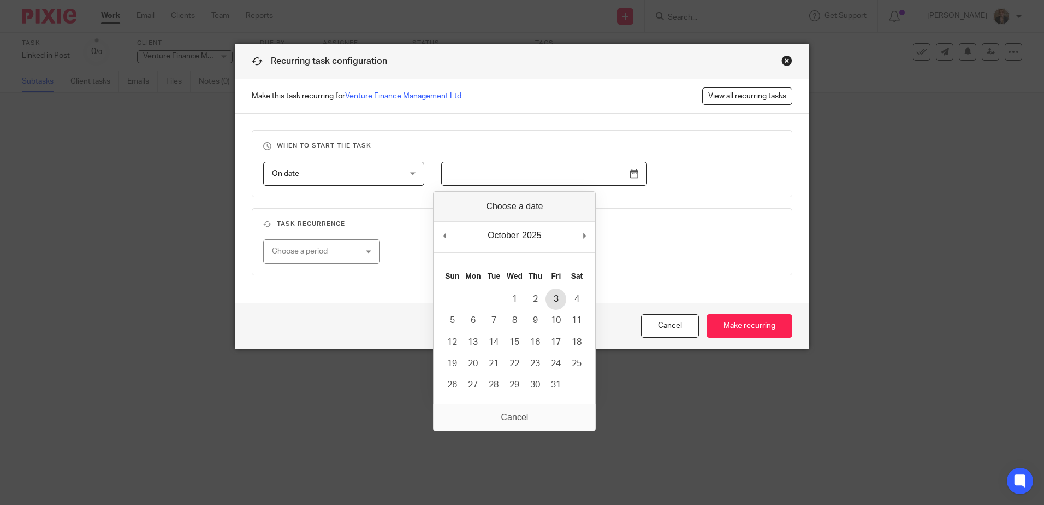
type input "2025-10-03"
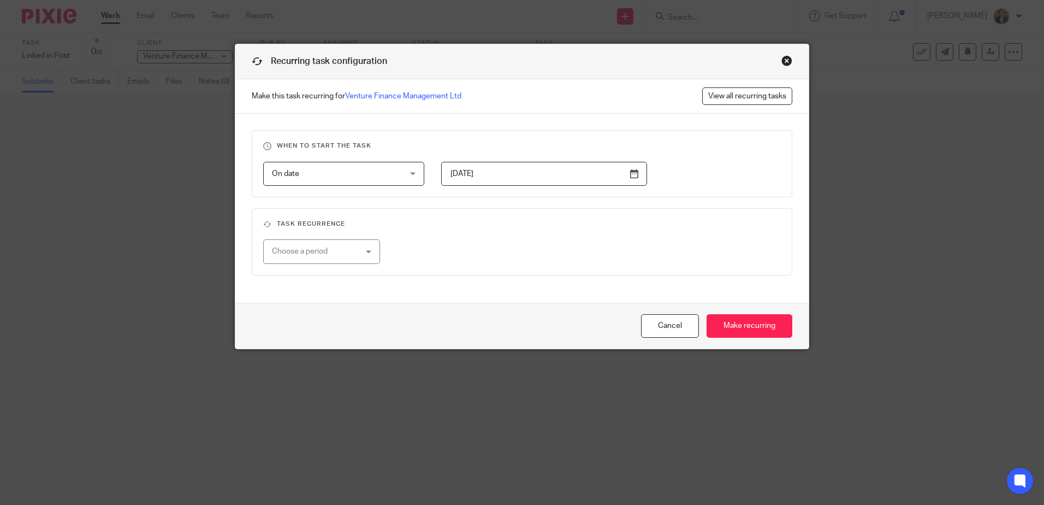
click at [635, 233] on fieldset "Task recurrence Choose a period No repeat Weekly Monthly Yearly" at bounding box center [522, 241] width 541 height 67
click at [358, 263] on div "Choose a period" at bounding box center [321, 251] width 116 height 25
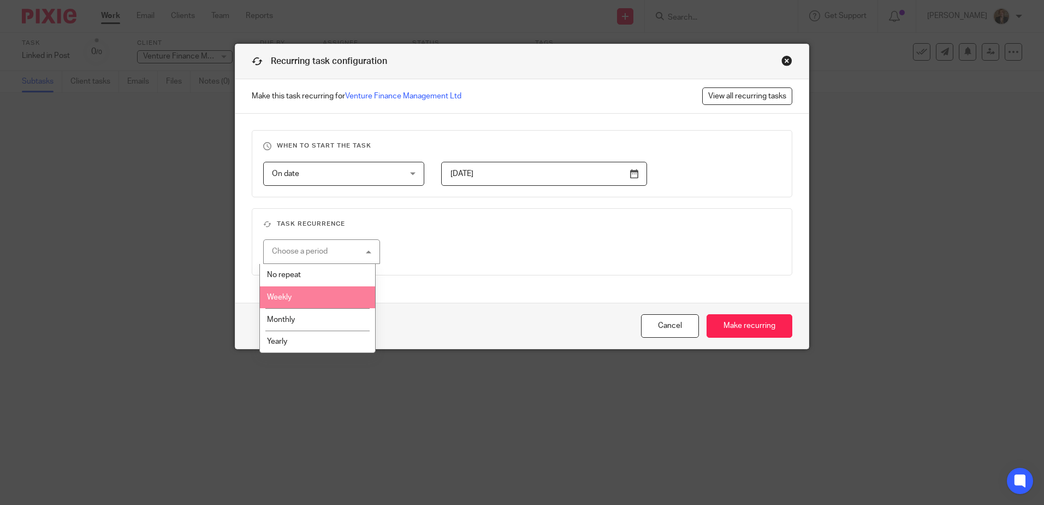
click at [331, 299] on li "Weekly" at bounding box center [317, 297] width 115 height 22
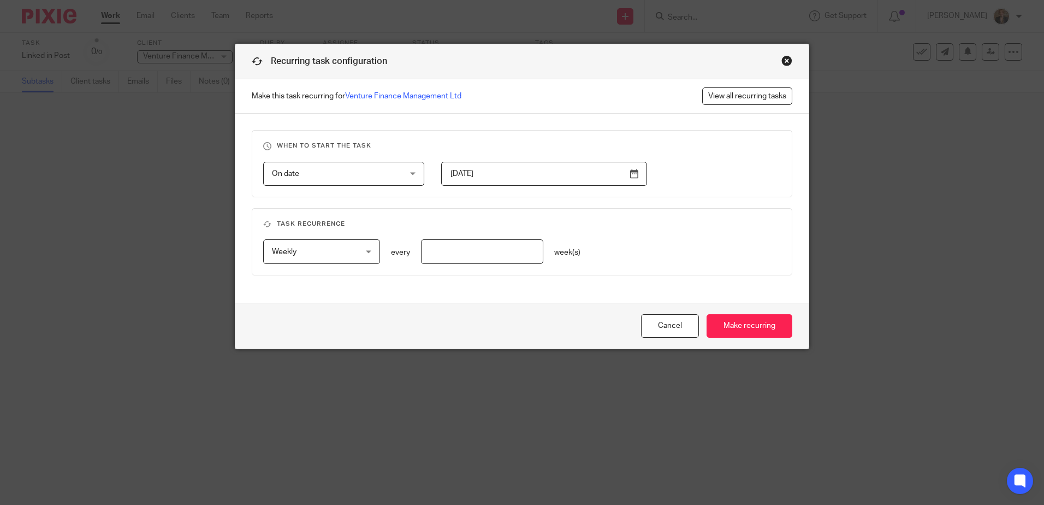
click at [480, 262] on input "number" at bounding box center [482, 251] width 123 height 25
type input "2"
click at [760, 328] on input "Make recurring" at bounding box center [750, 325] width 86 height 23
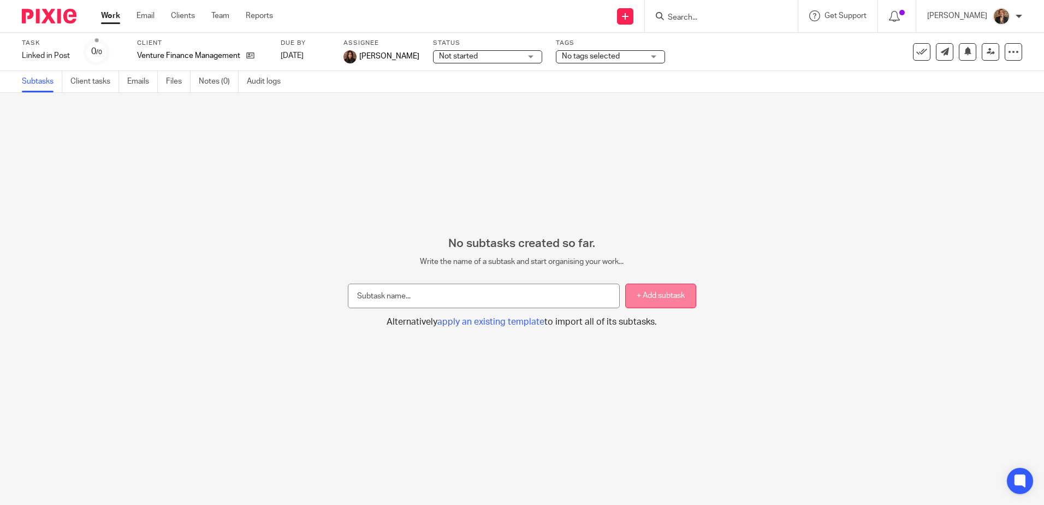
click at [646, 303] on button "+ Add subtask" at bounding box center [660, 295] width 71 height 25
click at [146, 225] on div "No subtasks created so far. Write the name of a subtask and start organising yo…" at bounding box center [522, 299] width 1044 height 412
click at [54, 20] on img at bounding box center [49, 16] width 55 height 15
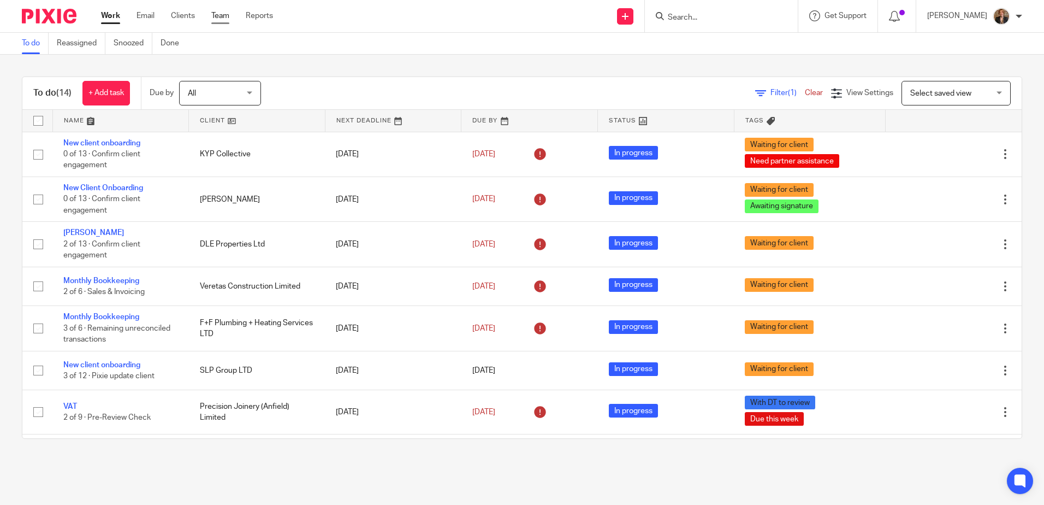
click at [227, 15] on link "Team" at bounding box center [220, 15] width 18 height 11
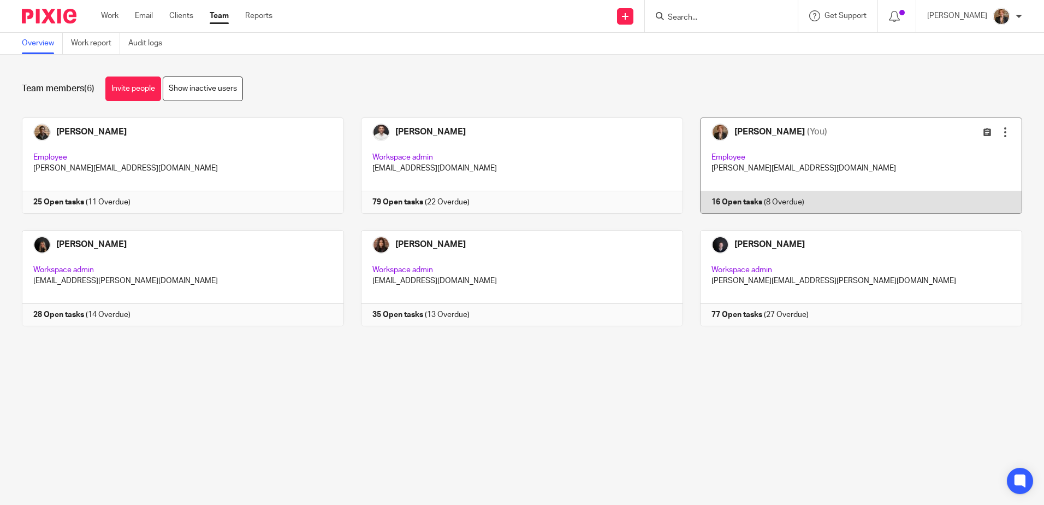
click at [787, 154] on link at bounding box center [852, 165] width 339 height 96
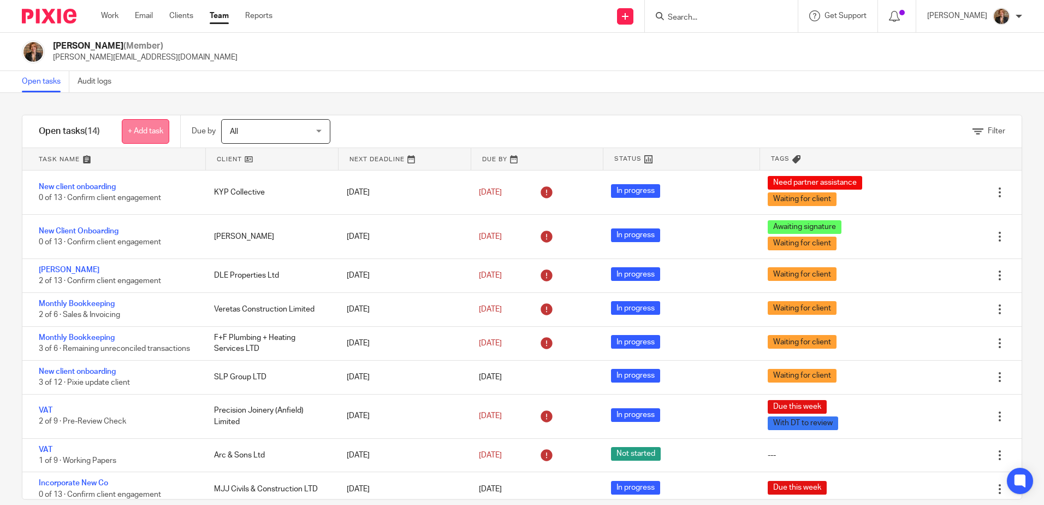
click at [156, 125] on link "+ Add task" at bounding box center [146, 131] width 48 height 25
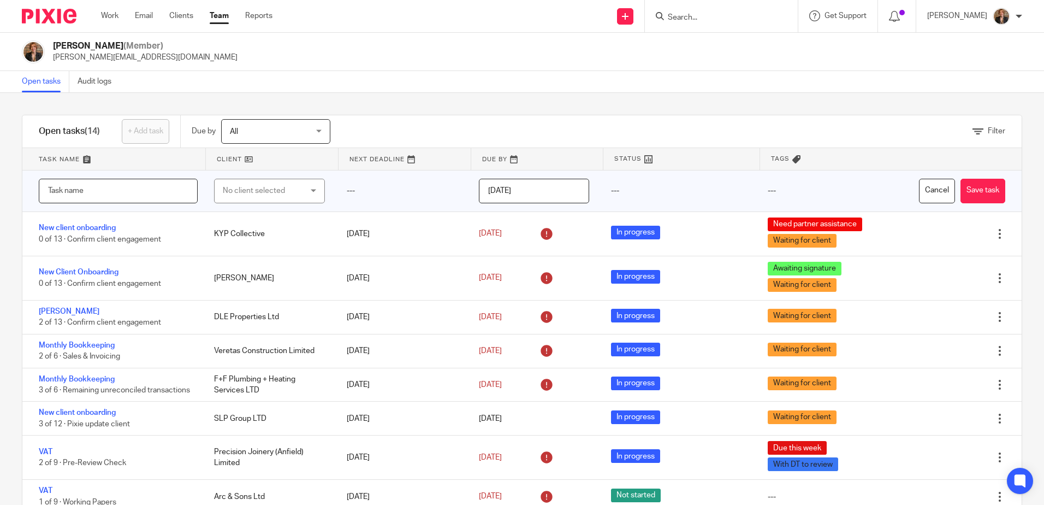
click at [106, 200] on input "text" at bounding box center [118, 191] width 159 height 25
click at [103, 198] on input "Linked in Post" at bounding box center [118, 191] width 159 height 25
type input "Linked in post"
click at [269, 192] on div "No client selected" at bounding box center [263, 190] width 81 height 23
type input "venture"
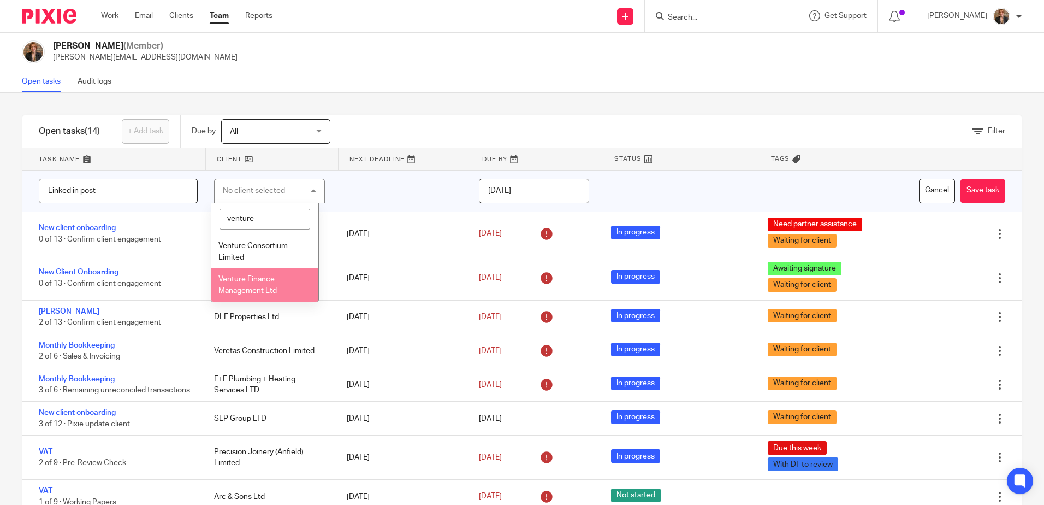
click at [283, 280] on li "Venture Finance Management Ltd" at bounding box center [264, 284] width 107 height 33
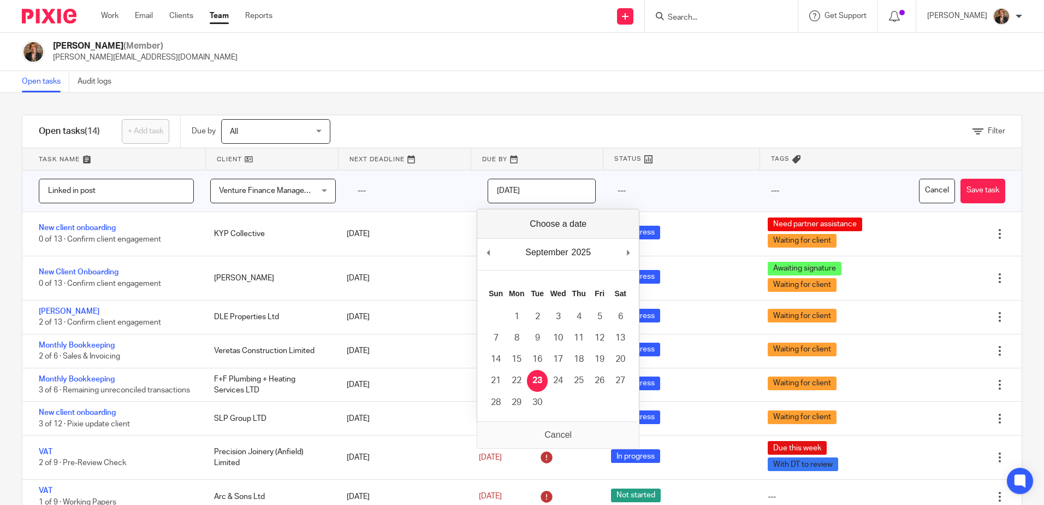
click at [551, 188] on input "[DATE]" at bounding box center [542, 191] width 108 height 25
type input "2025-09-22"
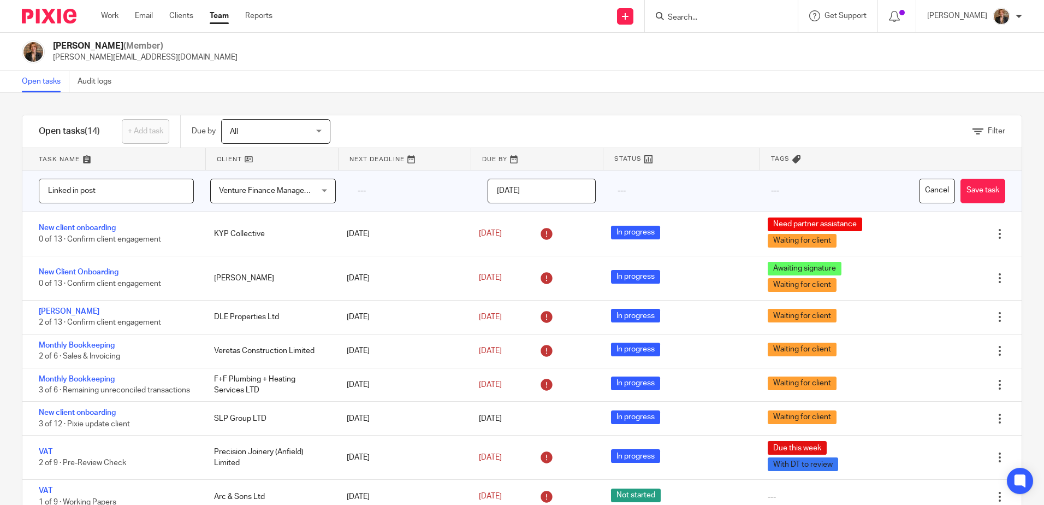
click at [990, 188] on div "Cancel Save task" at bounding box center [968, 190] width 108 height 41
click at [975, 195] on button "Save task" at bounding box center [983, 191] width 45 height 25
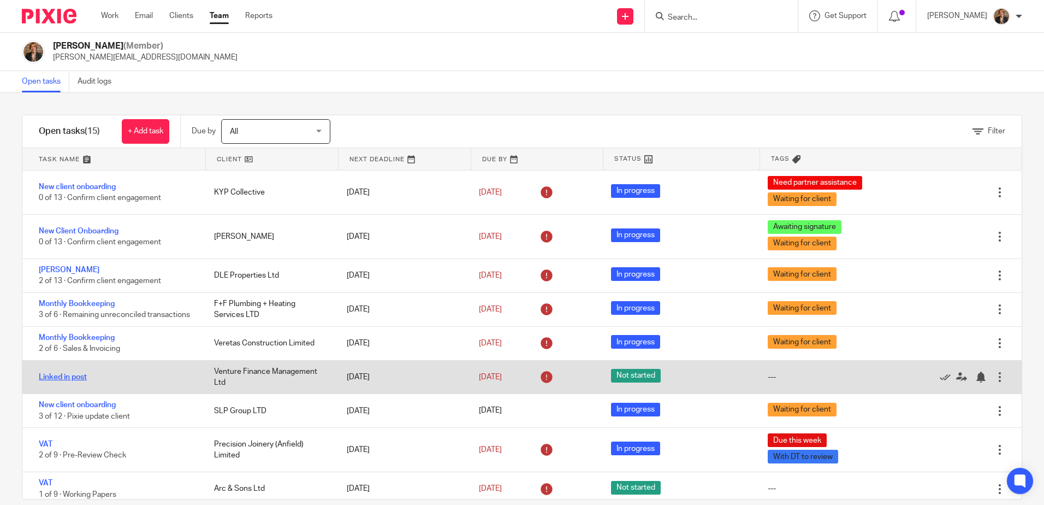
click at [73, 380] on link "Linked in post" at bounding box center [63, 377] width 48 height 8
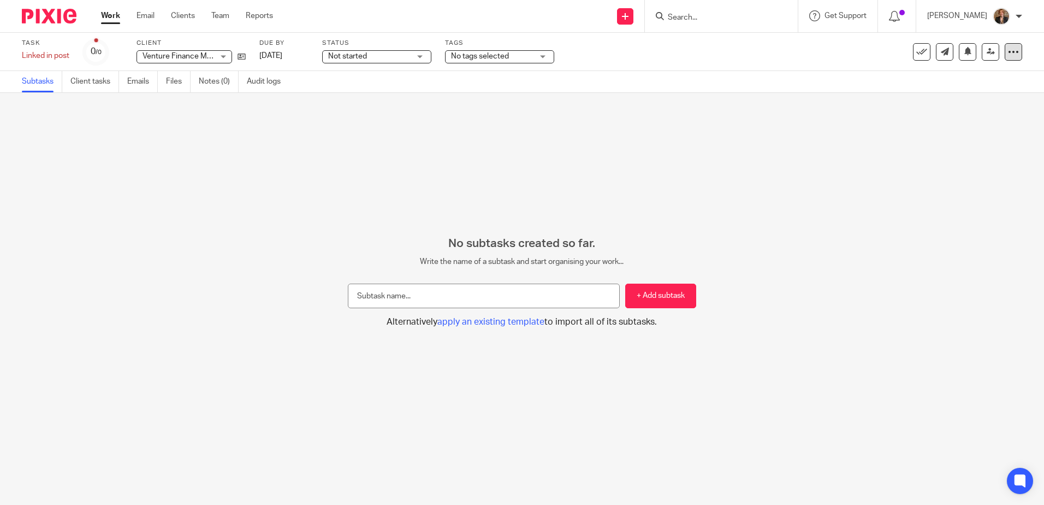
click at [1005, 55] on div at bounding box center [1013, 51] width 17 height 17
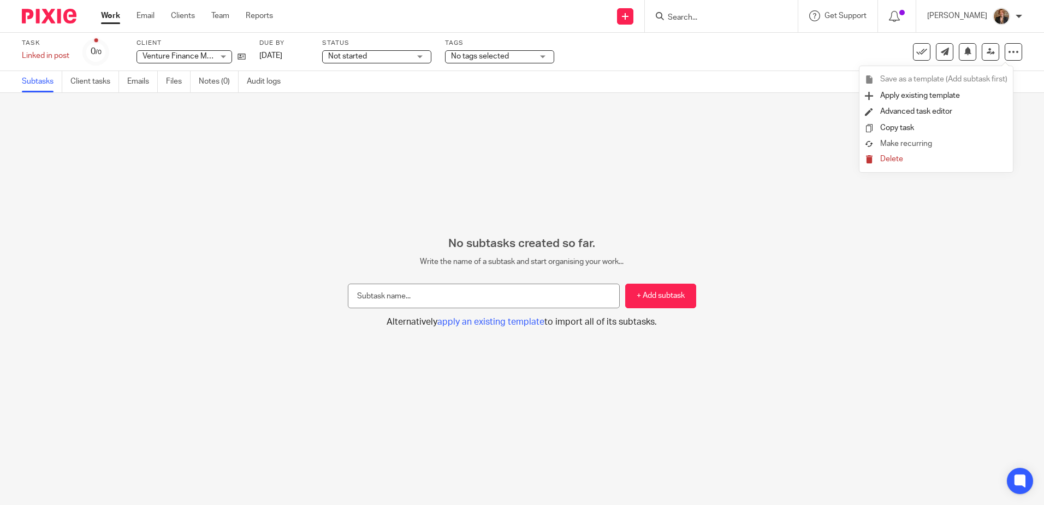
click at [945, 141] on link "Make recurring" at bounding box center [936, 144] width 143 height 11
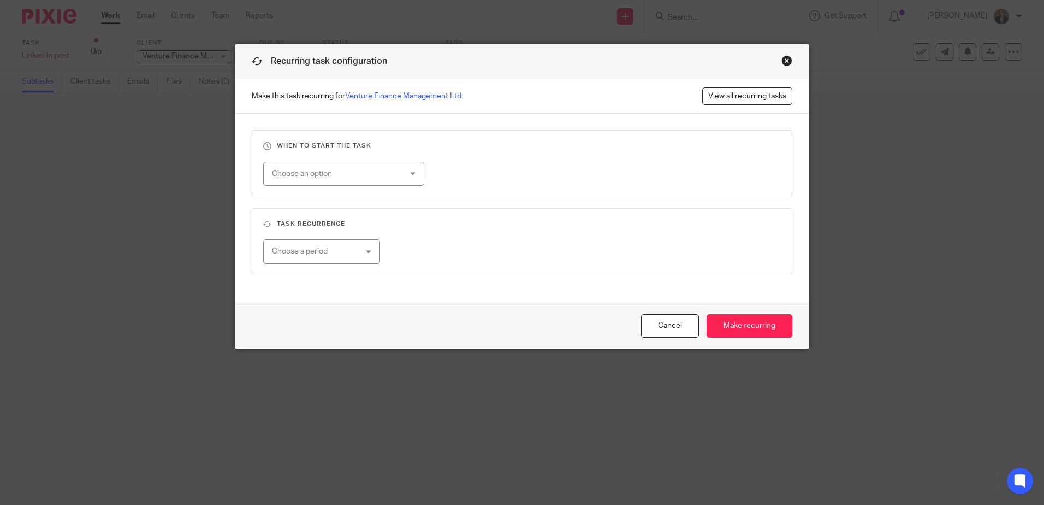
click at [334, 174] on div "Choose an option" at bounding box center [332, 173] width 121 height 23
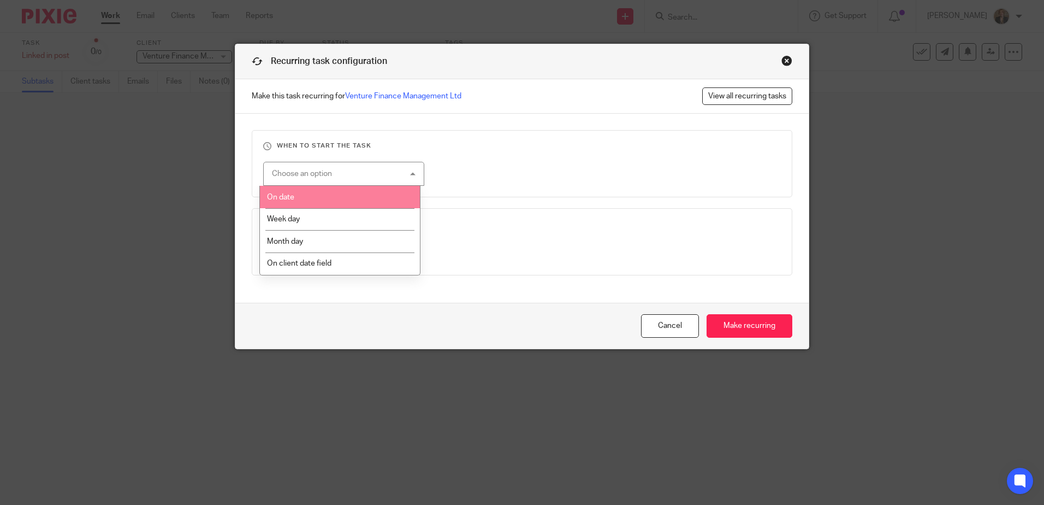
click at [357, 202] on li "On date" at bounding box center [340, 197] width 160 height 22
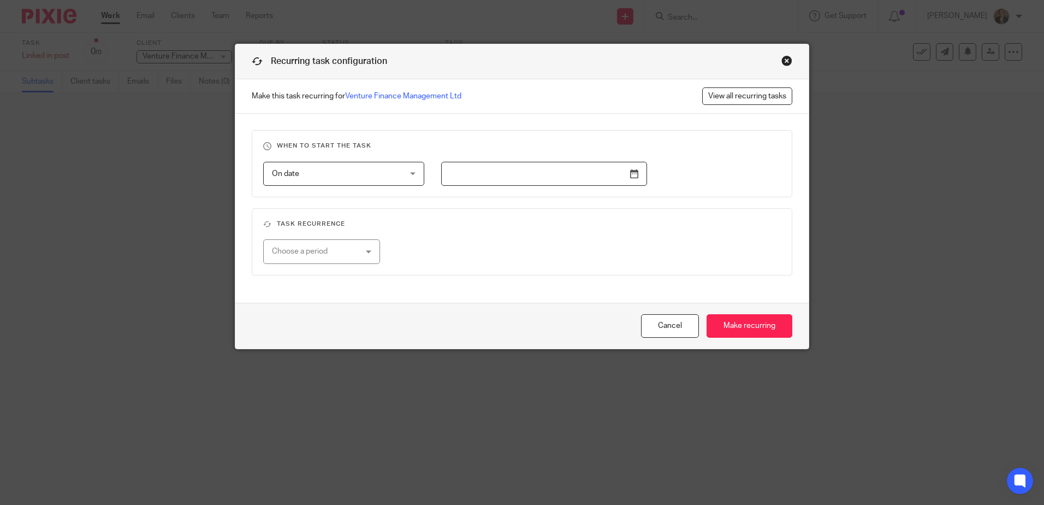
click at [589, 180] on input "text" at bounding box center [544, 174] width 206 height 25
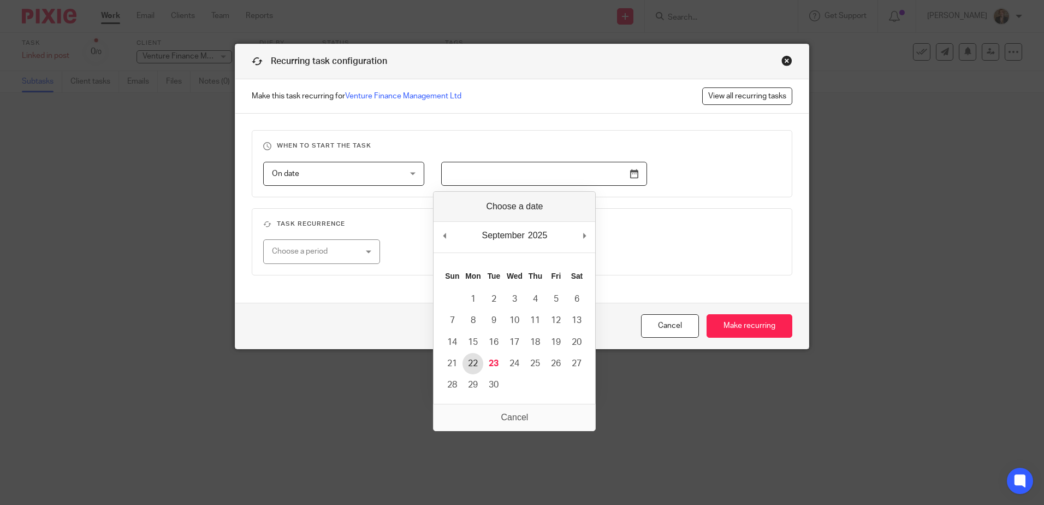
type input "2025-09-22"
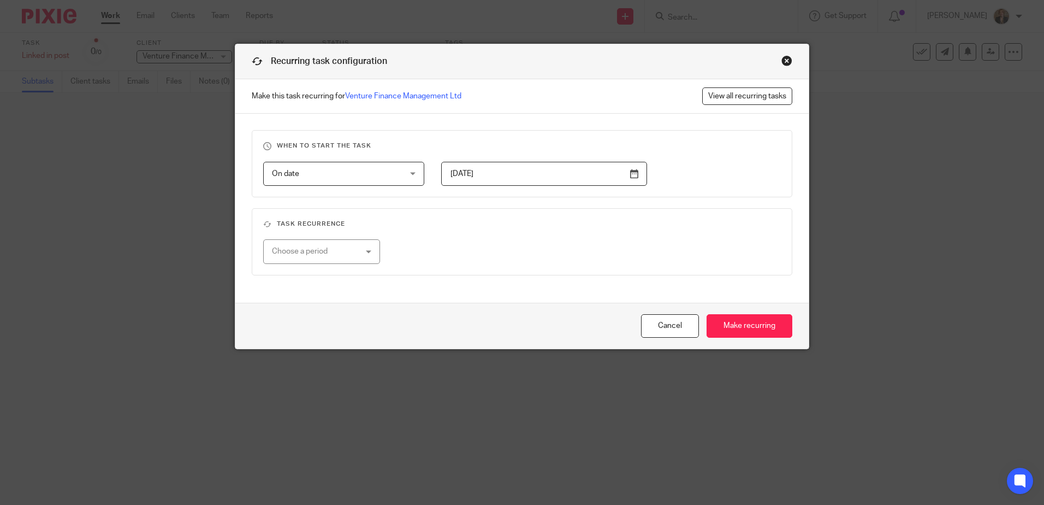
click at [309, 251] on div "Choose a period" at bounding box center [315, 251] width 86 height 23
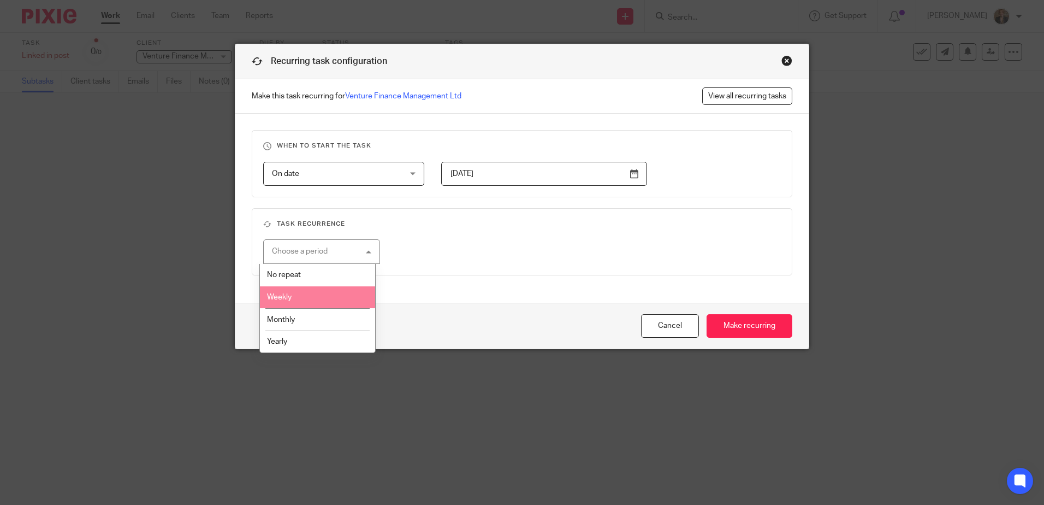
click at [327, 299] on li "Weekly" at bounding box center [317, 297] width 115 height 22
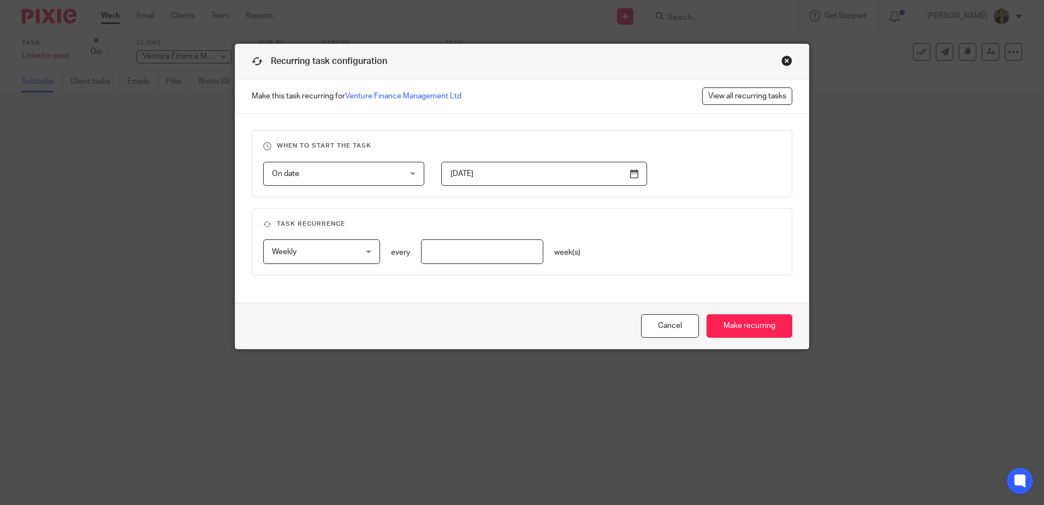
click at [490, 250] on input "number" at bounding box center [482, 251] width 123 height 25
type input "2"
click at [743, 334] on input "Make recurring" at bounding box center [750, 325] width 86 height 23
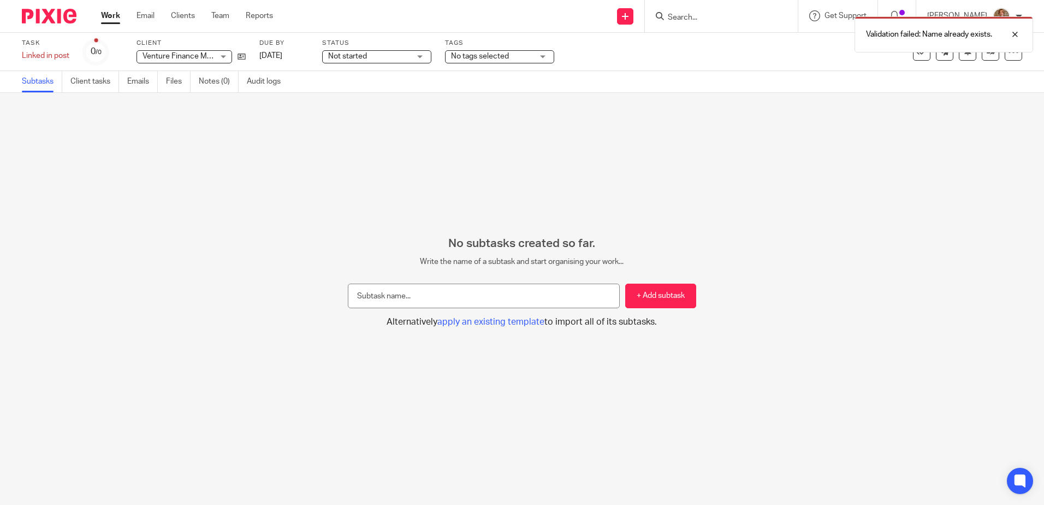
click at [45, 13] on img at bounding box center [49, 16] width 55 height 15
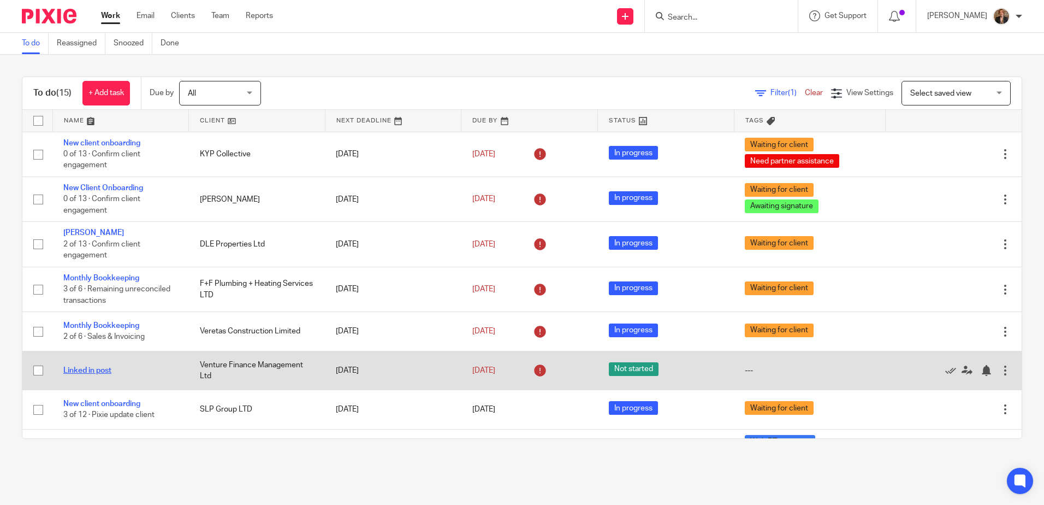
click at [104, 370] on link "Linked in post" at bounding box center [87, 370] width 48 height 8
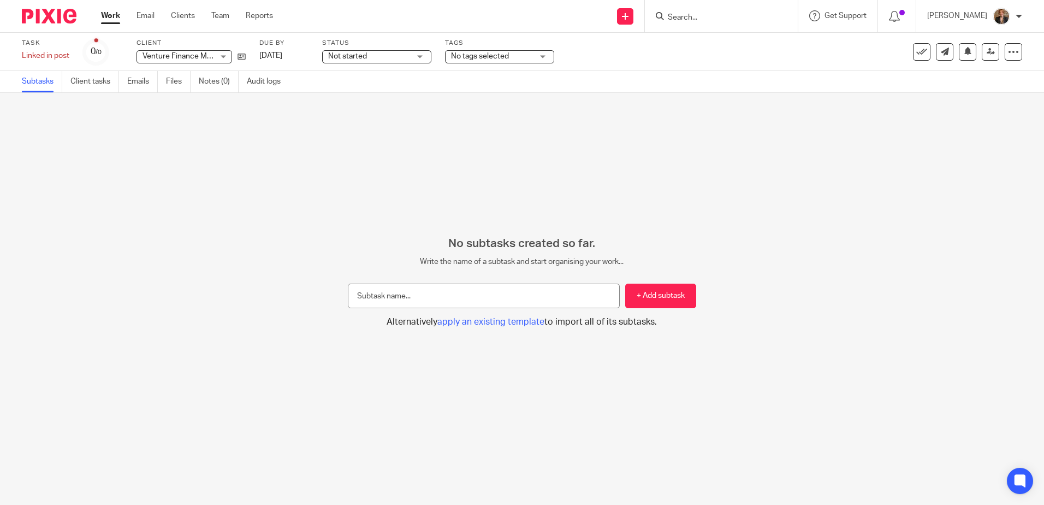
click at [41, 78] on link "Subtasks" at bounding box center [42, 81] width 40 height 21
click at [33, 14] on img at bounding box center [49, 16] width 55 height 15
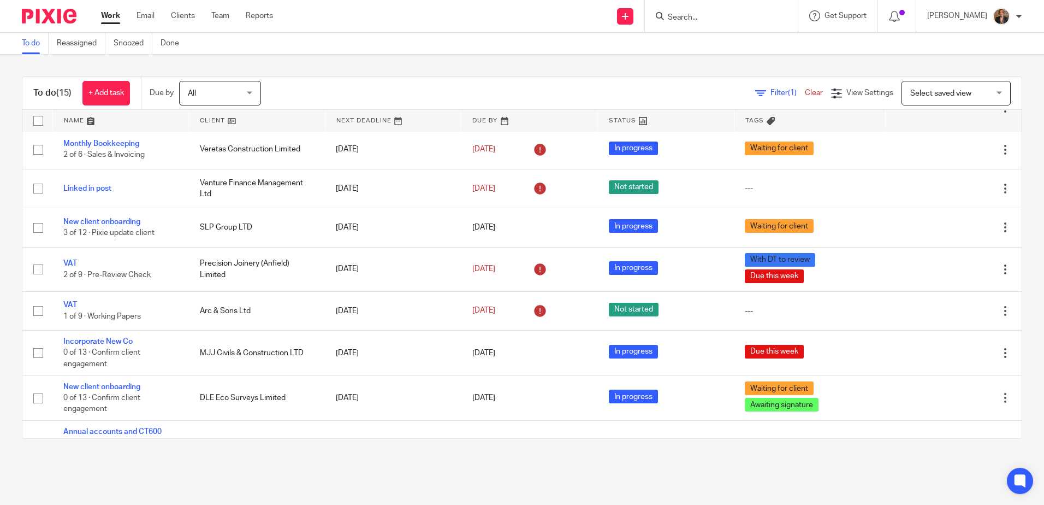
scroll to position [218, 0]
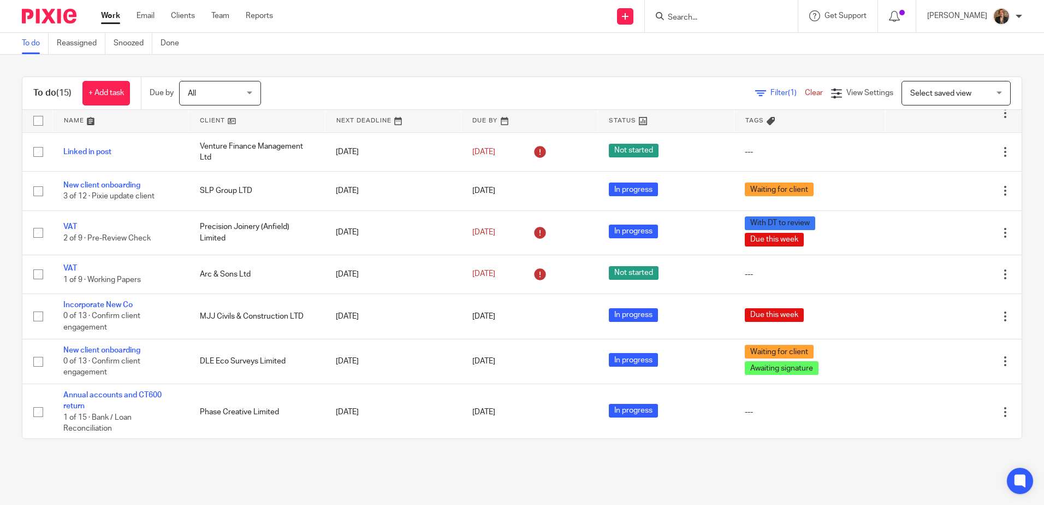
click at [840, 101] on div "Filter (1) Clear View Settings View Settings (1) Filters Clear Save Manage save…" at bounding box center [651, 93] width 742 height 25
click at [755, 98] on div "Filter (1) Clear" at bounding box center [793, 92] width 76 height 11
click at [755, 96] on link "Filter (1)" at bounding box center [780, 93] width 50 height 8
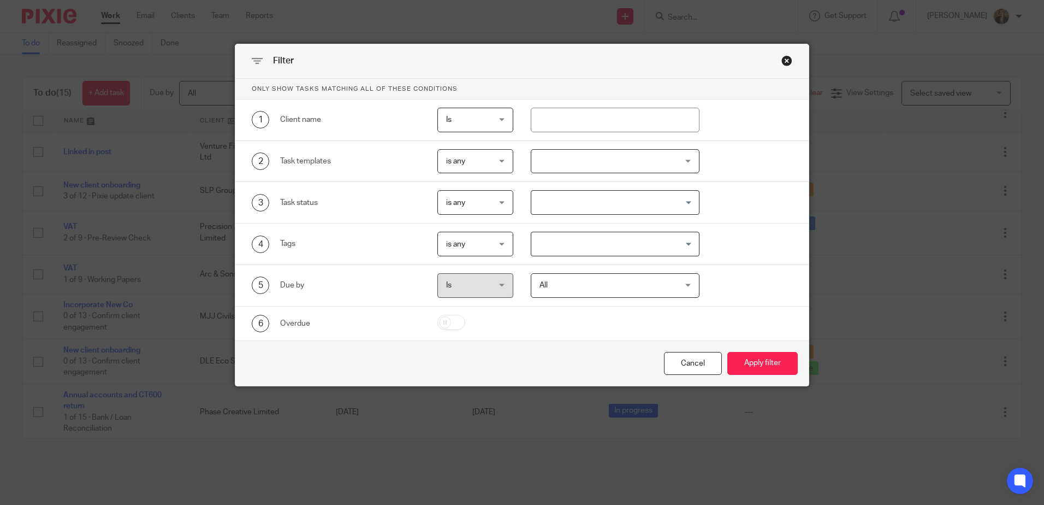
click at [541, 163] on div at bounding box center [615, 161] width 169 height 25
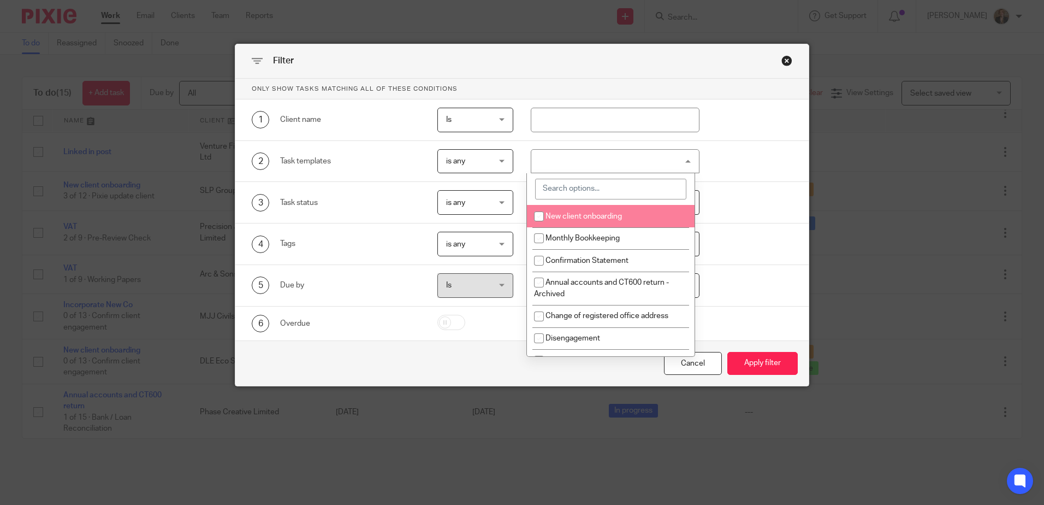
click at [620, 189] on input "search" at bounding box center [610, 189] width 151 height 21
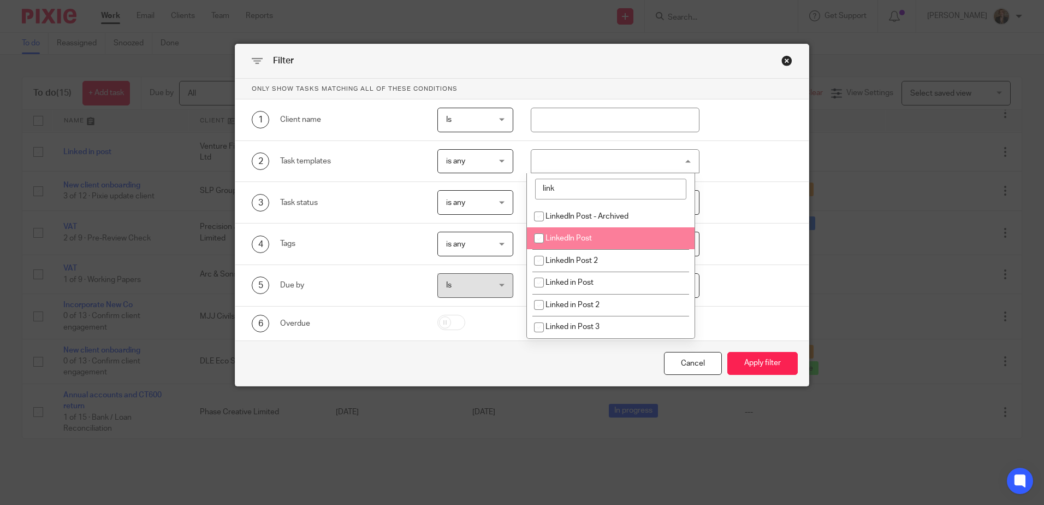
type input "link"
click at [632, 234] on li "LinkedIn Post" at bounding box center [611, 238] width 168 height 22
checkbox input "true"
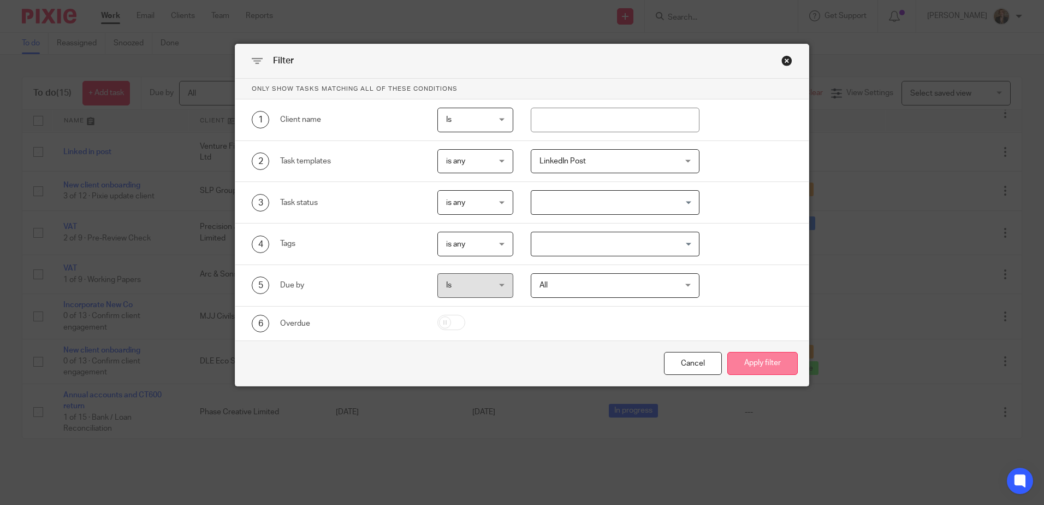
click at [779, 363] on button "Apply filter" at bounding box center [762, 363] width 70 height 23
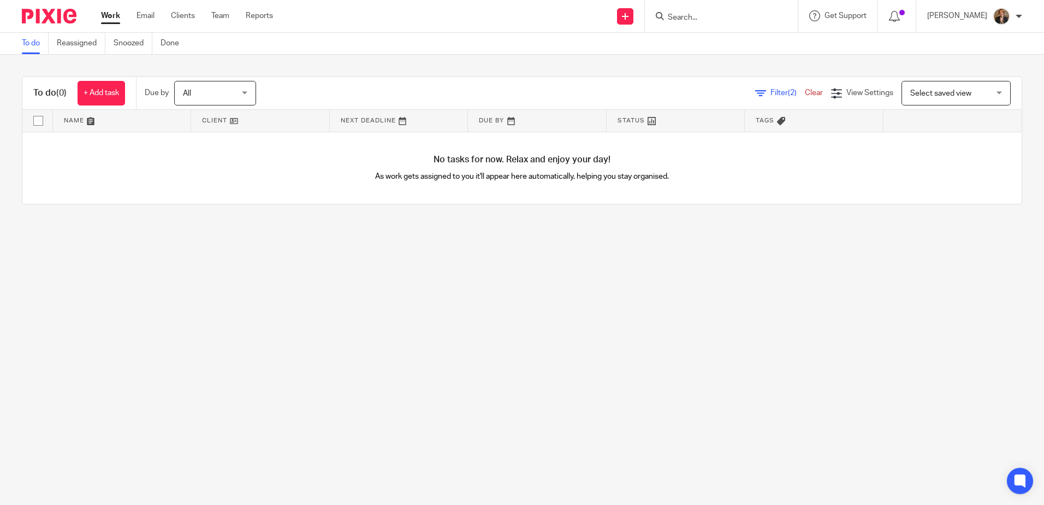
click at [52, 13] on img at bounding box center [49, 16] width 55 height 15
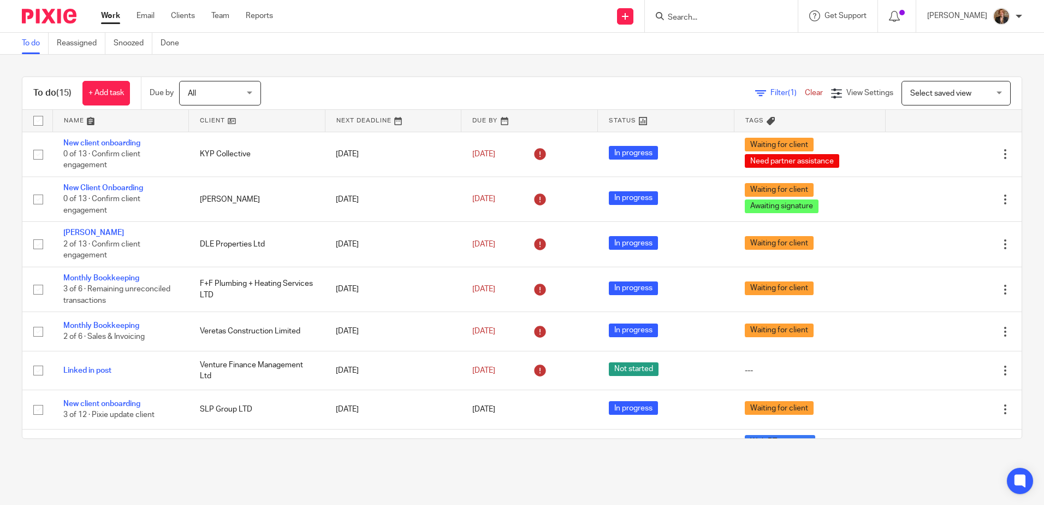
click at [750, 21] on input "Search" at bounding box center [716, 18] width 98 height 10
click at [224, 14] on link "Team" at bounding box center [220, 15] width 18 height 11
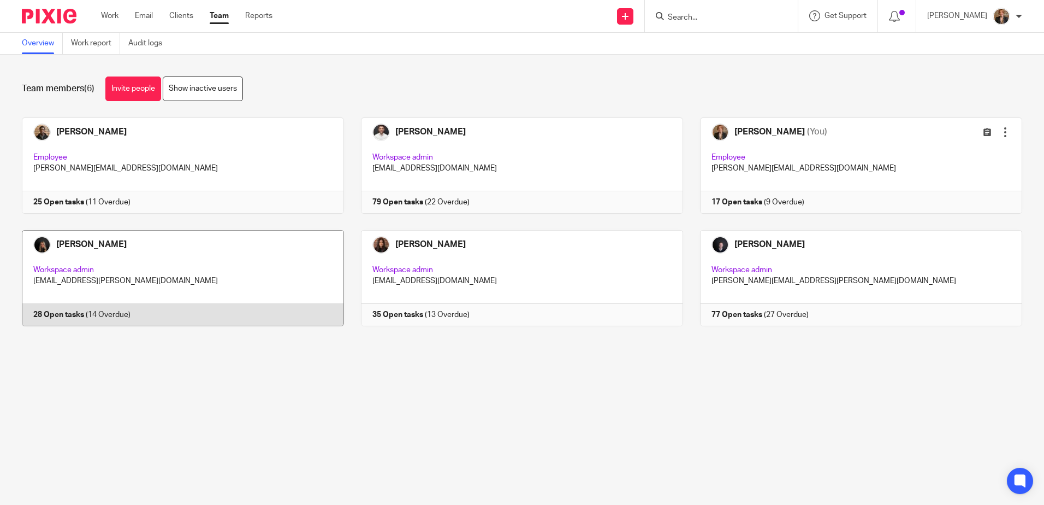
click at [257, 268] on link at bounding box center [174, 278] width 339 height 96
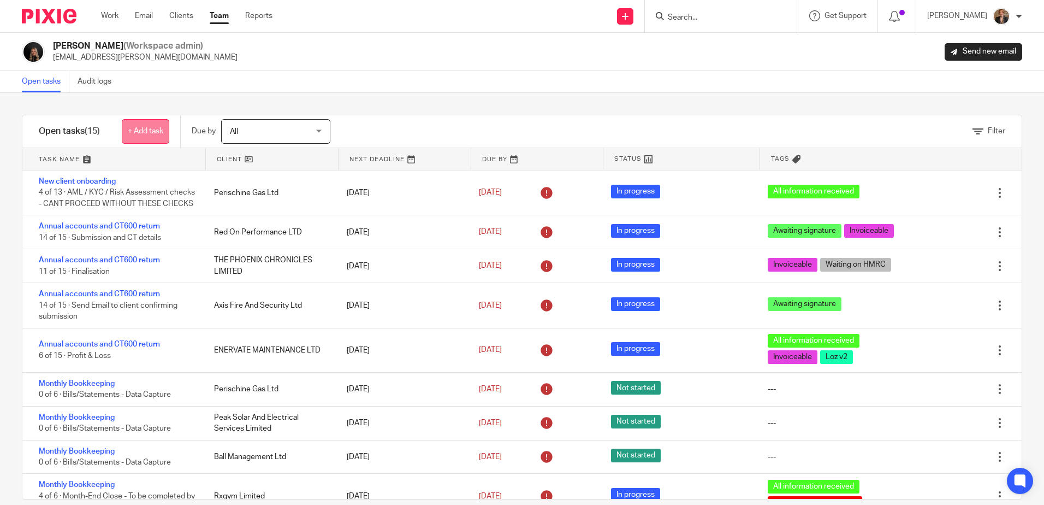
click at [153, 137] on link "+ Add task" at bounding box center [146, 131] width 48 height 25
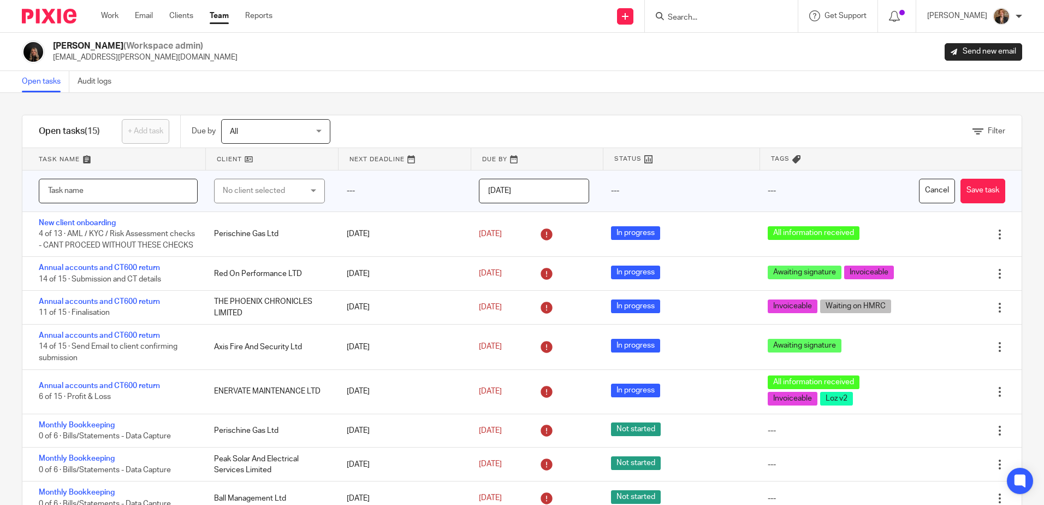
click at [137, 193] on input "text" at bounding box center [118, 191] width 159 height 25
type input "l"
paste input "Linked in Post"
type input "Linked in Post"
click at [291, 202] on div "No client selected" at bounding box center [269, 191] width 110 height 25
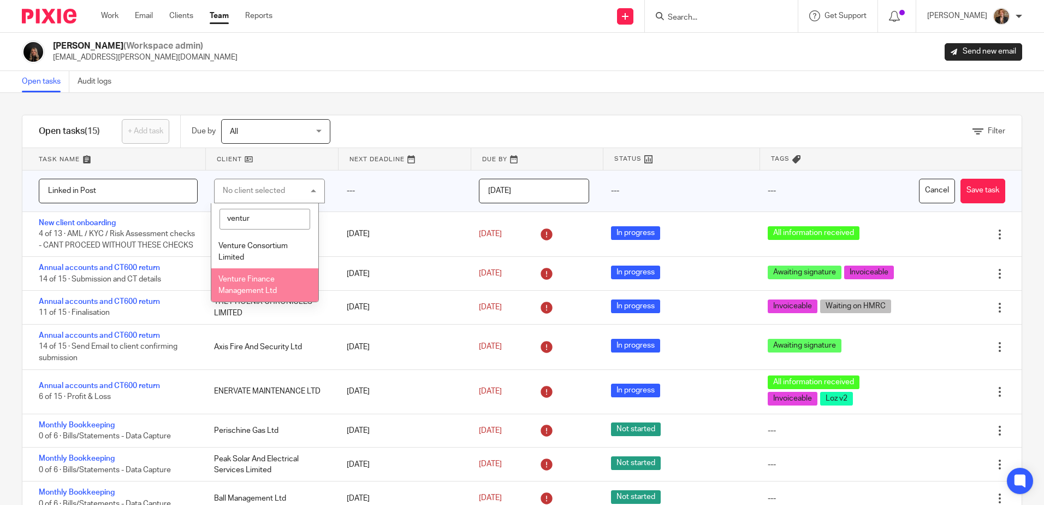
type input "ventur"
click at [252, 276] on span "Venture Finance Management Ltd" at bounding box center [247, 284] width 58 height 19
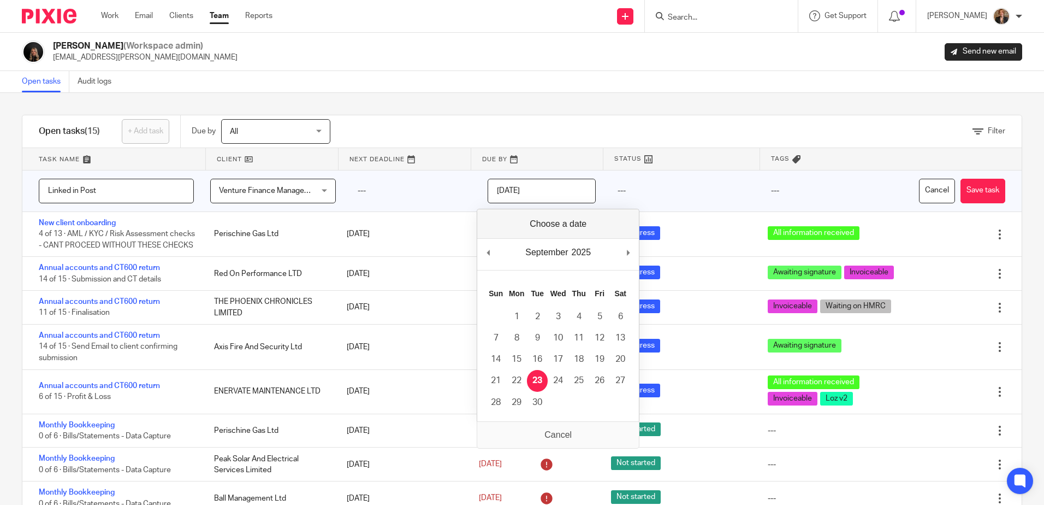
click at [557, 187] on input "2025-09-23" at bounding box center [542, 191] width 108 height 25
type input "2025-09-24"
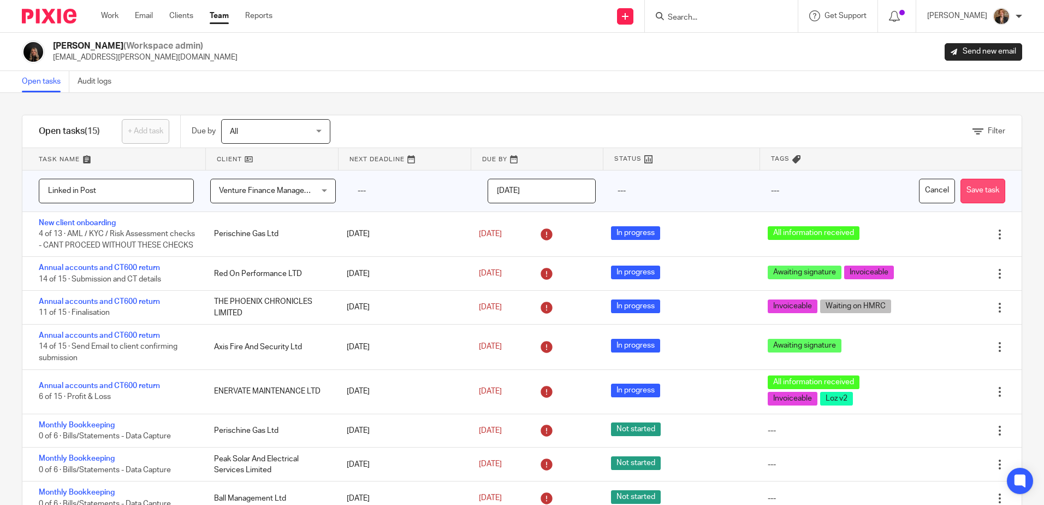
click at [968, 191] on button "Save task" at bounding box center [983, 191] width 45 height 25
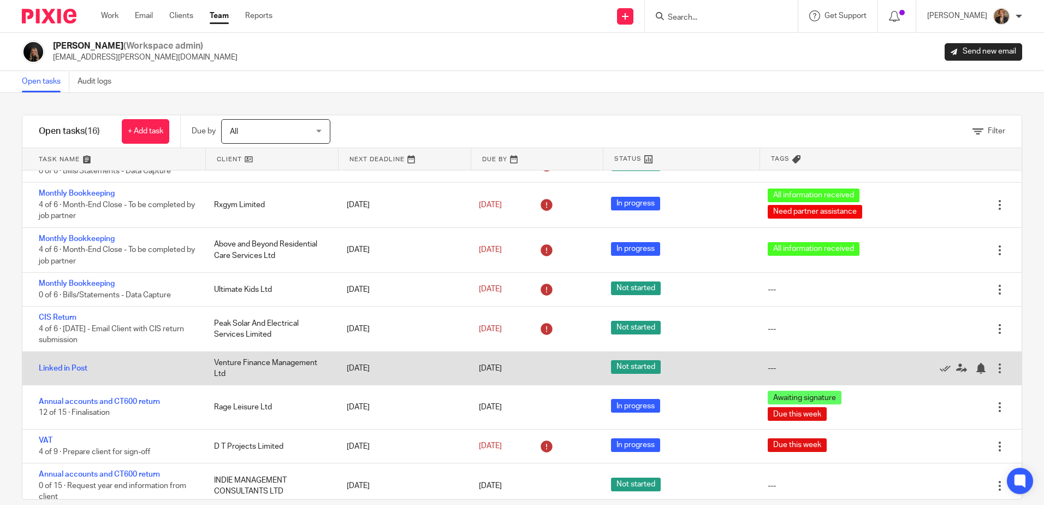
scroll to position [311, 0]
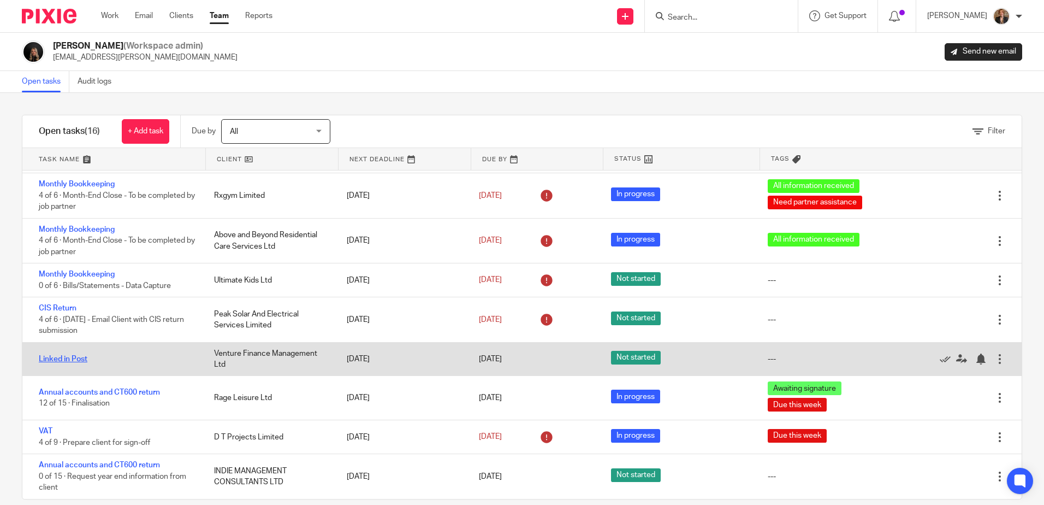
click at [72, 356] on link "Linked in Post" at bounding box center [63, 359] width 49 height 8
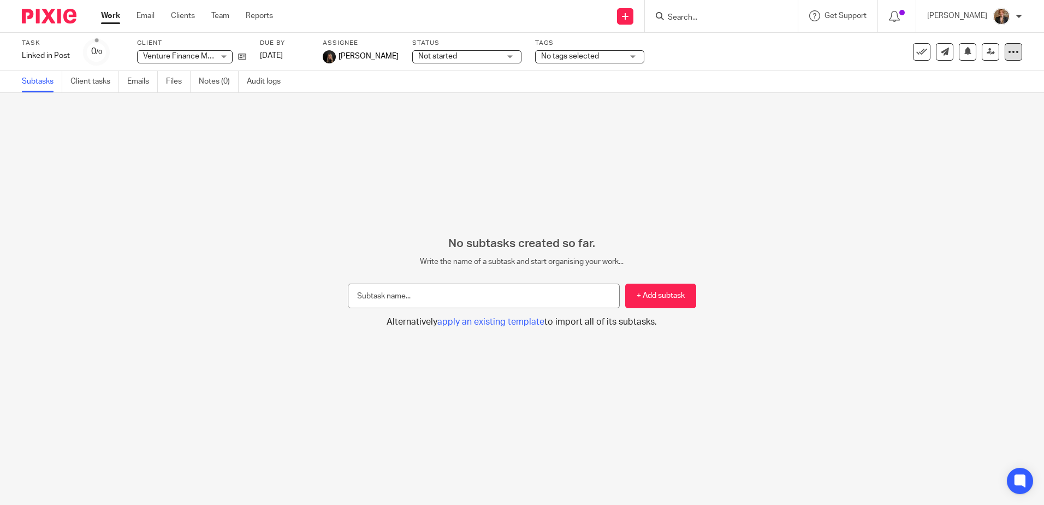
click at [1008, 50] on icon at bounding box center [1013, 51] width 11 height 11
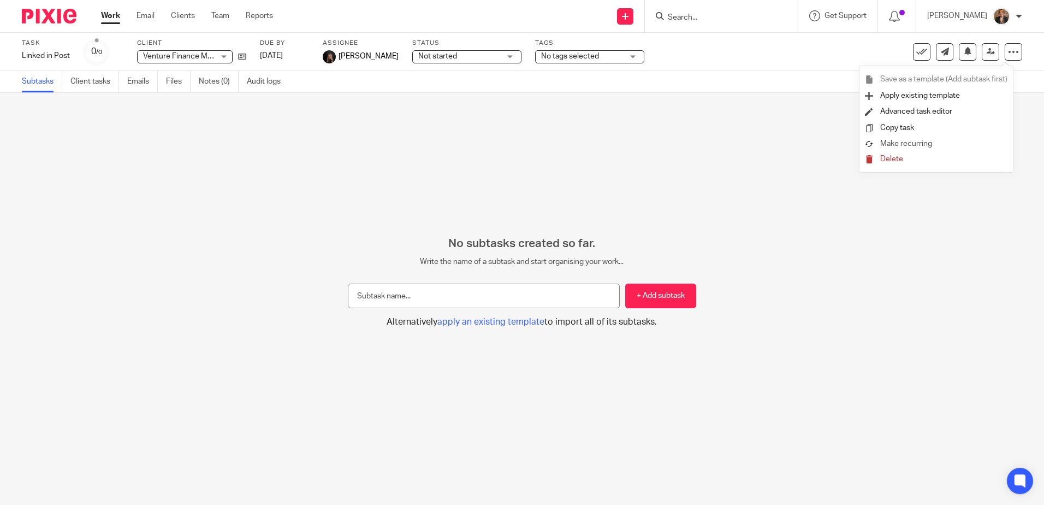
click at [980, 143] on link "Make recurring" at bounding box center [936, 144] width 143 height 11
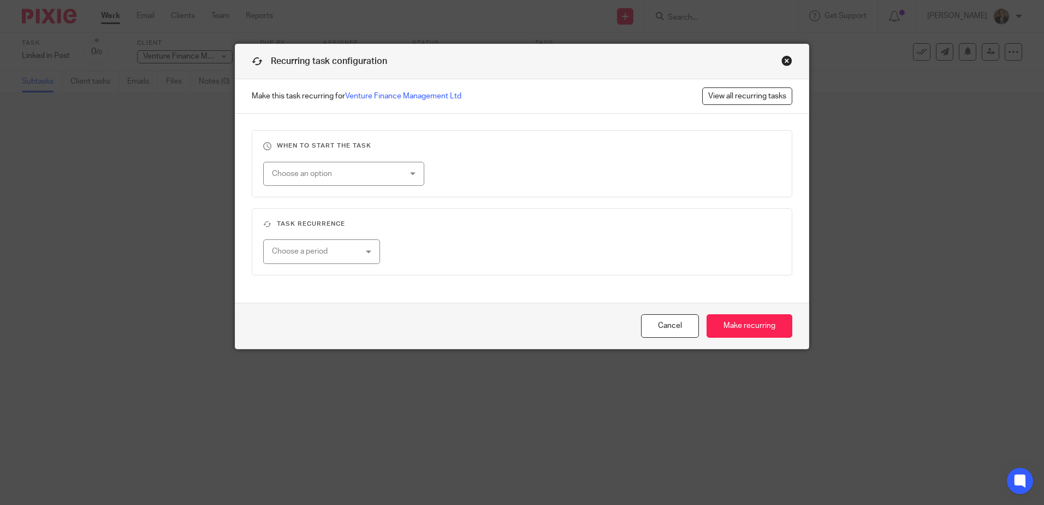
click at [346, 176] on div "Choose an option" at bounding box center [332, 173] width 121 height 23
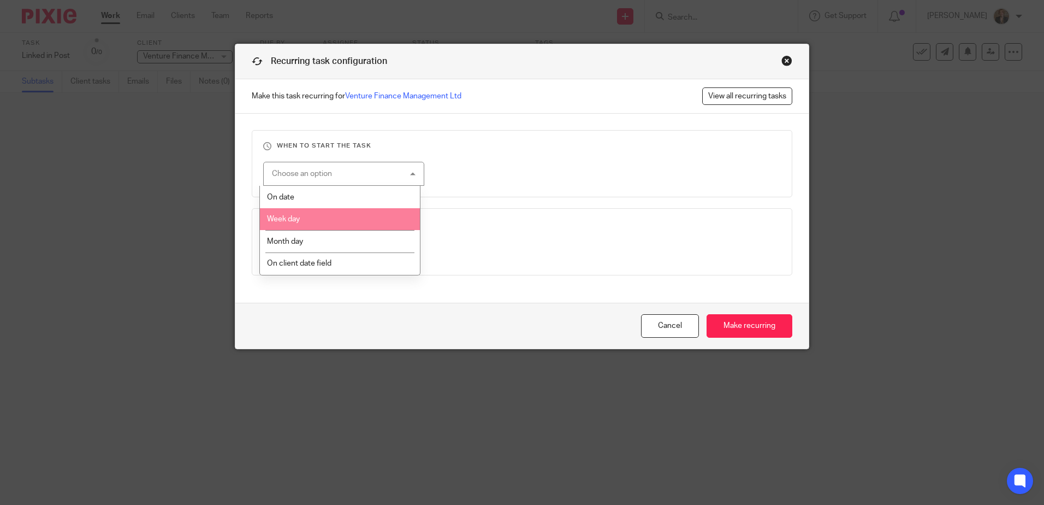
click at [344, 197] on li "On date" at bounding box center [340, 197] width 160 height 22
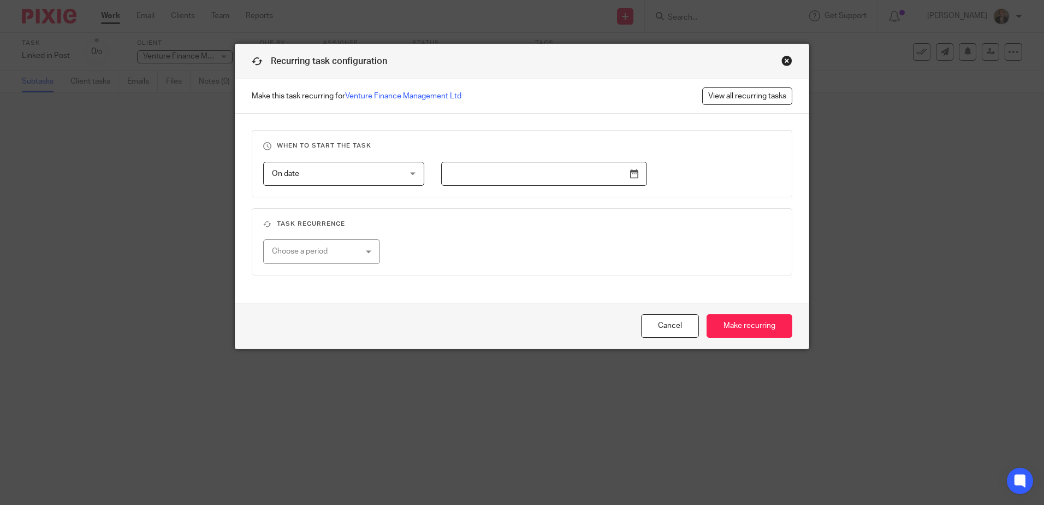
click at [632, 177] on input "text" at bounding box center [544, 174] width 206 height 25
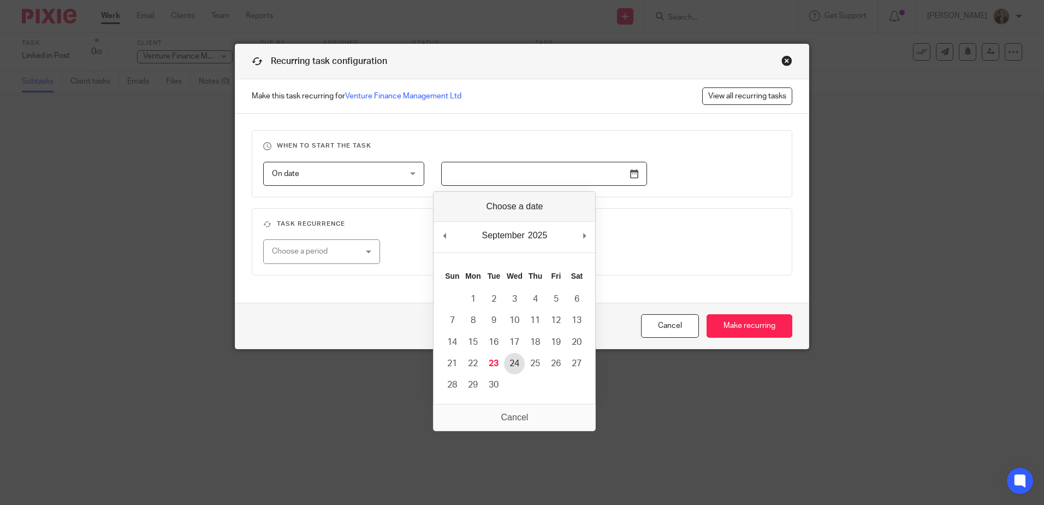
type input "2025-09-24"
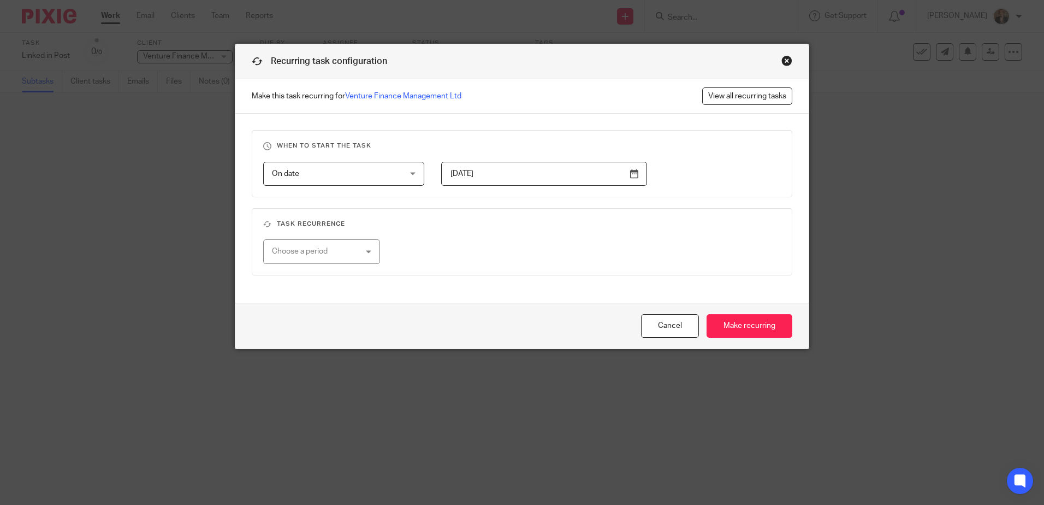
click at [345, 259] on div "Choose a period" at bounding box center [315, 251] width 86 height 23
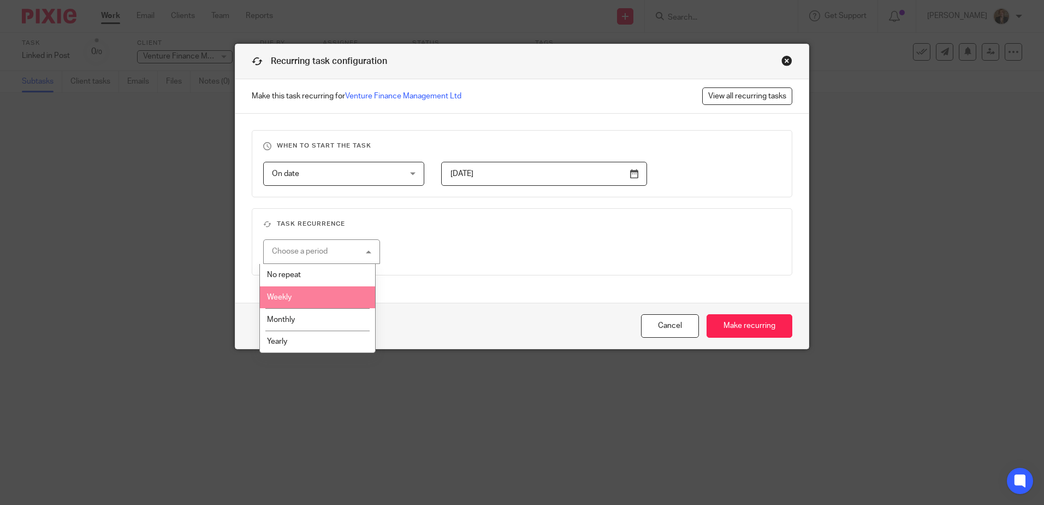
click at [325, 301] on li "Weekly" at bounding box center [317, 297] width 115 height 22
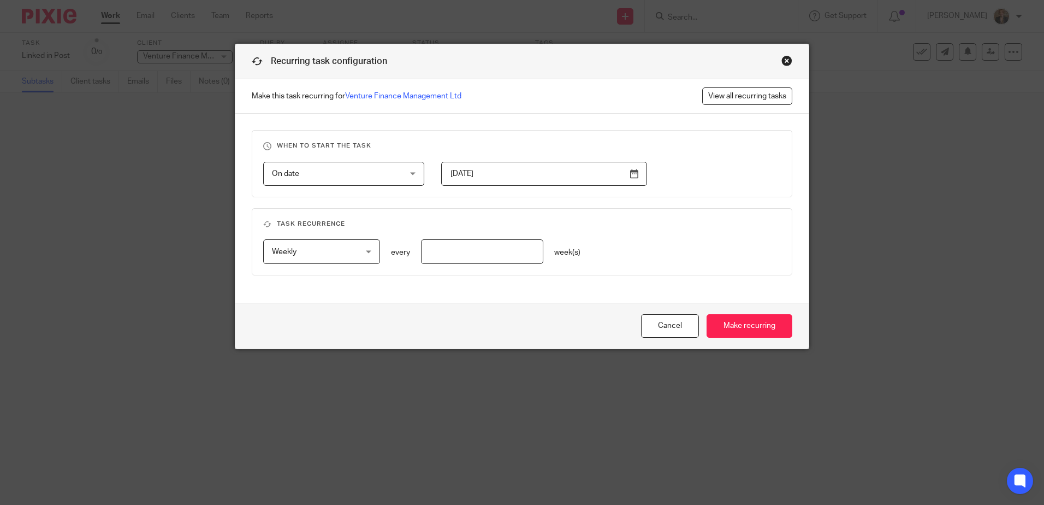
click at [482, 253] on input "number" at bounding box center [482, 251] width 123 height 25
type input "2"
drag, startPoint x: 755, startPoint y: 321, endPoint x: 787, endPoint y: 336, distance: 34.9
click at [755, 322] on input "Make recurring" at bounding box center [750, 325] width 86 height 23
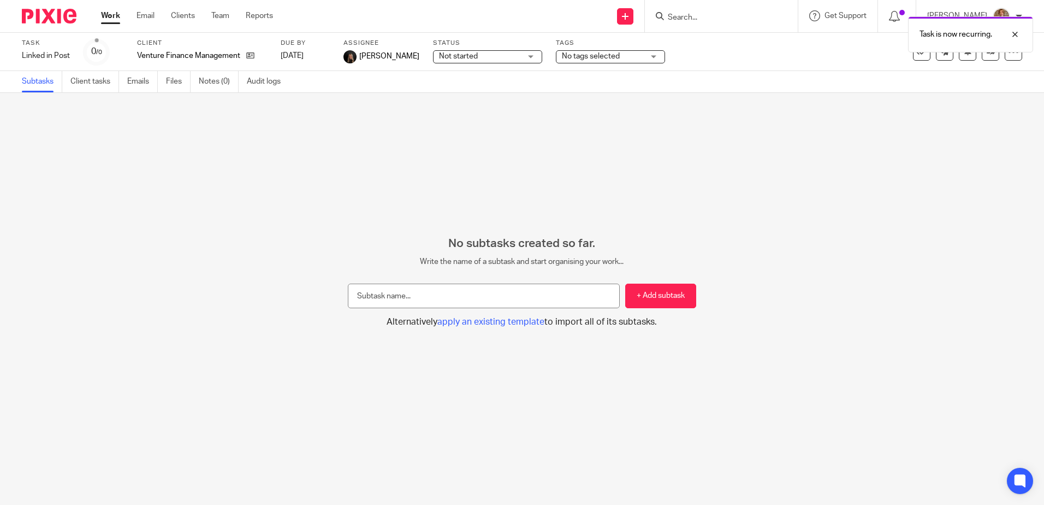
click at [43, 14] on img at bounding box center [49, 16] width 55 height 15
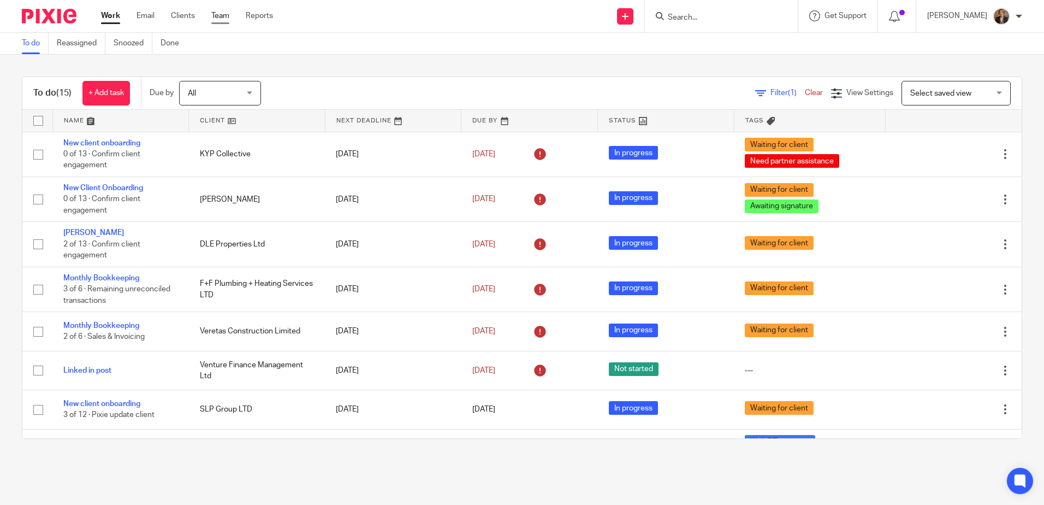
click at [225, 12] on link "Team" at bounding box center [220, 15] width 18 height 11
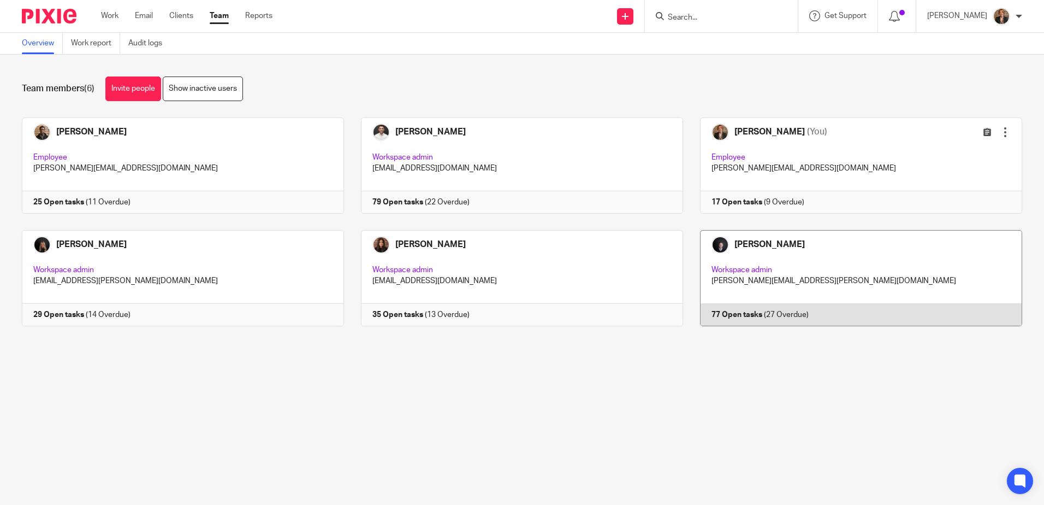
click at [862, 257] on link at bounding box center [852, 278] width 339 height 96
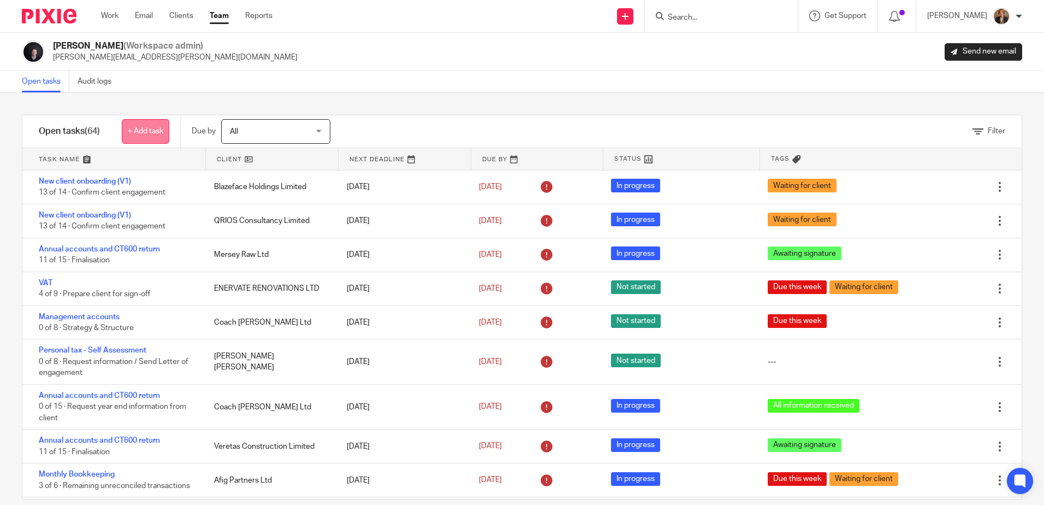
click at [157, 132] on link "+ Add task" at bounding box center [146, 131] width 48 height 25
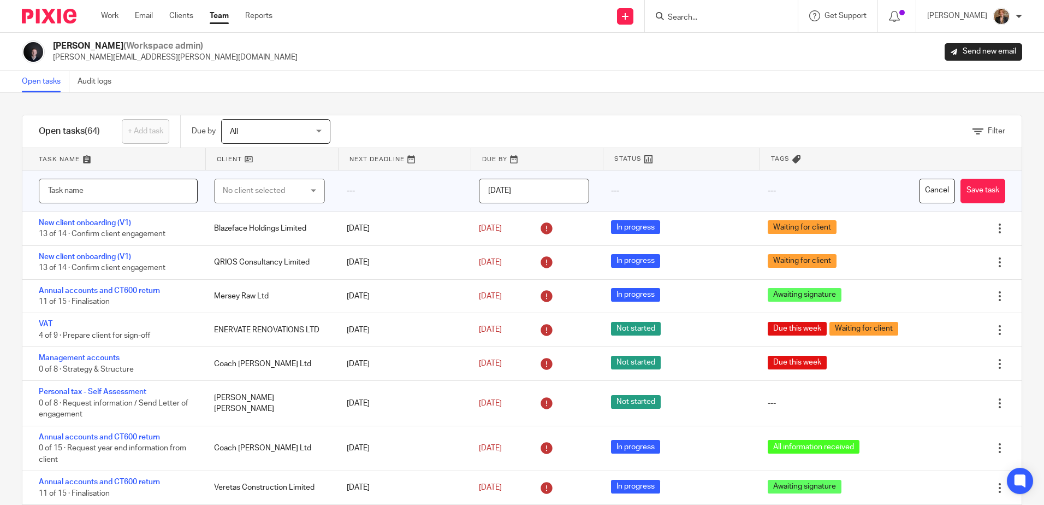
paste input "Linked in Post"
type input "Linked in Post"
click at [267, 185] on div "No client selected" at bounding box center [263, 190] width 81 height 23
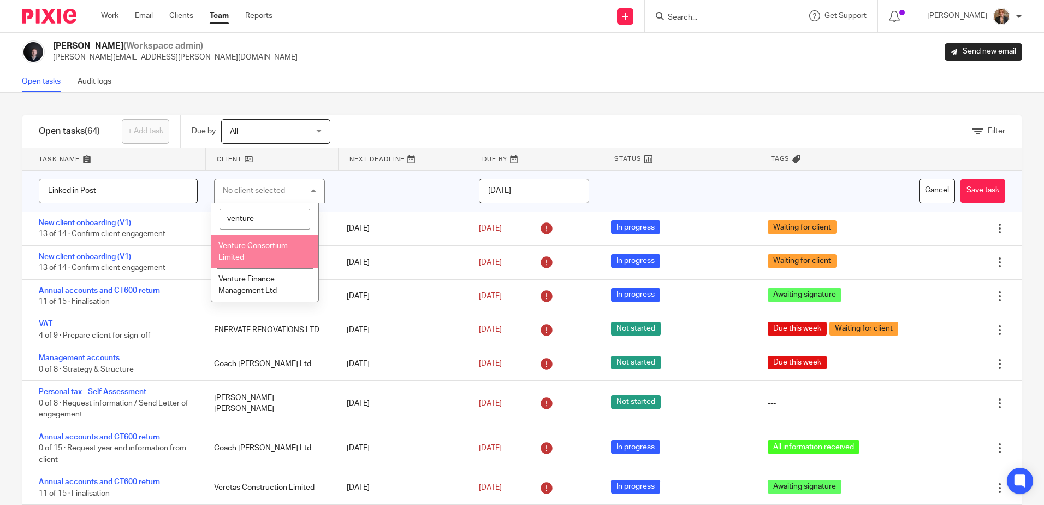
type input "venture"
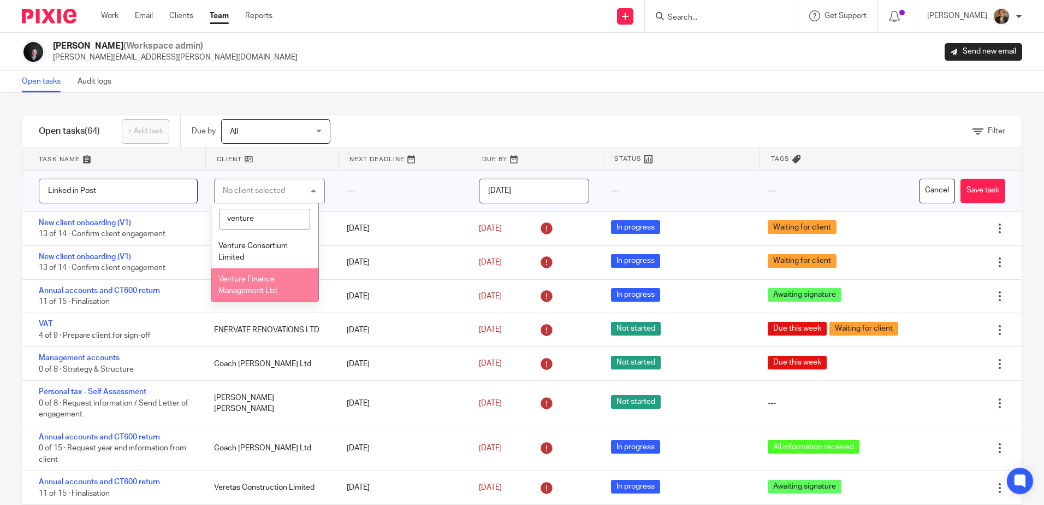
click at [260, 288] on span "Venture Finance Management Ltd" at bounding box center [247, 284] width 58 height 19
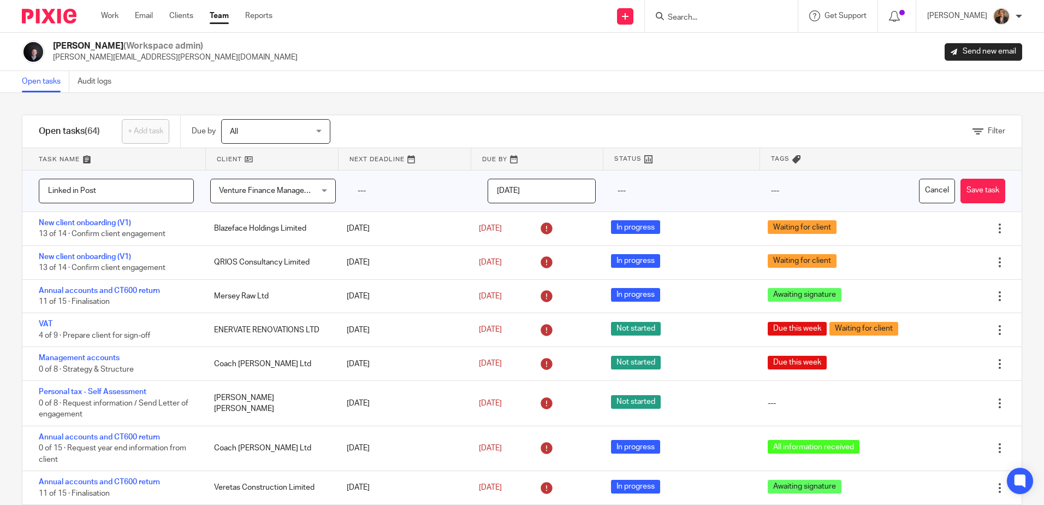
click at [558, 194] on input "[DATE]" at bounding box center [542, 191] width 108 height 25
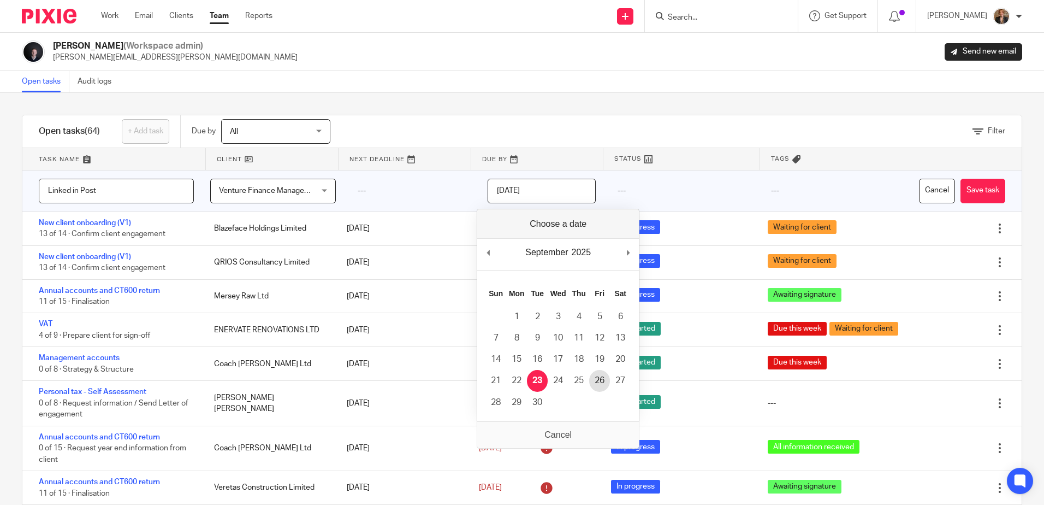
type input "[DATE]"
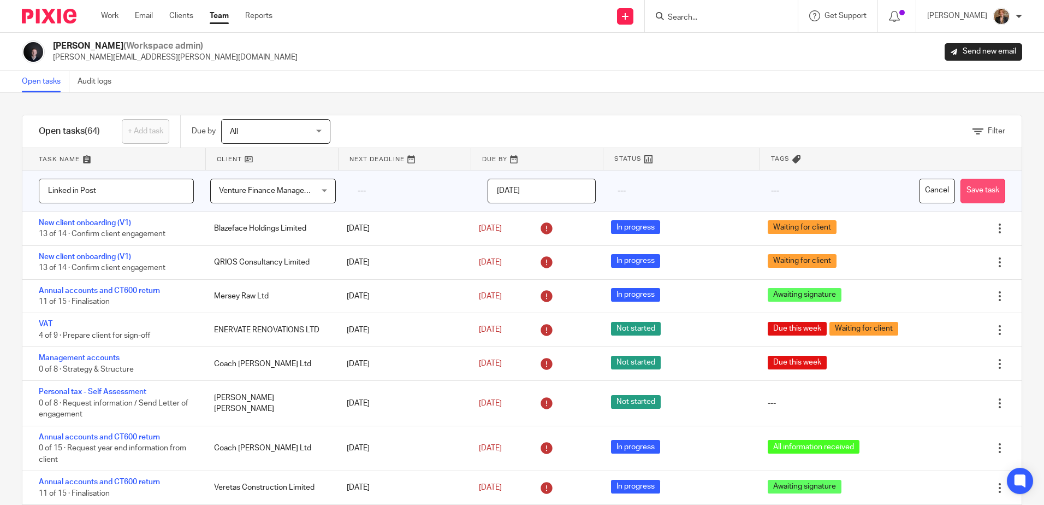
click at [967, 185] on button "Save task" at bounding box center [983, 191] width 45 height 25
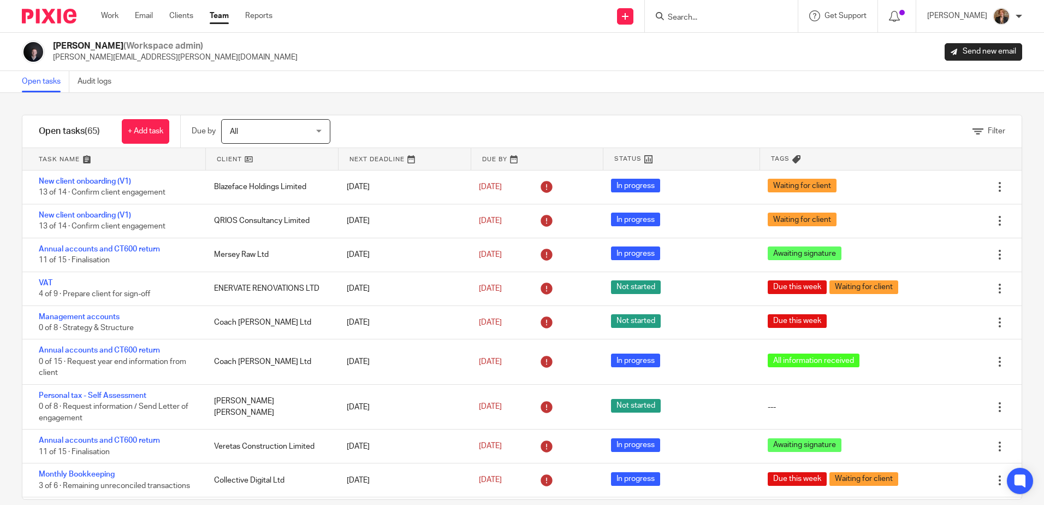
click at [102, 152] on link at bounding box center [113, 159] width 183 height 22
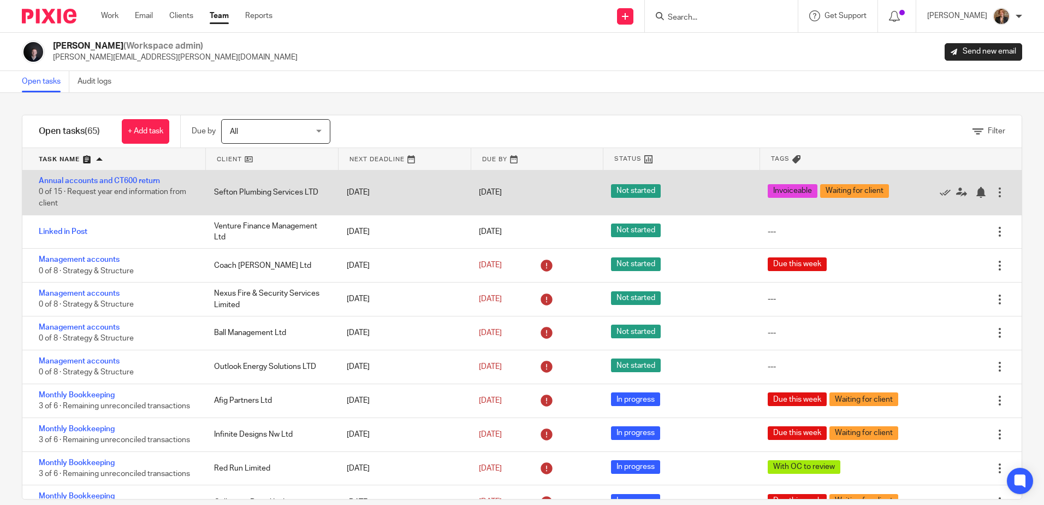
scroll to position [400, 0]
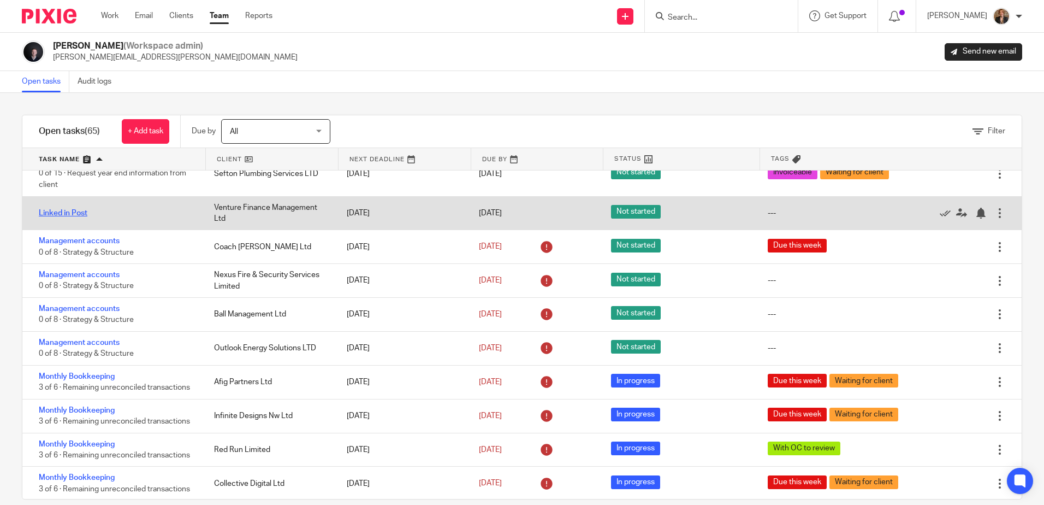
click at [64, 217] on link "Linked in Post" at bounding box center [63, 213] width 49 height 8
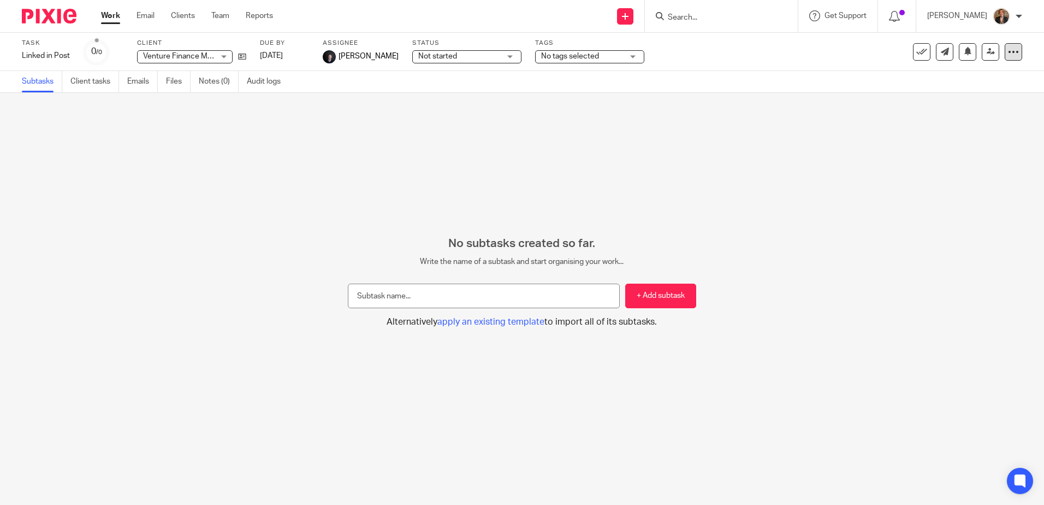
click at [1008, 50] on icon at bounding box center [1013, 51] width 11 height 11
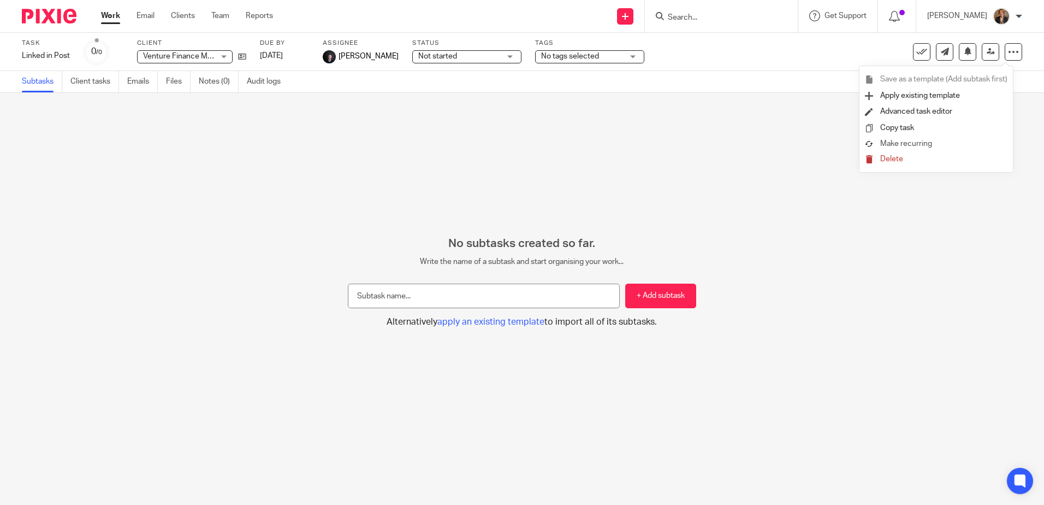
click at [941, 145] on link "Make recurring" at bounding box center [936, 144] width 143 height 11
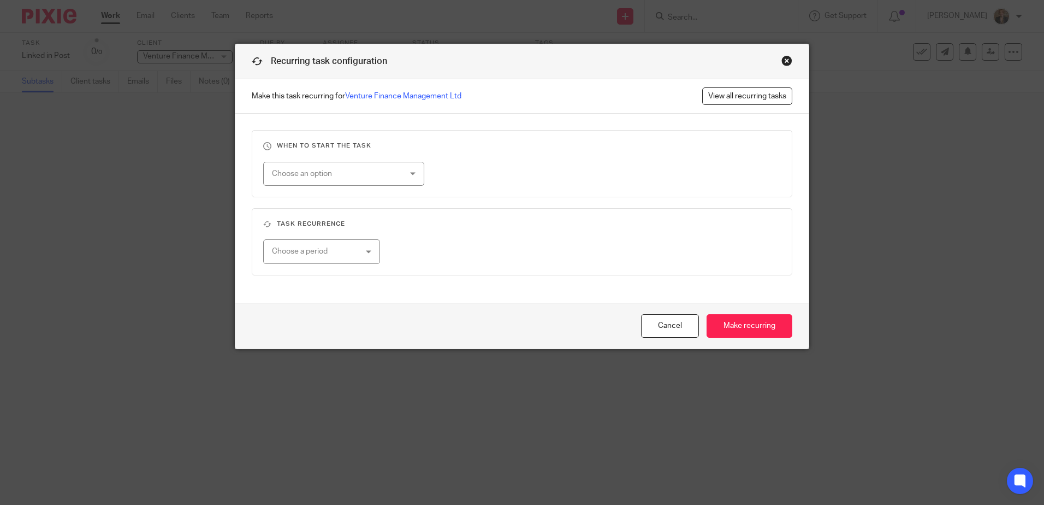
click at [348, 172] on div "Choose an option" at bounding box center [332, 173] width 121 height 23
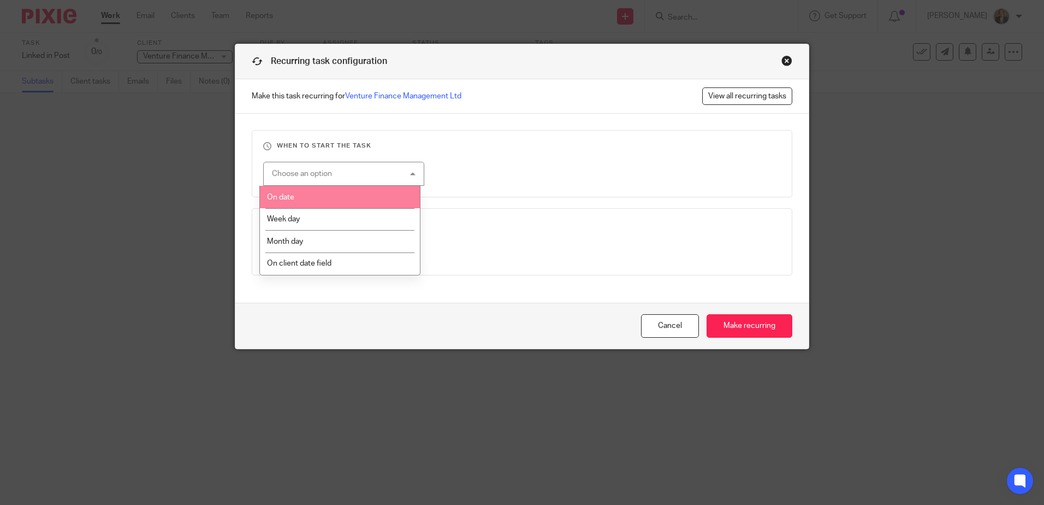
click at [339, 193] on li "On date" at bounding box center [340, 197] width 160 height 22
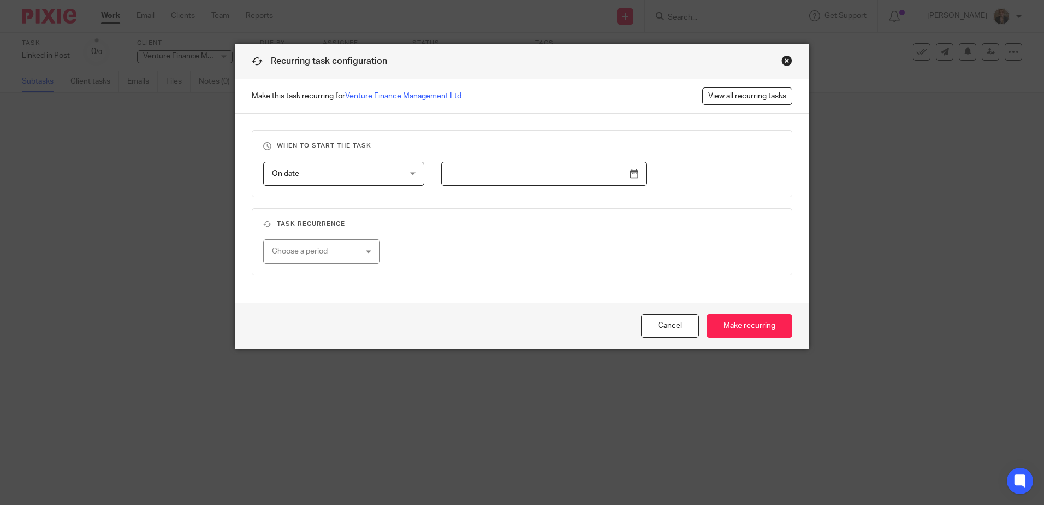
click at [529, 175] on input "text" at bounding box center [544, 174] width 206 height 25
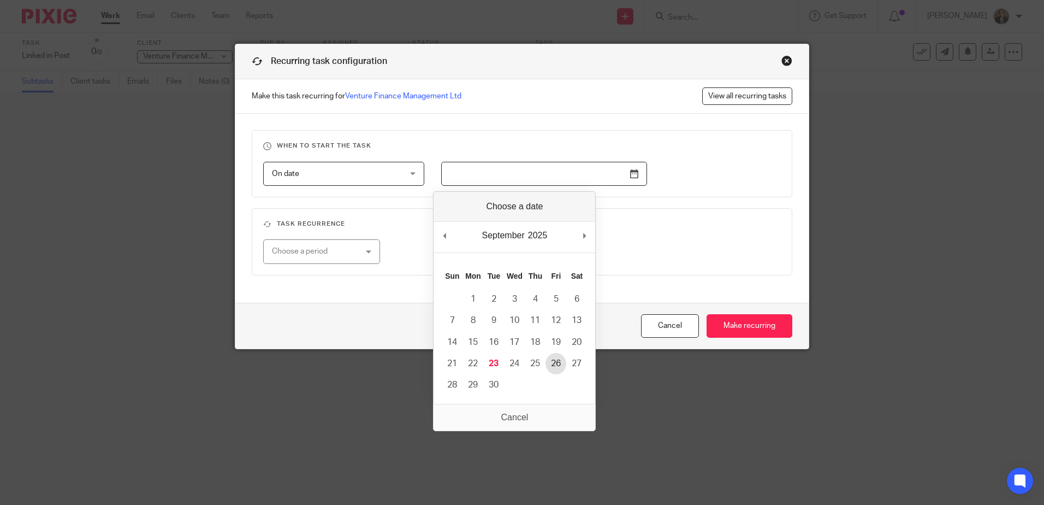
type input "[DATE]"
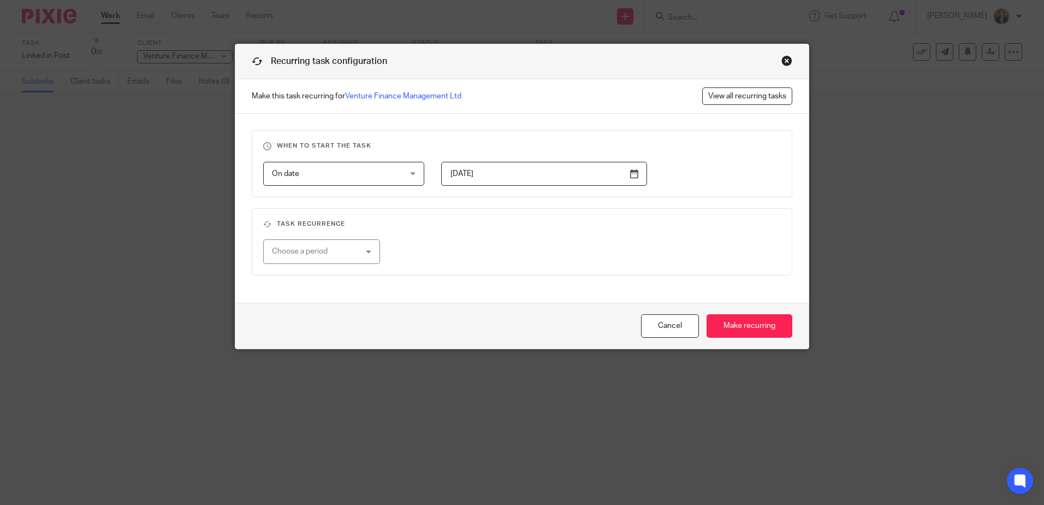
click at [303, 248] on div "Choose a period" at bounding box center [315, 251] width 86 height 23
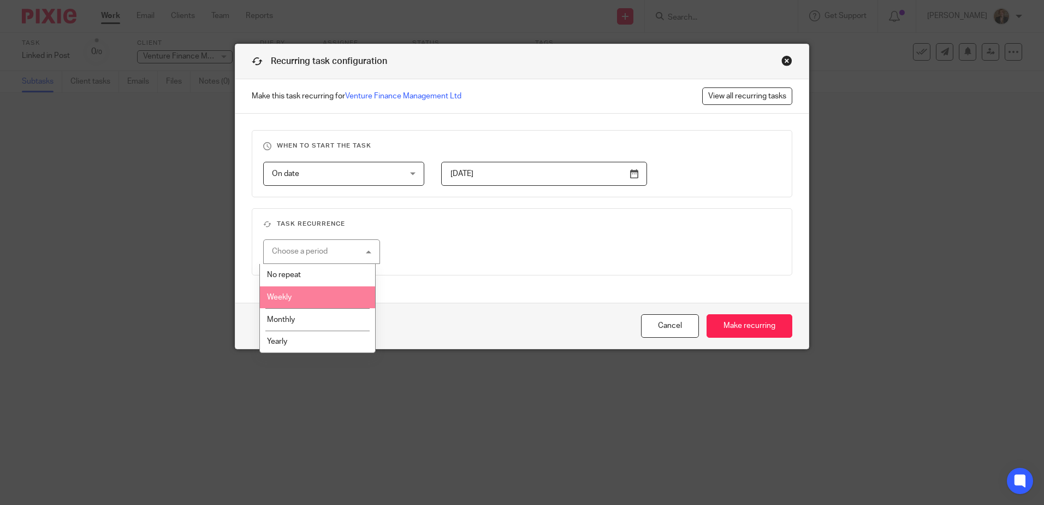
click at [340, 304] on li "Weekly" at bounding box center [317, 297] width 115 height 22
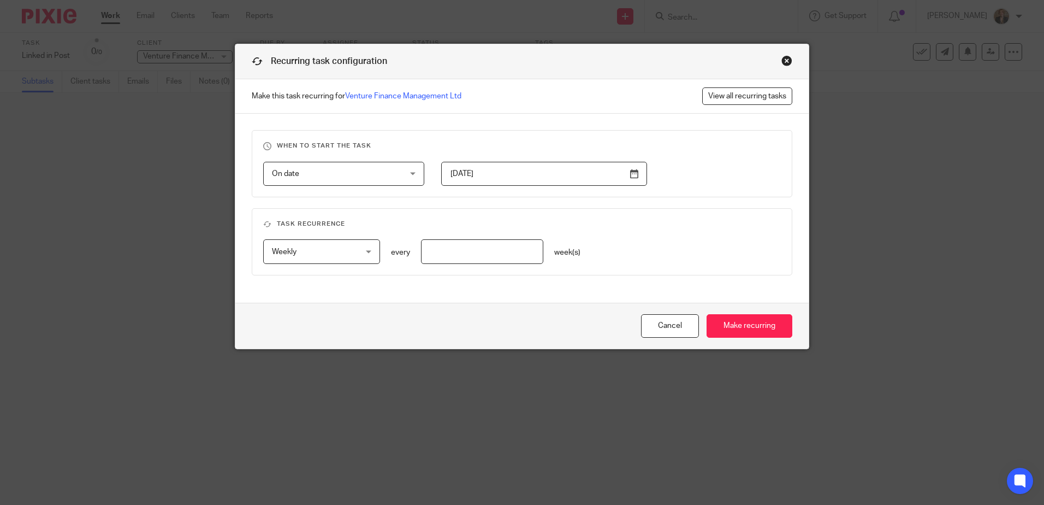
click at [505, 252] on input "number" at bounding box center [482, 251] width 123 height 25
type input "2"
click at [771, 330] on input "Make recurring" at bounding box center [750, 325] width 86 height 23
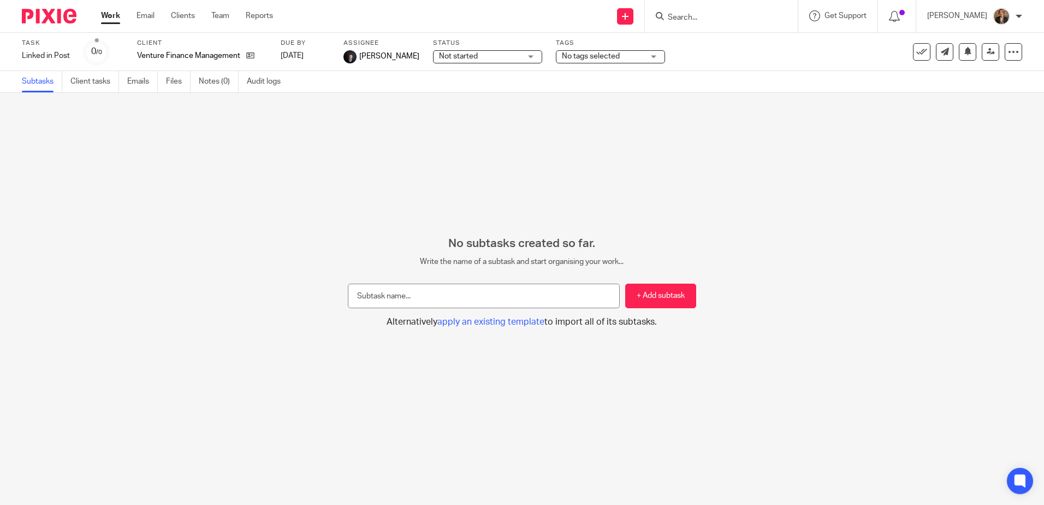
click at [51, 19] on img at bounding box center [49, 16] width 55 height 15
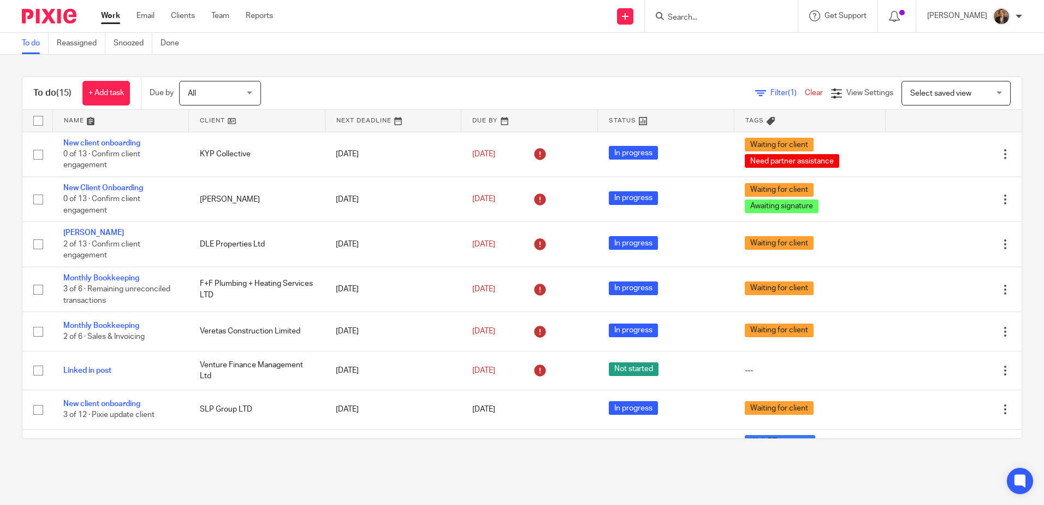
click at [539, 480] on main "To do Reassigned Snoozed Done To do (15) + Add task Due by All All Today Tomorr…" at bounding box center [522, 252] width 1044 height 505
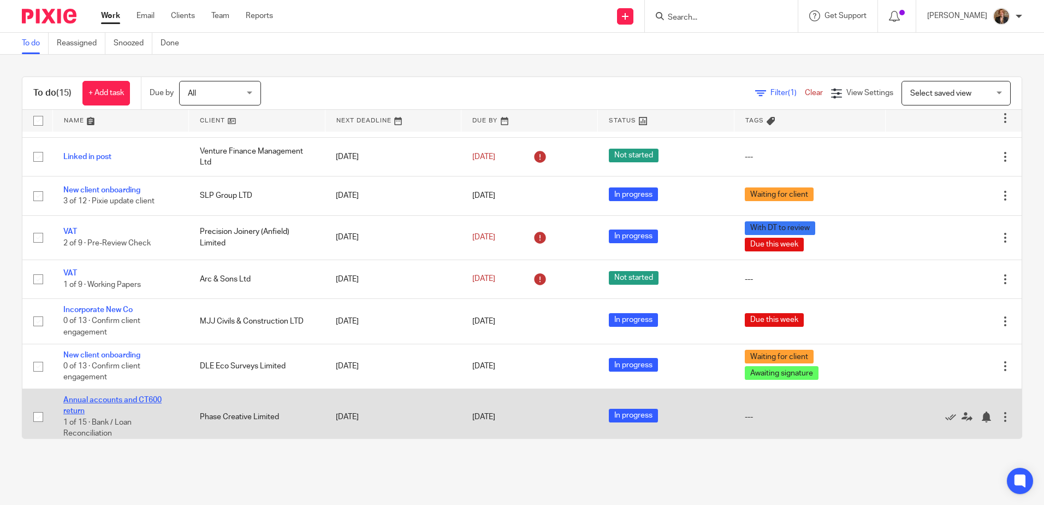
scroll to position [203, 0]
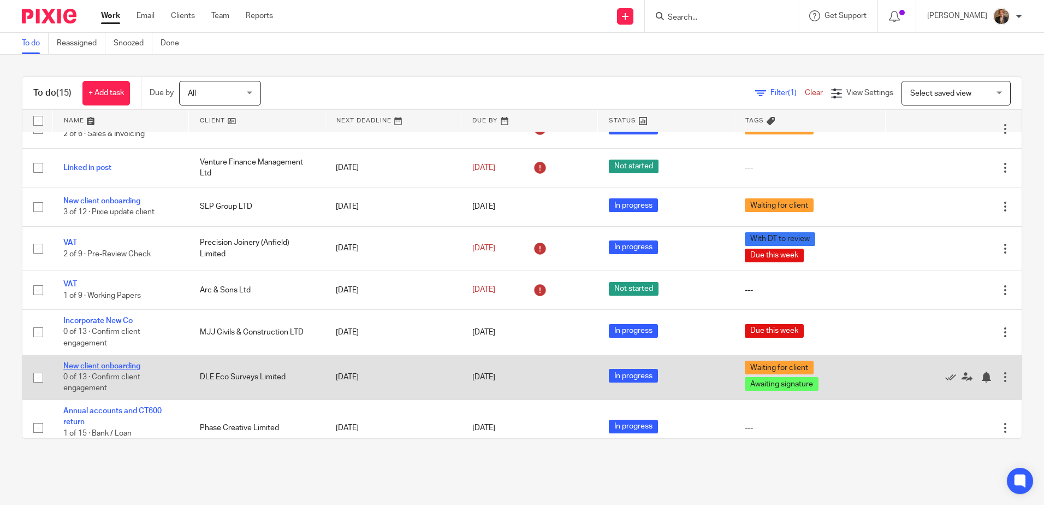
click at [131, 363] on link "New client onboarding" at bounding box center [101, 366] width 77 height 8
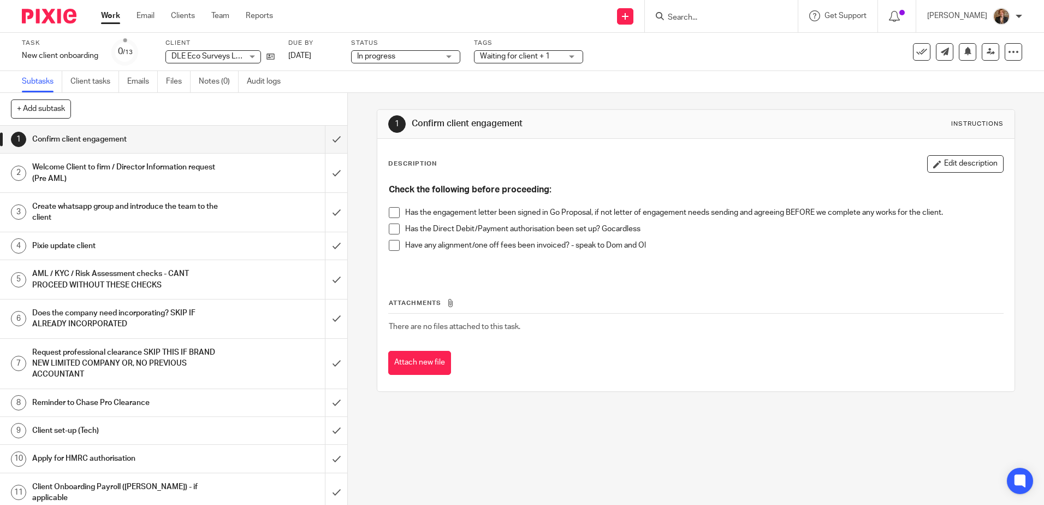
click at [40, 82] on link "Subtasks" at bounding box center [42, 81] width 40 height 21
click at [46, 13] on img at bounding box center [49, 16] width 55 height 15
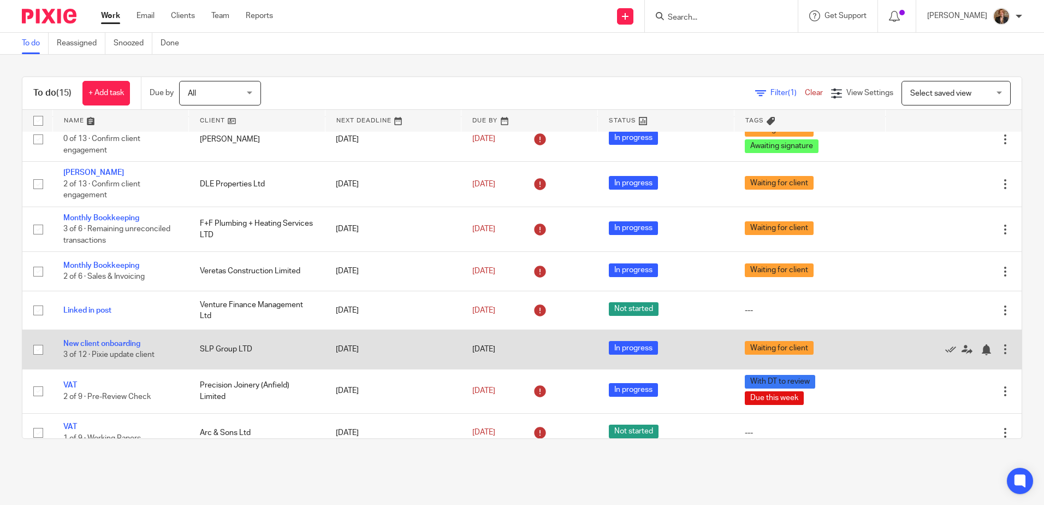
scroll to position [182, 0]
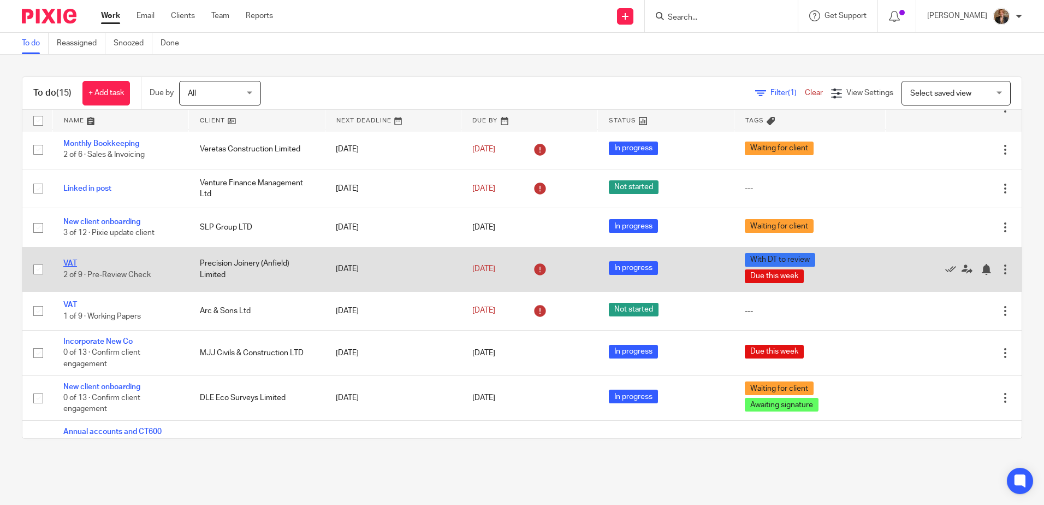
click at [66, 263] on link "VAT" at bounding box center [70, 263] width 14 height 8
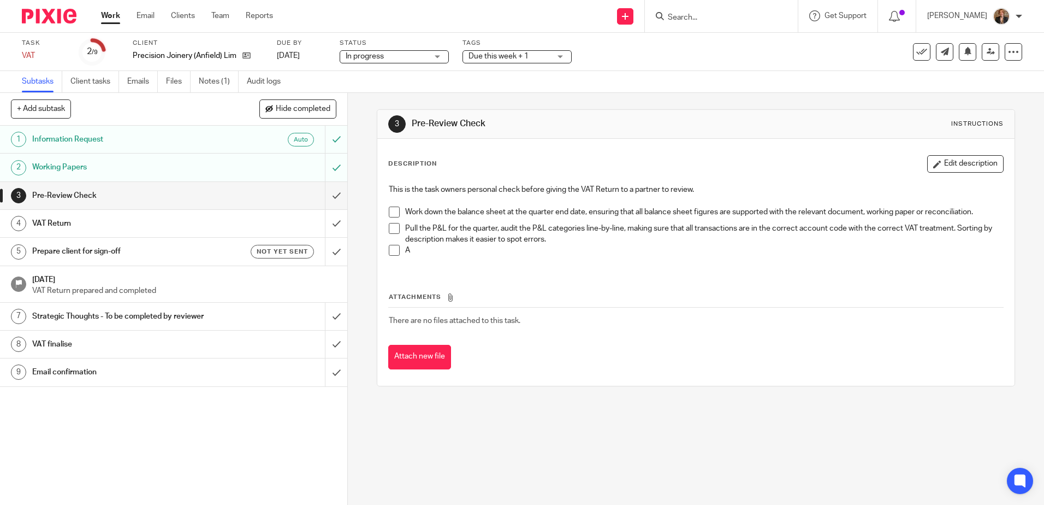
click at [513, 55] on span "Due this week + 1" at bounding box center [499, 56] width 60 height 8
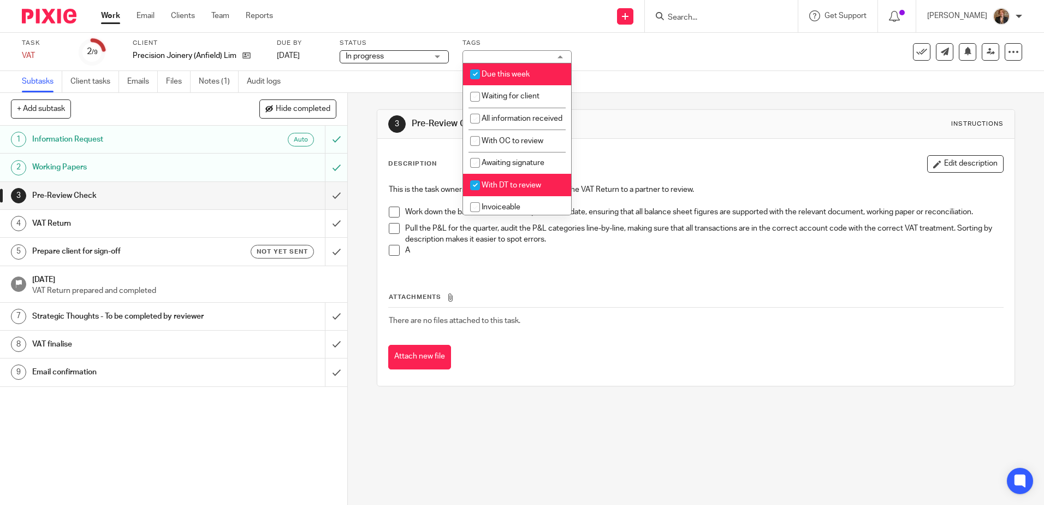
click at [529, 189] on span "With DT to review" at bounding box center [512, 185] width 60 height 8
checkbox input "false"
click at [580, 428] on div "3 Pre-Review Check Instructions Description Edit description This is the task o…" at bounding box center [696, 299] width 696 height 412
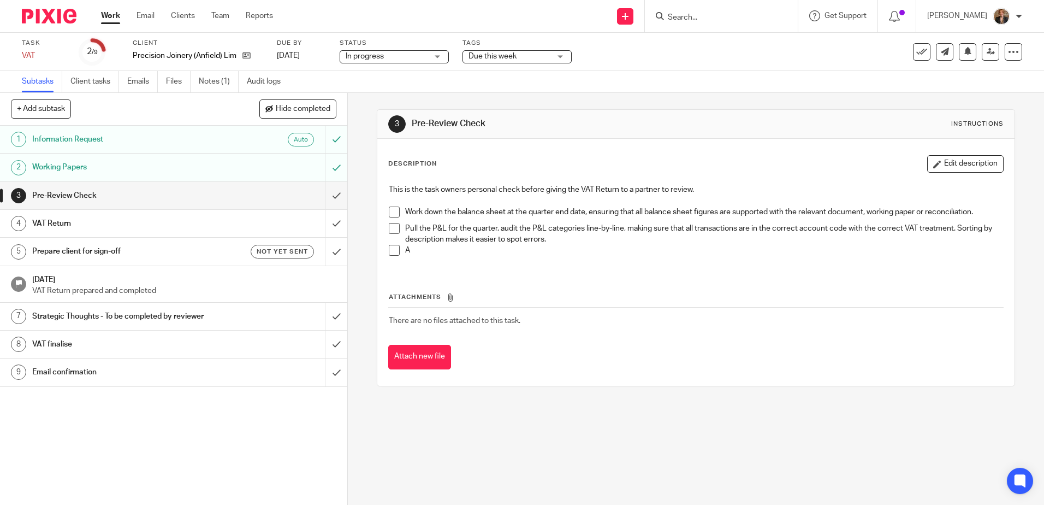
click at [44, 10] on img at bounding box center [49, 16] width 55 height 15
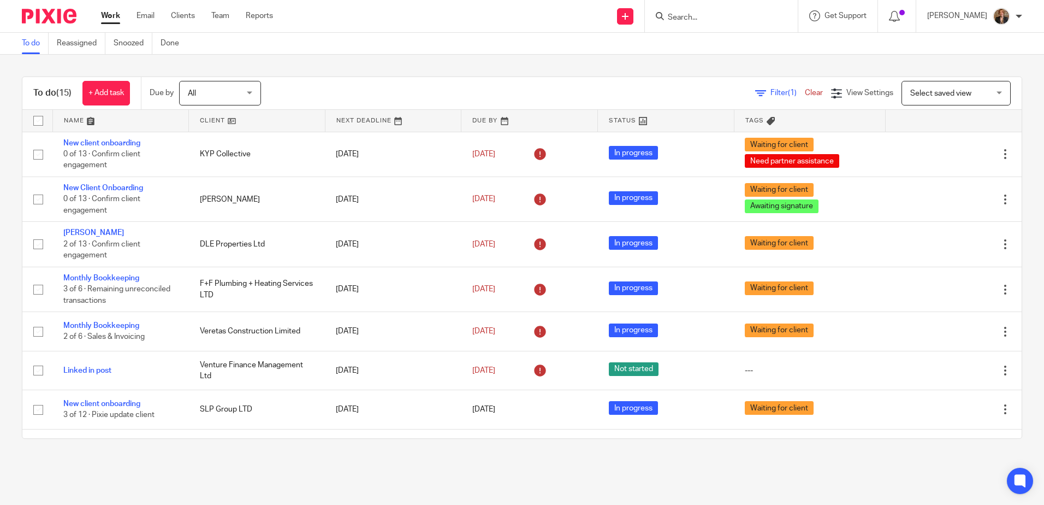
click at [696, 7] on div at bounding box center [721, 16] width 153 height 32
click at [691, 16] on input "Search" at bounding box center [716, 18] width 98 height 10
type input "ventur"
click at [753, 65] on link at bounding box center [736, 59] width 143 height 16
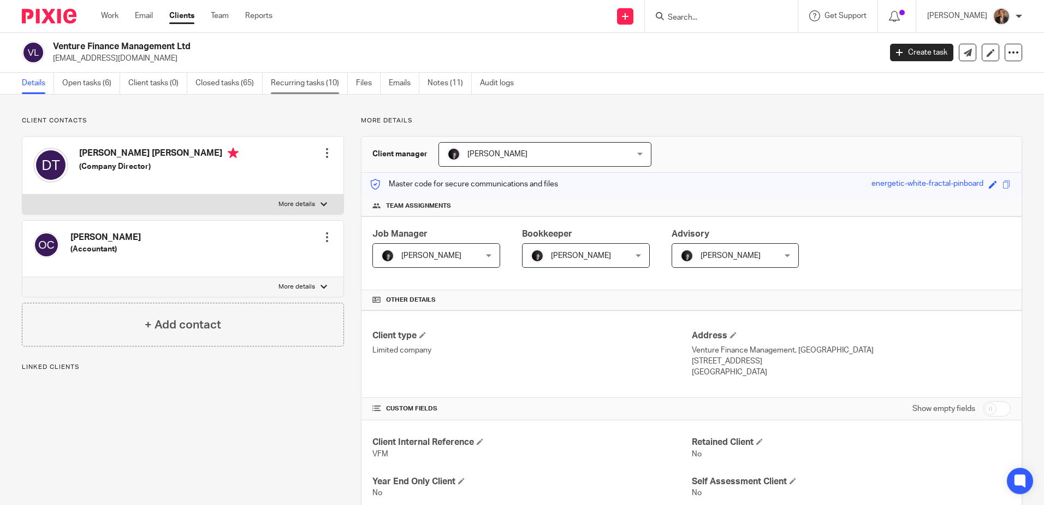
click at [298, 88] on link "Recurring tasks (10)" at bounding box center [309, 83] width 77 height 21
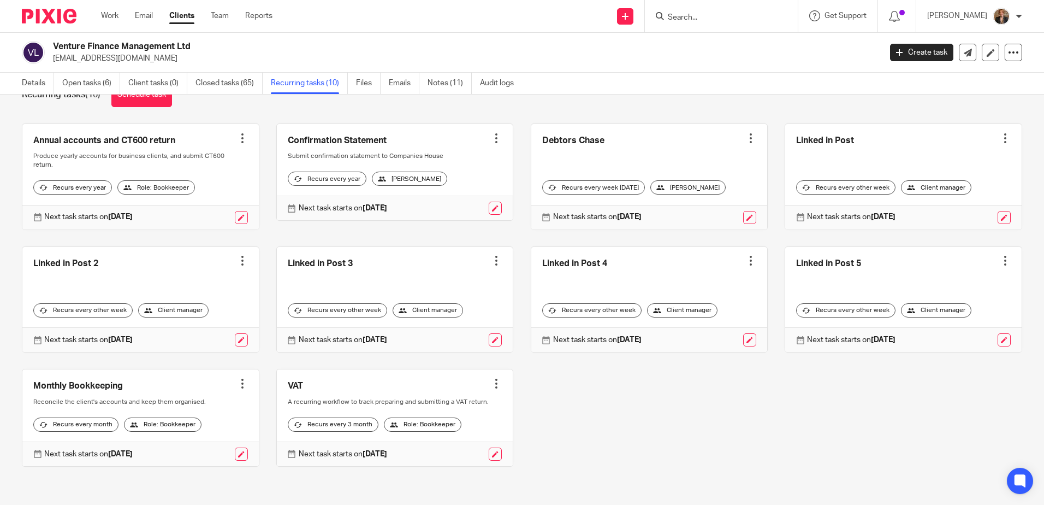
scroll to position [51, 0]
click at [875, 140] on link at bounding box center [903, 176] width 236 height 105
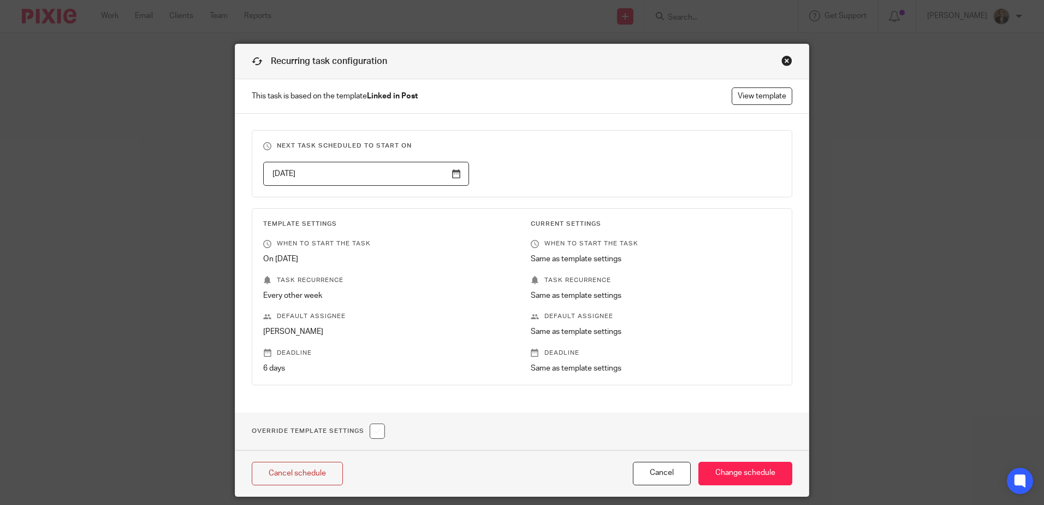
click at [782, 57] on div "Close this dialog window" at bounding box center [787, 60] width 11 height 11
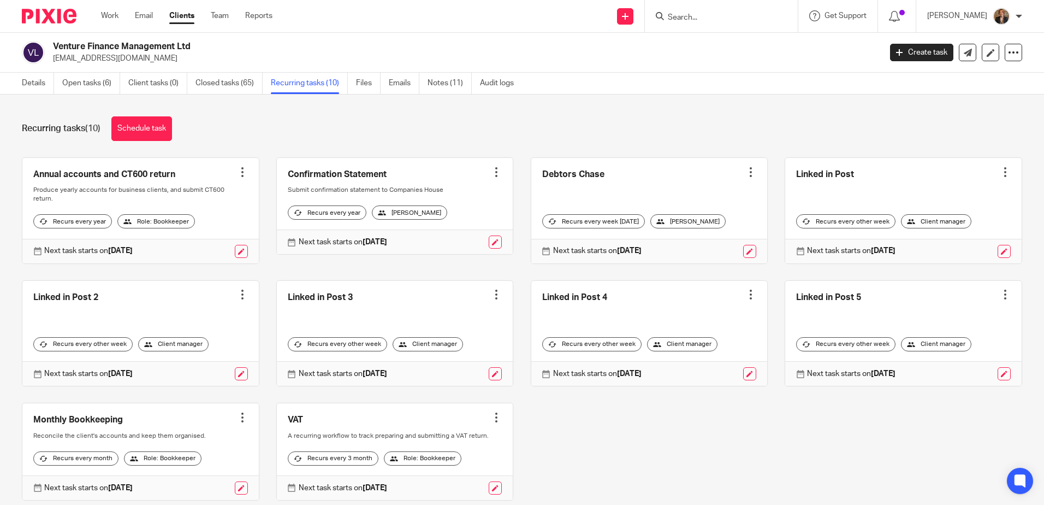
click at [639, 317] on link at bounding box center [649, 333] width 236 height 105
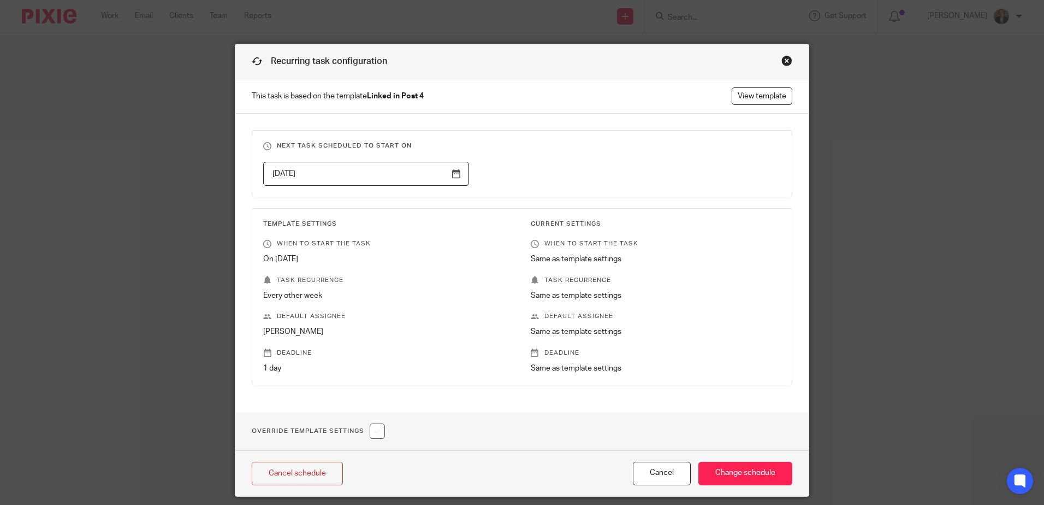
click at [782, 66] on div "Close this dialog window" at bounding box center [787, 60] width 11 height 11
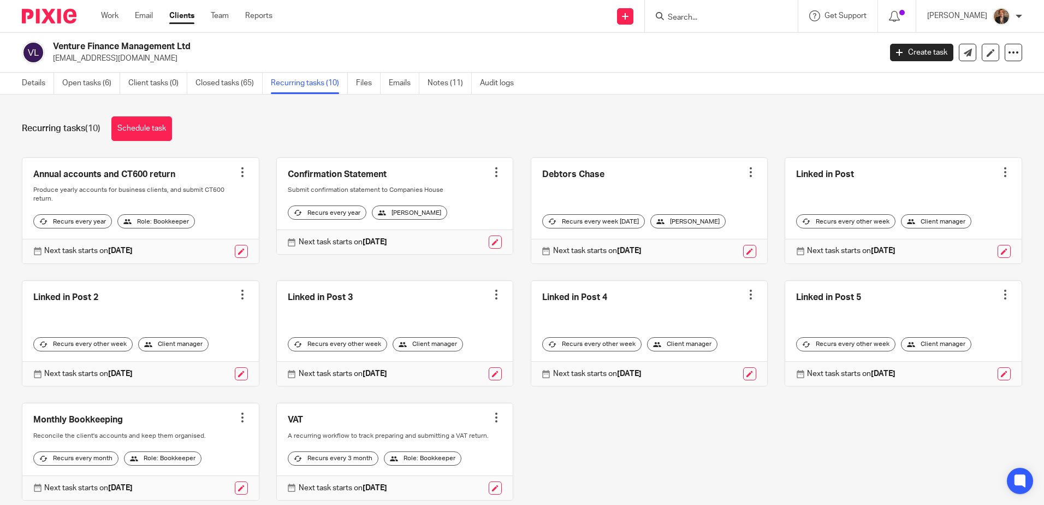
click at [1000, 170] on div at bounding box center [1005, 172] width 11 height 11
click at [814, 173] on link at bounding box center [903, 210] width 236 height 105
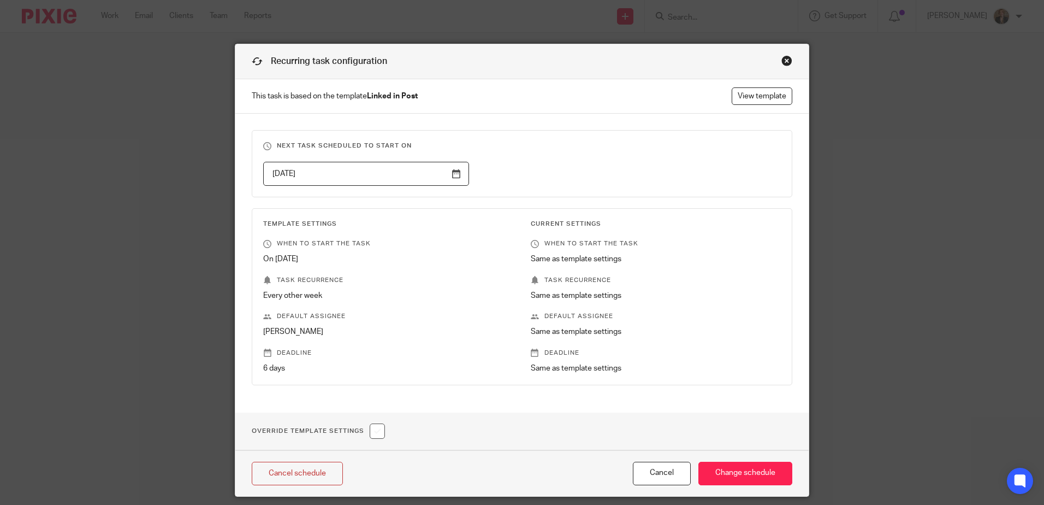
click at [382, 94] on strong "Linked in Post" at bounding box center [392, 96] width 51 height 8
click at [744, 92] on link "View template" at bounding box center [762, 95] width 61 height 17
click at [782, 62] on div "Close this dialog window" at bounding box center [787, 60] width 11 height 11
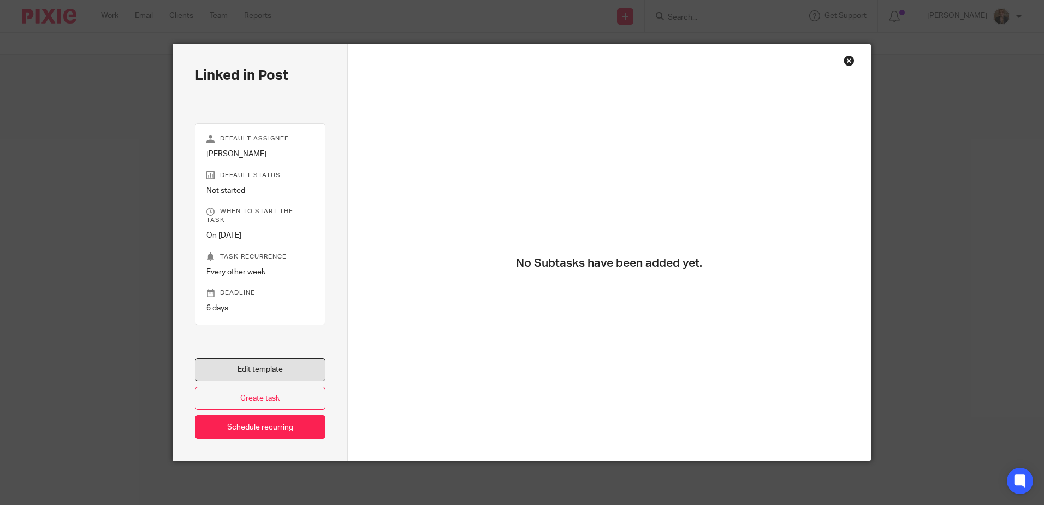
click at [273, 368] on link "Edit template" at bounding box center [260, 369] width 131 height 23
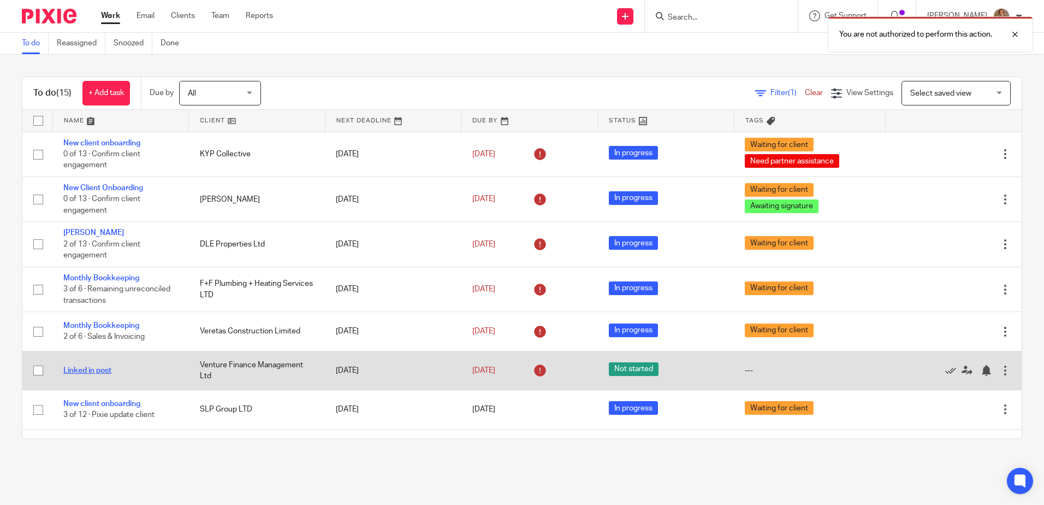
click at [85, 368] on link "Linked in post" at bounding box center [87, 370] width 48 height 8
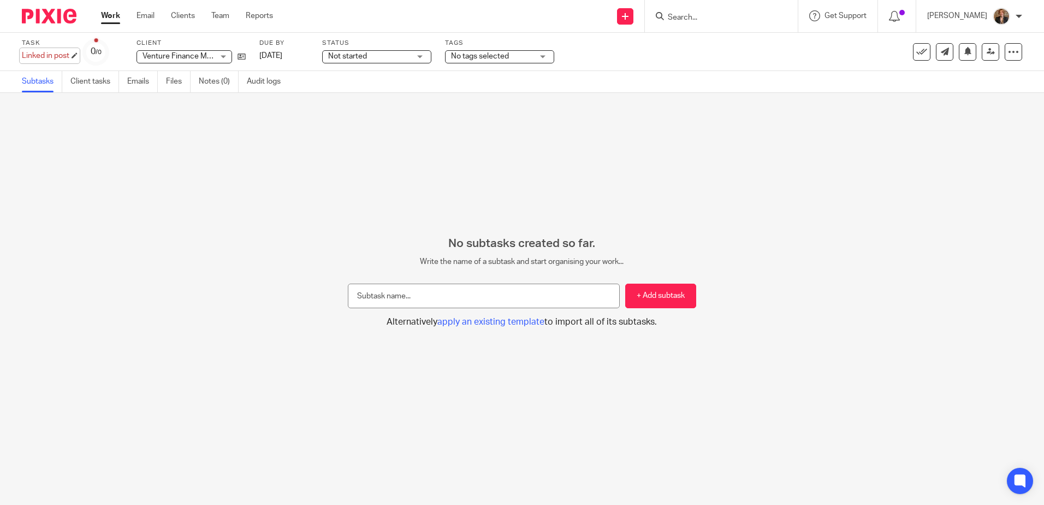
click at [62, 59] on div "Linked in post Save Linked in post" at bounding box center [46, 55] width 48 height 11
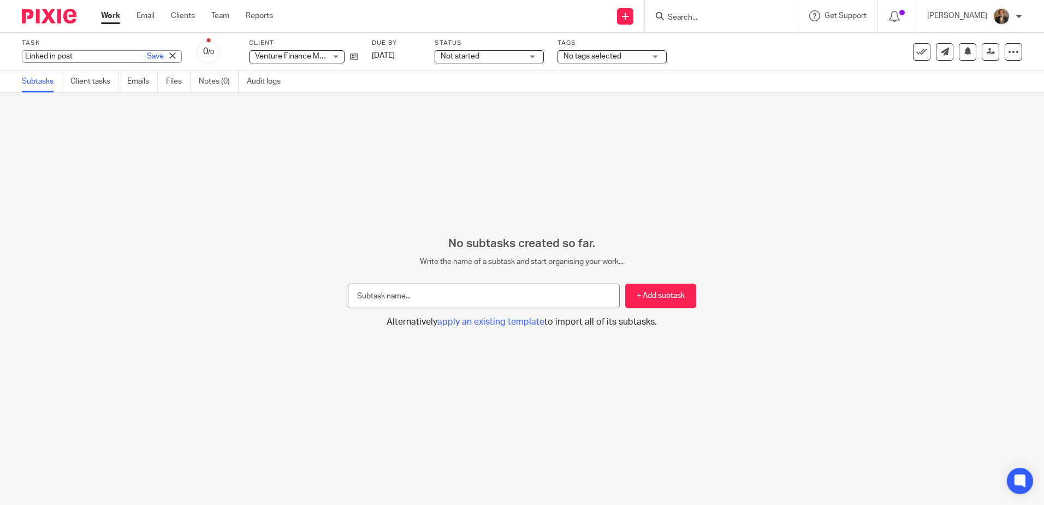
click at [97, 56] on input "Linked in post" at bounding box center [102, 56] width 160 height 13
type input "Linked in post - [PERSON_NAME]"
click at [146, 221] on div "No subtasks created so far. Write the name of a subtask and start organising yo…" at bounding box center [522, 299] width 1044 height 412
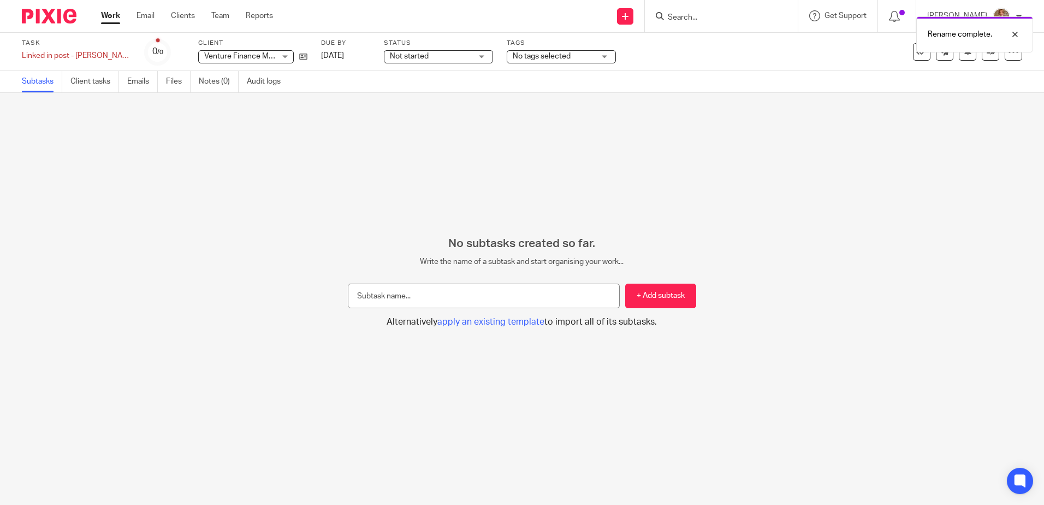
click at [42, 14] on img at bounding box center [49, 16] width 55 height 15
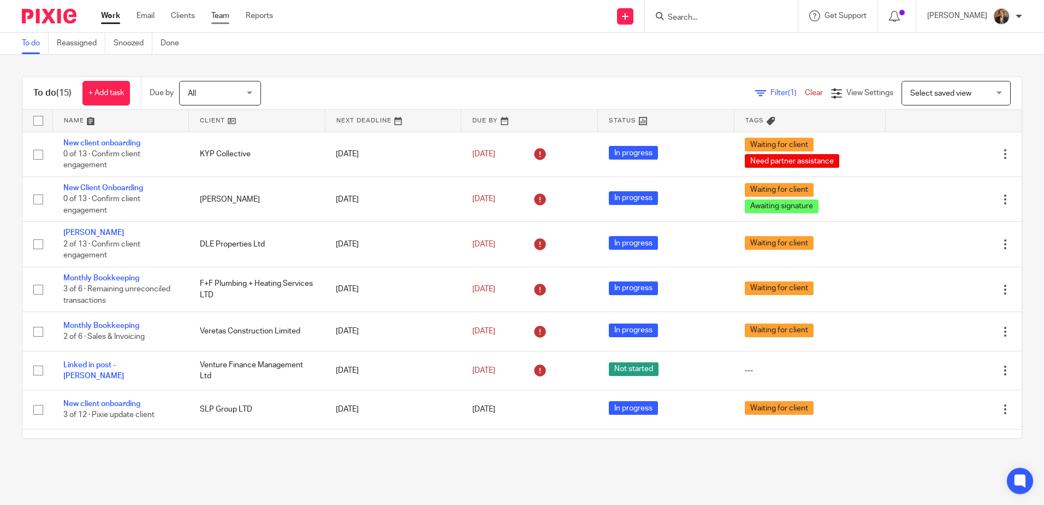
click at [222, 14] on link "Team" at bounding box center [220, 15] width 18 height 11
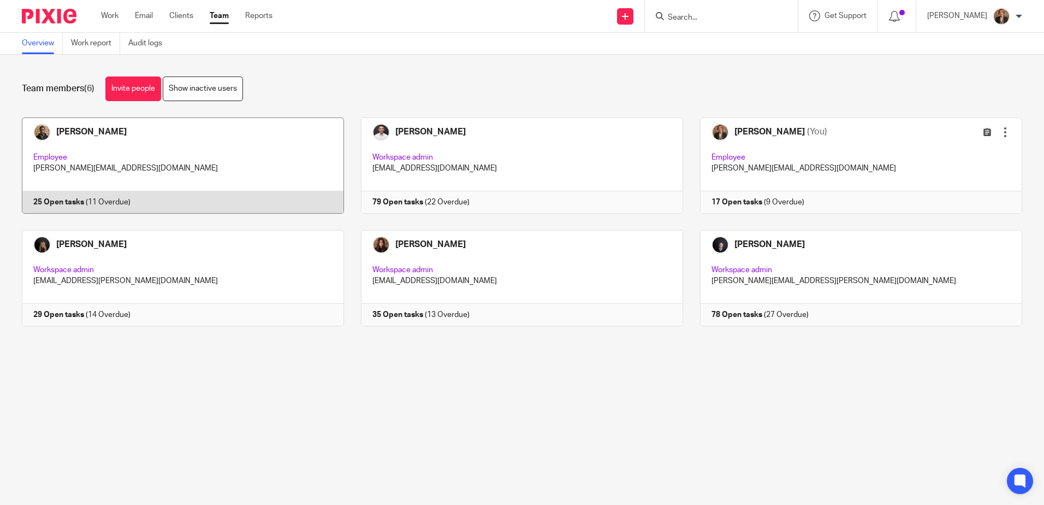
click at [121, 139] on link at bounding box center [174, 165] width 339 height 96
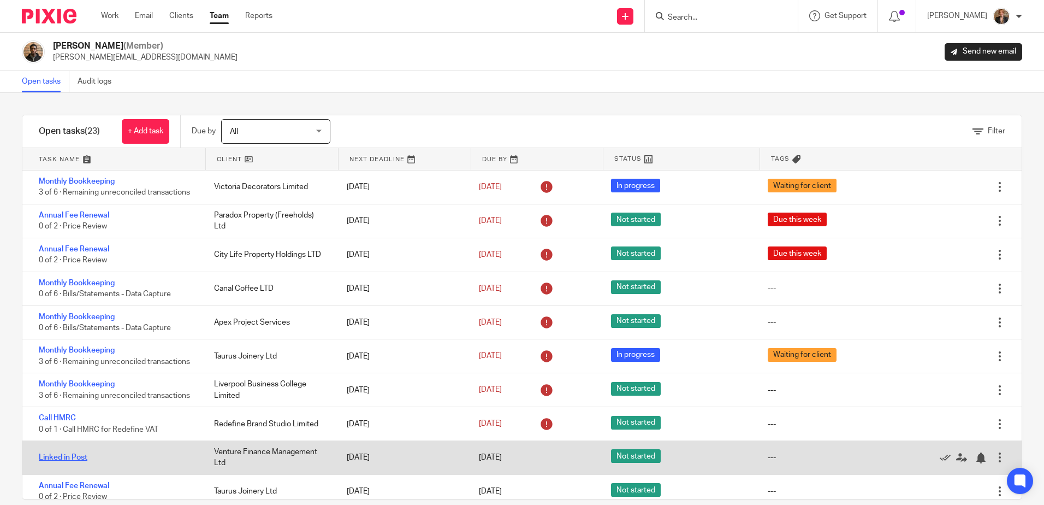
drag, startPoint x: 62, startPoint y: 460, endPoint x: 55, endPoint y: 455, distance: 9.4
click at [55, 455] on link "Linked in Post" at bounding box center [63, 457] width 49 height 8
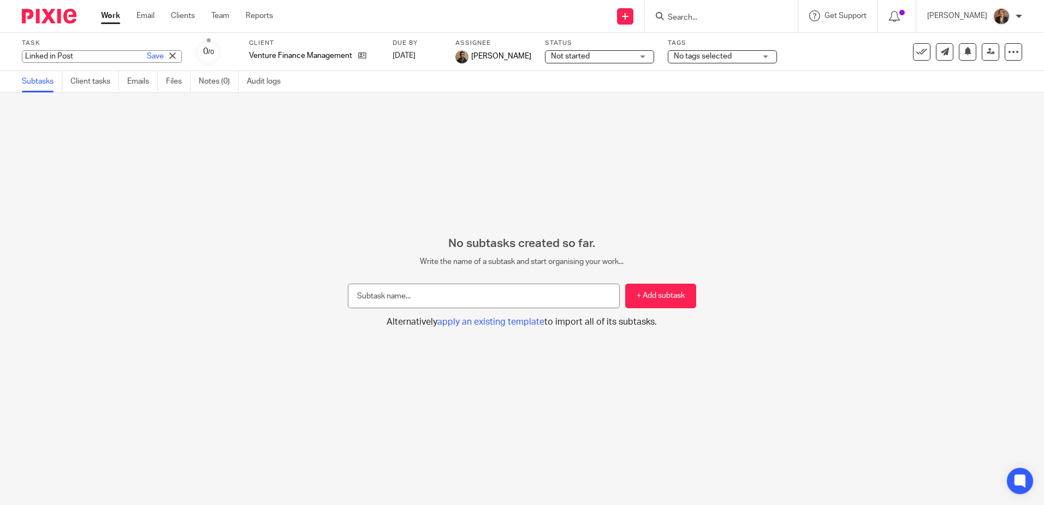
click at [70, 54] on div "Linked in Post Save Linked in Post" at bounding box center [102, 56] width 160 height 13
click at [89, 60] on input "Linked in Post" at bounding box center [102, 56] width 160 height 13
type input "Linked in Post - Adam"
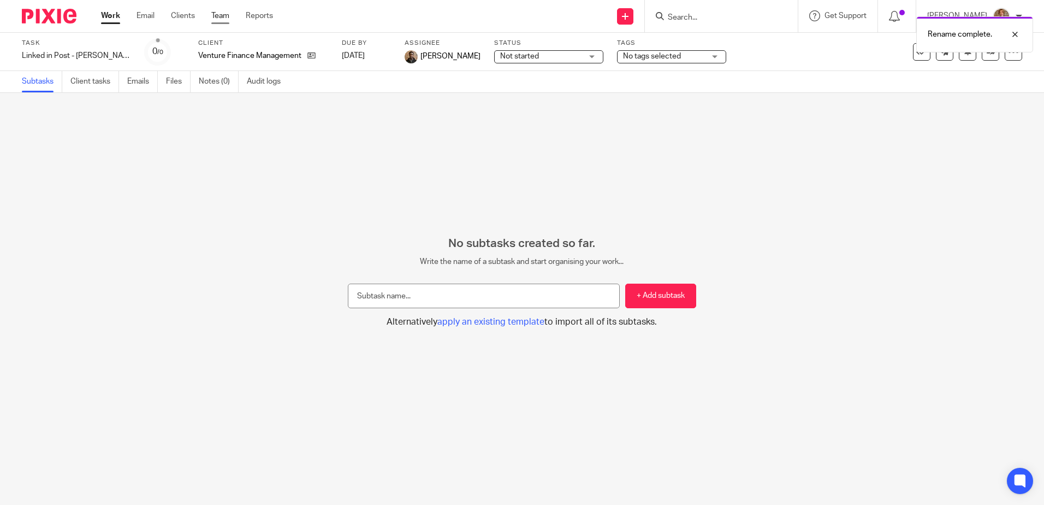
click at [222, 13] on link "Team" at bounding box center [220, 15] width 18 height 11
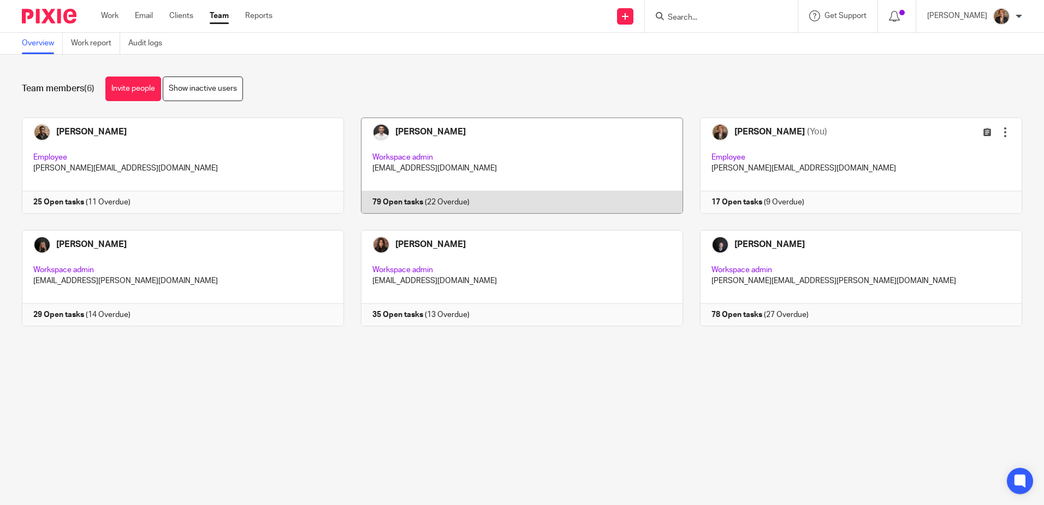
click at [530, 158] on link at bounding box center [513, 165] width 339 height 96
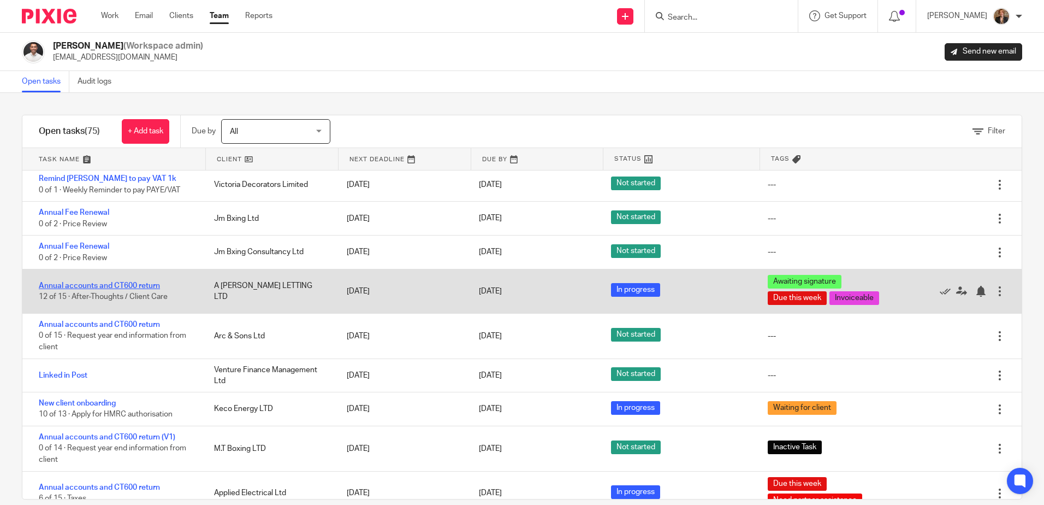
scroll to position [728, 0]
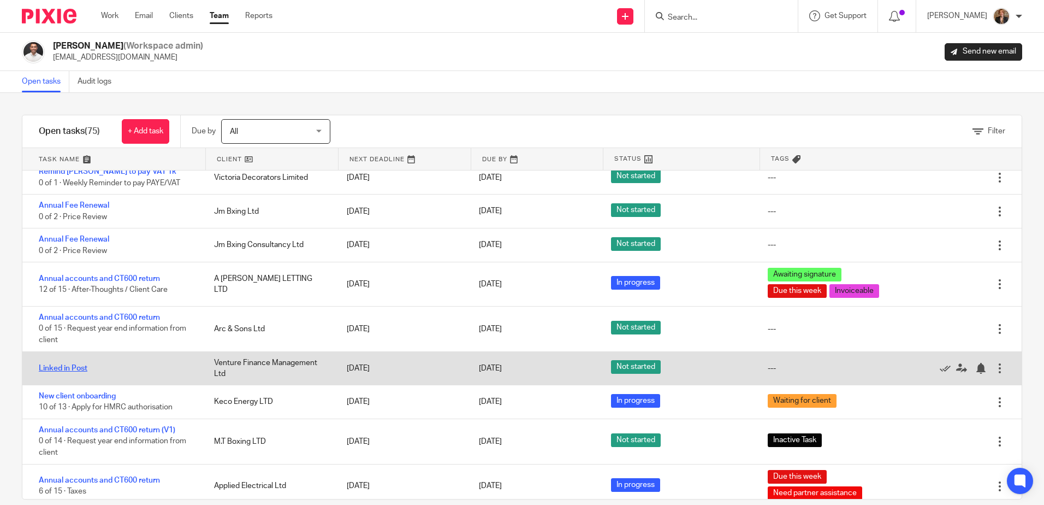
click at [74, 372] on link "Linked in Post" at bounding box center [63, 368] width 49 height 8
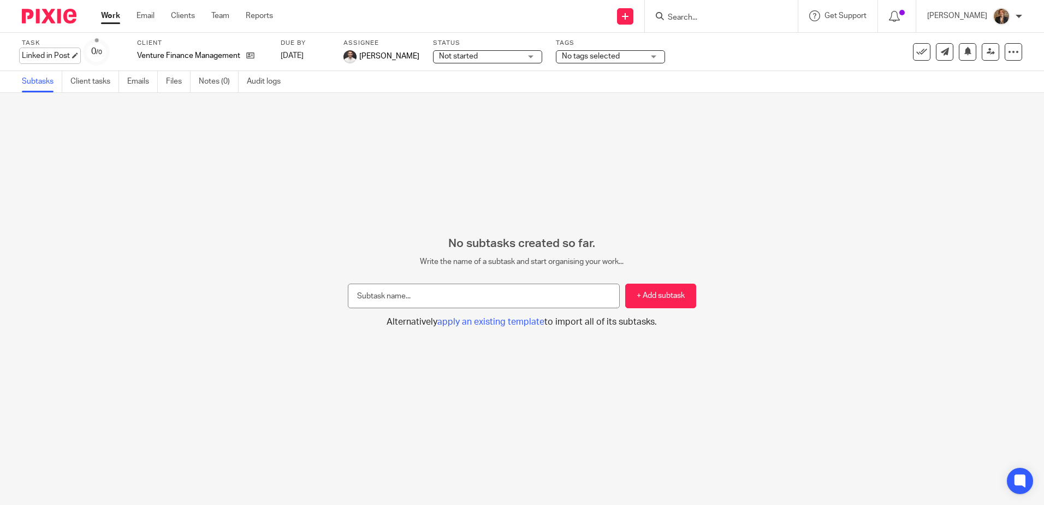
click at [70, 56] on div "Linked in Post Save Linked in Post" at bounding box center [46, 55] width 48 height 11
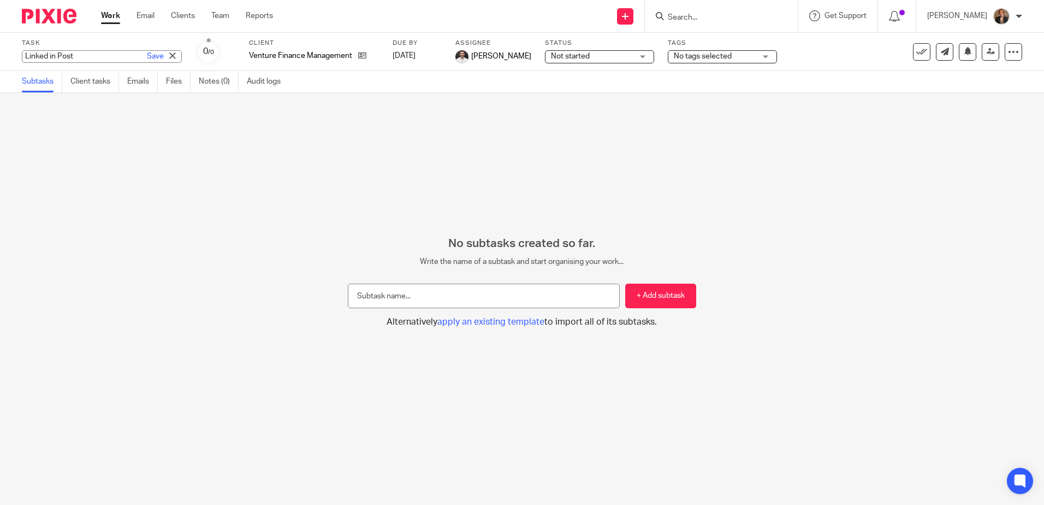
click at [88, 58] on input "Linked in Post" at bounding box center [102, 56] width 160 height 13
type input "Linked in Post - Dom"
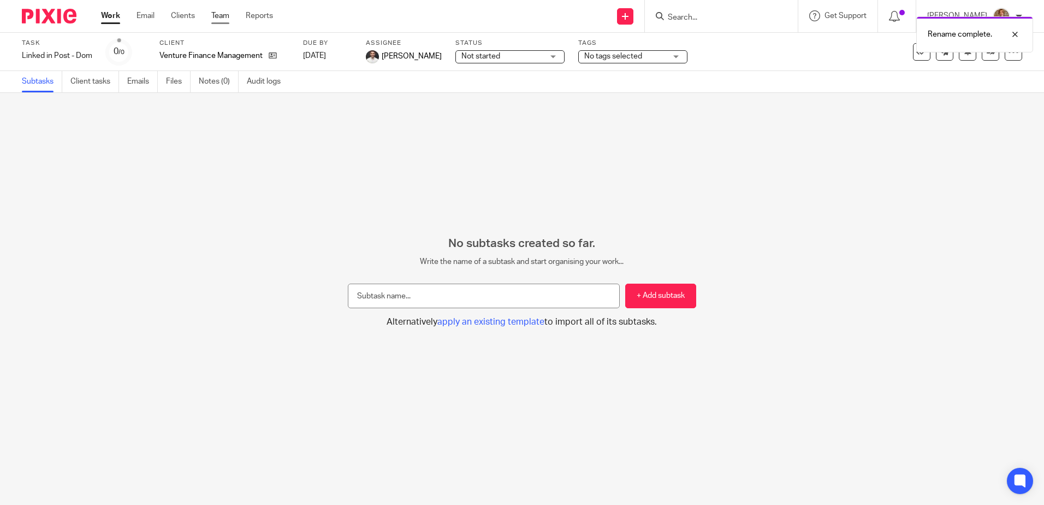
click at [223, 15] on link "Team" at bounding box center [220, 15] width 18 height 11
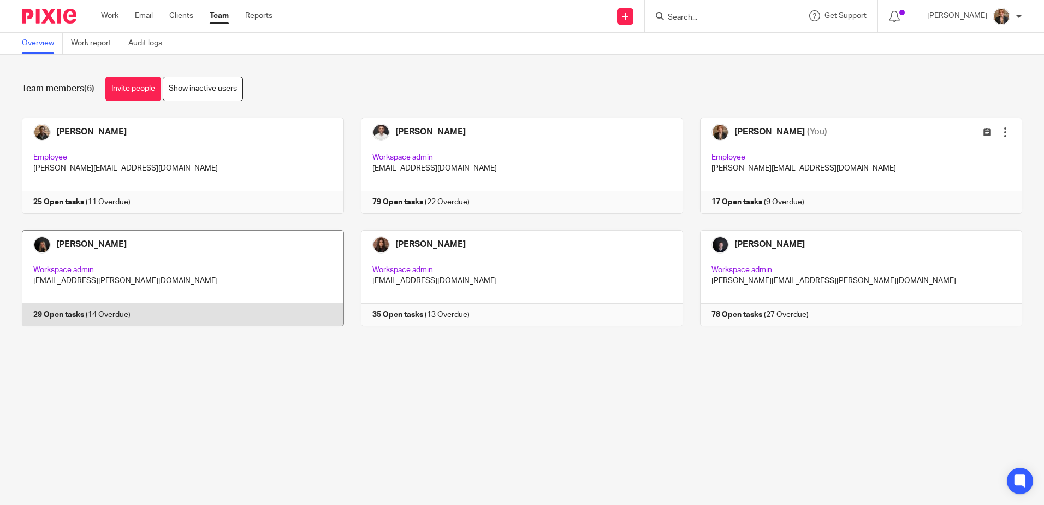
click at [160, 249] on link at bounding box center [174, 278] width 339 height 96
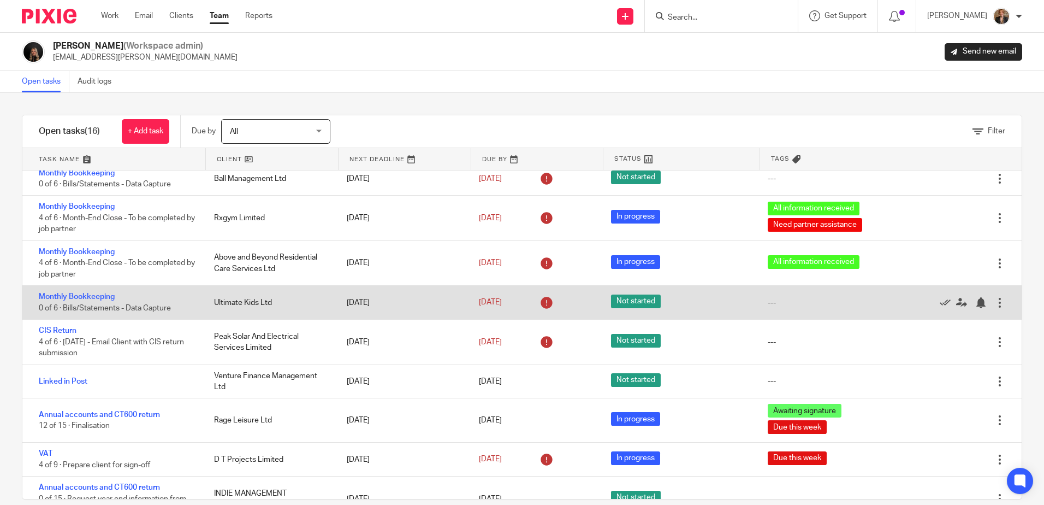
scroll to position [291, 0]
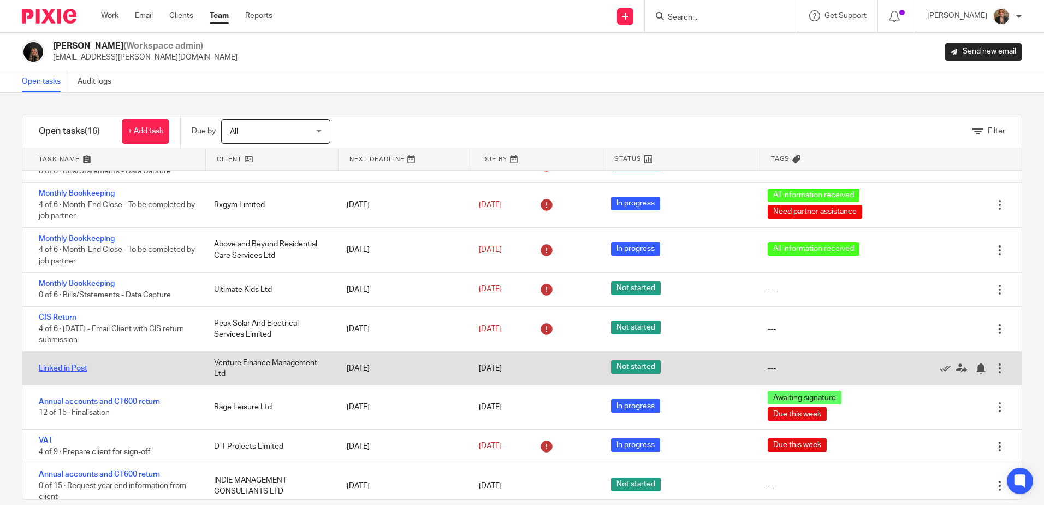
click at [79, 372] on link "Linked in Post" at bounding box center [63, 368] width 49 height 8
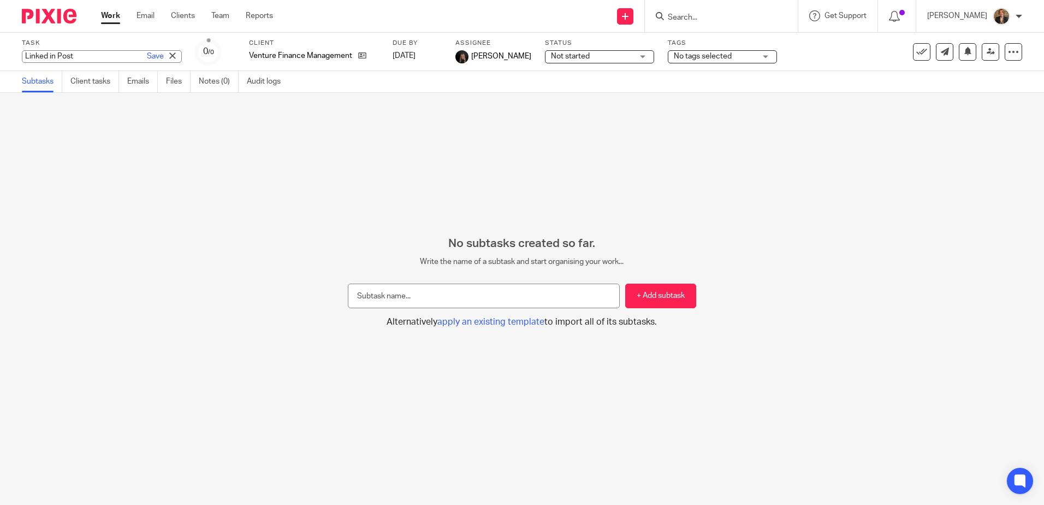
click at [72, 57] on div "Linked in Post Save Linked in Post" at bounding box center [102, 56] width 160 height 13
click at [84, 54] on input "Linked in Post" at bounding box center [102, 56] width 160 height 13
type input "Linked in Post - Loz"
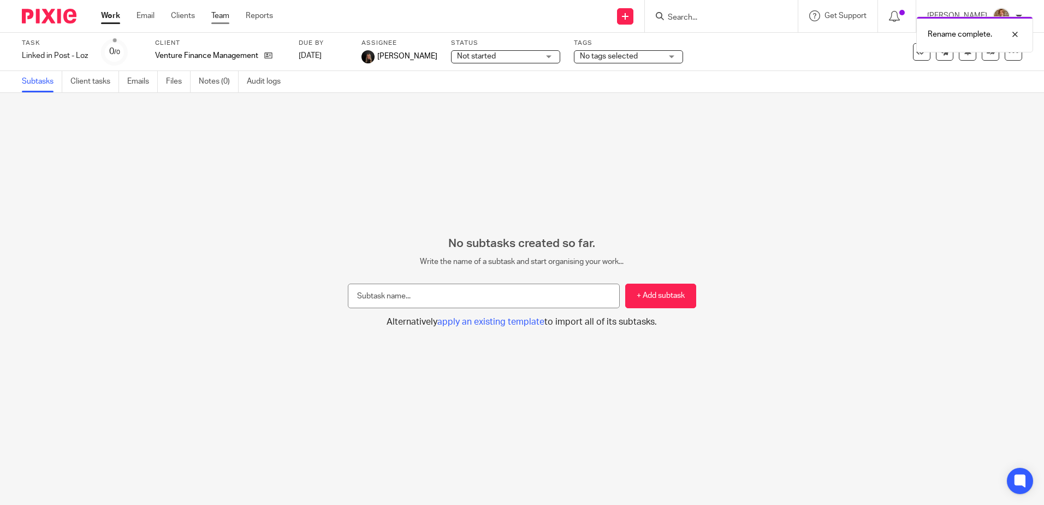
click at [223, 14] on link "Team" at bounding box center [220, 15] width 18 height 11
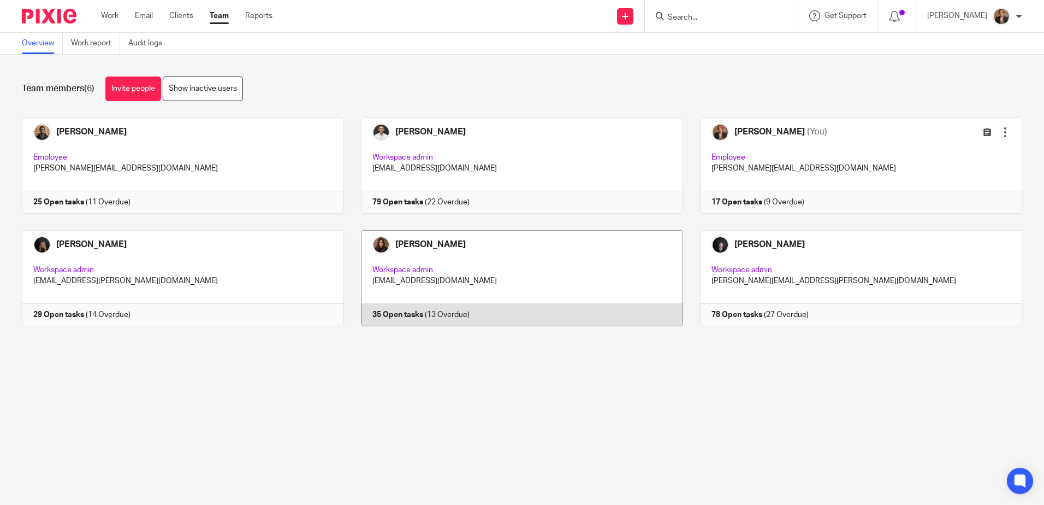
click at [569, 271] on link at bounding box center [513, 278] width 339 height 96
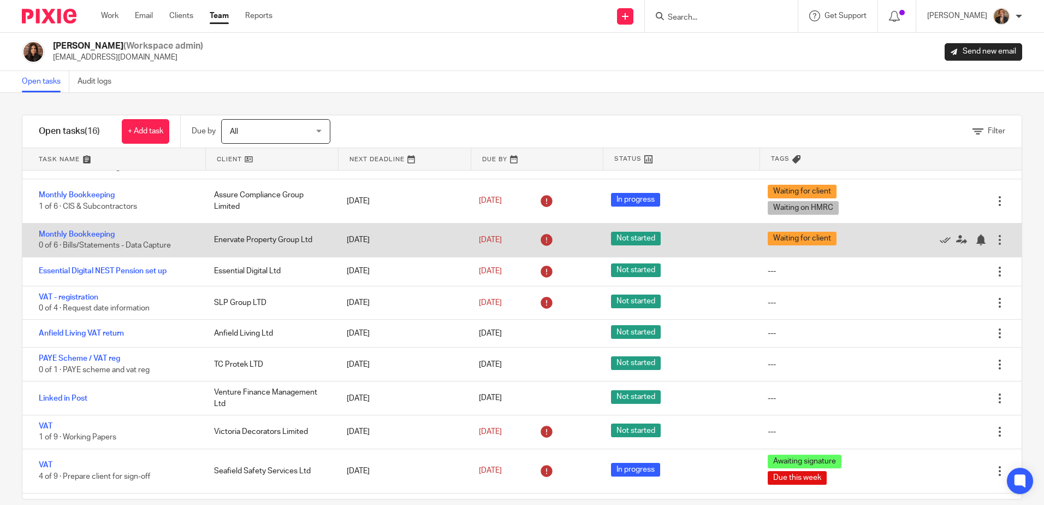
scroll to position [146, 0]
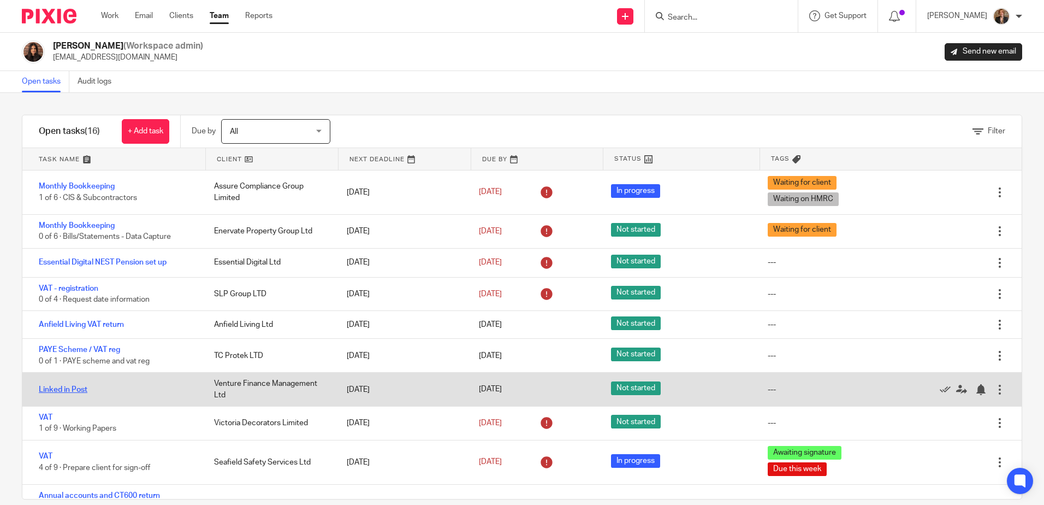
click at [81, 392] on link "Linked in Post" at bounding box center [63, 390] width 49 height 8
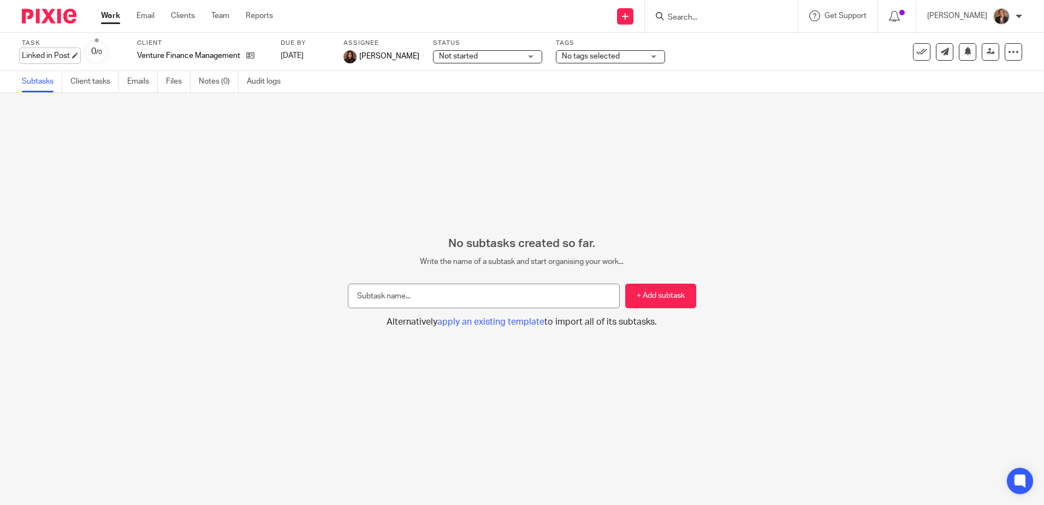
click at [69, 55] on div "Linked in Post Save Linked in Post" at bounding box center [46, 55] width 48 height 11
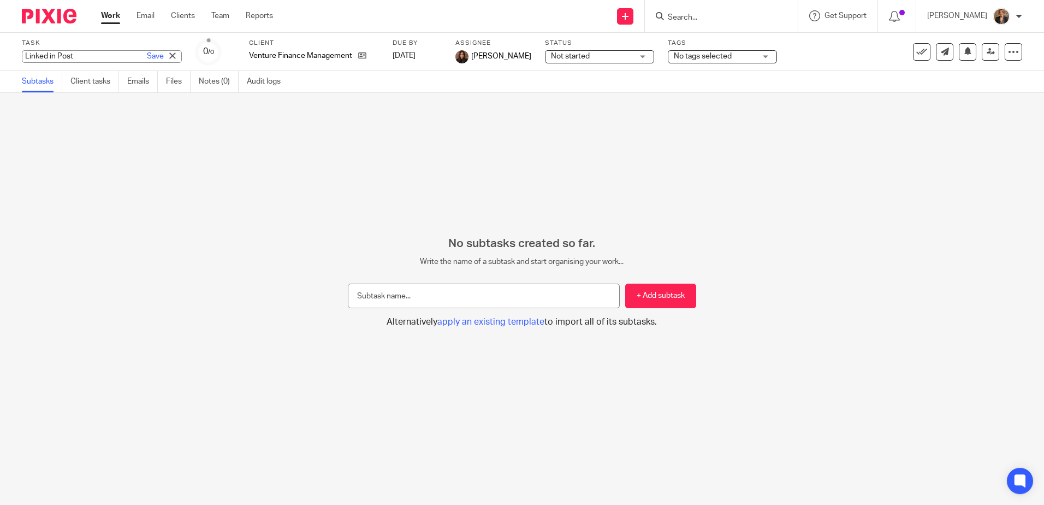
click at [89, 56] on input "Linked in Post" at bounding box center [102, 56] width 160 height 13
type input "Linked in Post - Naz"
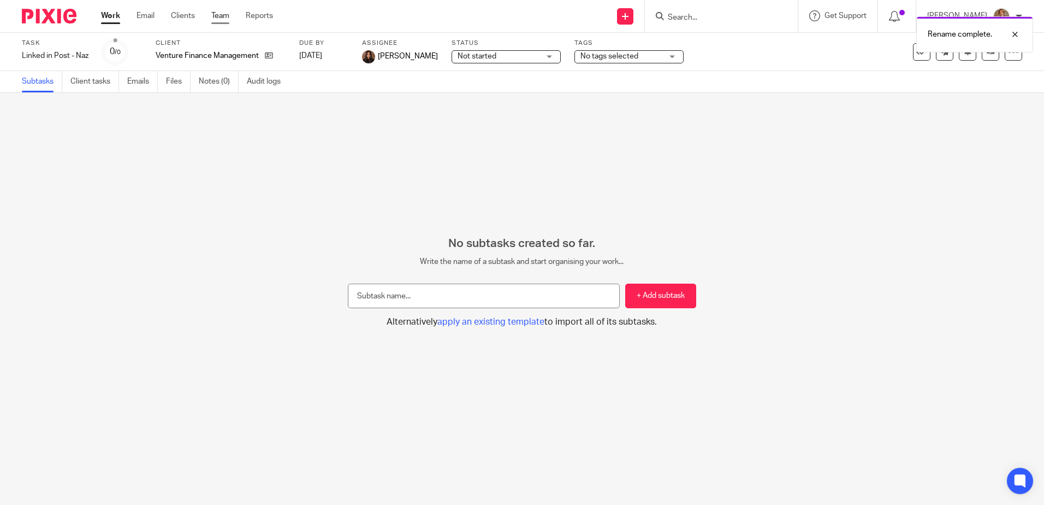
click at [221, 20] on link "Team" at bounding box center [220, 15] width 18 height 11
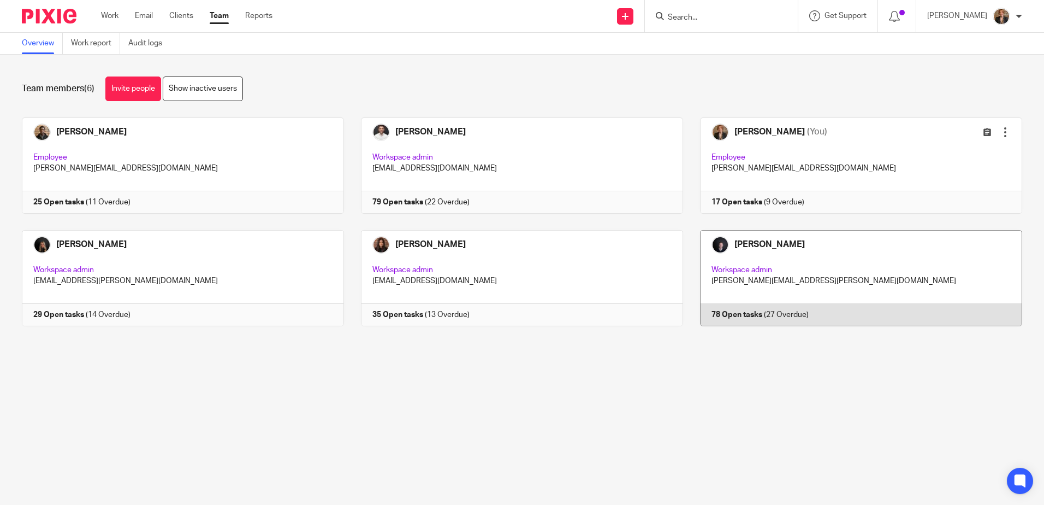
click at [762, 252] on link at bounding box center [852, 278] width 339 height 96
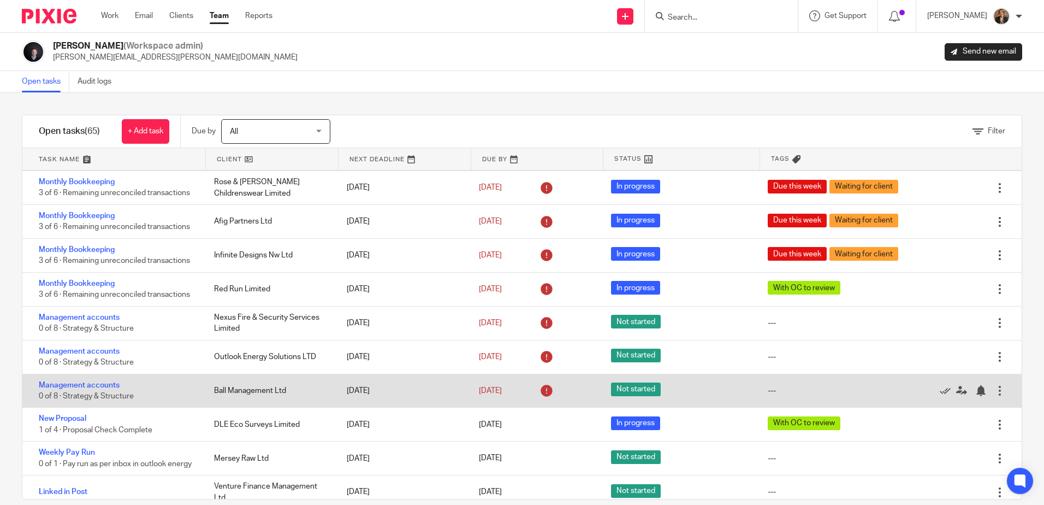
scroll to position [510, 0]
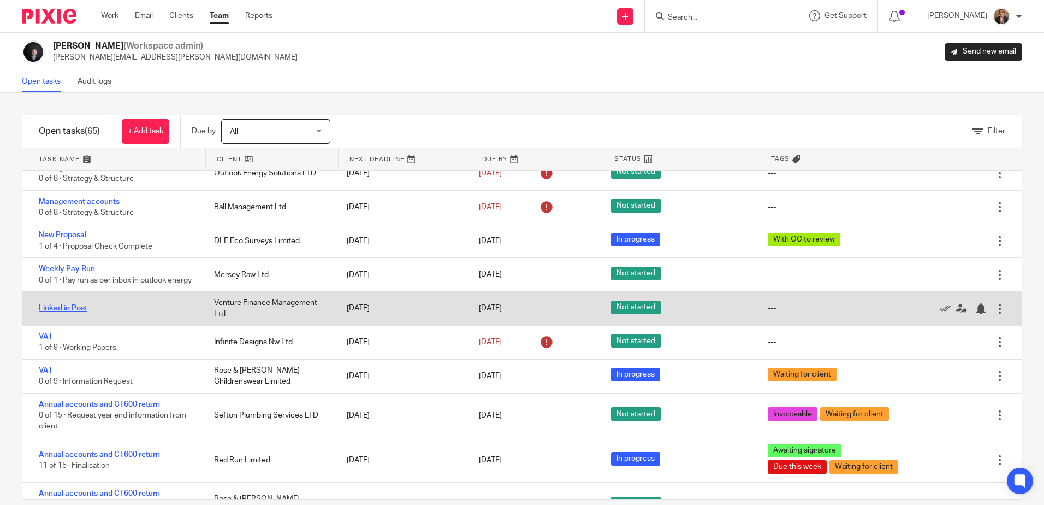
click at [63, 312] on link "Linked in Post" at bounding box center [63, 308] width 49 height 8
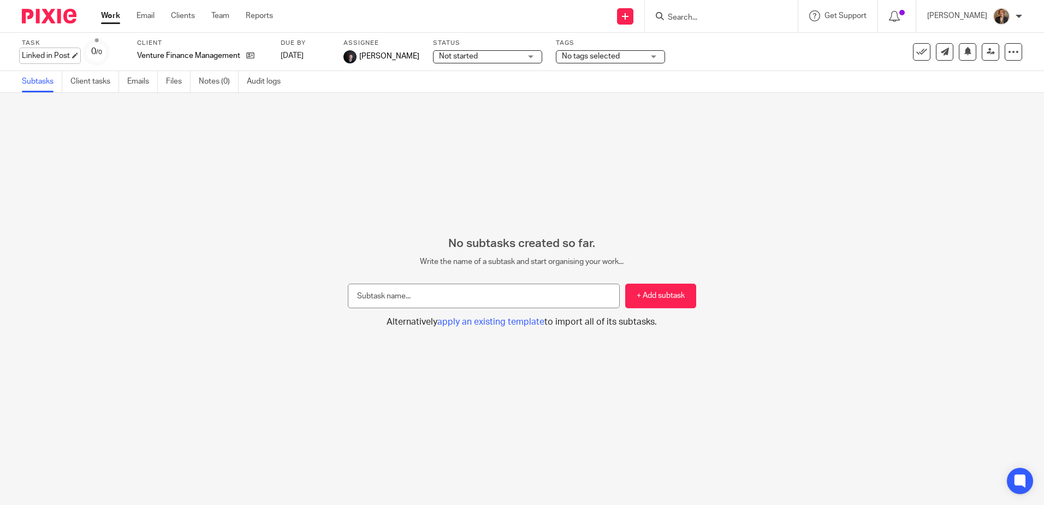
click at [70, 55] on div "Linked in Post Save Linked in Post" at bounding box center [46, 55] width 48 height 11
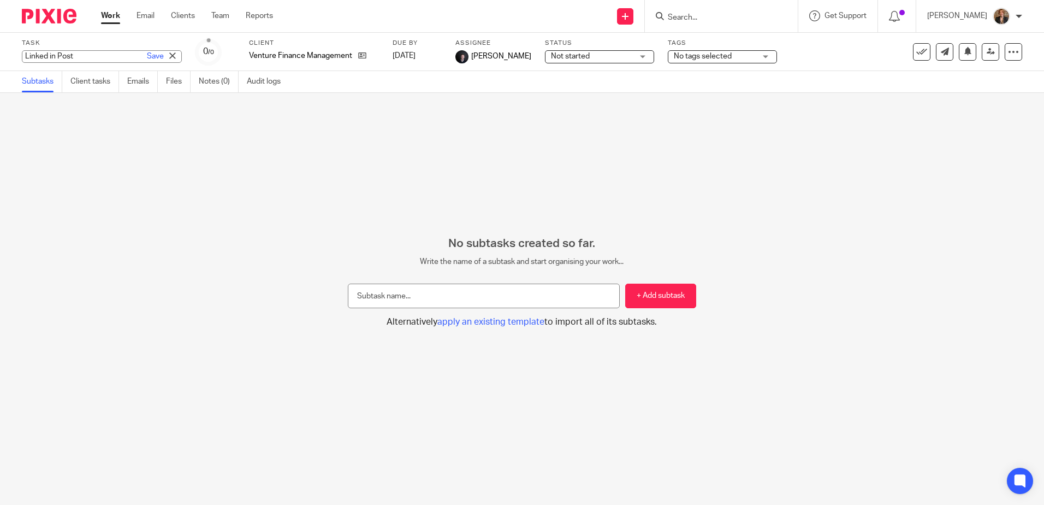
click at [84, 58] on input "Linked in Post" at bounding box center [102, 56] width 160 height 13
type input "Linked in Post - Ol"
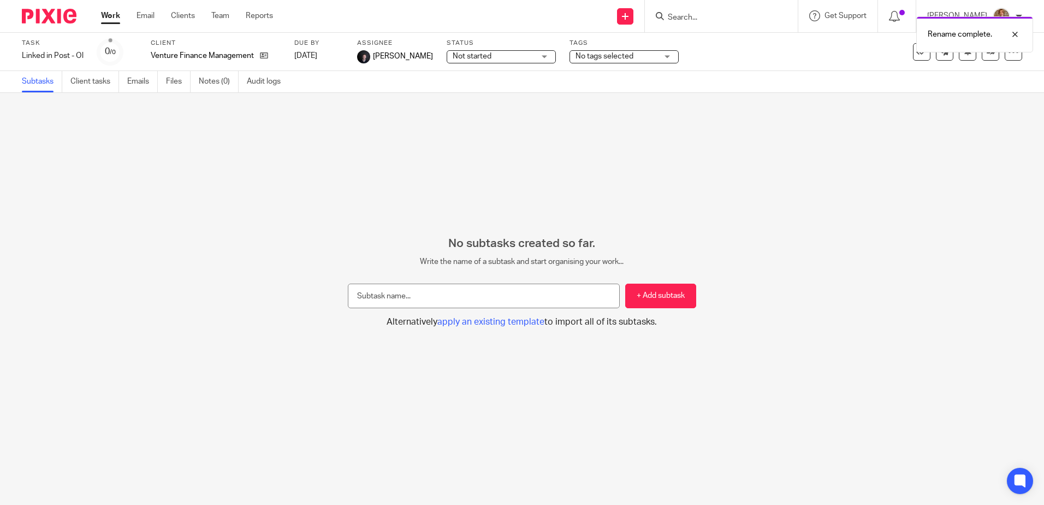
click at [40, 11] on img at bounding box center [49, 16] width 55 height 15
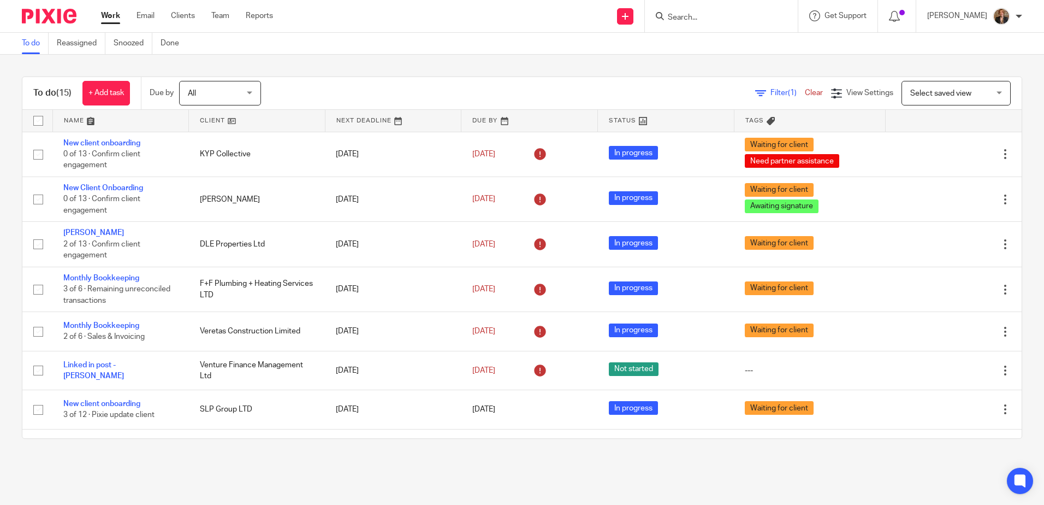
click at [730, 11] on form at bounding box center [725, 16] width 116 height 14
click at [705, 22] on input "Search" at bounding box center [716, 18] width 98 height 10
type input "ventur"
click at [762, 66] on link at bounding box center [736, 59] width 143 height 16
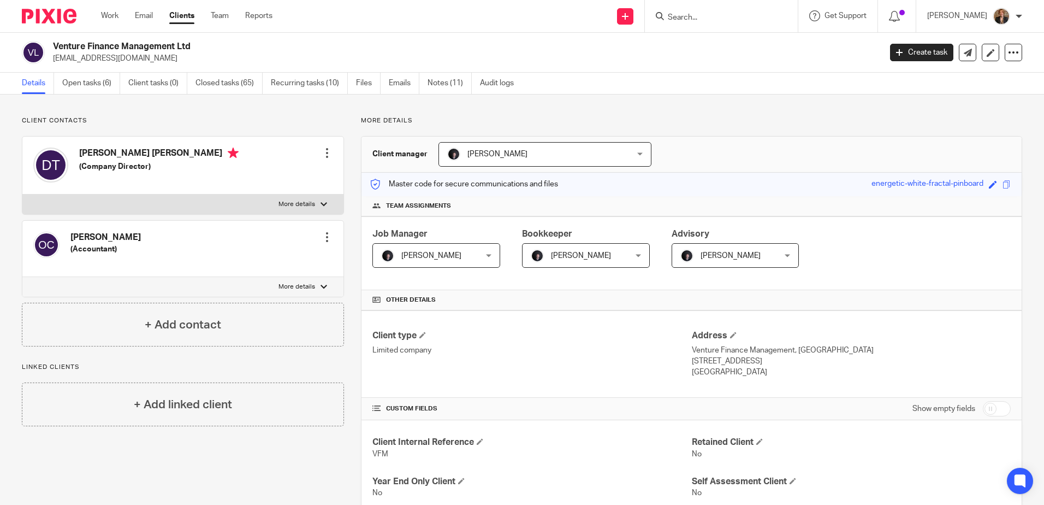
click at [304, 70] on div "Venture Finance Management Ltd [EMAIL_ADDRESS][DOMAIN_NAME] Create task Update …" at bounding box center [522, 53] width 1044 height 40
click at [303, 93] on link "Recurring tasks (10)" at bounding box center [309, 83] width 77 height 21
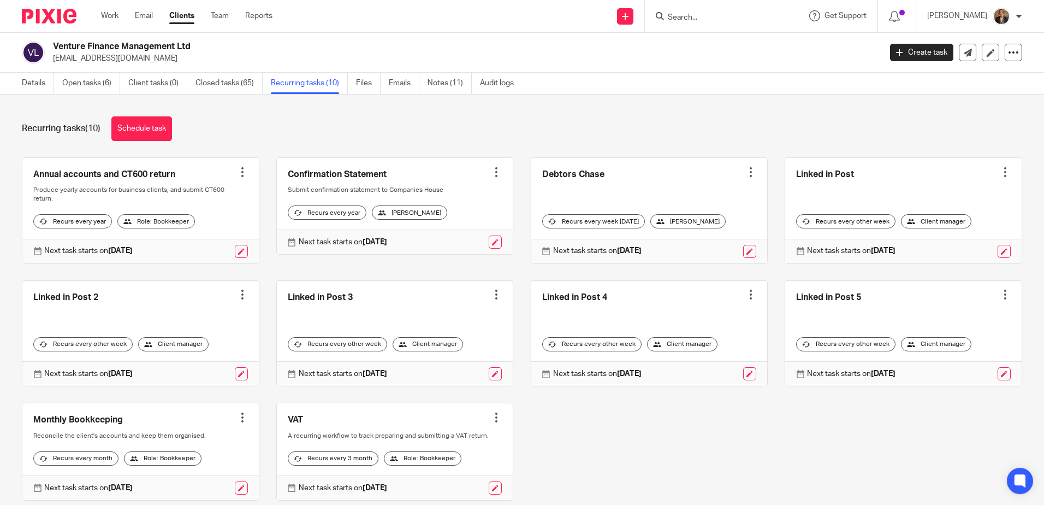
click at [123, 301] on link at bounding box center [140, 333] width 236 height 105
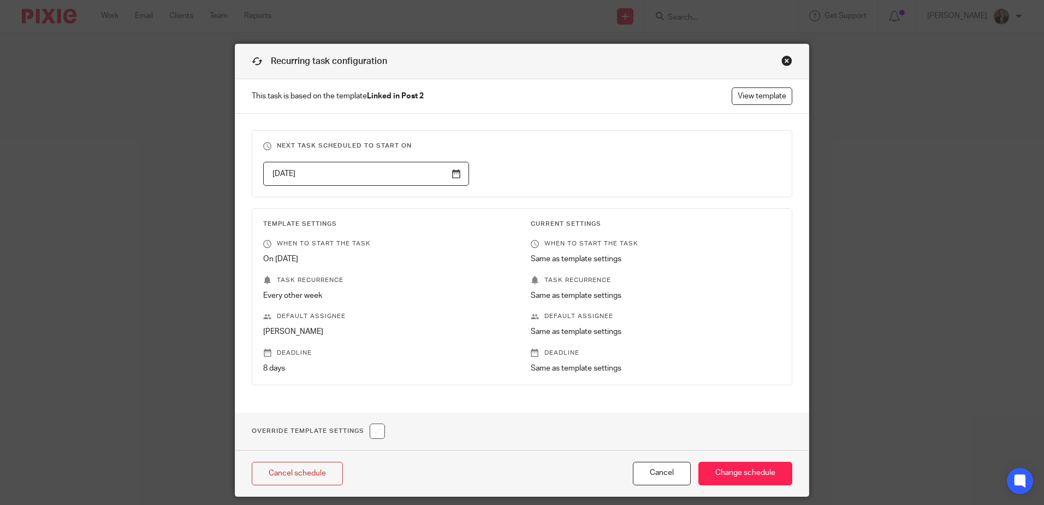
click at [782, 59] on div "Close this dialog window" at bounding box center [787, 60] width 11 height 11
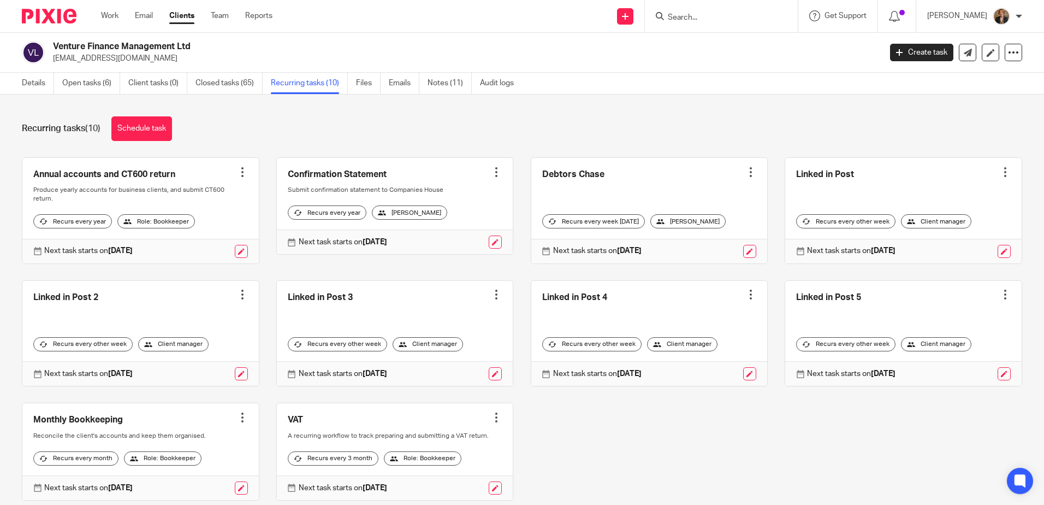
click at [380, 315] on link at bounding box center [395, 333] width 236 height 105
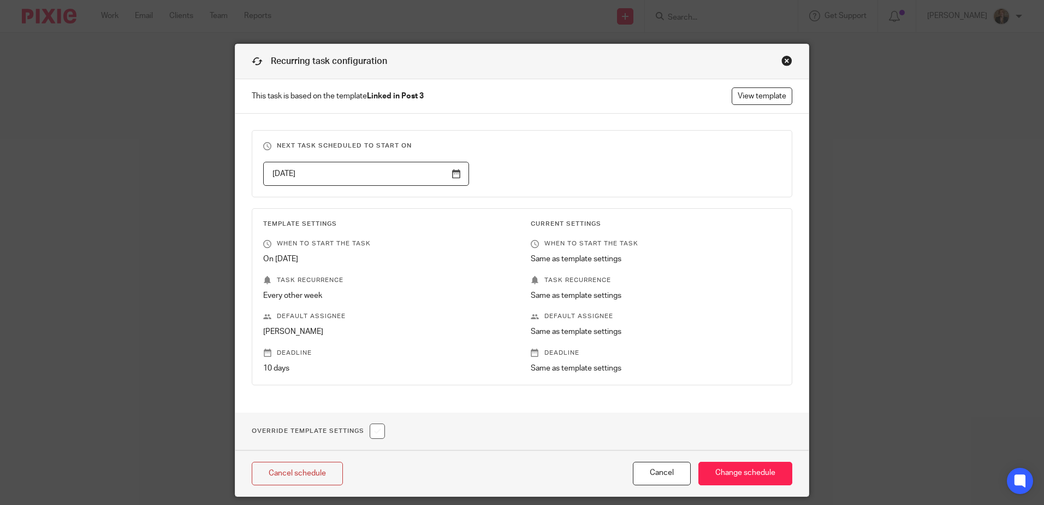
click at [787, 63] on div "Close this dialog window" at bounding box center [787, 60] width 11 height 11
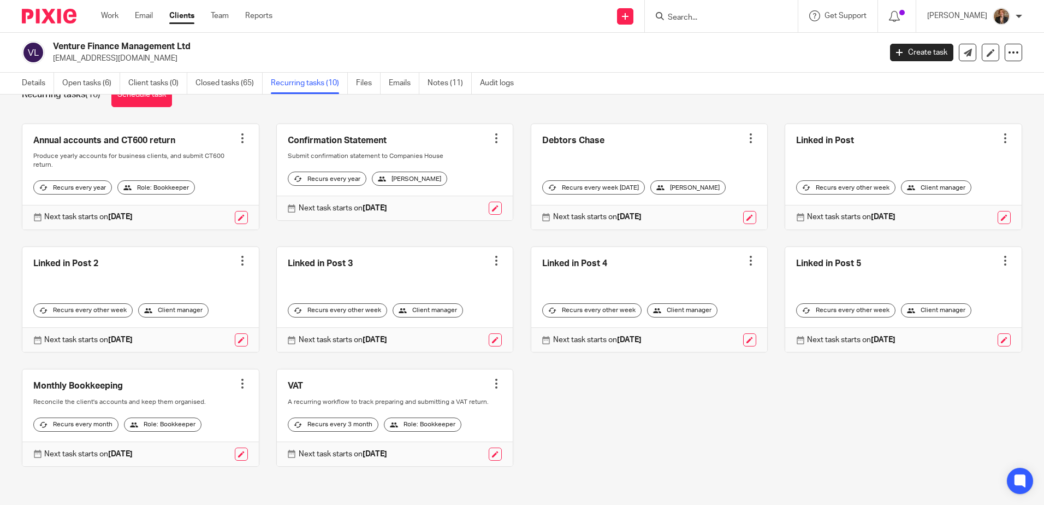
scroll to position [51, 0]
click at [926, 271] on link at bounding box center [903, 299] width 236 height 105
